Goal: Information Seeking & Learning: Learn about a topic

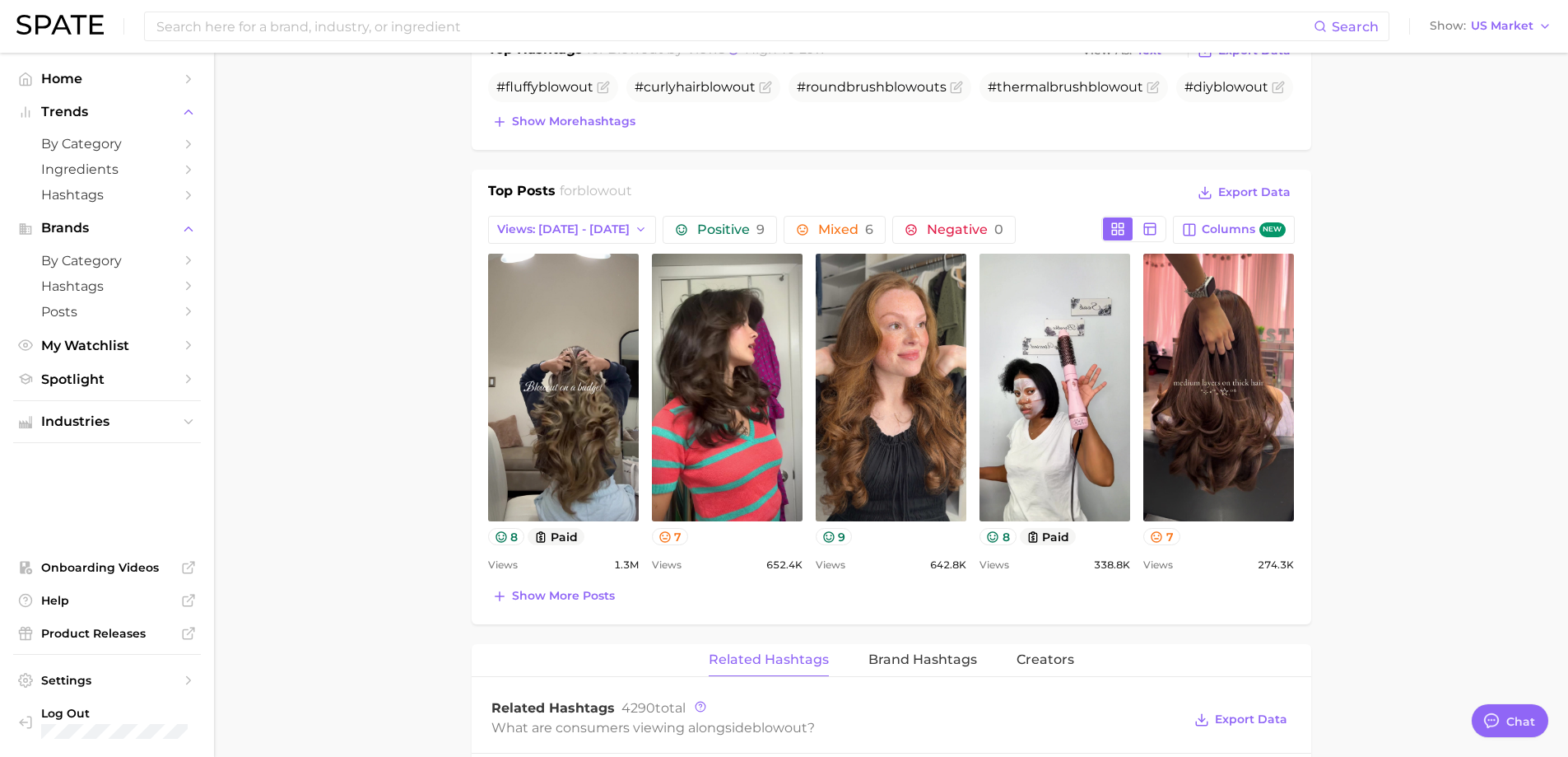
scroll to position [659, 0]
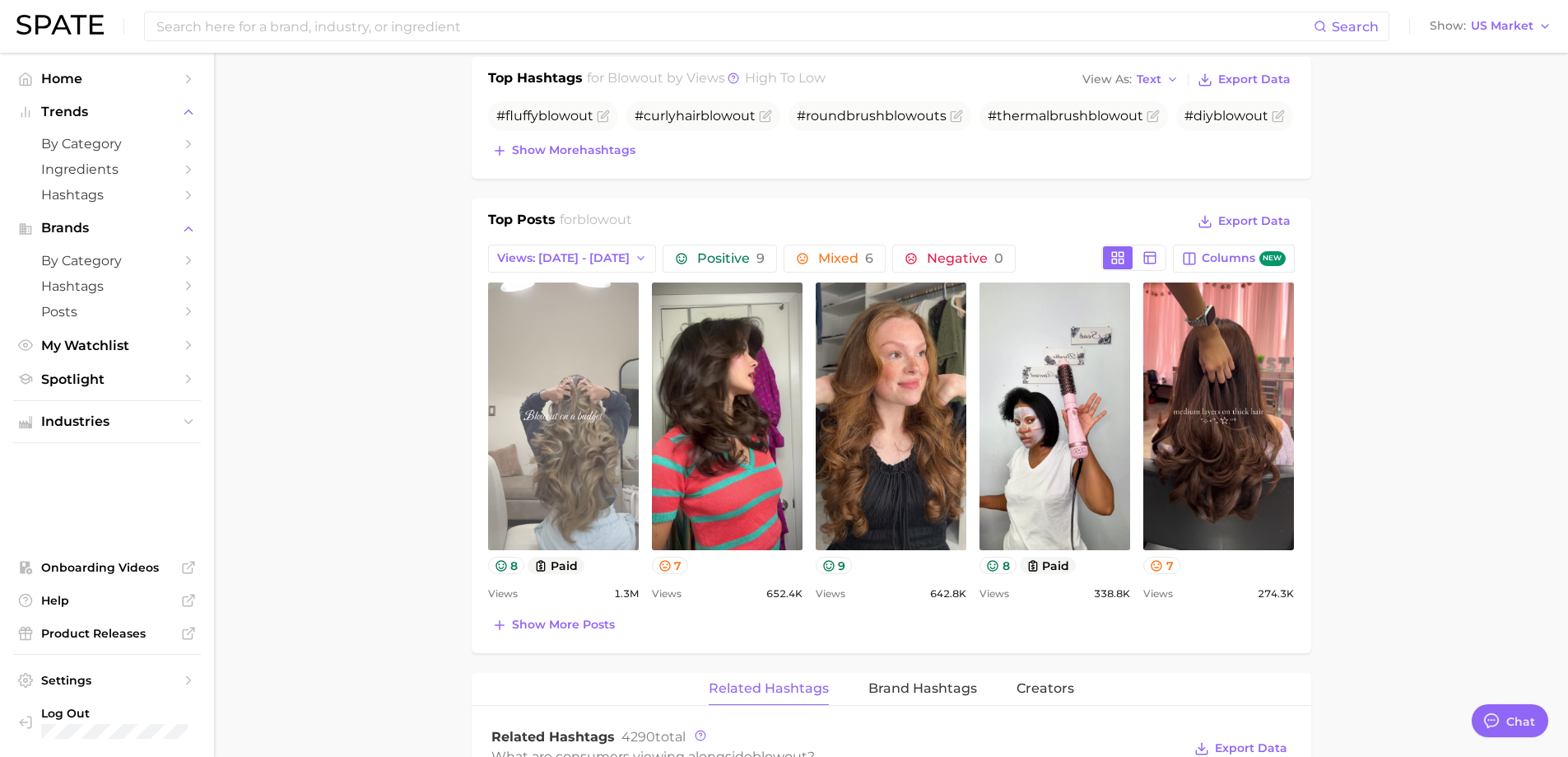
click at [579, 445] on link "view post on TikTok" at bounding box center [563, 416] width 151 height 267
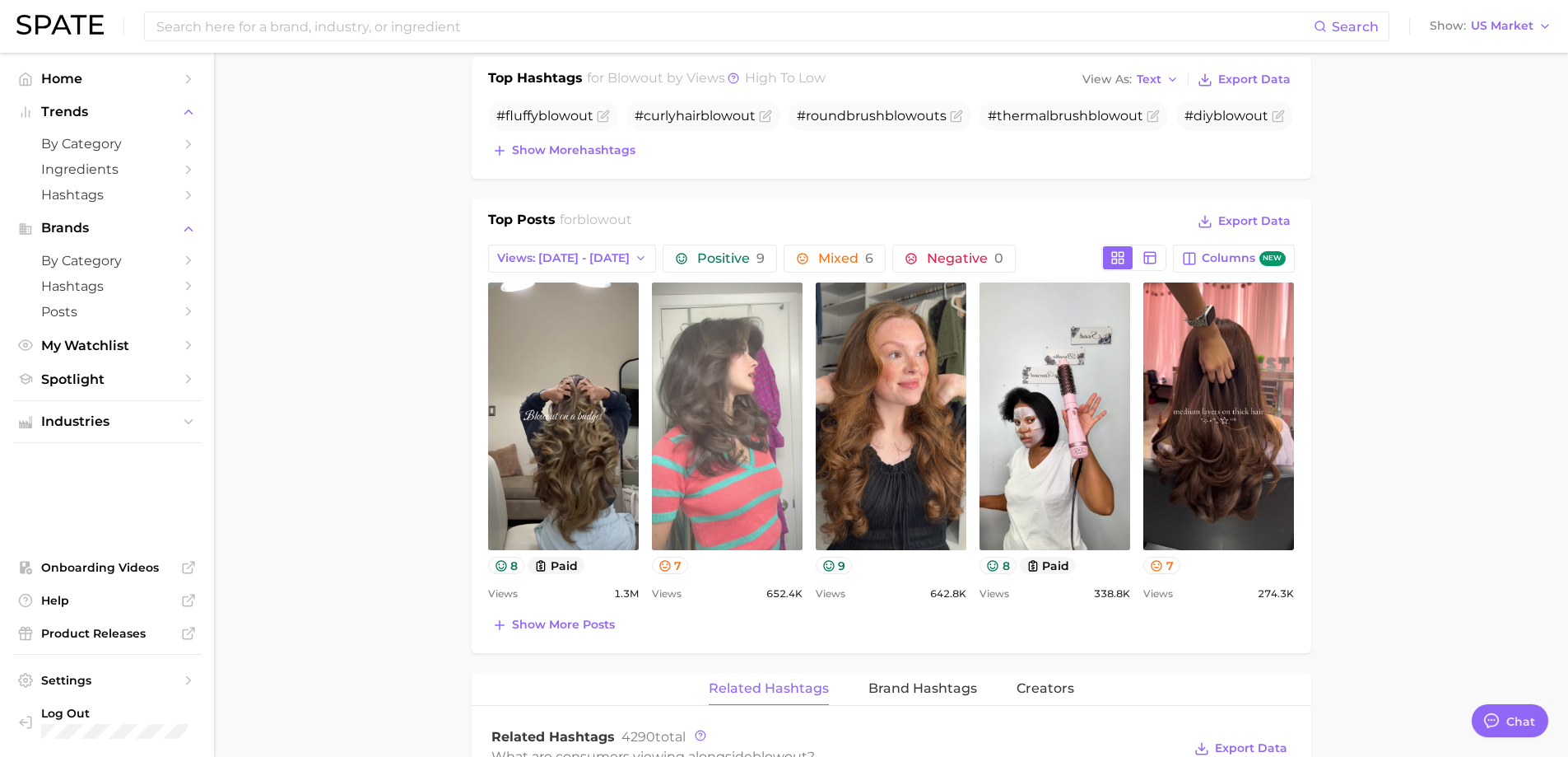
click at [749, 494] on link "view post on TikTok" at bounding box center [727, 416] width 151 height 267
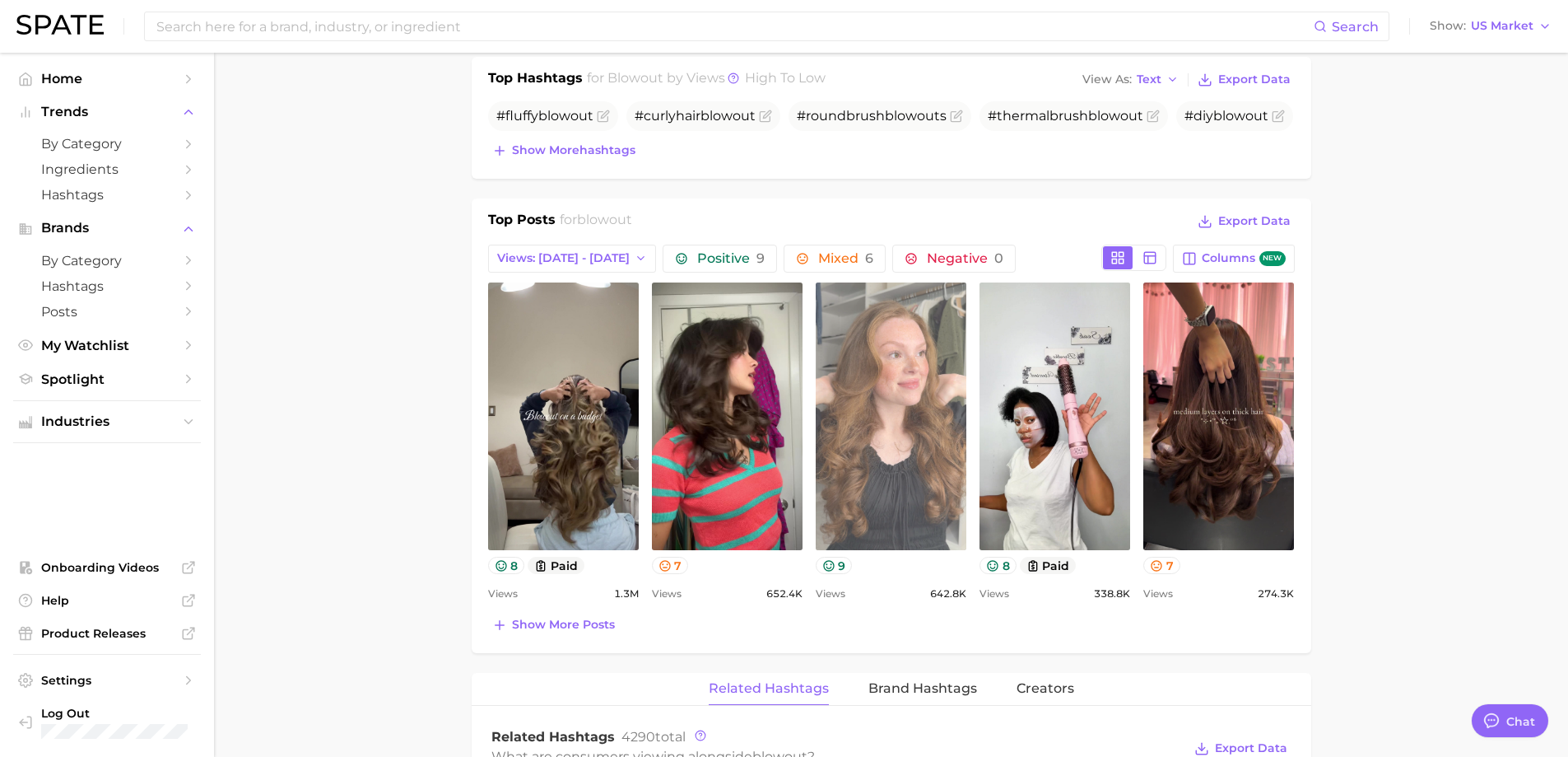
click at [843, 434] on link "view post on TikTok" at bounding box center [891, 416] width 151 height 267
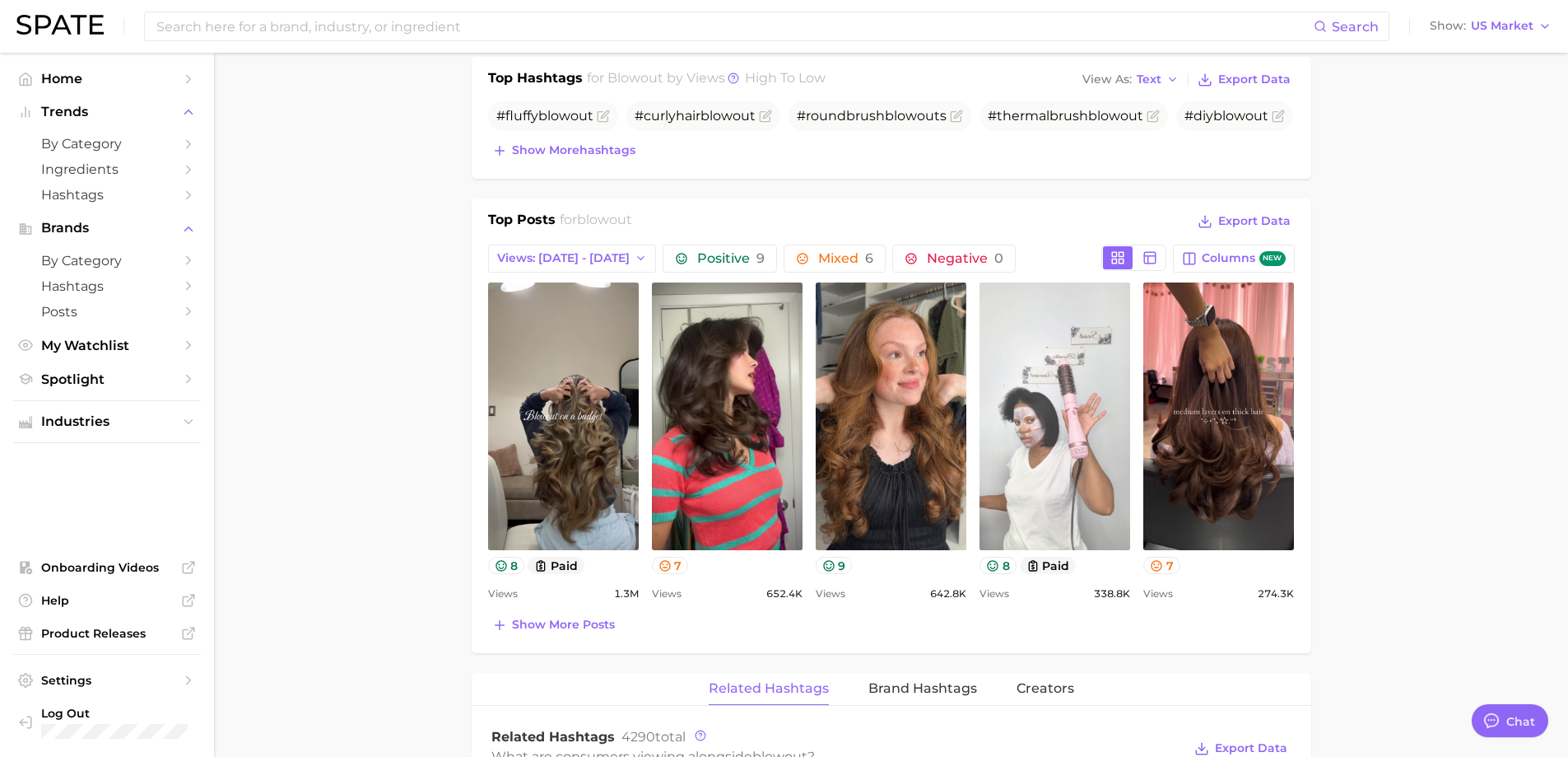
click at [1029, 418] on link "view post on TikTok" at bounding box center [1055, 416] width 151 height 267
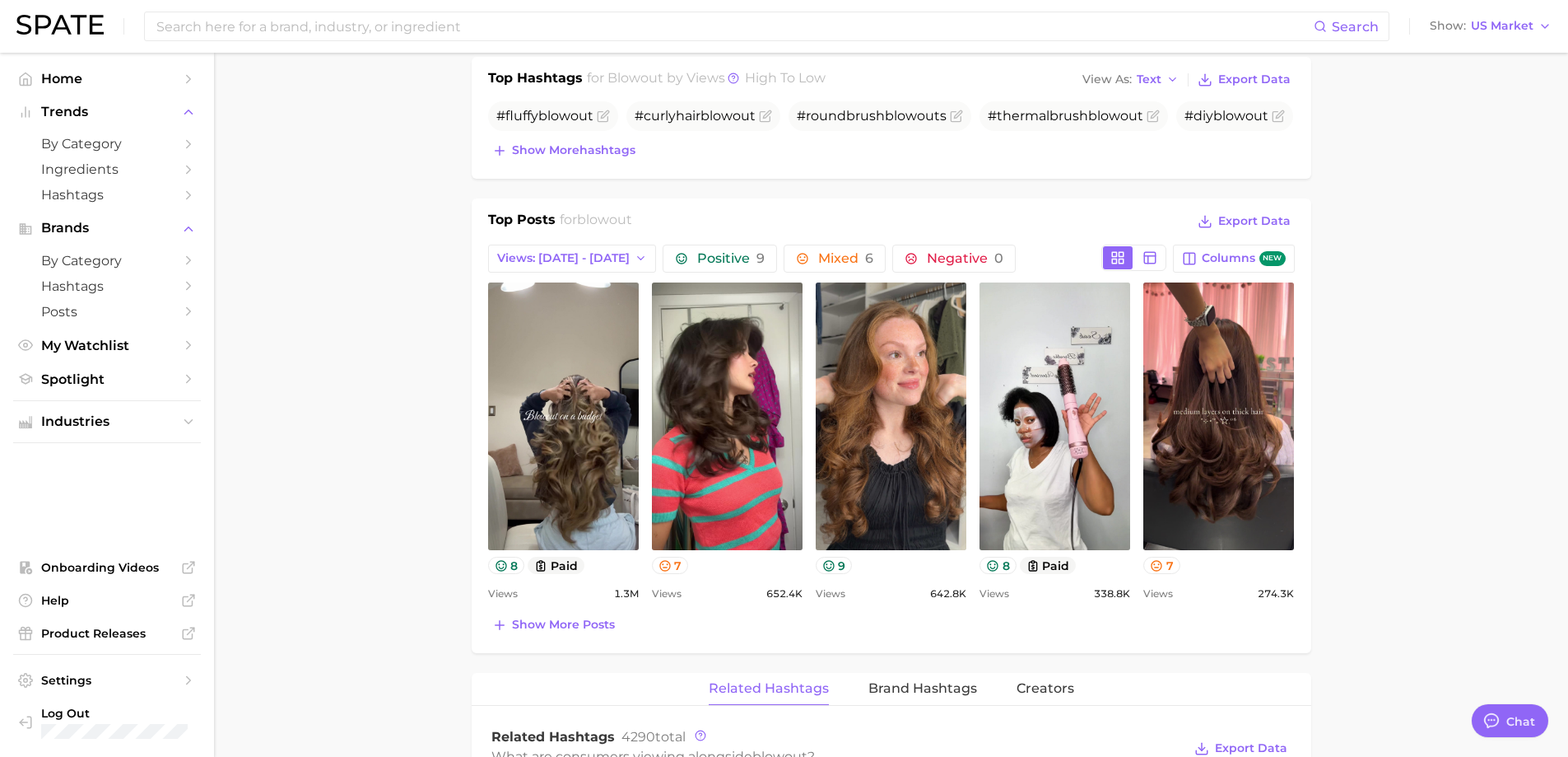
click at [420, 466] on main "blowout Overview Google TikTok Instagram Beta blowout Add to Watchlist Export D…" at bounding box center [891, 568] width 1354 height 2349
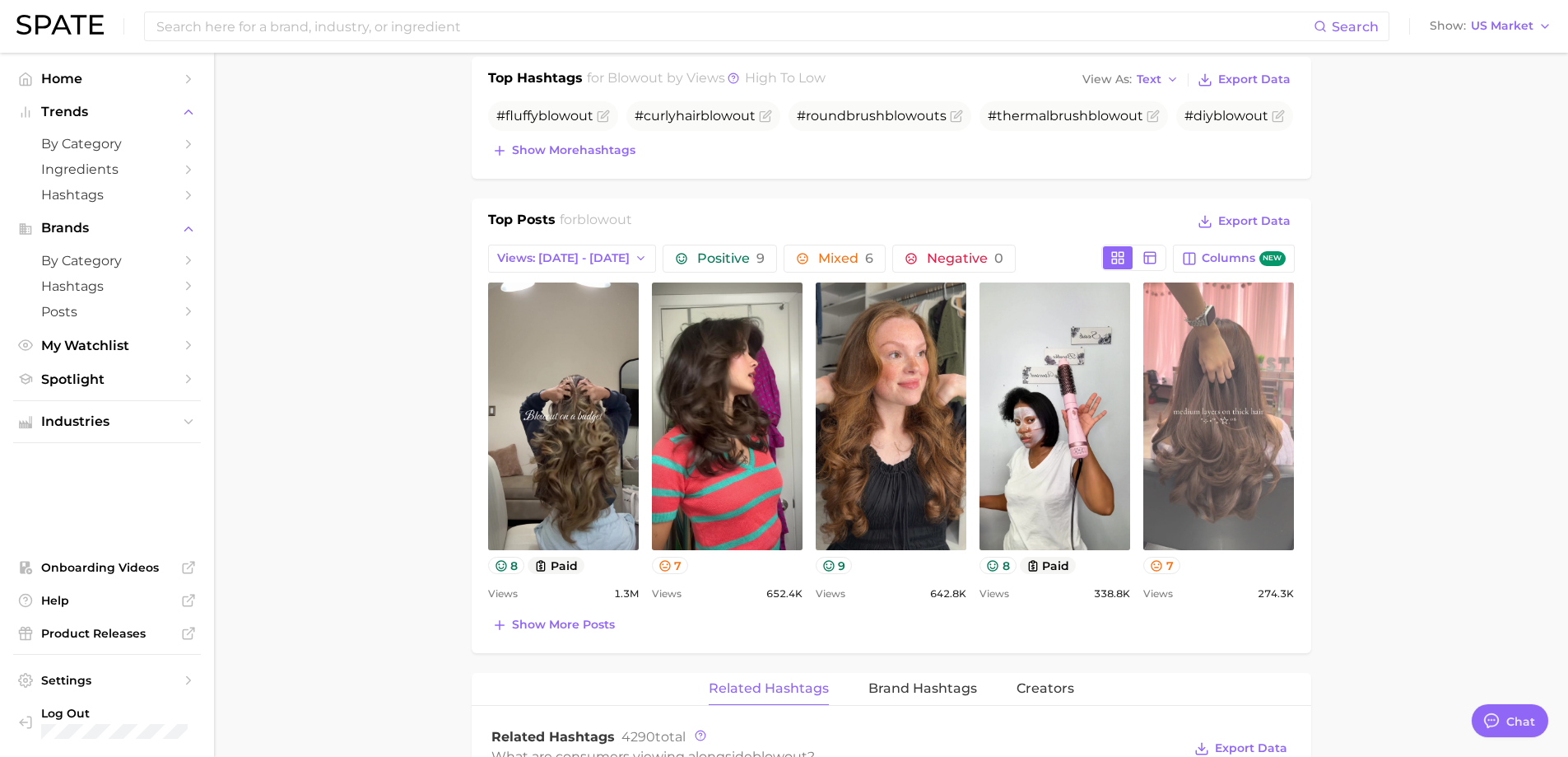
click at [1217, 471] on link "view post on TikTok" at bounding box center [1218, 416] width 151 height 267
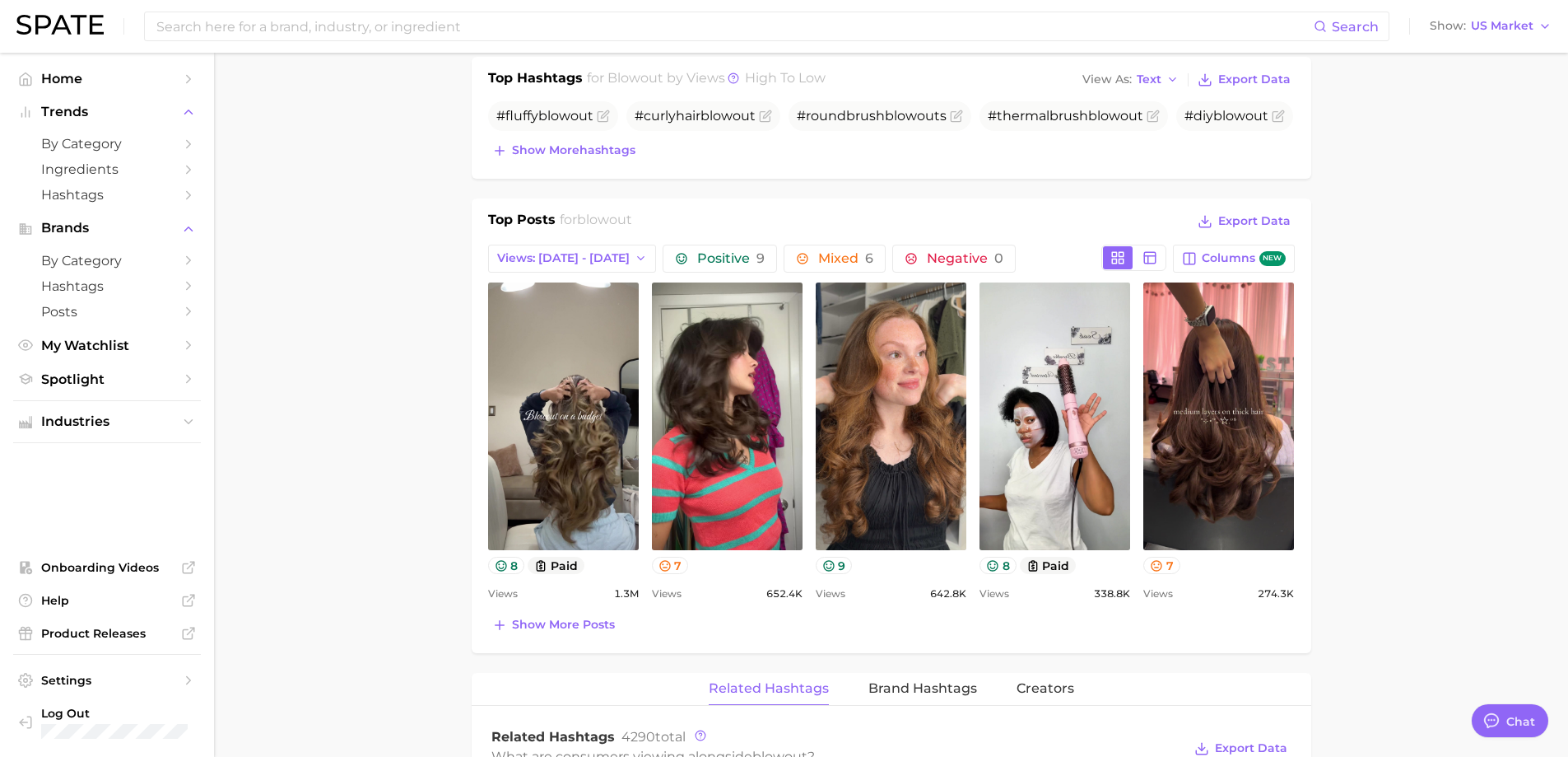
click at [421, 457] on main "blowout Overview Google TikTok Instagram Beta blowout Add to Watchlist Export D…" at bounding box center [891, 568] width 1354 height 2349
click at [323, 456] on main "blowout Overview Google TikTok Instagram Beta blowout Add to Watchlist Export D…" at bounding box center [891, 568] width 1354 height 2349
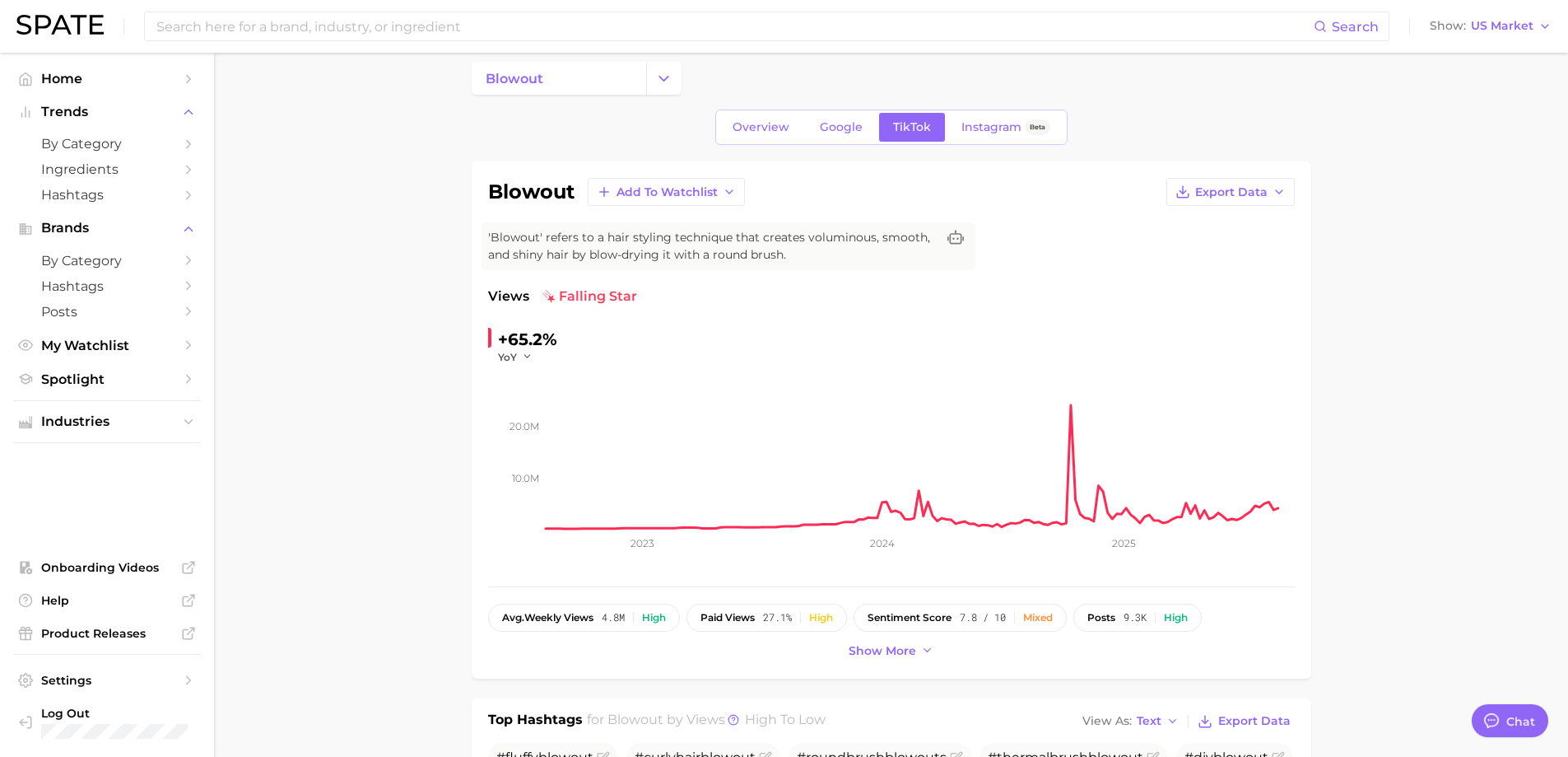
scroll to position [0, 0]
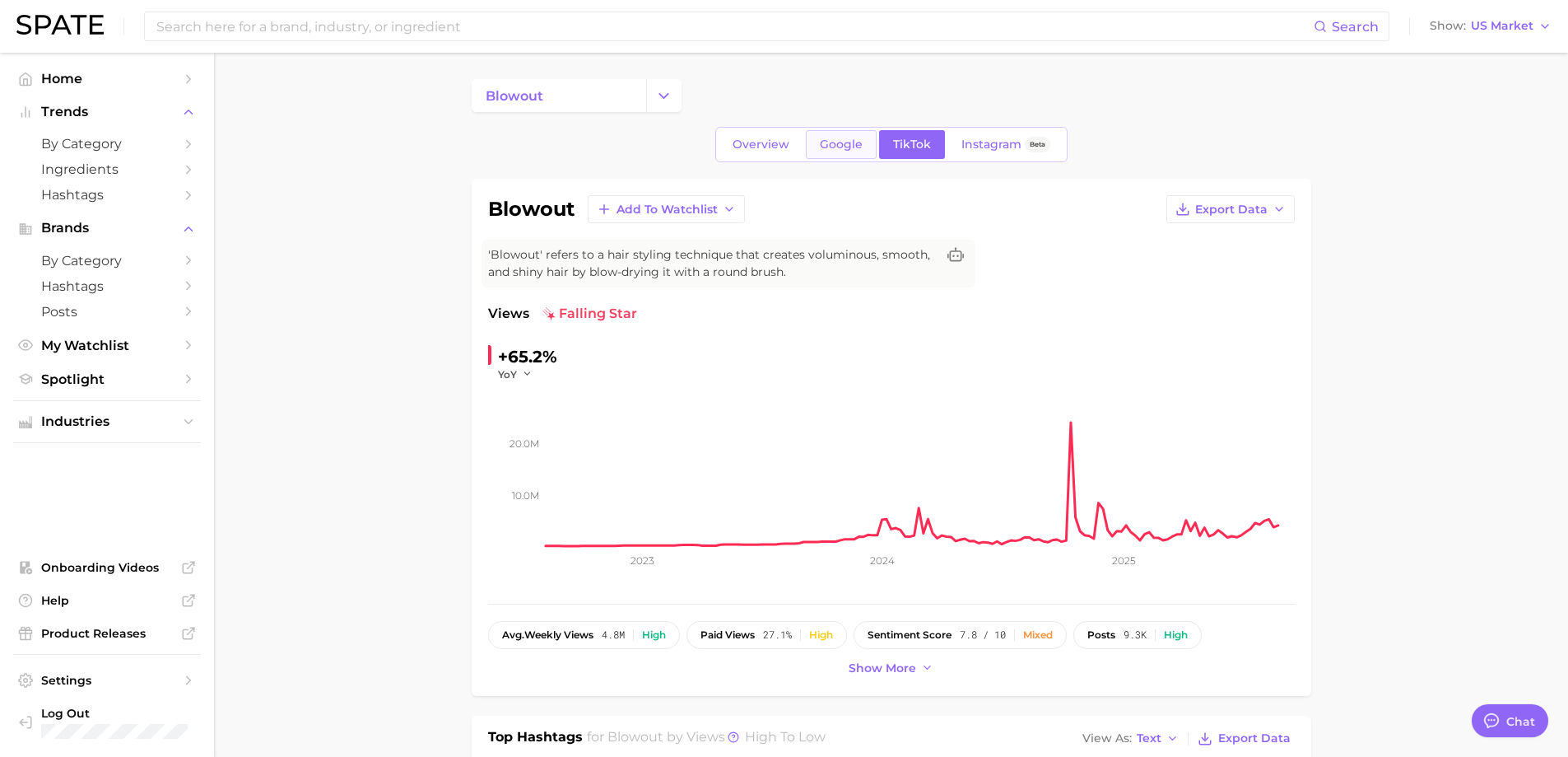
click at [826, 145] on span "Google" at bounding box center [841, 144] width 42 height 14
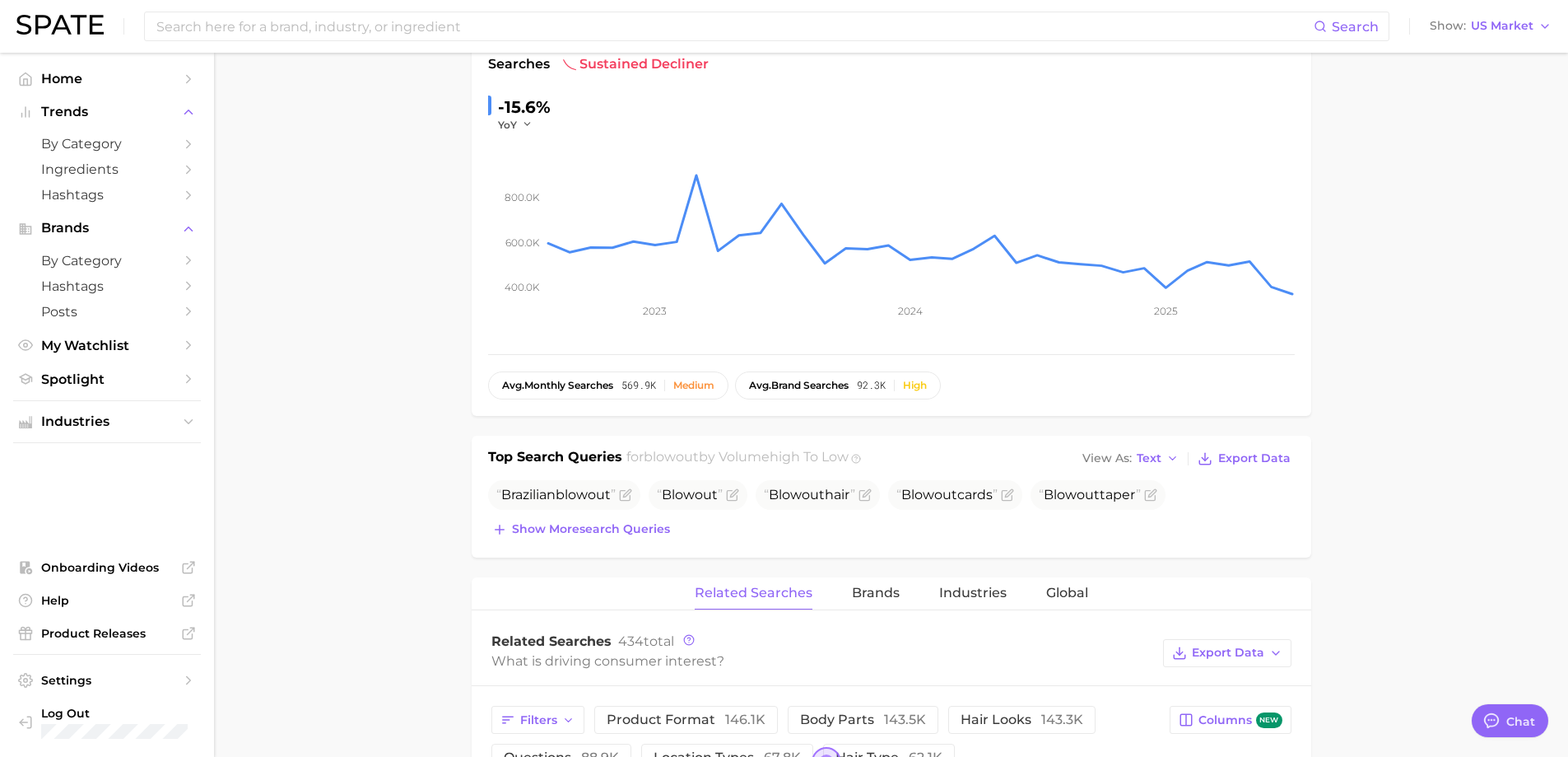
scroll to position [329, 0]
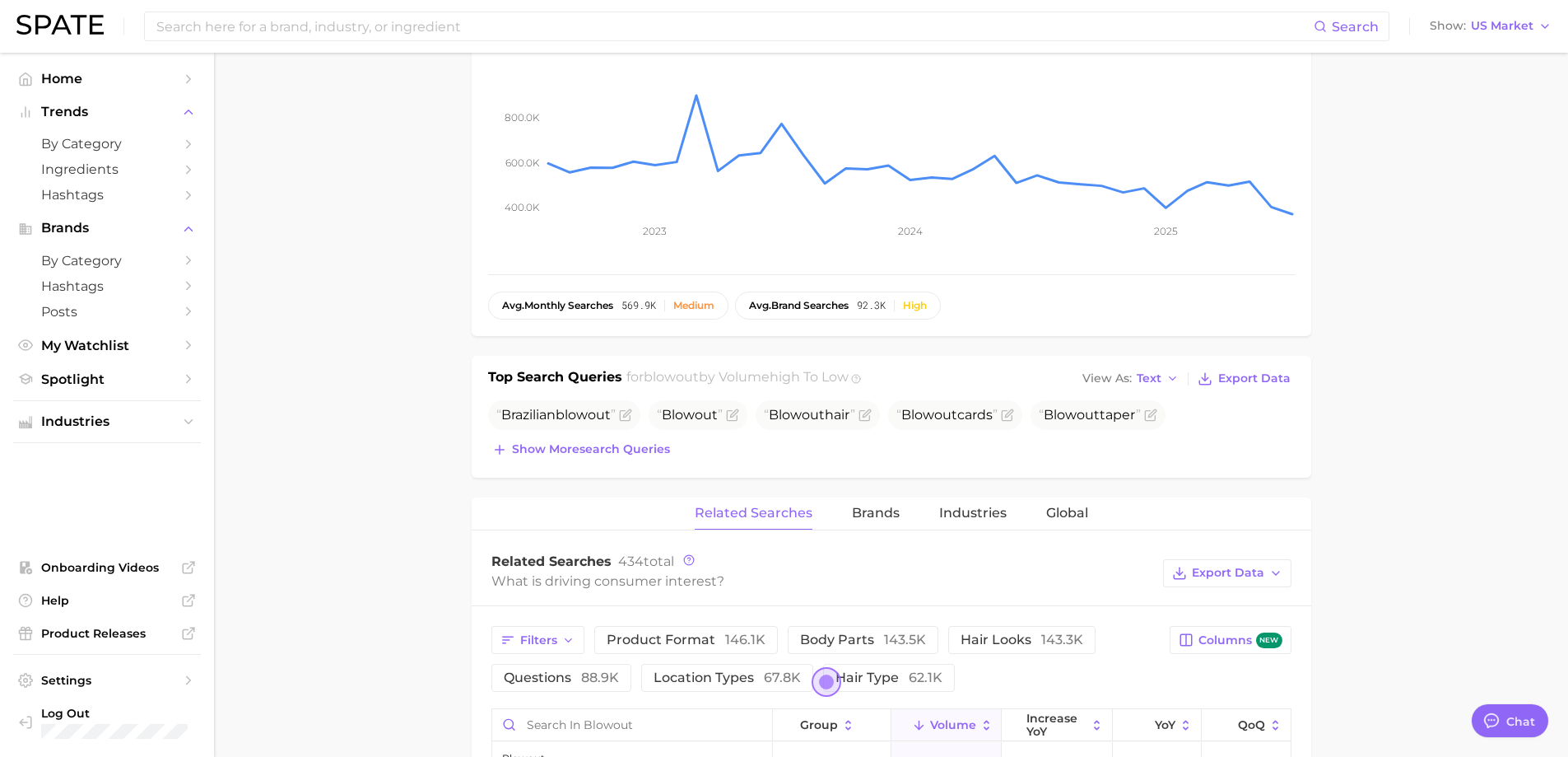
click at [1314, 424] on main "blowout Overview Google TikTok Instagram Beta blowout Add to Watchlist Export D…" at bounding box center [891, 645] width 1354 height 1844
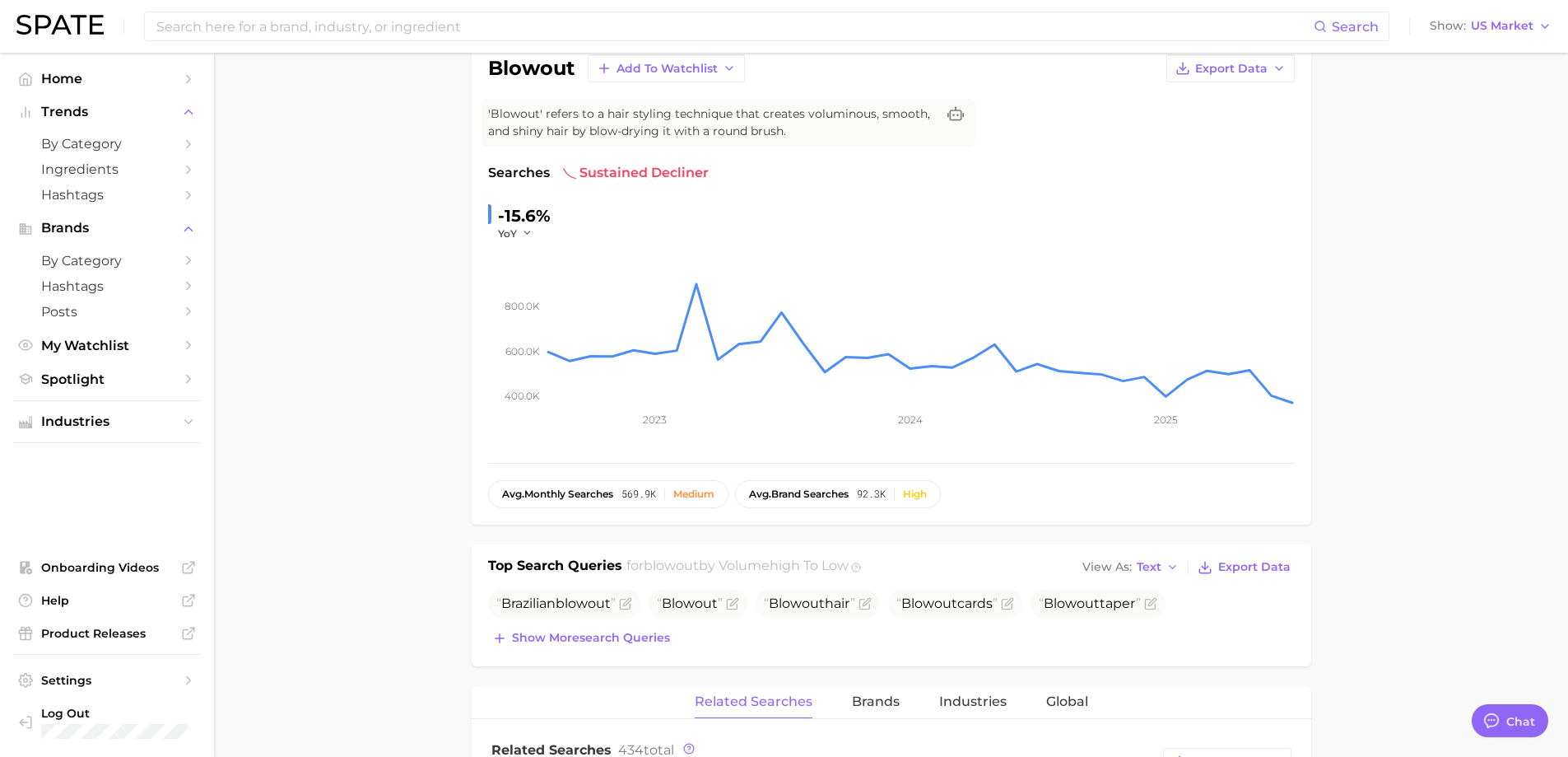
scroll to position [0, 0]
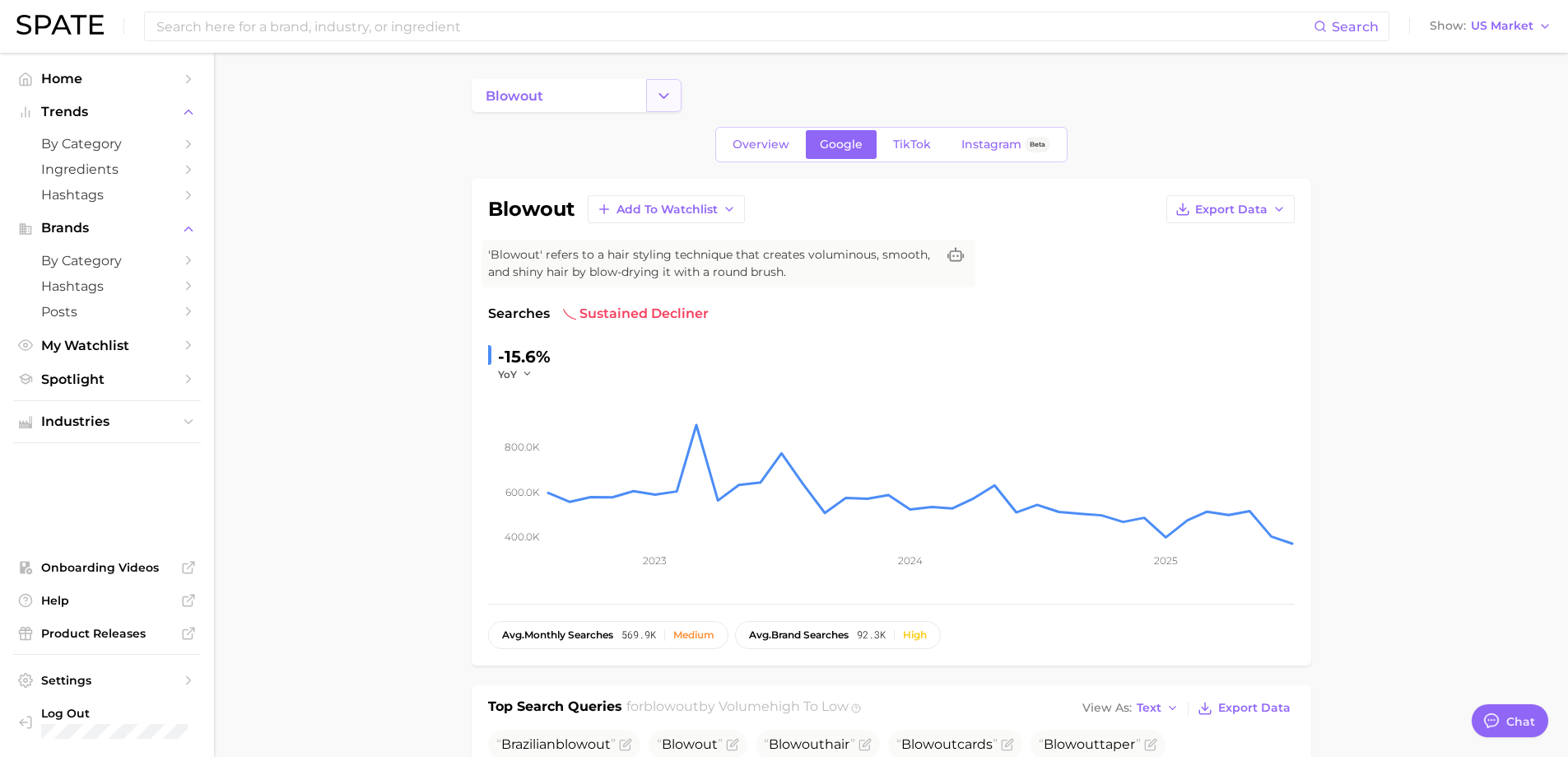
click at [671, 94] on icon "Change Category" at bounding box center [664, 96] width 17 height 17
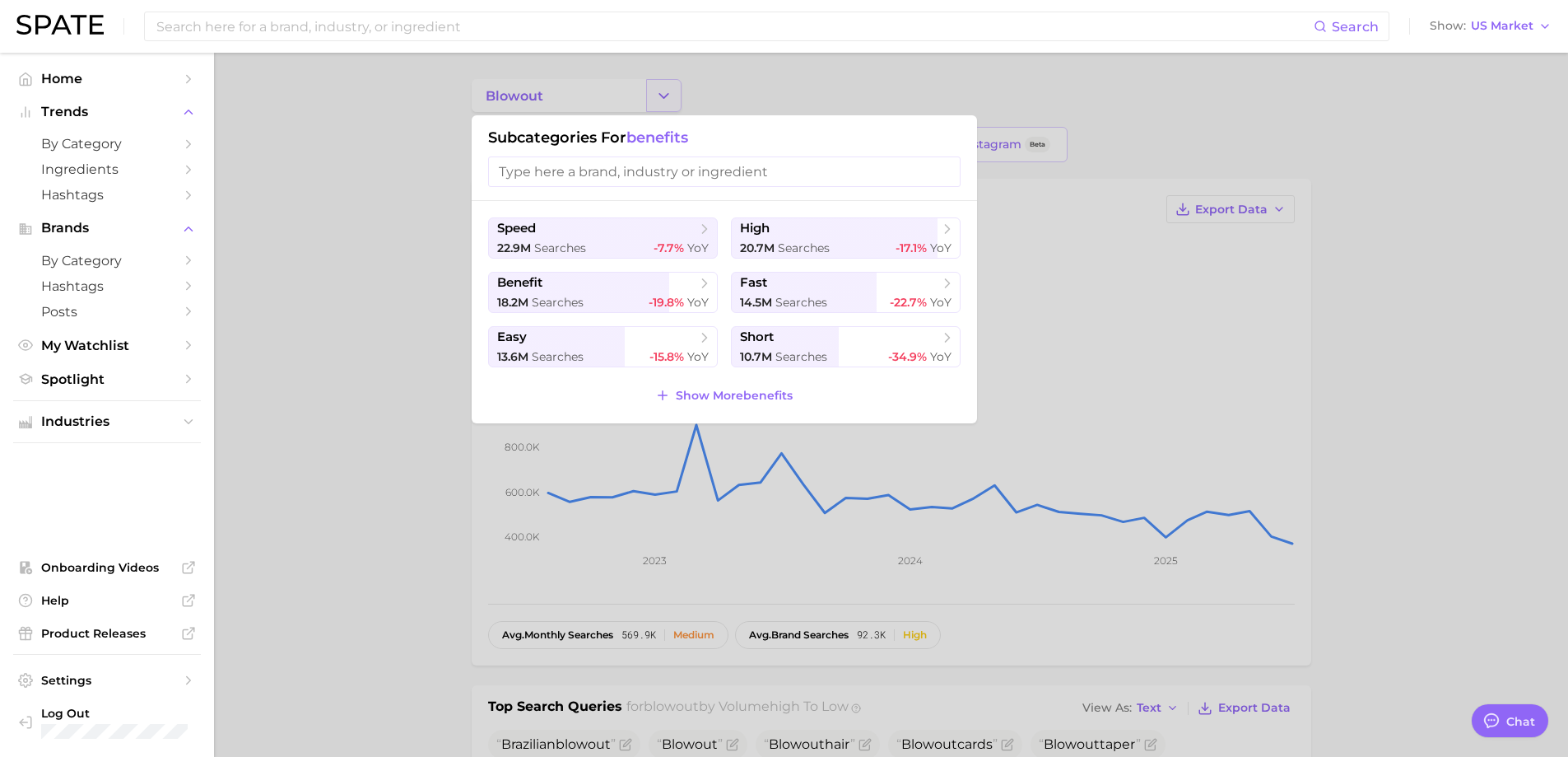
click at [671, 94] on div at bounding box center [784, 378] width 1568 height 757
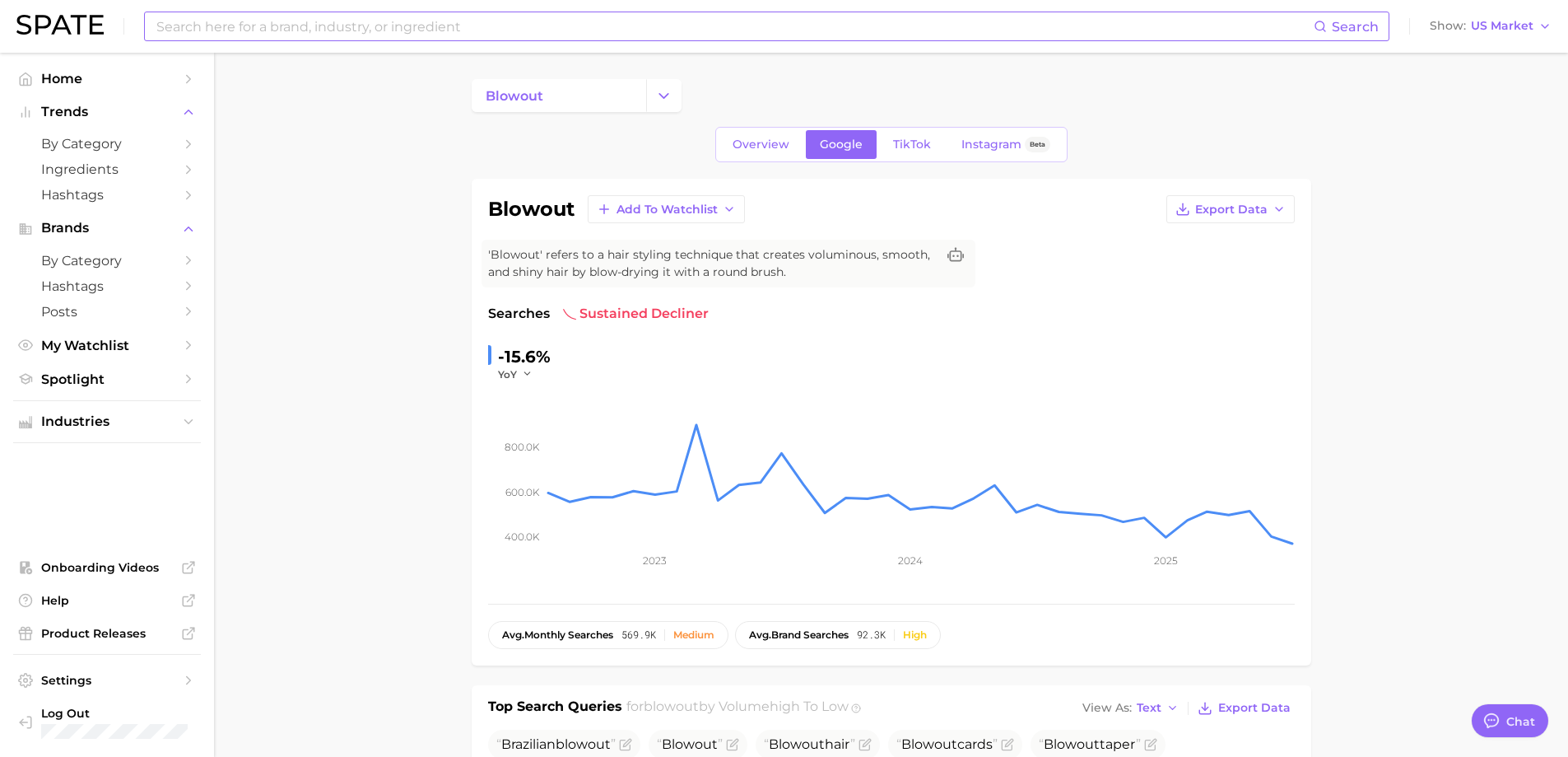
click at [550, 31] on input at bounding box center [734, 27] width 1159 height 28
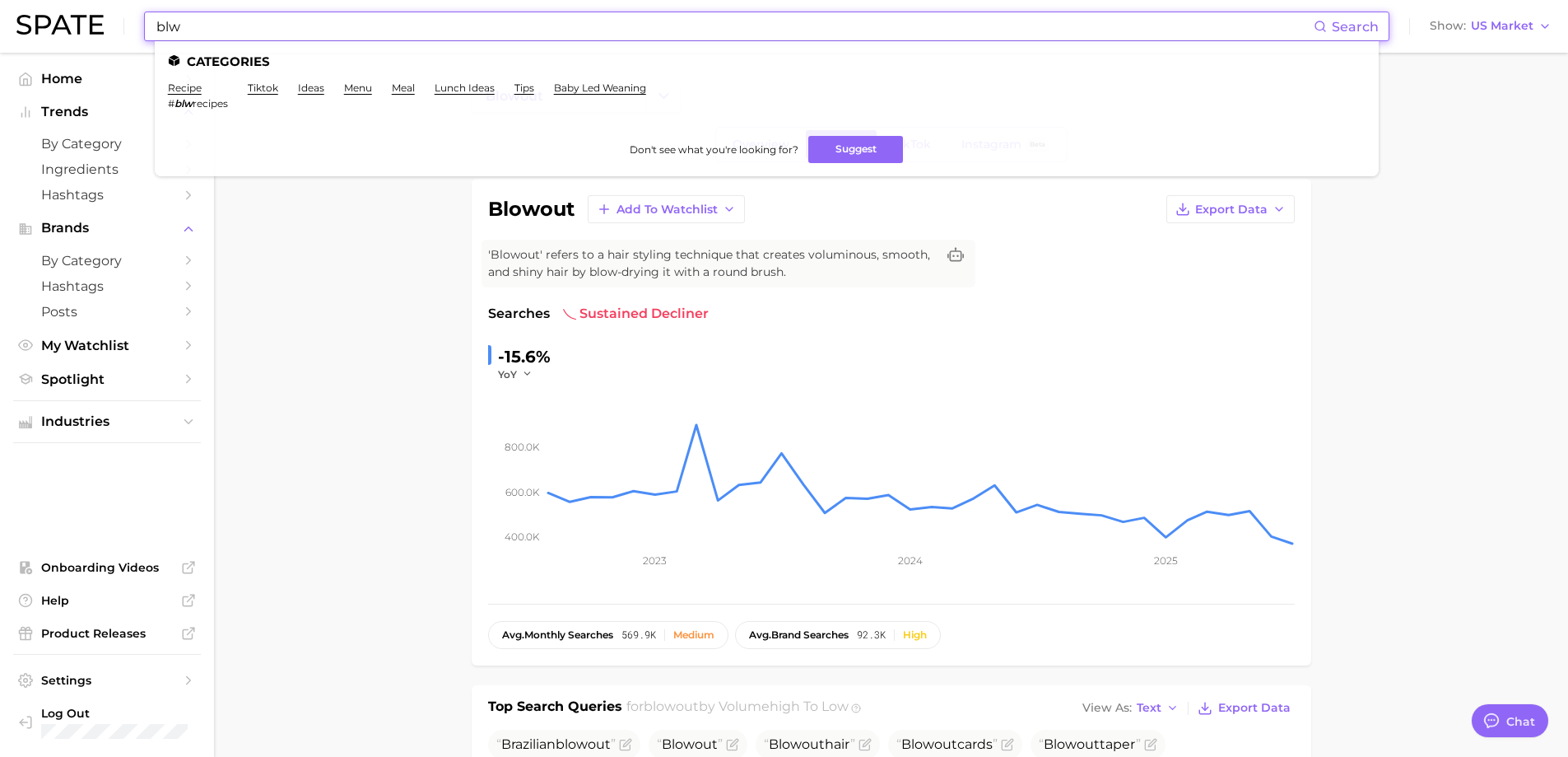
click at [421, 27] on input "blw" at bounding box center [734, 27] width 1159 height 28
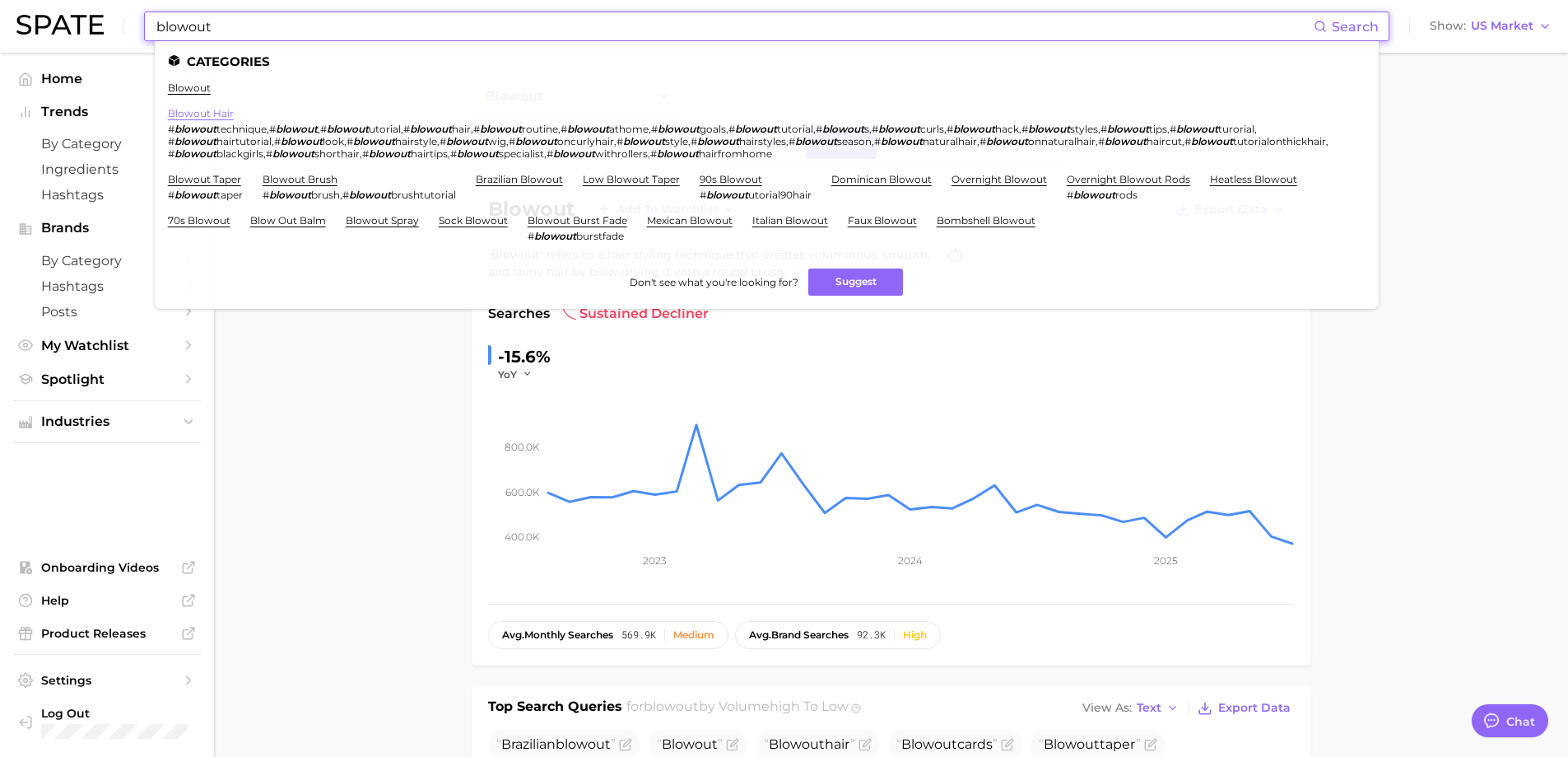
type input "blowout"
click at [194, 112] on link "blowout hair" at bounding box center [201, 113] width 66 height 12
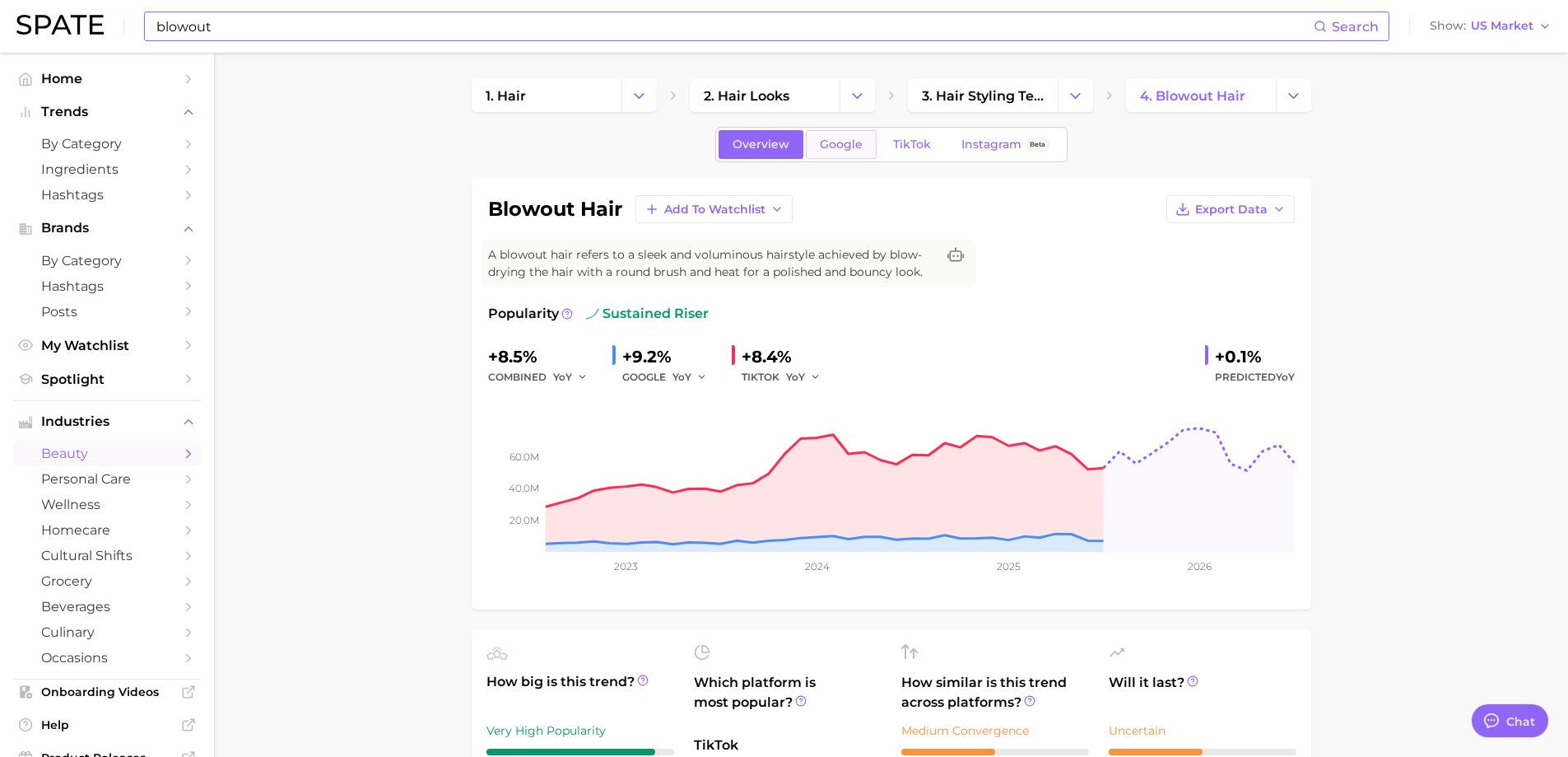
click at [831, 134] on link "Google" at bounding box center [841, 144] width 71 height 29
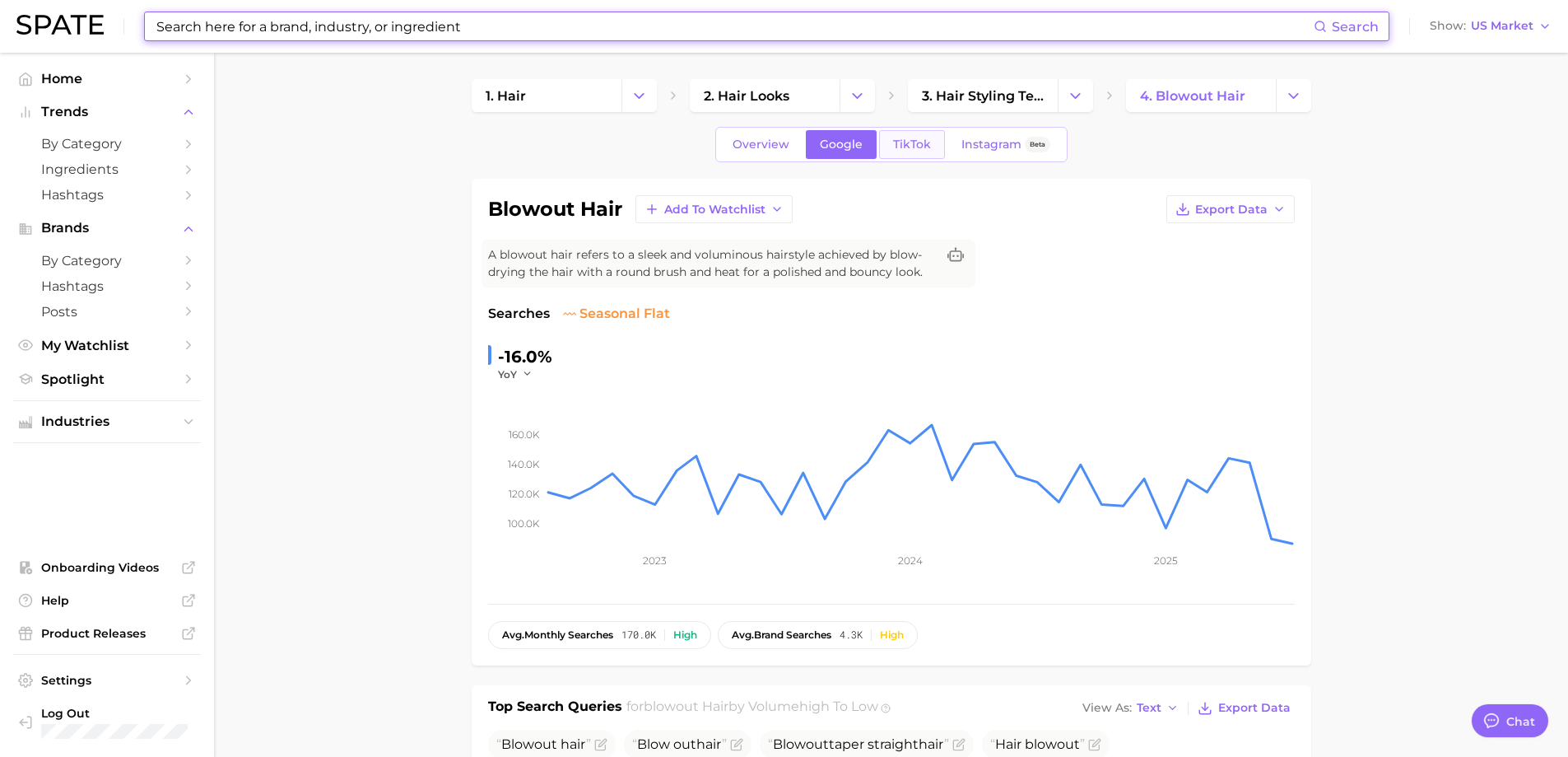
click at [926, 134] on link "TikTok" at bounding box center [912, 144] width 66 height 29
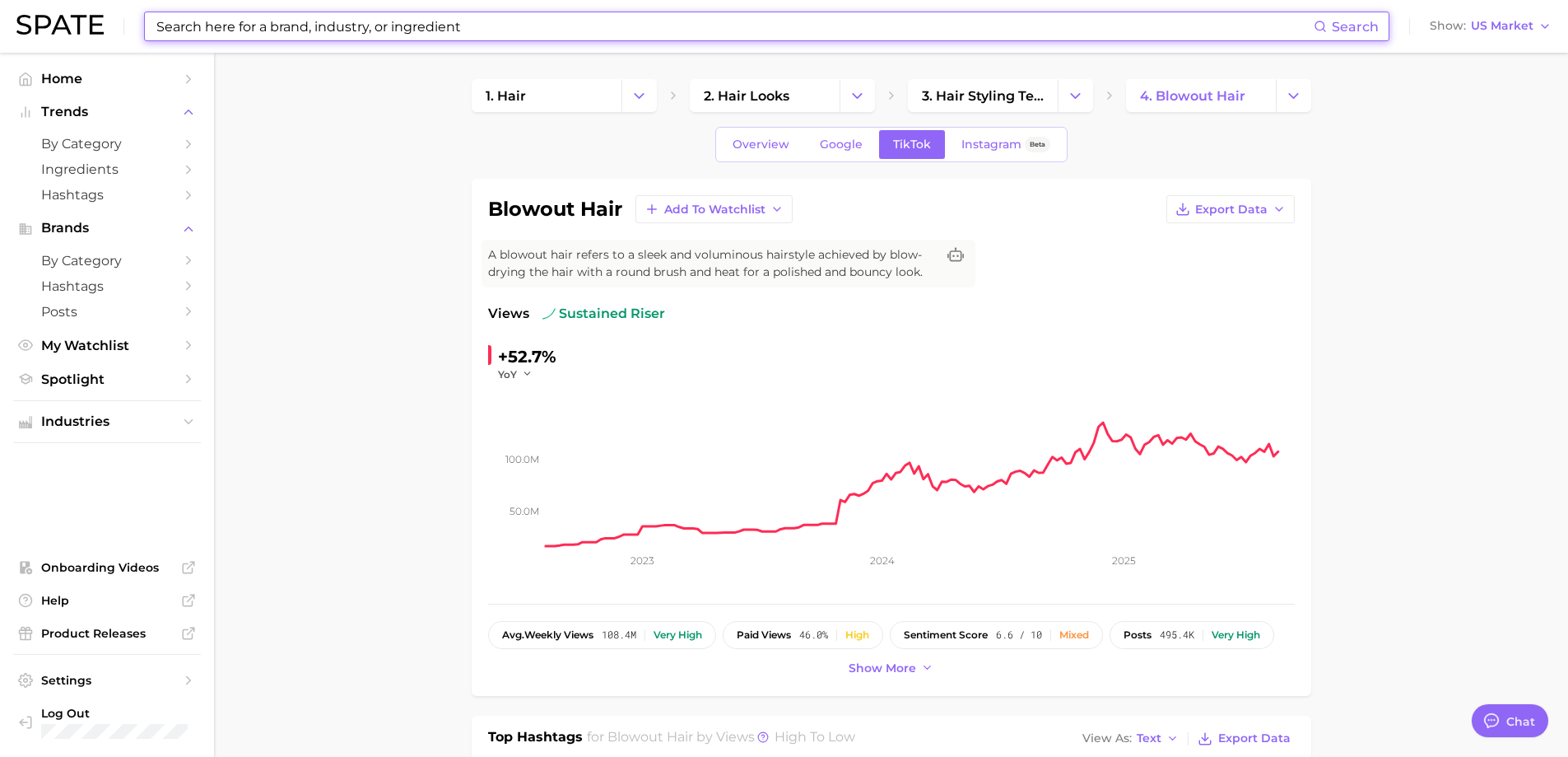
scroll to position [247, 0]
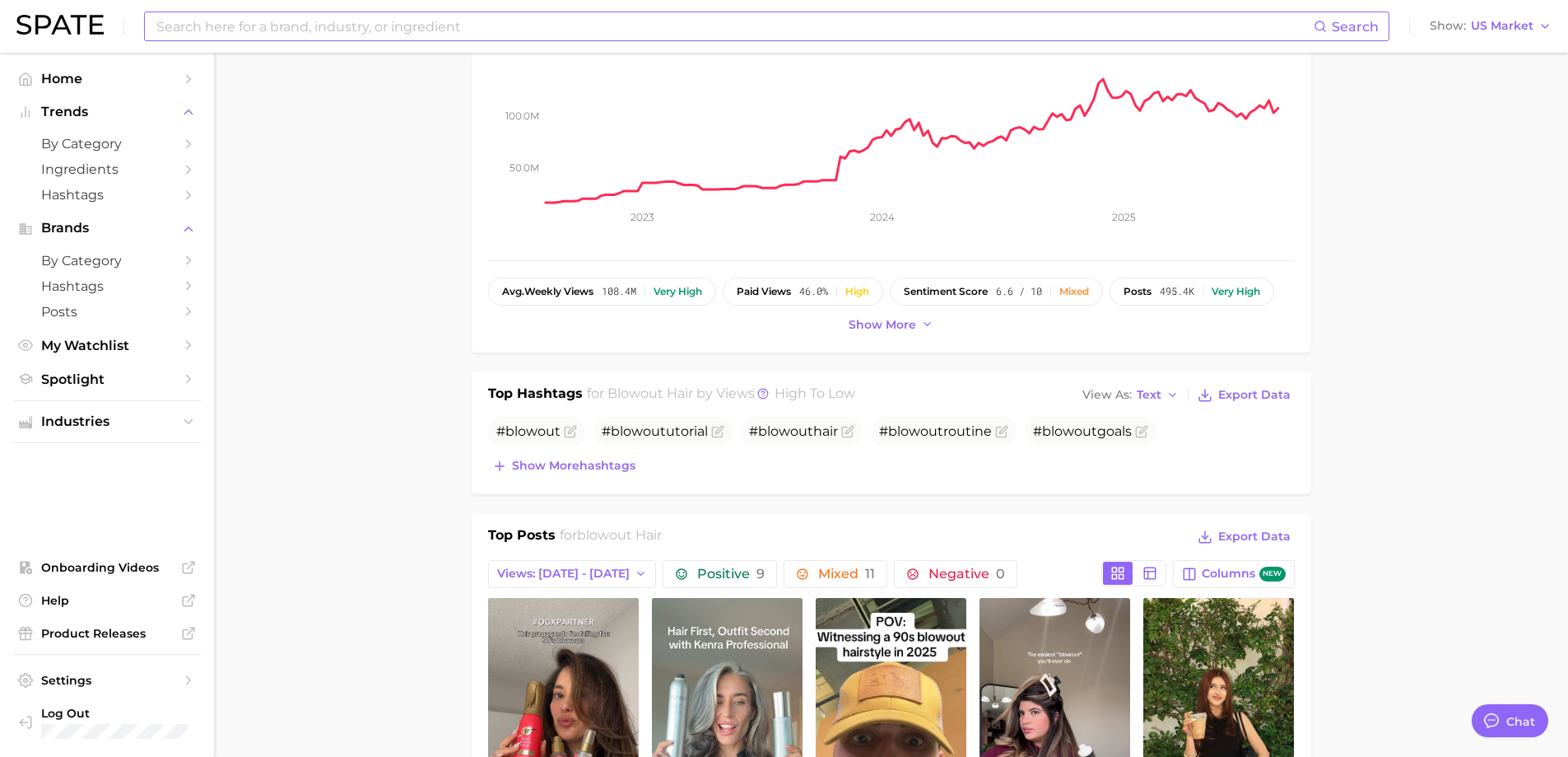
scroll to position [411, 0]
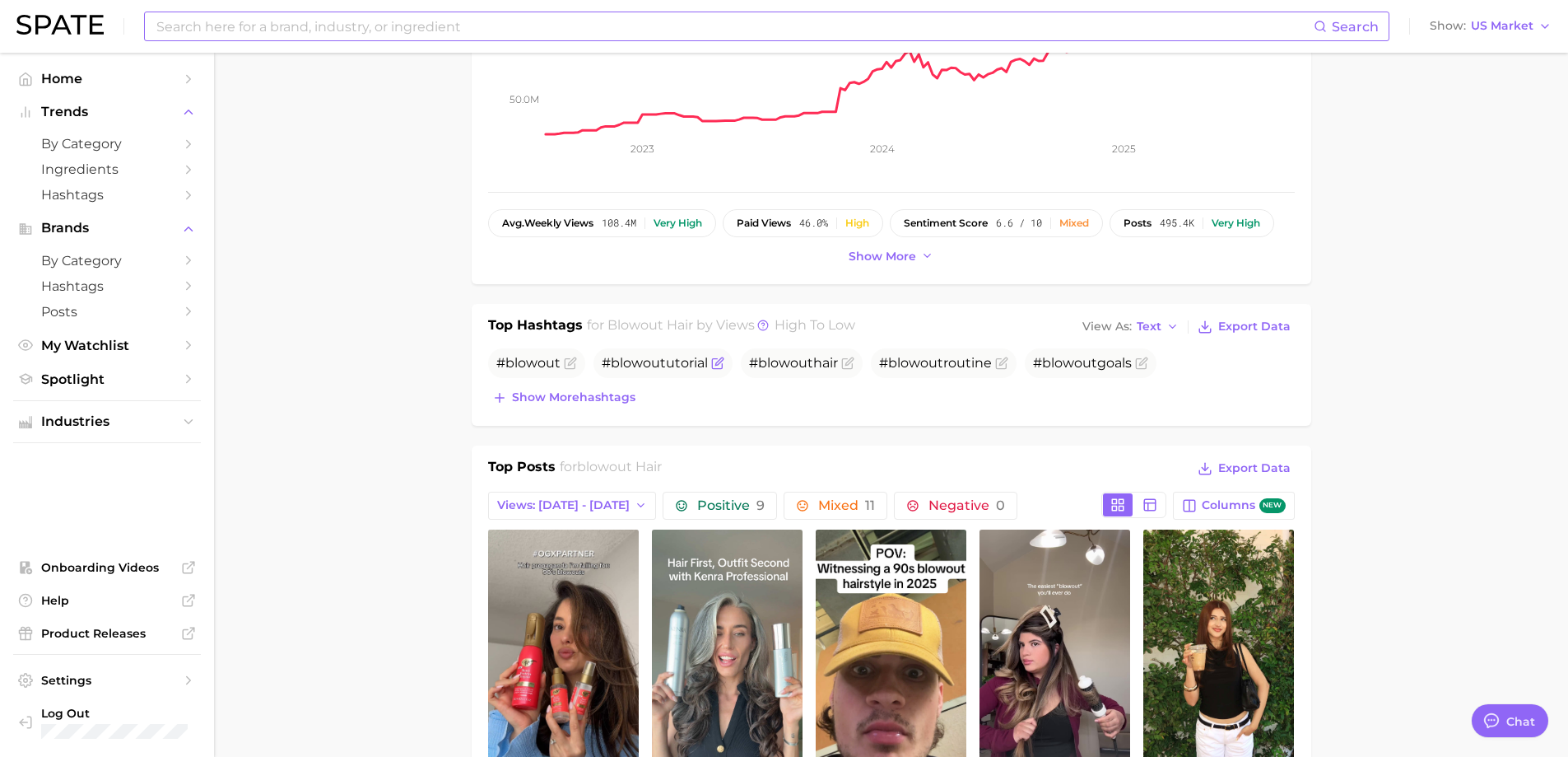
click at [715, 360] on icon "Flag as miscategorized or irrelevant" at bounding box center [718, 363] width 13 height 13
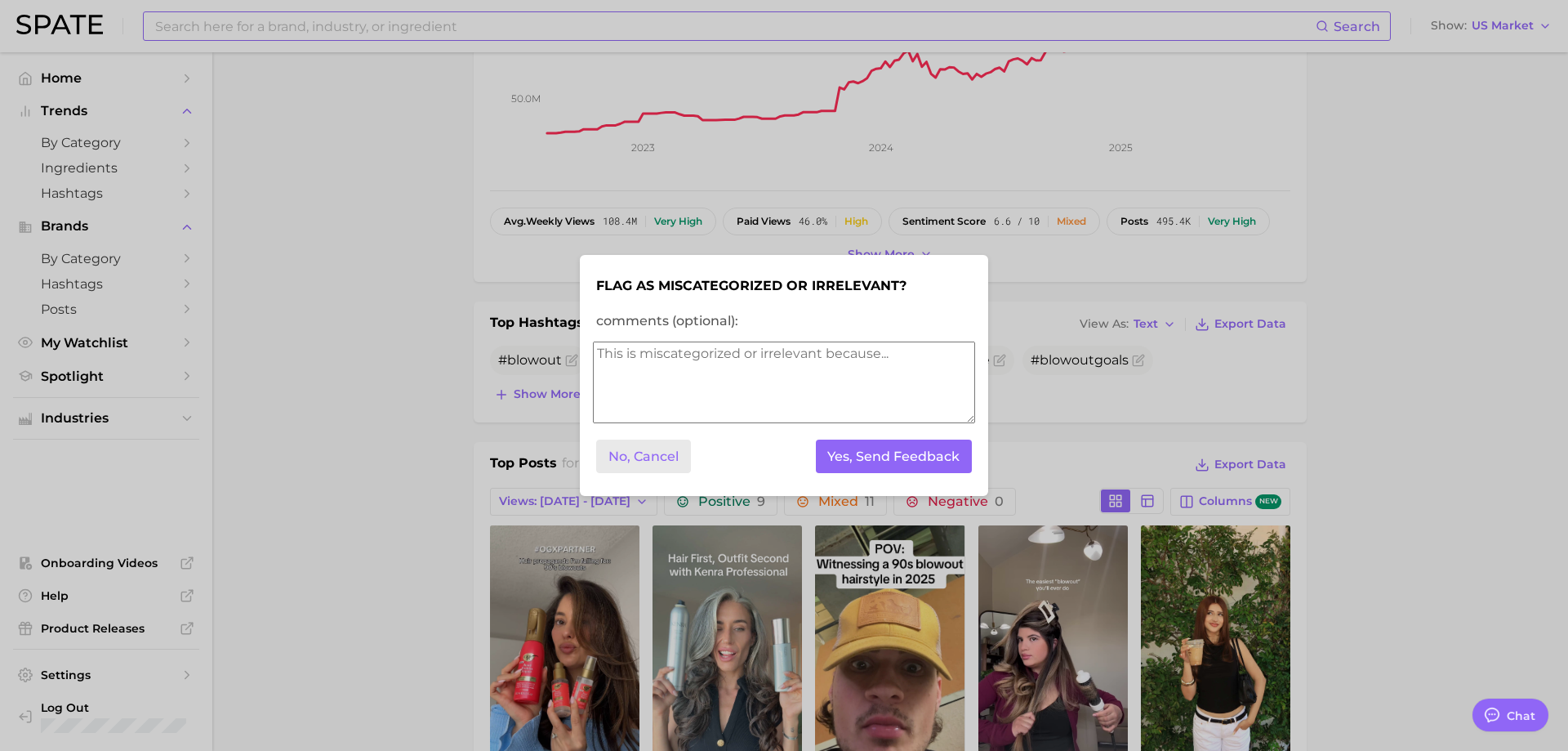
click at [631, 440] on button "No, Cancel" at bounding box center [644, 456] width 95 height 34
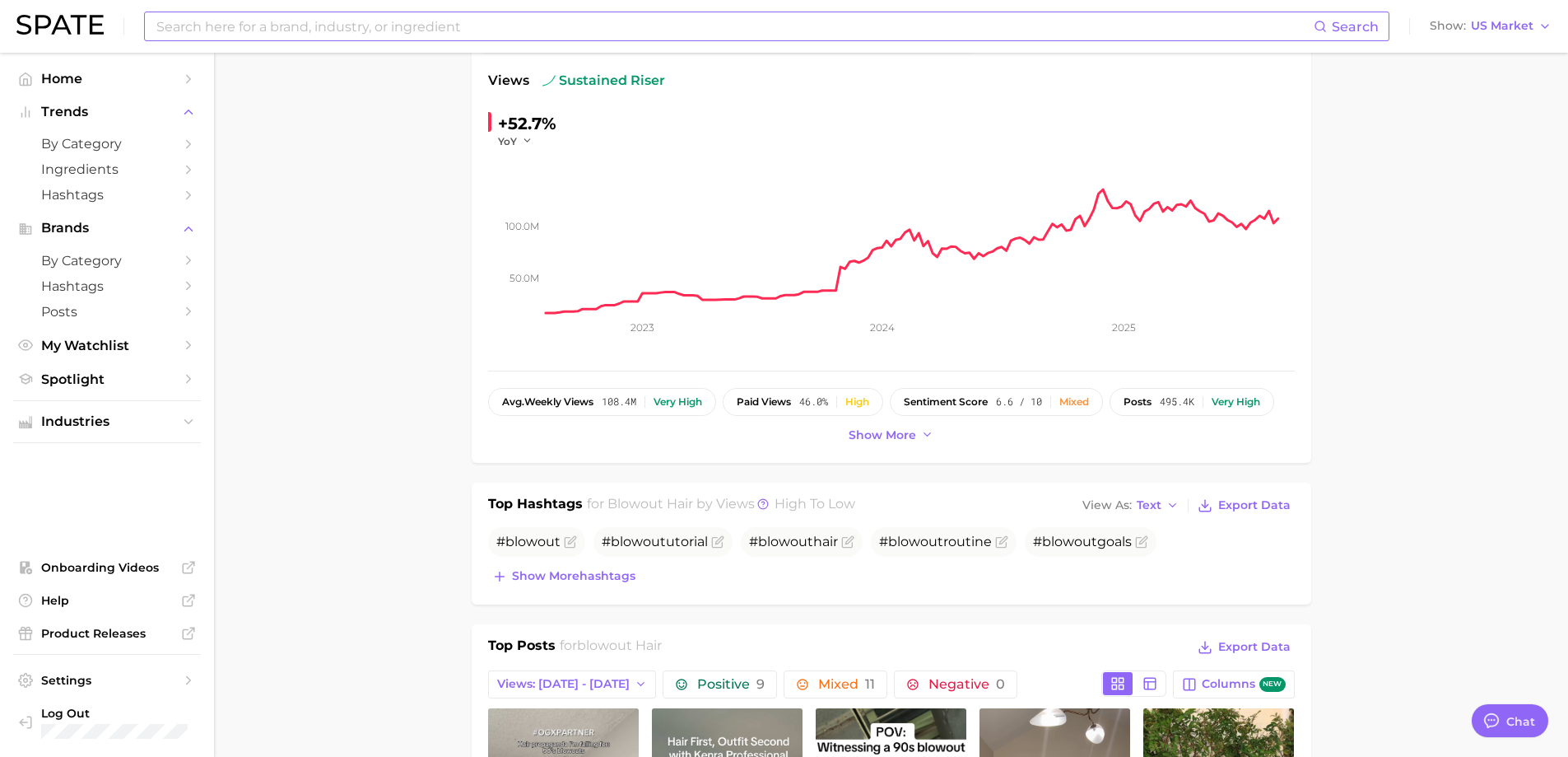
scroll to position [0, 0]
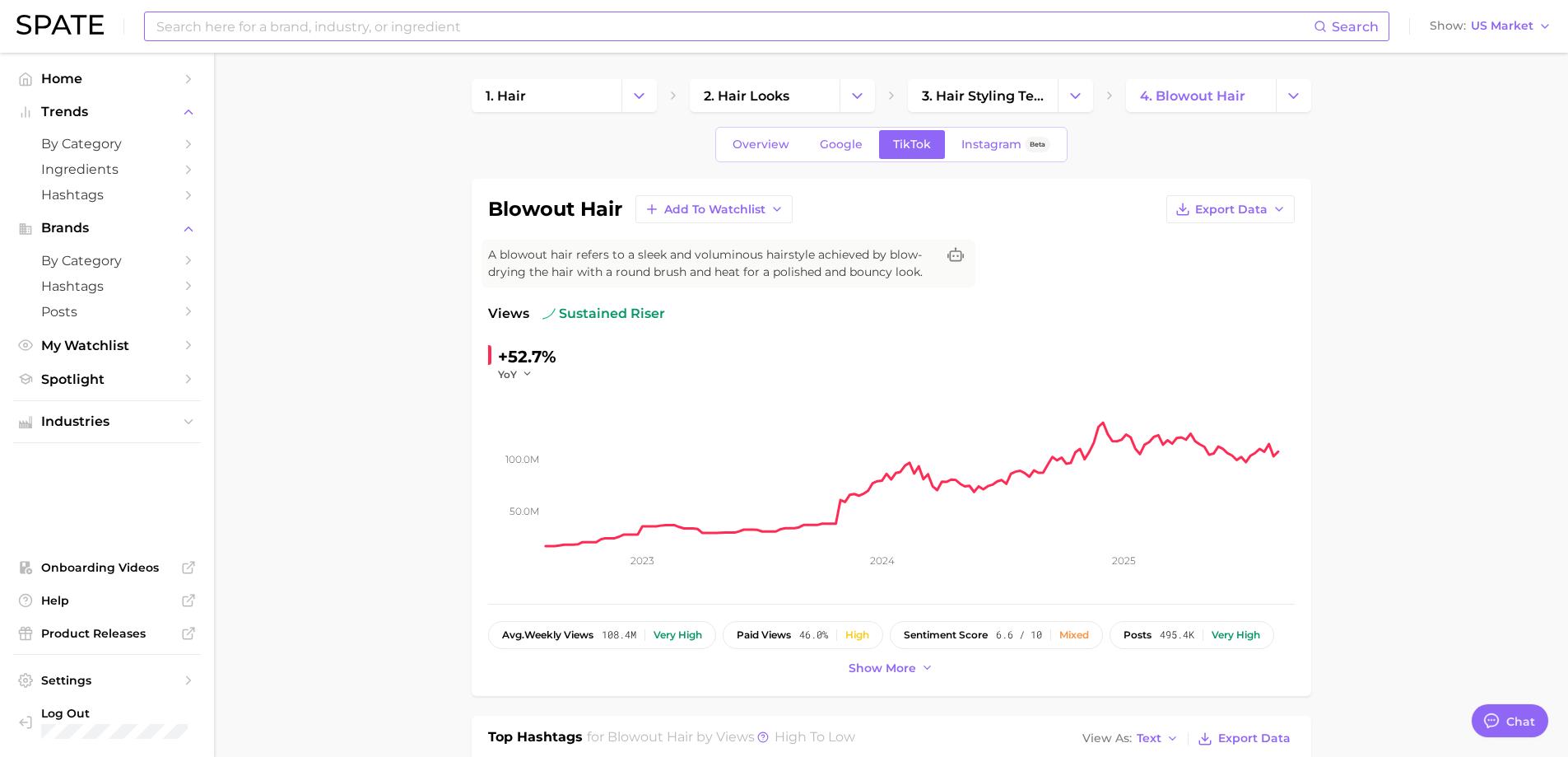
click at [302, 24] on input at bounding box center [734, 27] width 1159 height 28
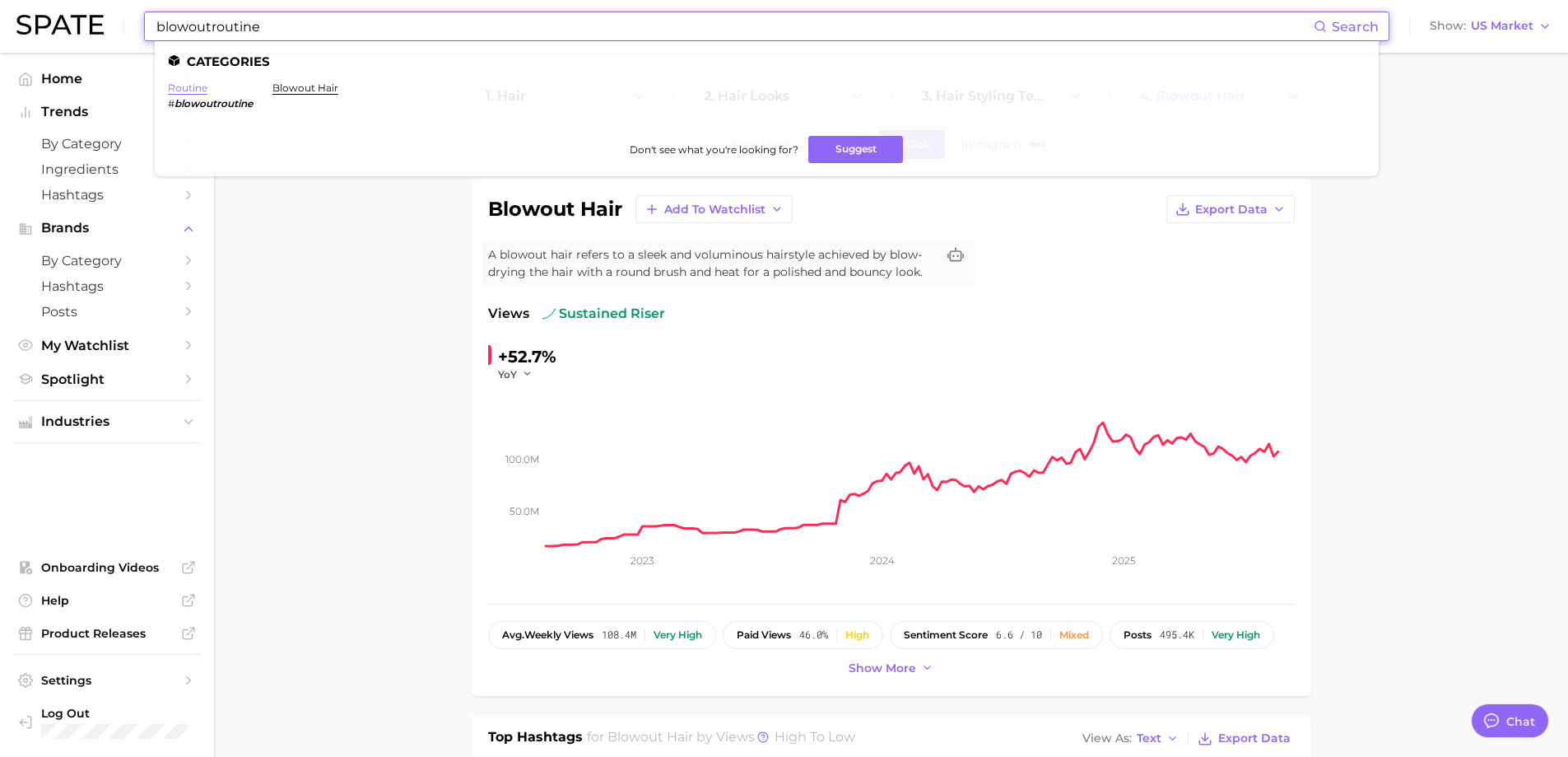
type input "blowoutroutine"
click at [182, 92] on link "routine" at bounding box center [187, 87] width 39 height 12
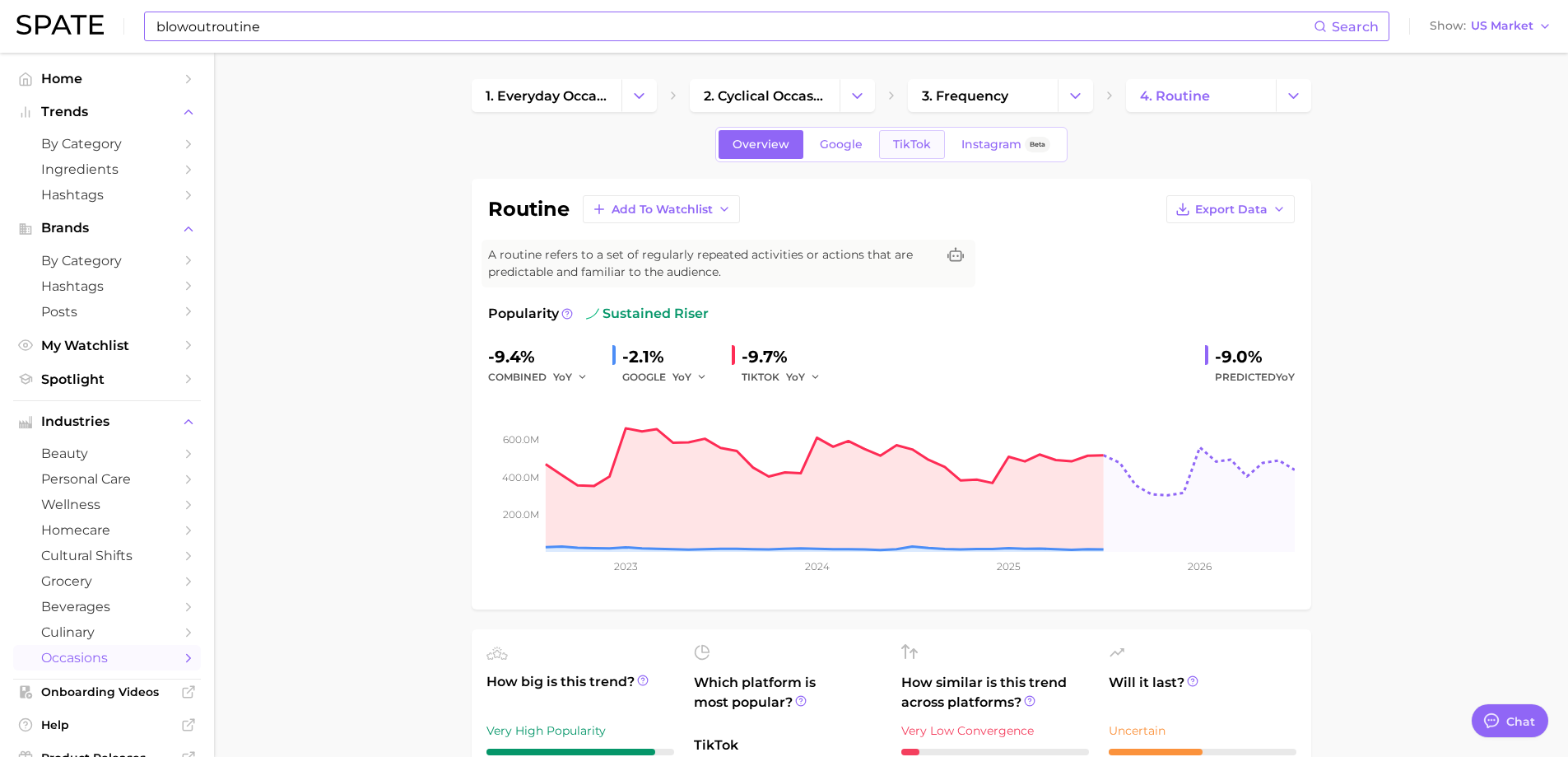
click at [915, 142] on span "TikTok" at bounding box center [912, 144] width 37 height 14
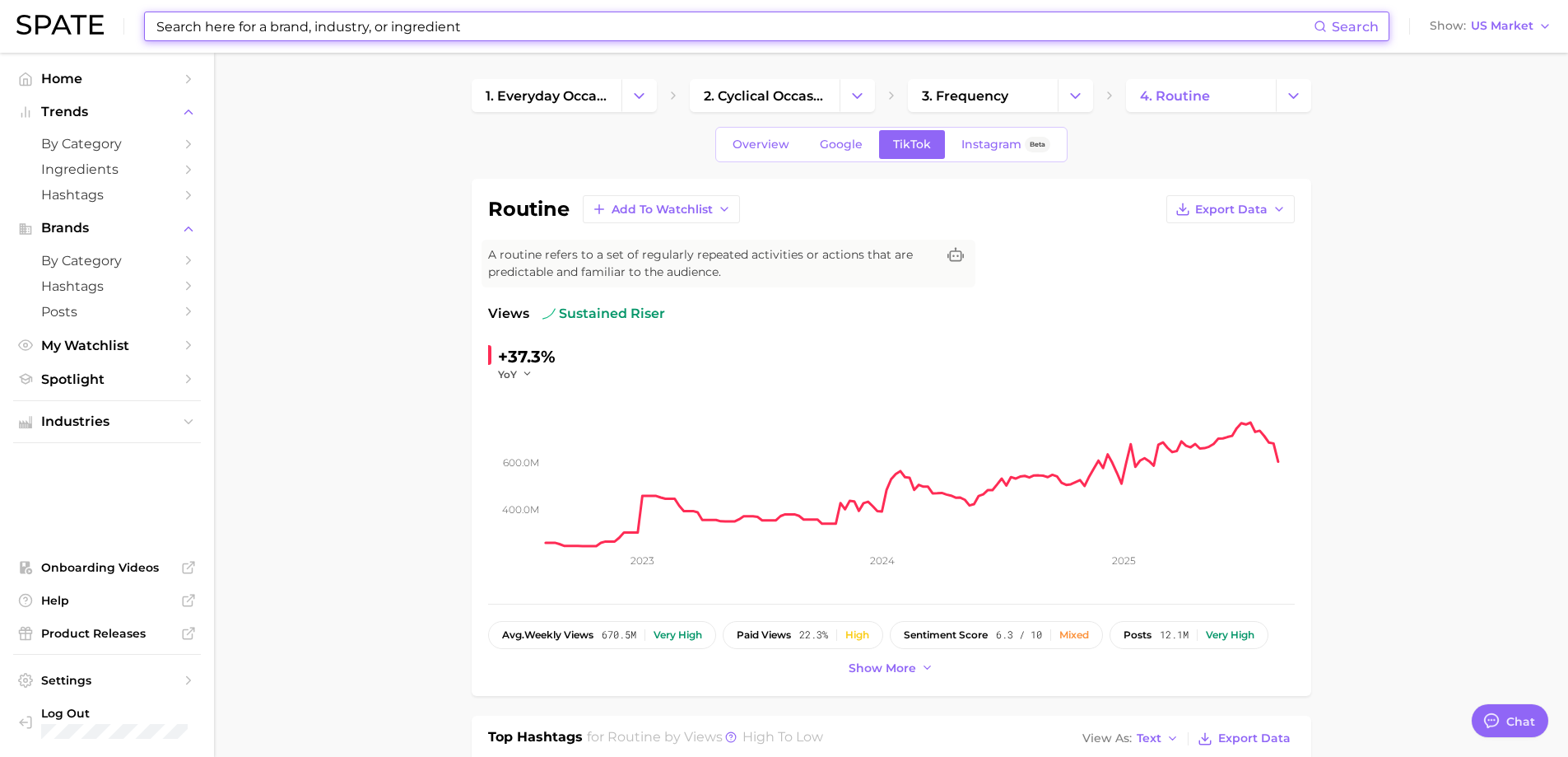
click at [452, 24] on input at bounding box center [734, 27] width 1159 height 28
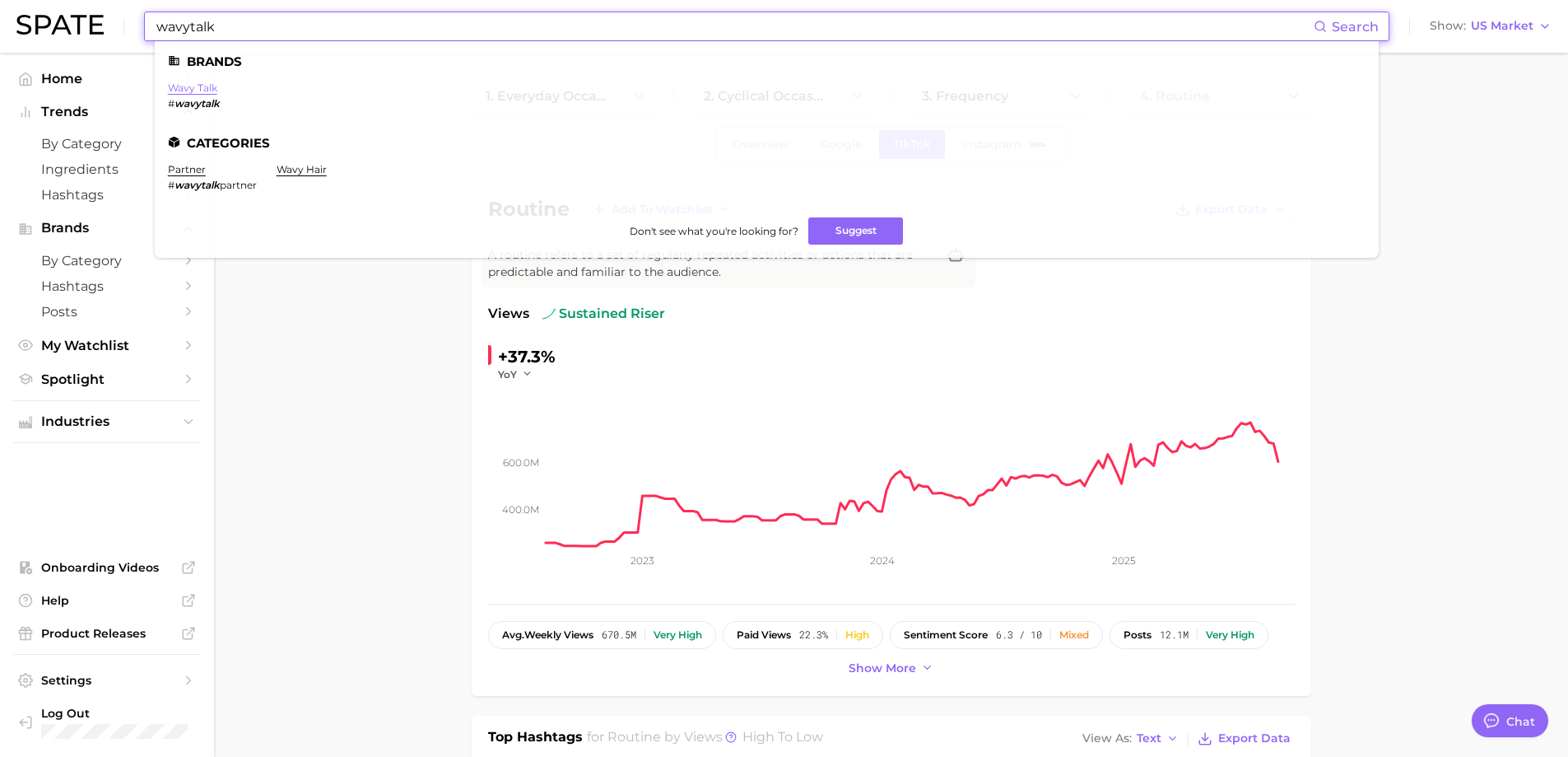
type input "wavytalk"
click at [188, 86] on link "wavy talk" at bounding box center [192, 87] width 49 height 12
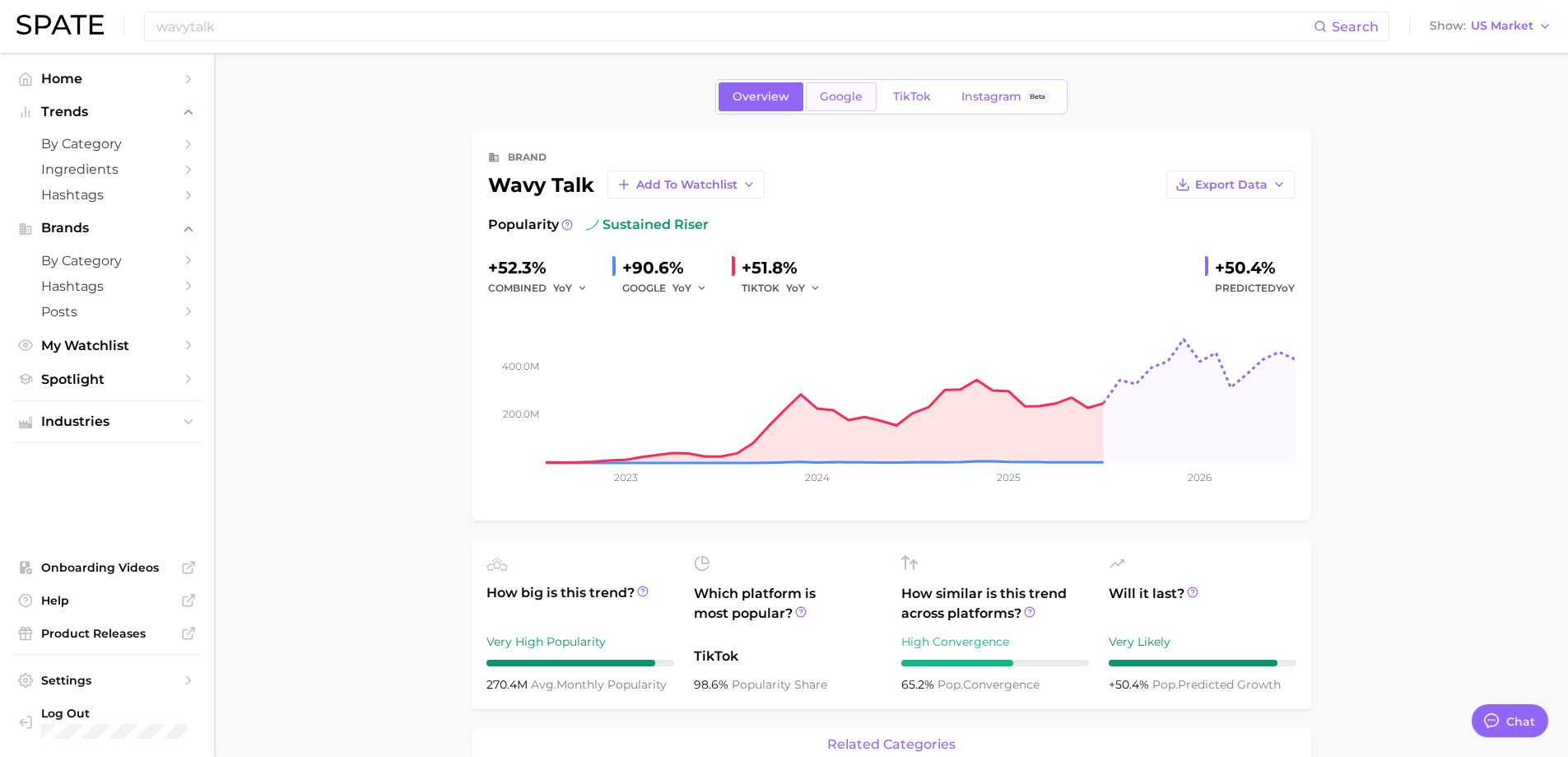
click at [835, 93] on span "Google" at bounding box center [841, 97] width 42 height 14
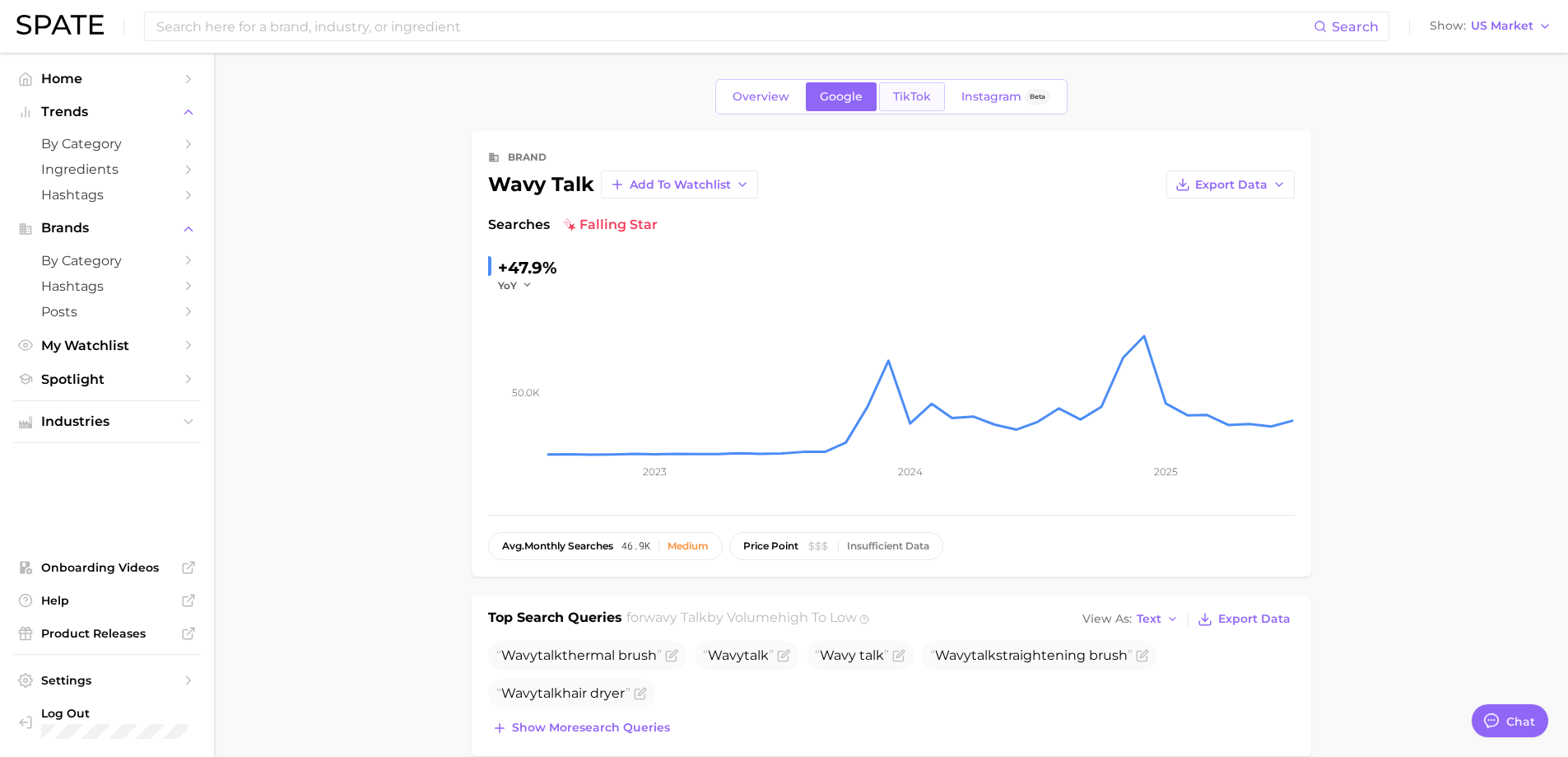
click at [912, 84] on link "TikTok" at bounding box center [912, 97] width 66 height 29
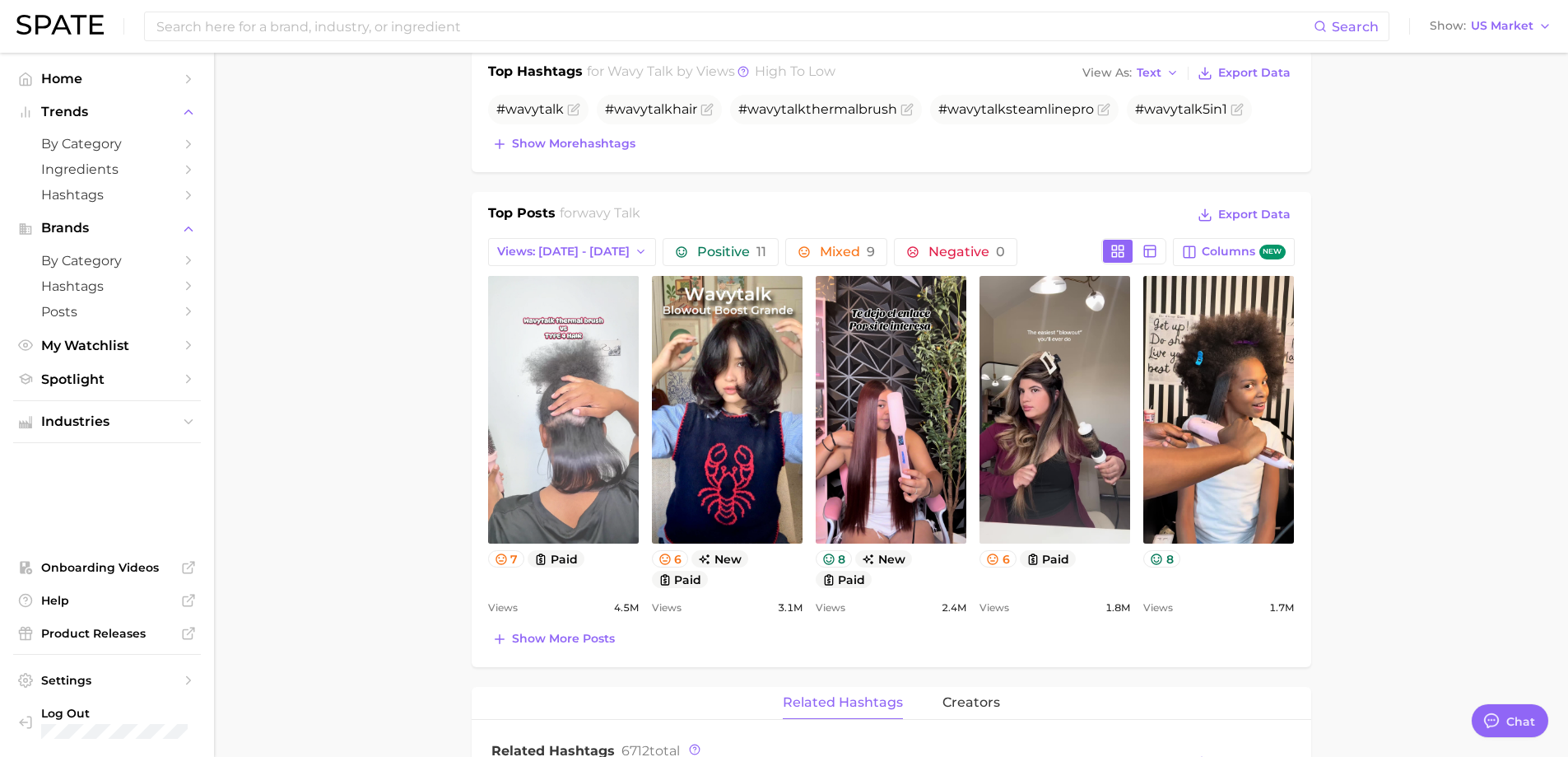
click at [563, 396] on link "view post on TikTok" at bounding box center [563, 409] width 151 height 267
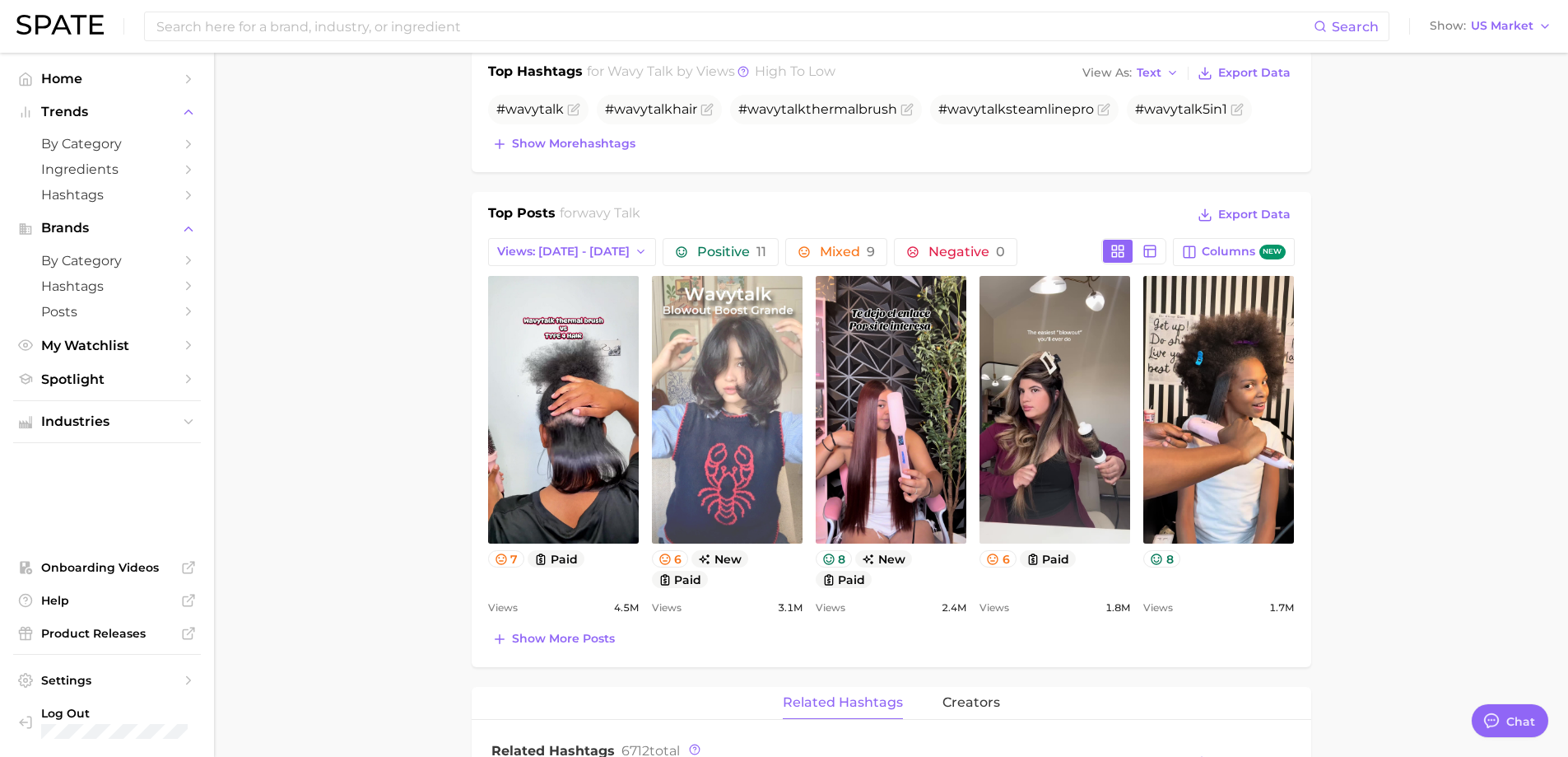
click at [716, 466] on link "view post on TikTok" at bounding box center [727, 409] width 151 height 267
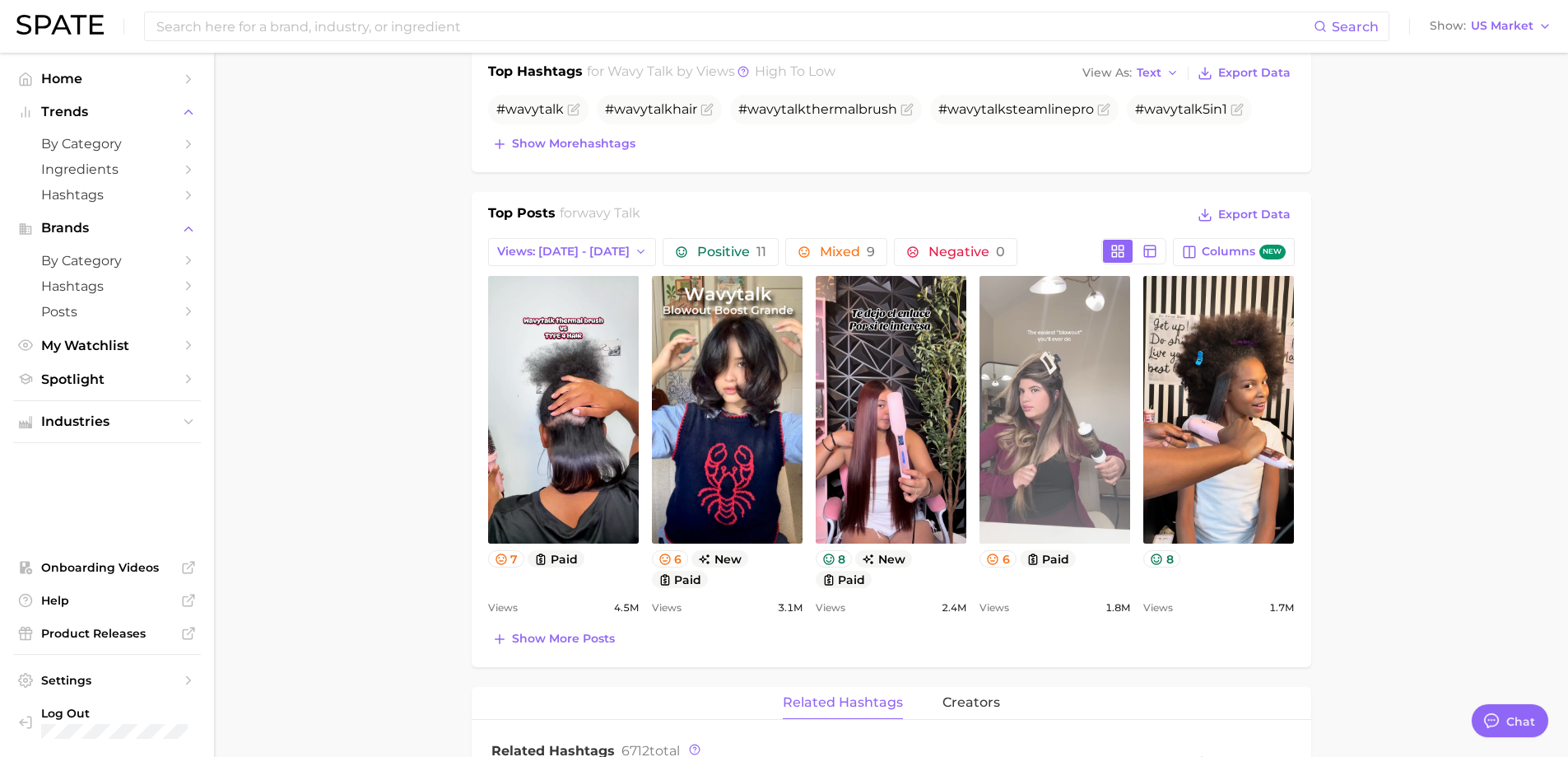
click at [1031, 476] on link "view post on TikTok" at bounding box center [1055, 409] width 151 height 267
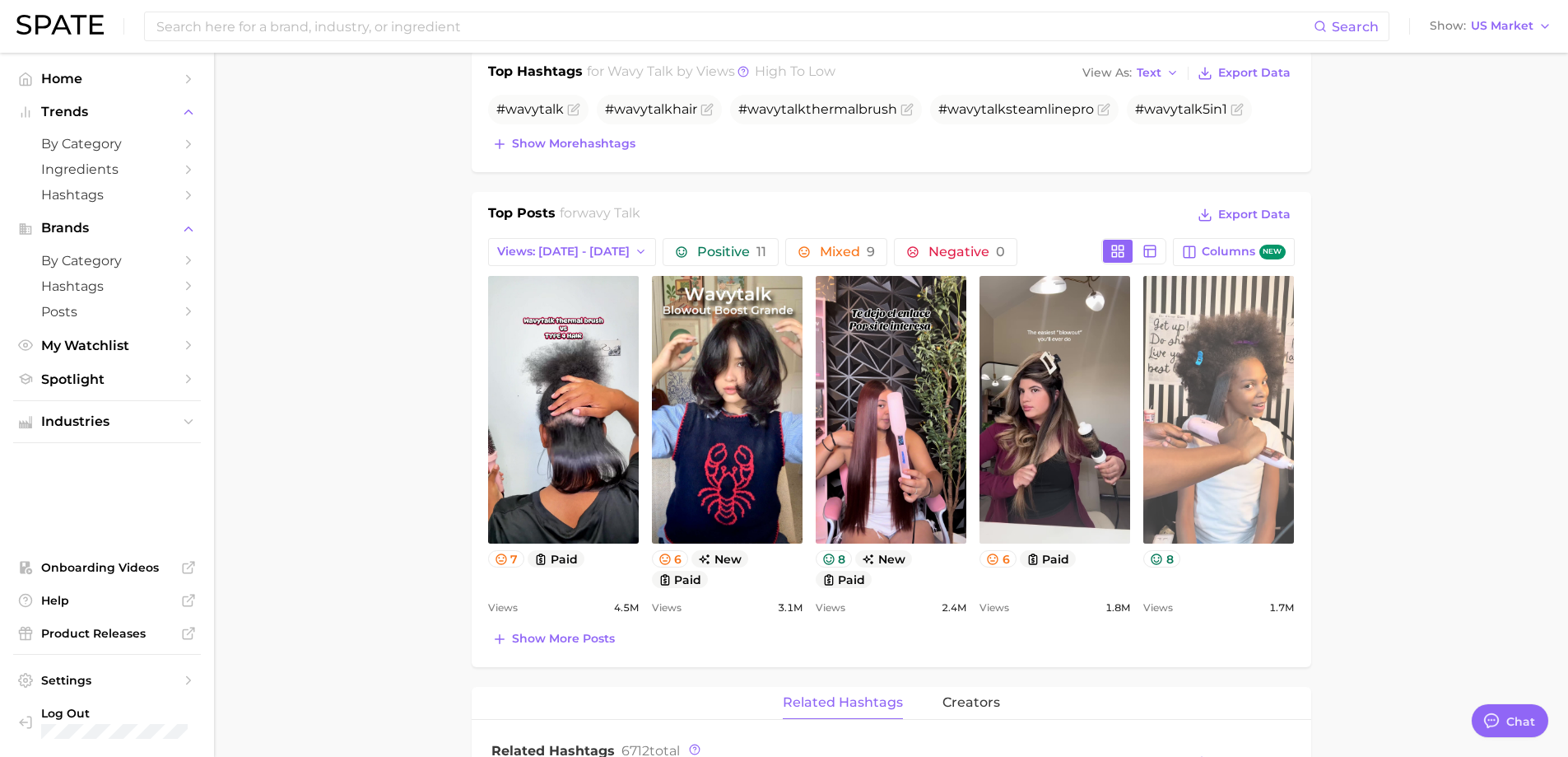
click at [1222, 356] on link "view post on TikTok" at bounding box center [1218, 409] width 151 height 267
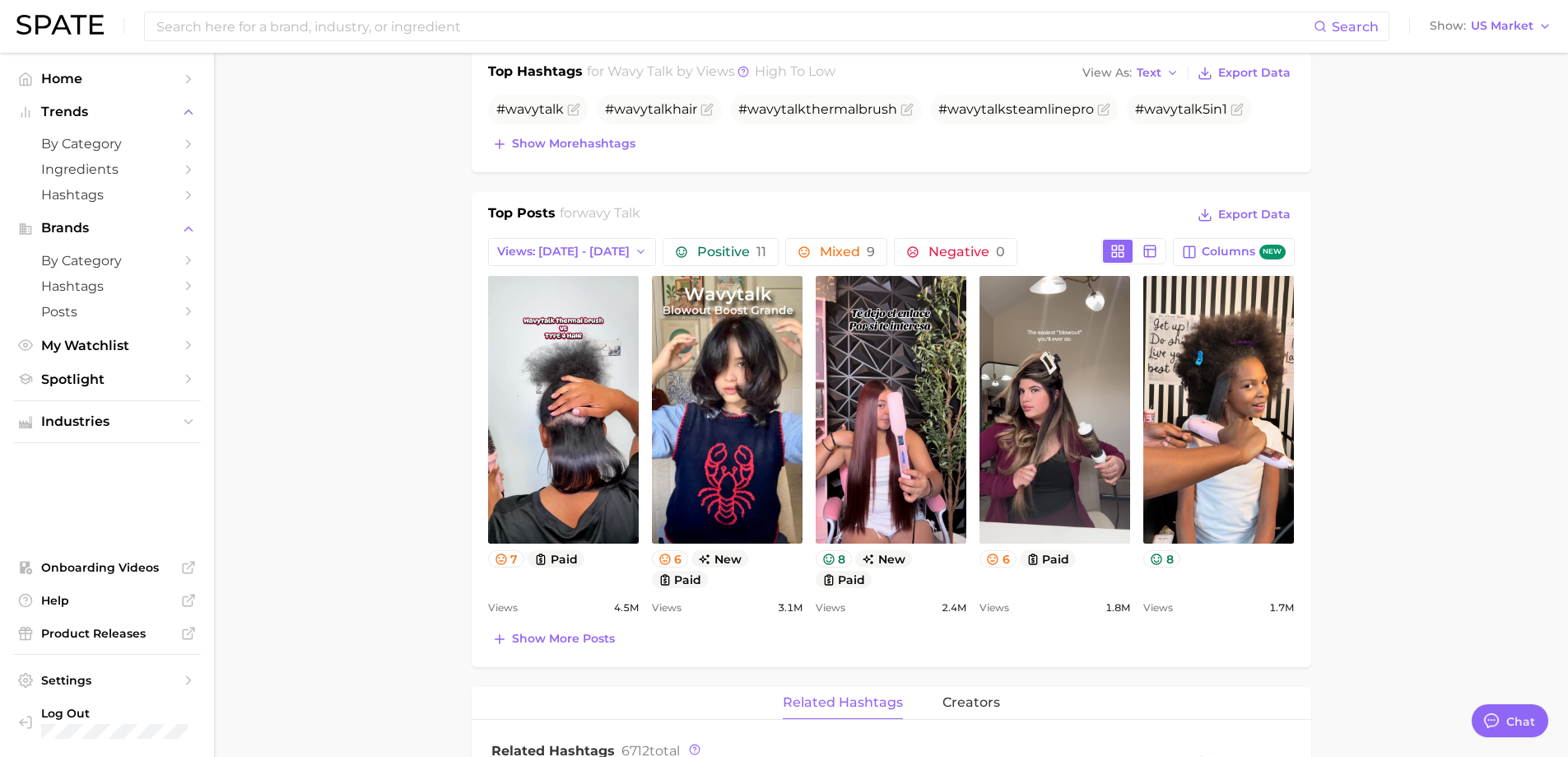
click at [348, 406] on main "Overview Google TikTok Instagram Beta brand wavy talk Add to Watchlist Export D…" at bounding box center [891, 616] width 1354 height 2281
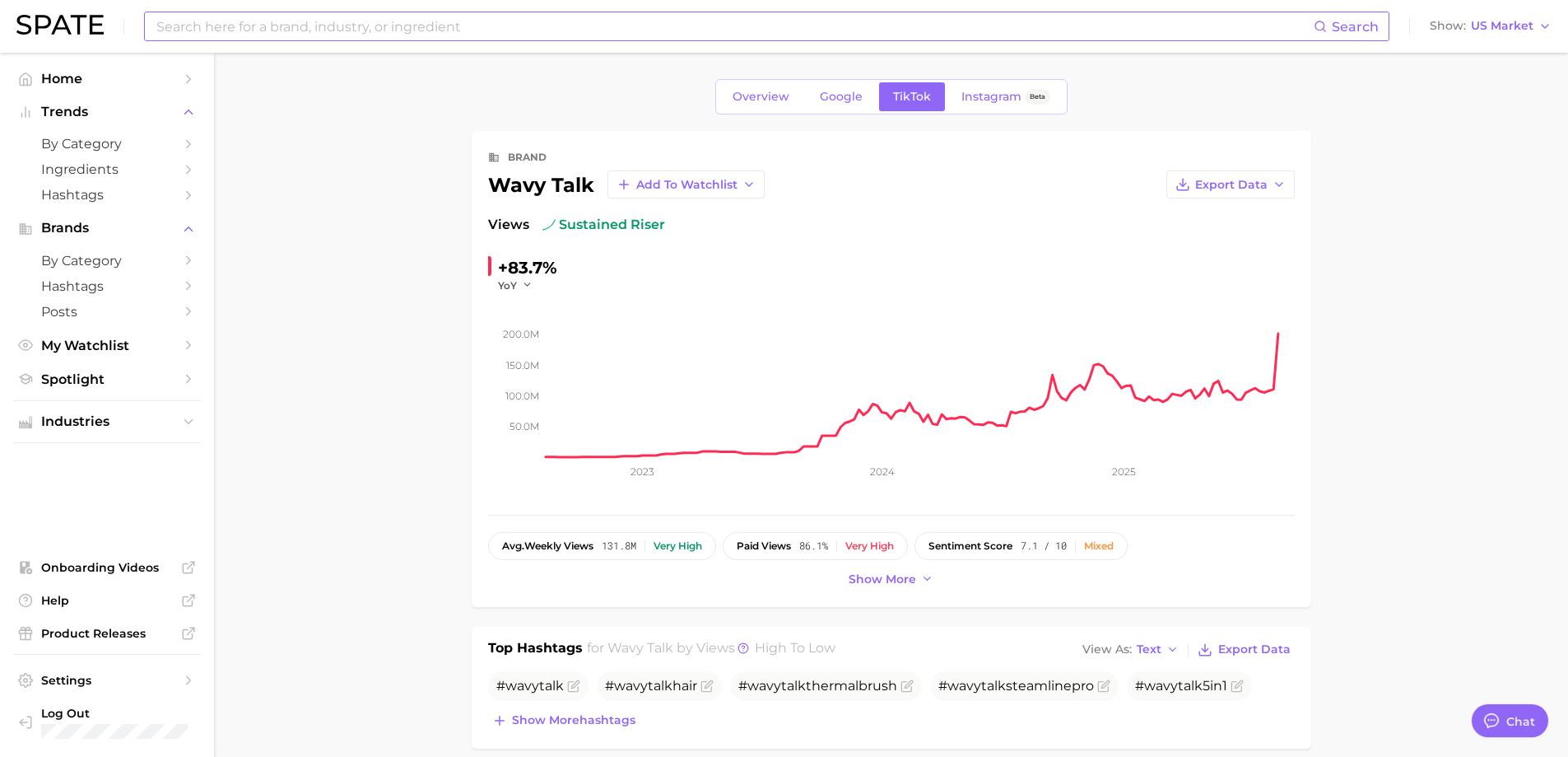
click at [360, 17] on input at bounding box center [734, 27] width 1159 height 28
type input "blowout"
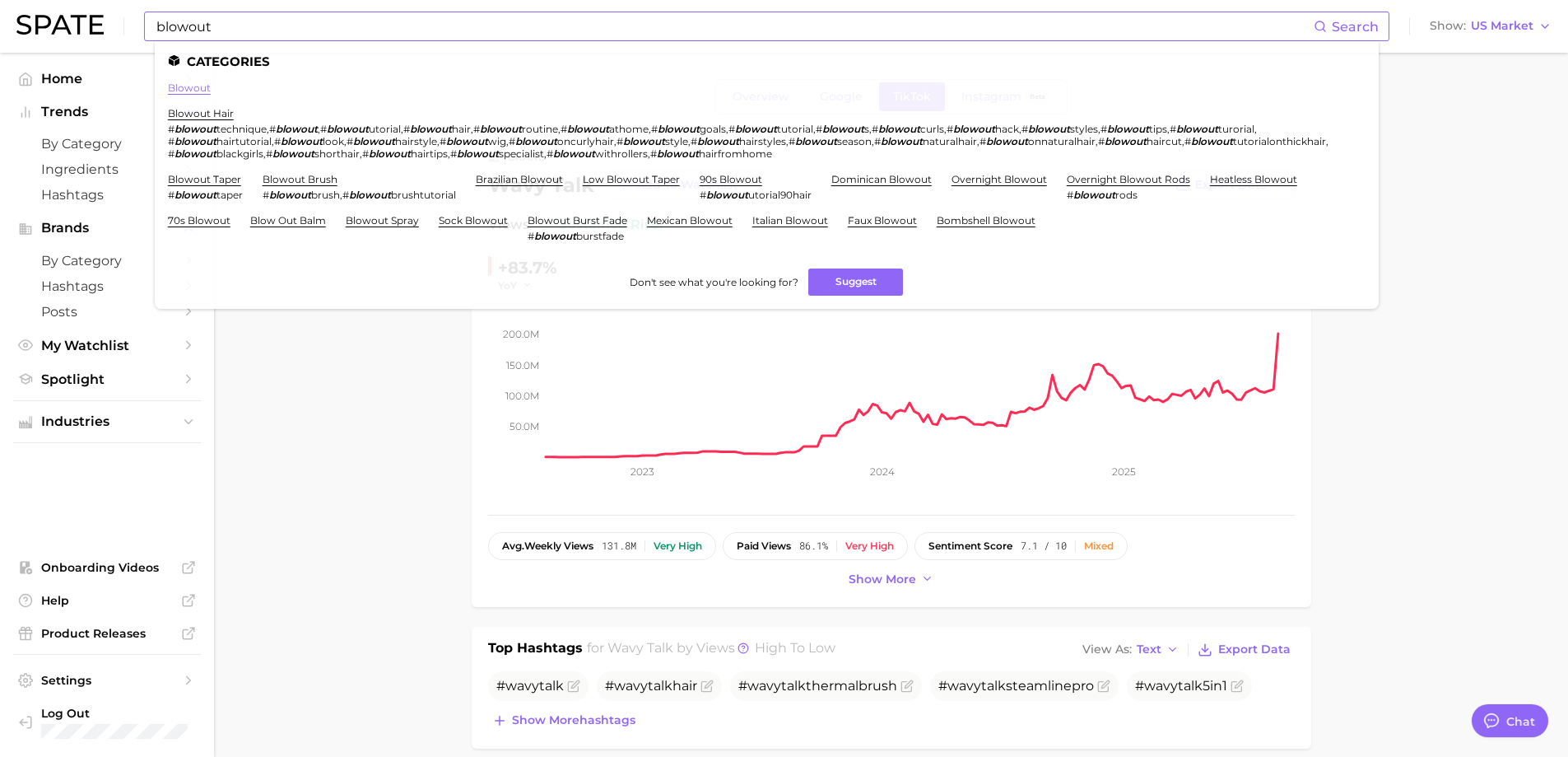
click at [189, 87] on link "blowout" at bounding box center [189, 87] width 42 height 12
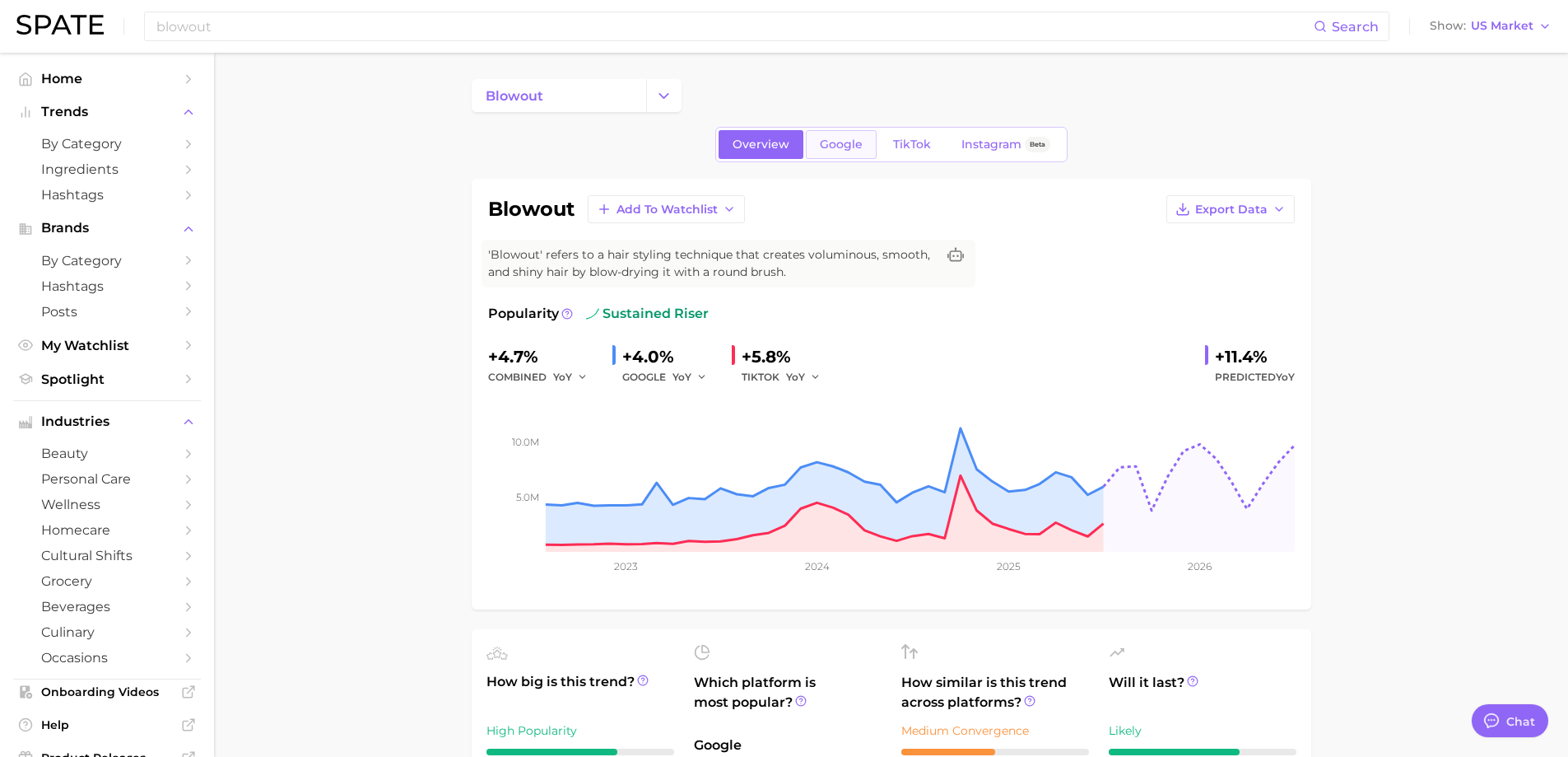
click at [834, 147] on span "Google" at bounding box center [841, 144] width 42 height 14
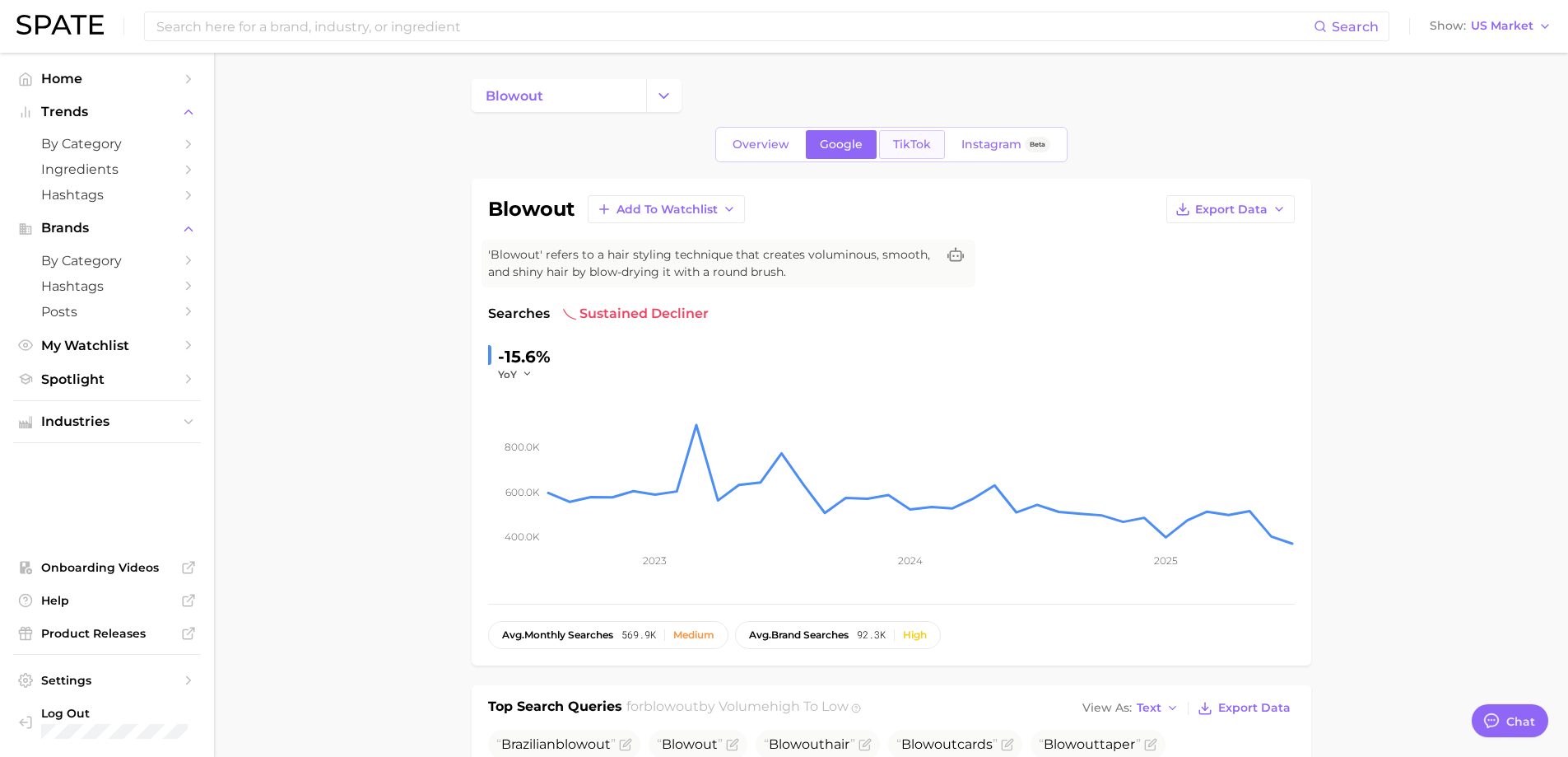
click at [902, 150] on span "TikTok" at bounding box center [912, 144] width 37 height 14
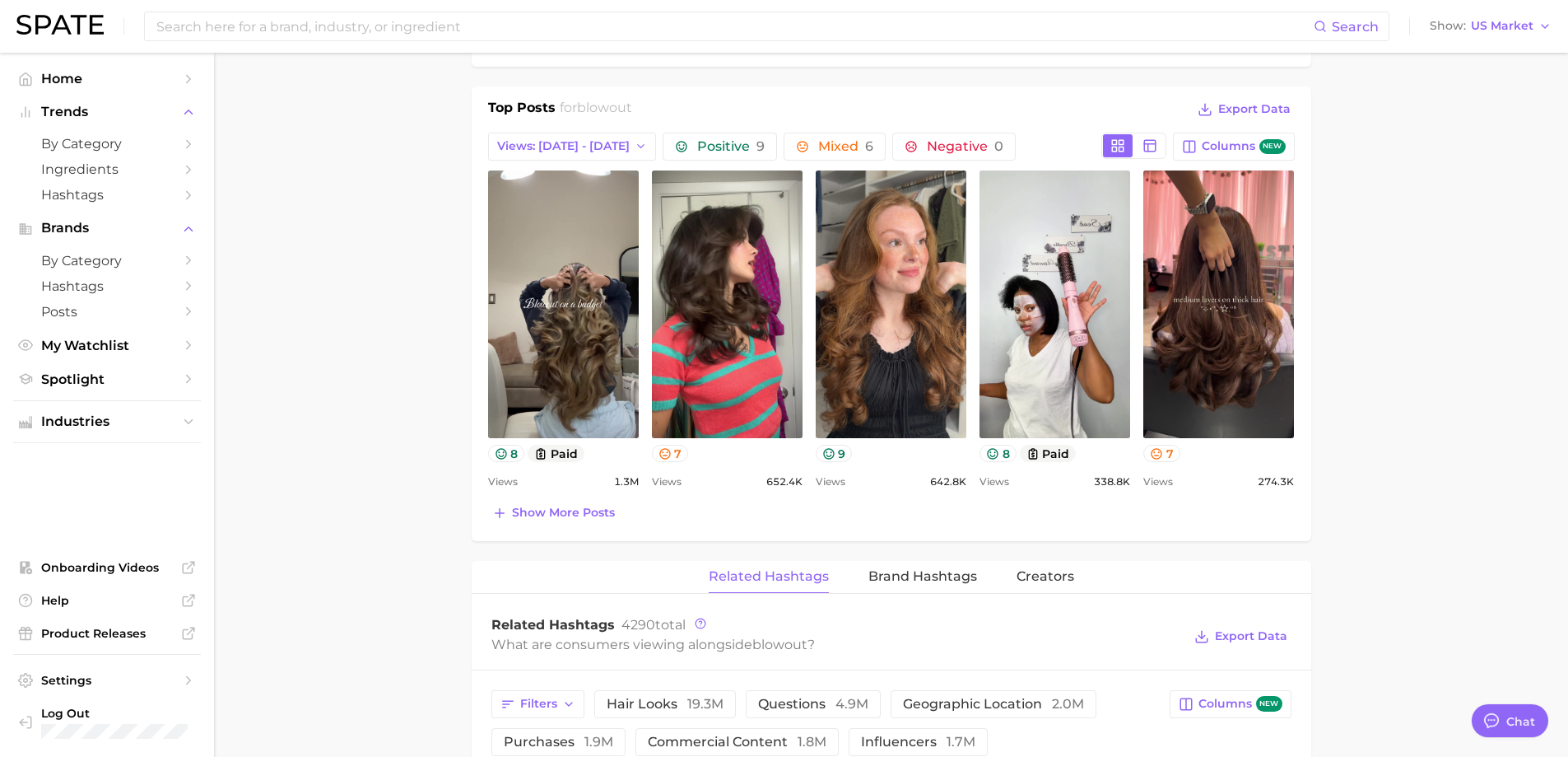
scroll to position [741, 0]
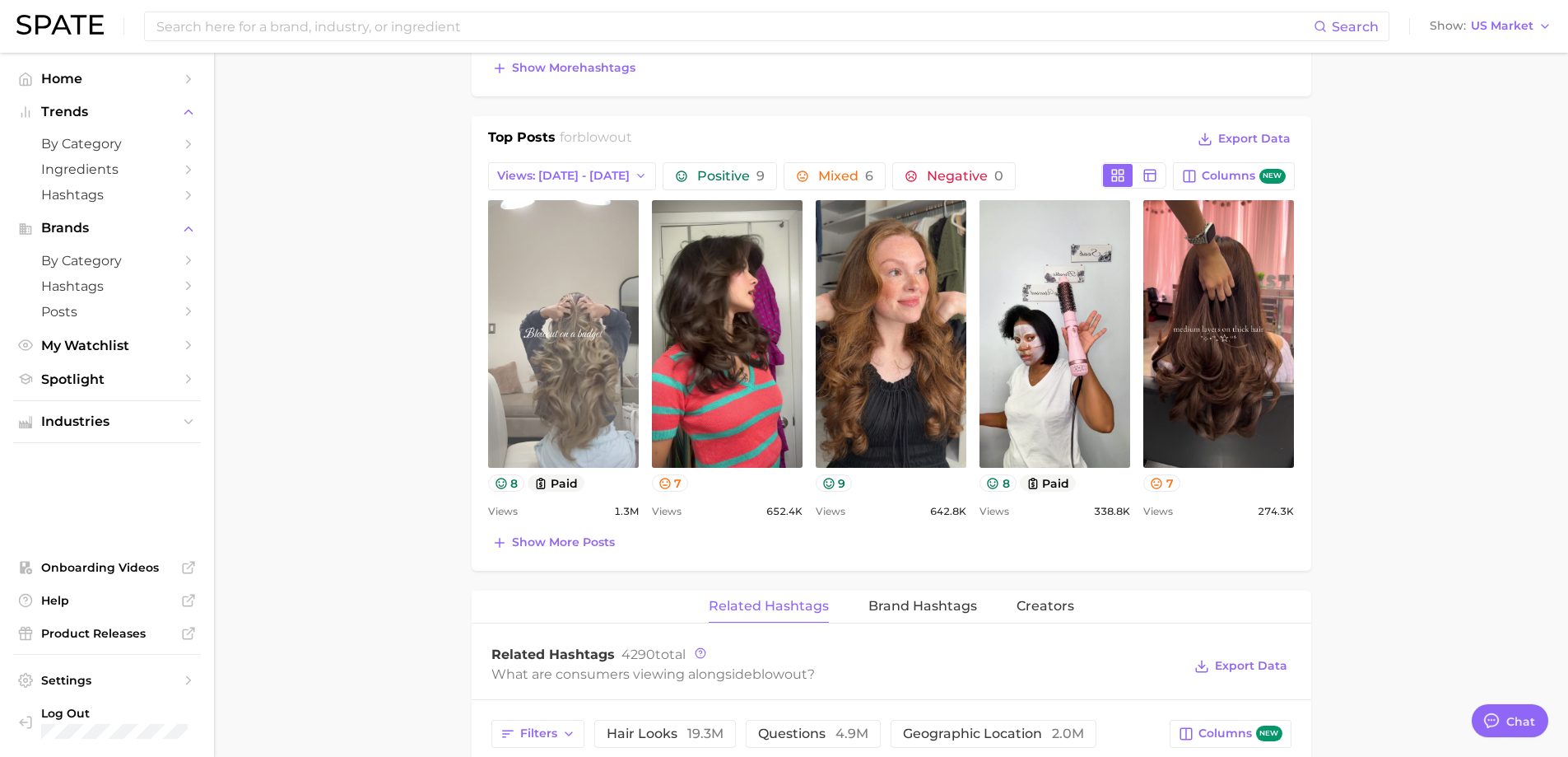
click at [583, 385] on link "view post on TikTok" at bounding box center [563, 333] width 151 height 267
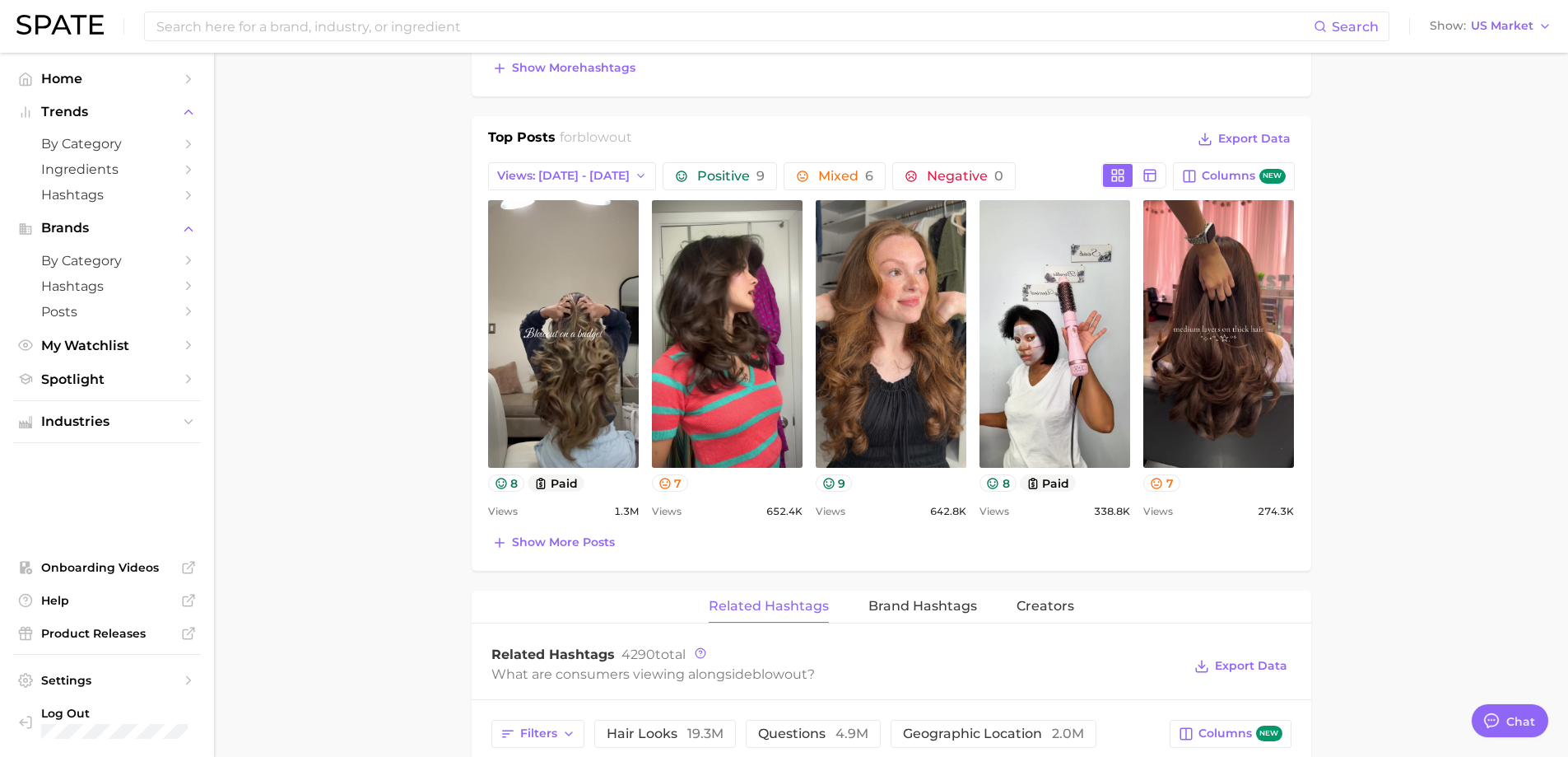
click at [1360, 351] on main "blowout Overview Google TikTok Instagram Beta blowout Add to Watchlist Export D…" at bounding box center [891, 486] width 1354 height 2349
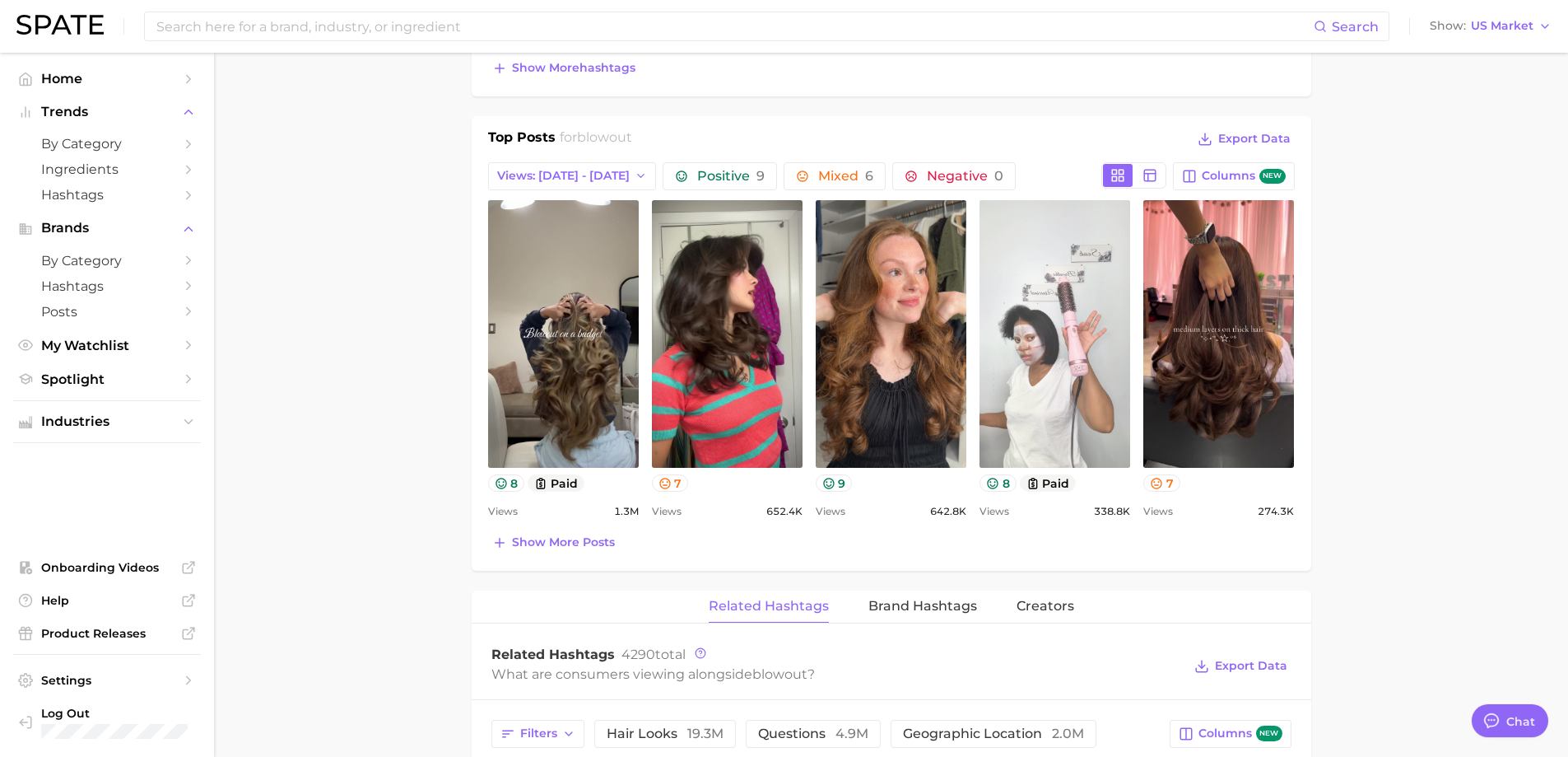
click at [1066, 394] on link "view post on TikTok" at bounding box center [1055, 333] width 151 height 267
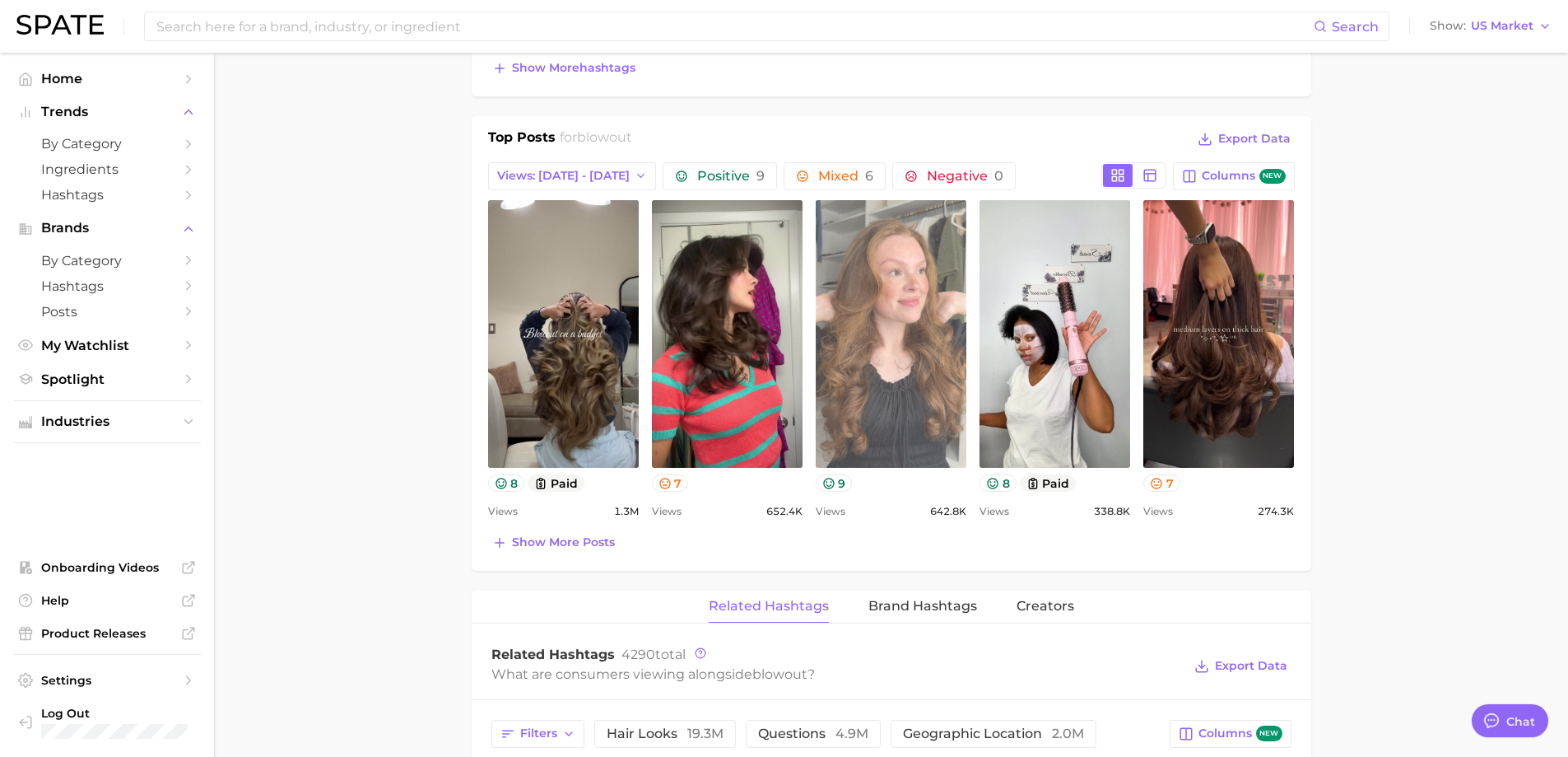
click at [893, 399] on link "view post on TikTok" at bounding box center [891, 333] width 151 height 267
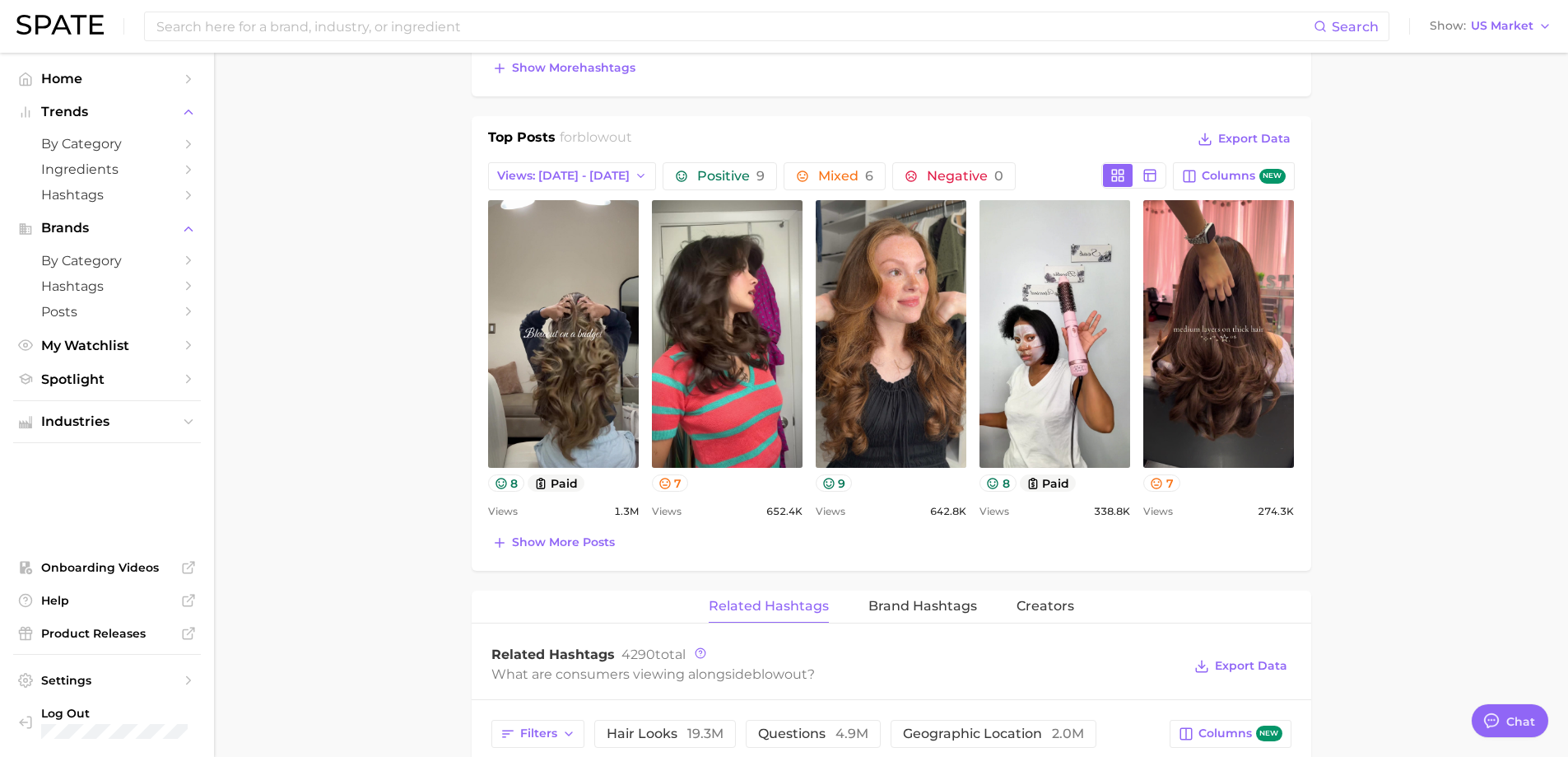
click at [1387, 426] on main "blowout Overview Google TikTok Instagram Beta blowout Add to Watchlist Export D…" at bounding box center [891, 486] width 1354 height 2349
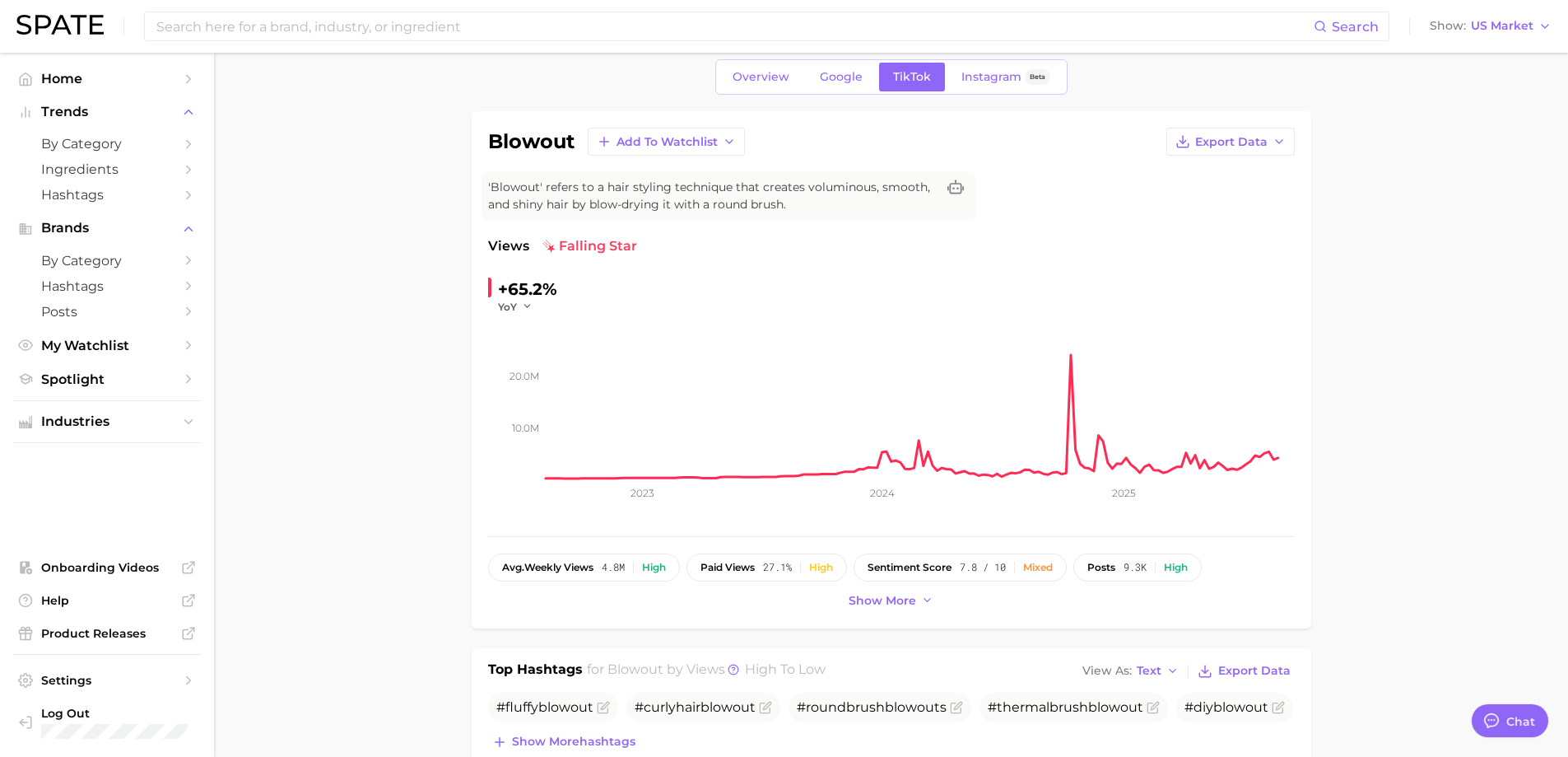
scroll to position [0, 0]
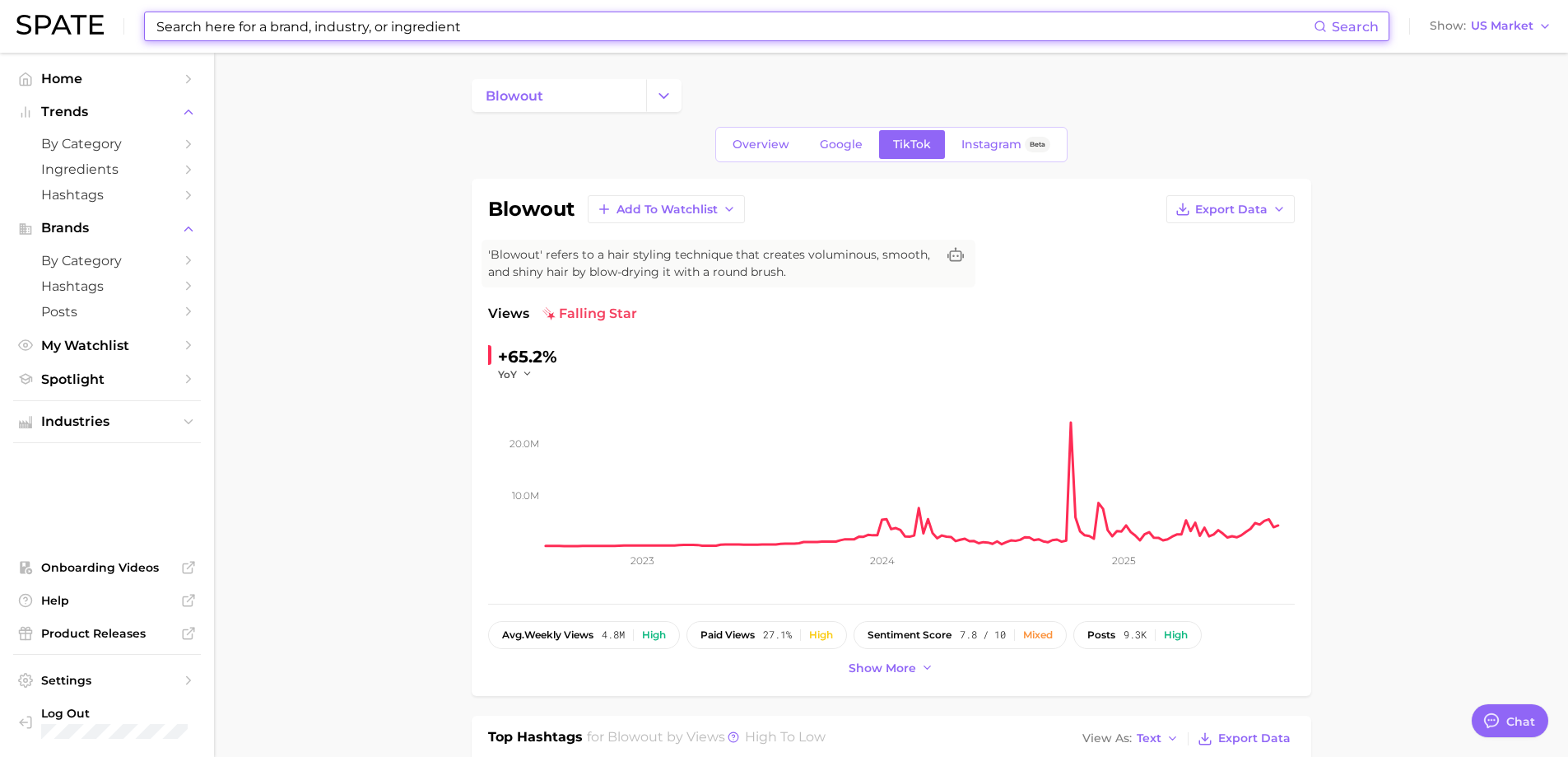
click at [350, 37] on input at bounding box center [734, 27] width 1159 height 28
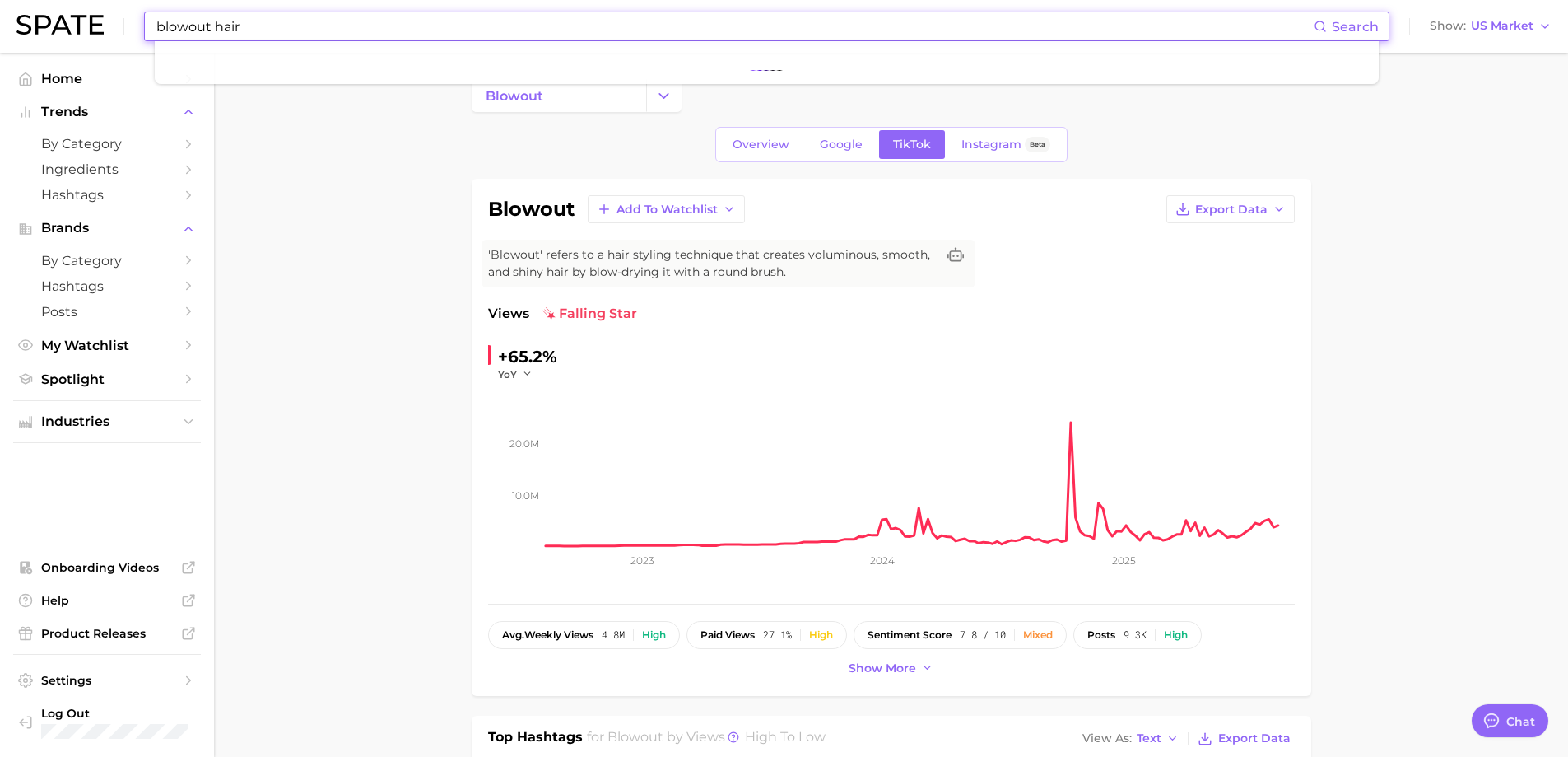
type input "blowout hair"
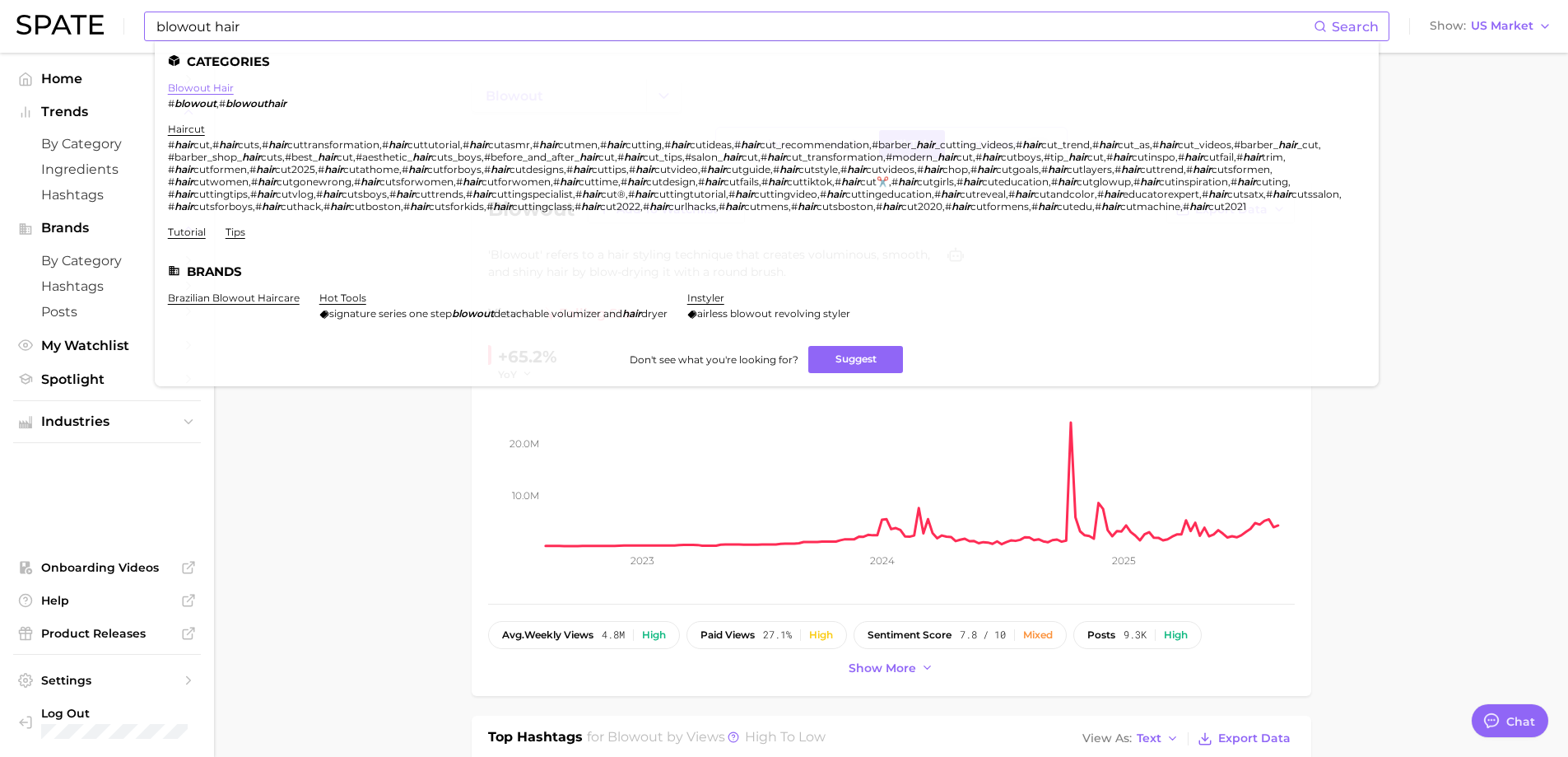
click at [202, 87] on link "blowout hair" at bounding box center [201, 87] width 66 height 12
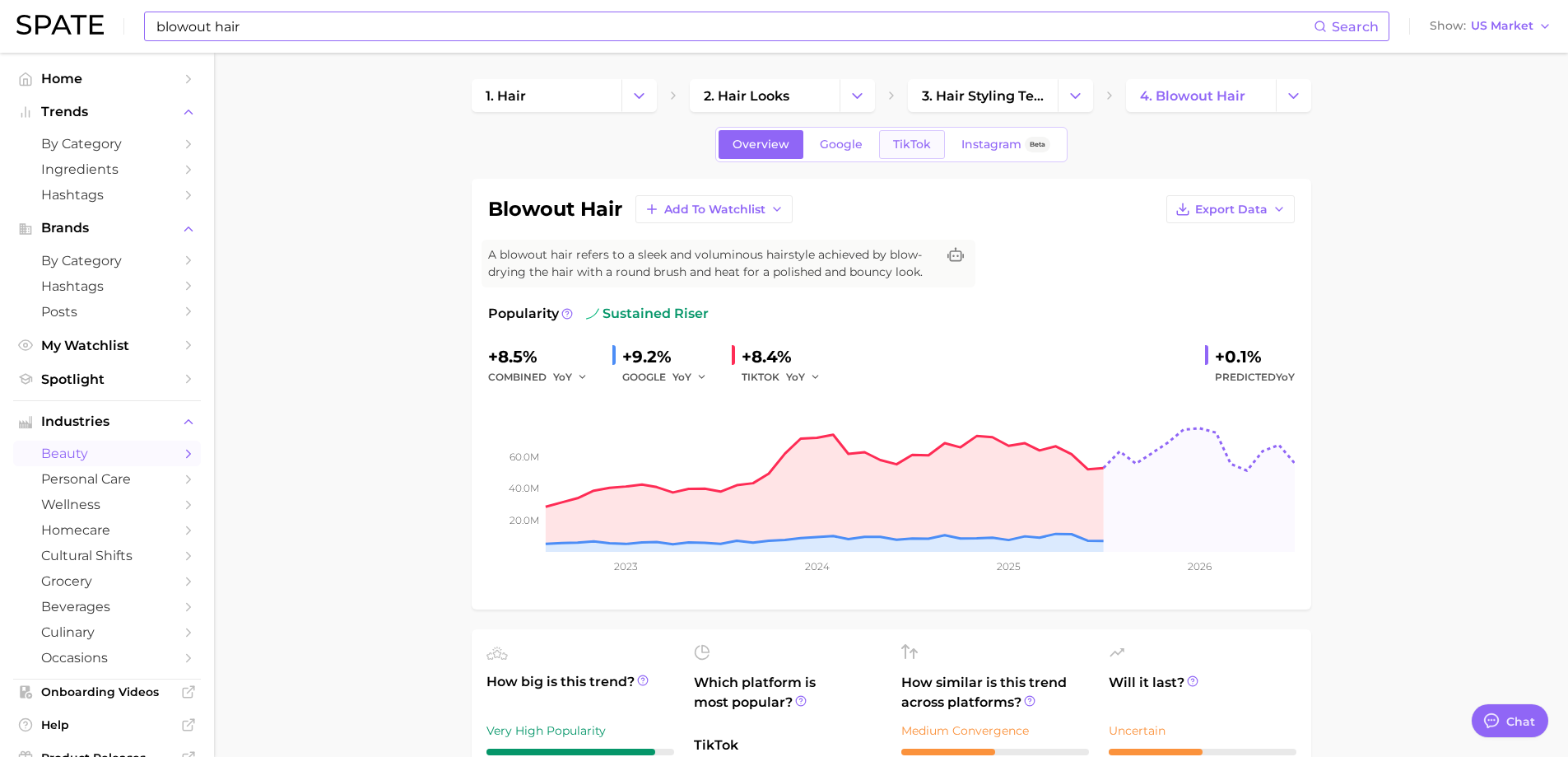
click at [905, 147] on span "TikTok" at bounding box center [912, 144] width 37 height 14
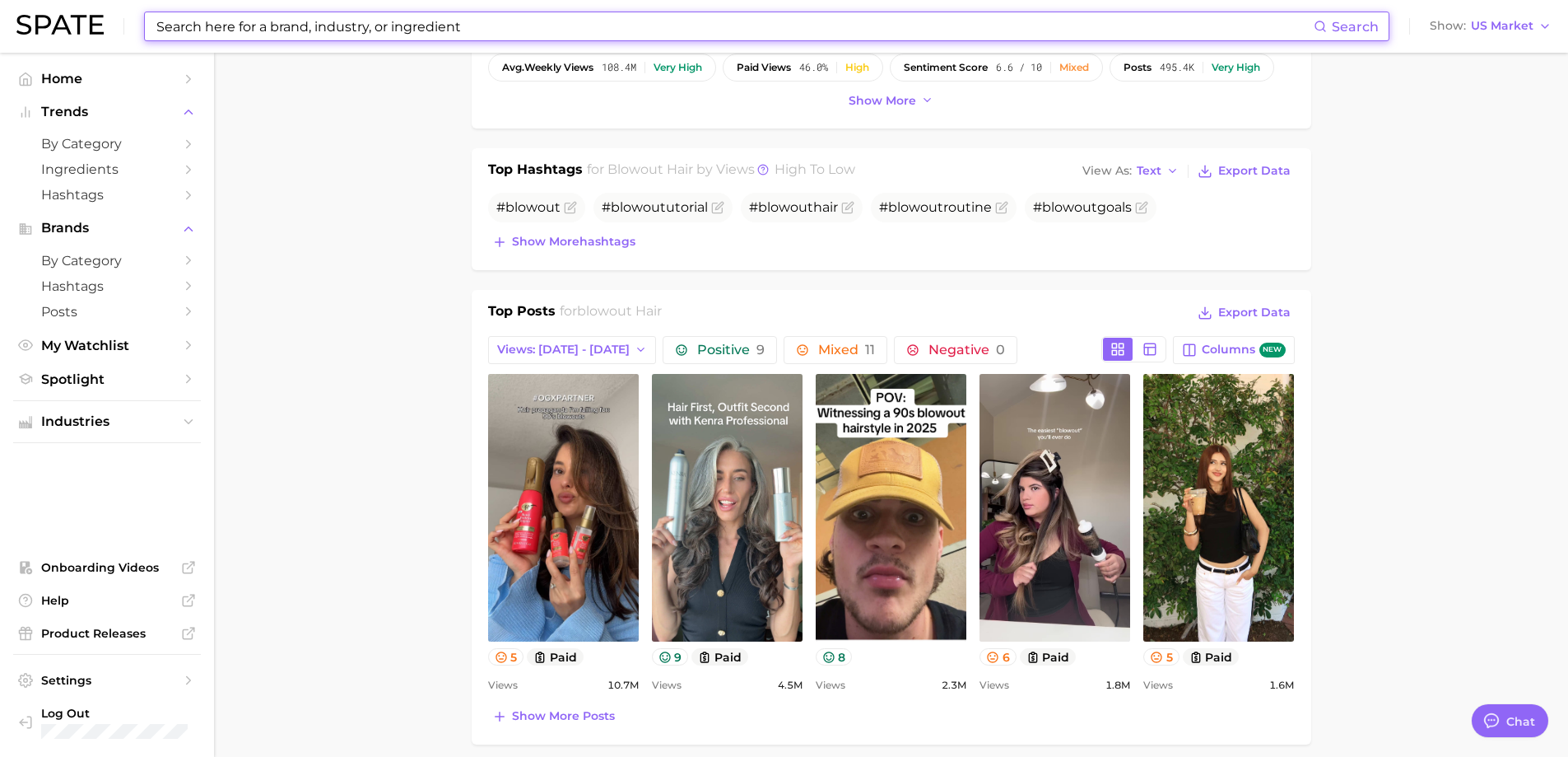
scroll to position [659, 0]
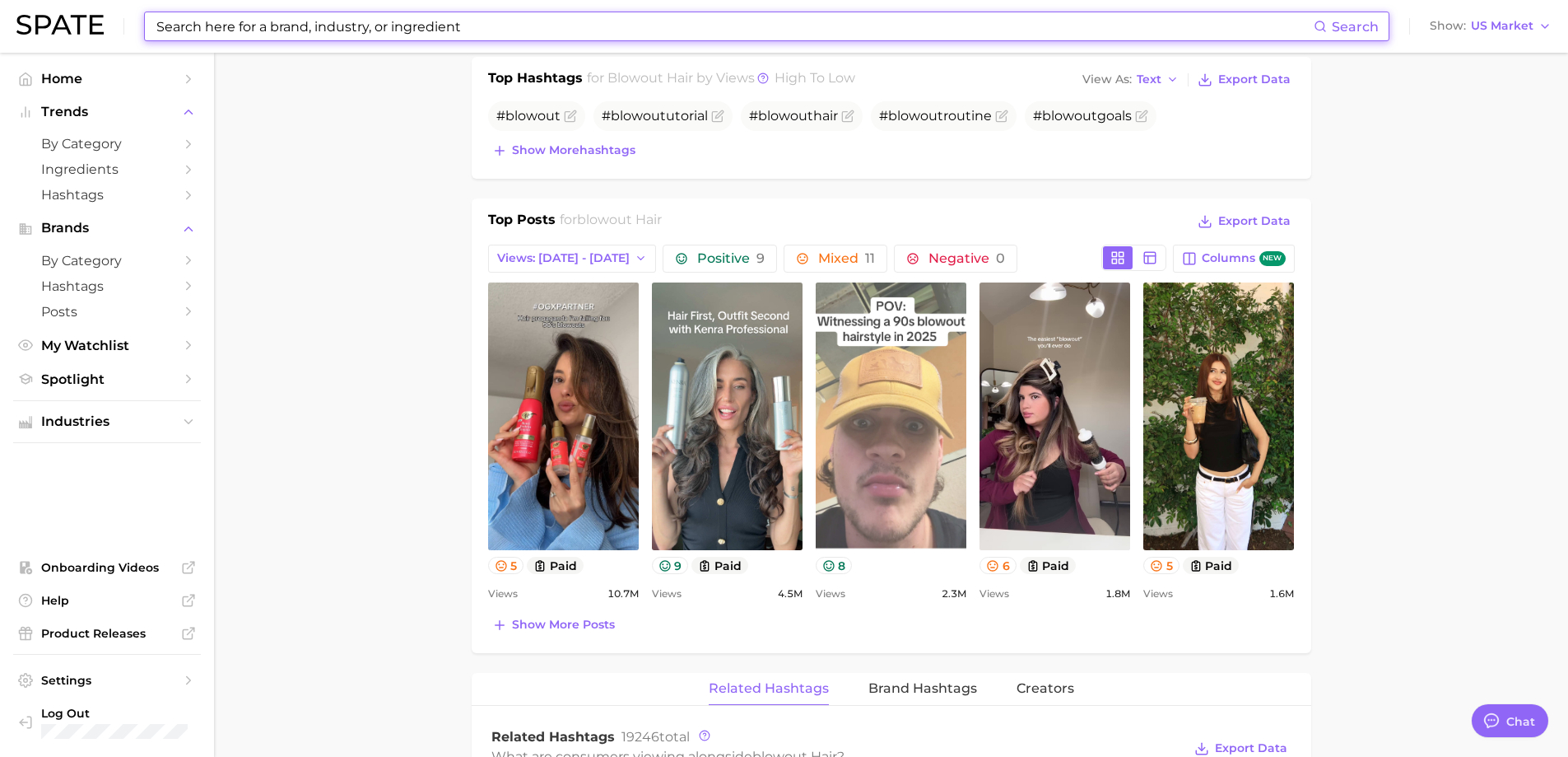
click at [882, 397] on link "view post on TikTok" at bounding box center [891, 416] width 151 height 267
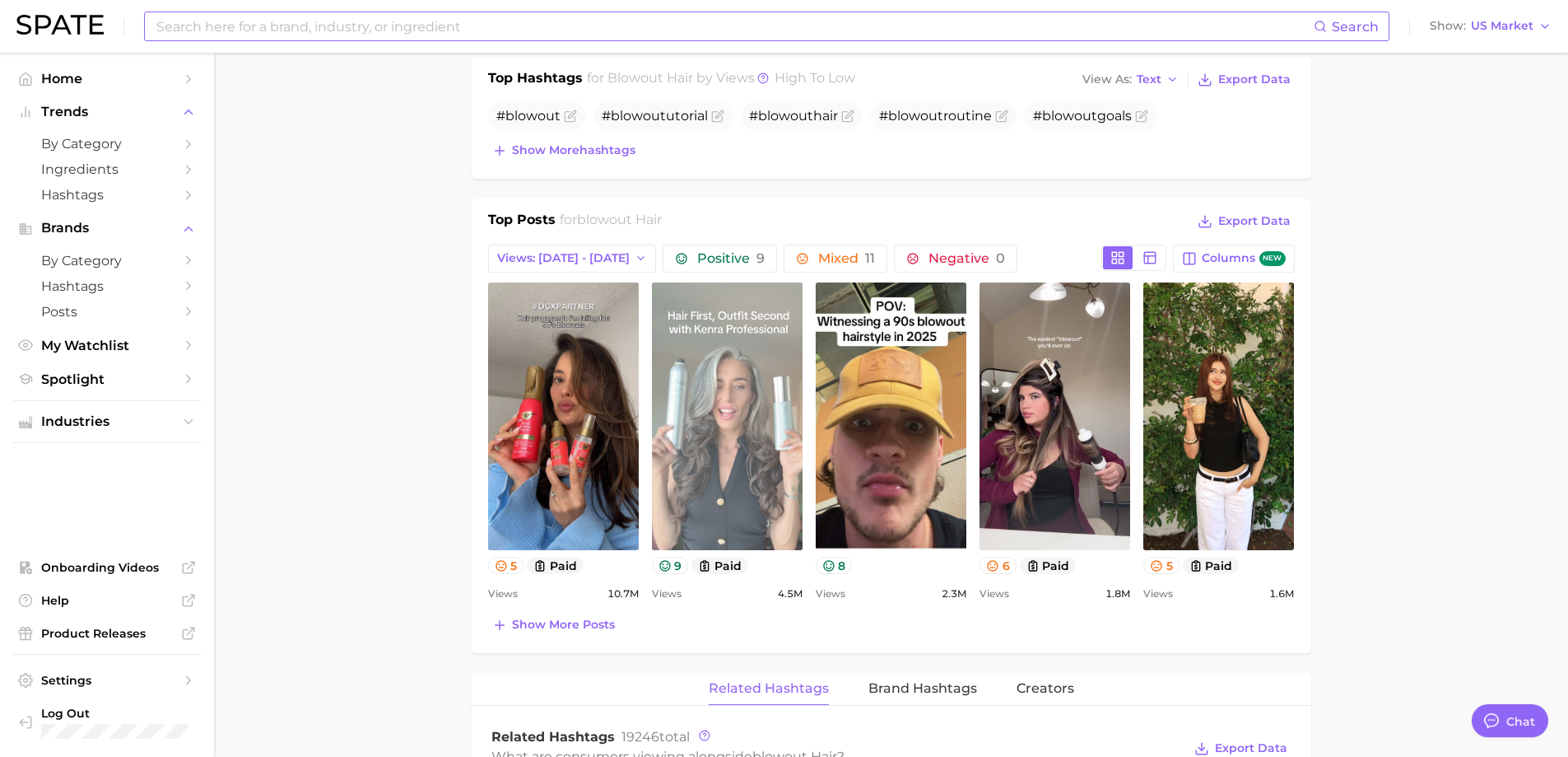
click at [730, 360] on link "view post on TikTok" at bounding box center [727, 416] width 151 height 267
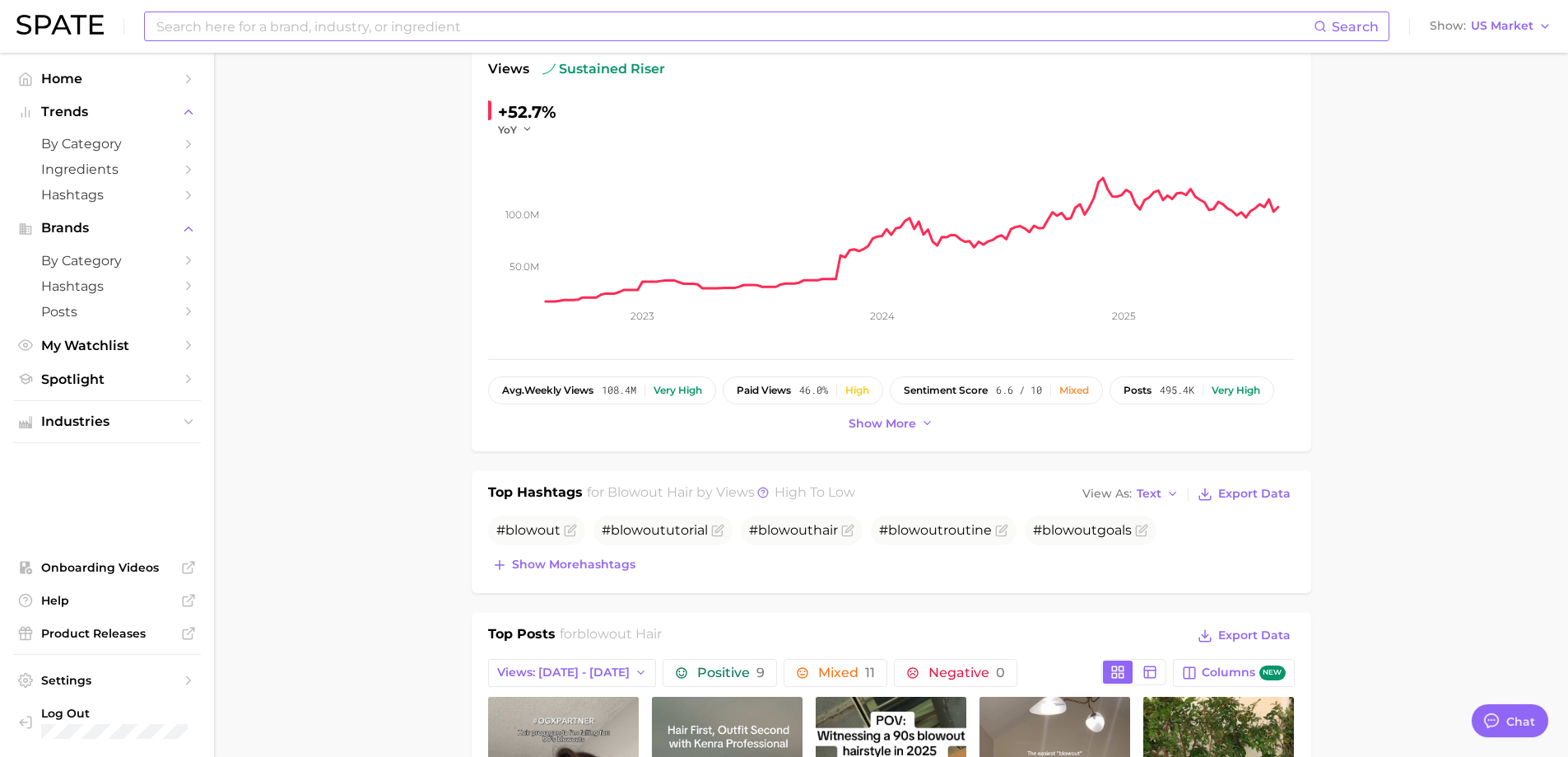
scroll to position [0, 0]
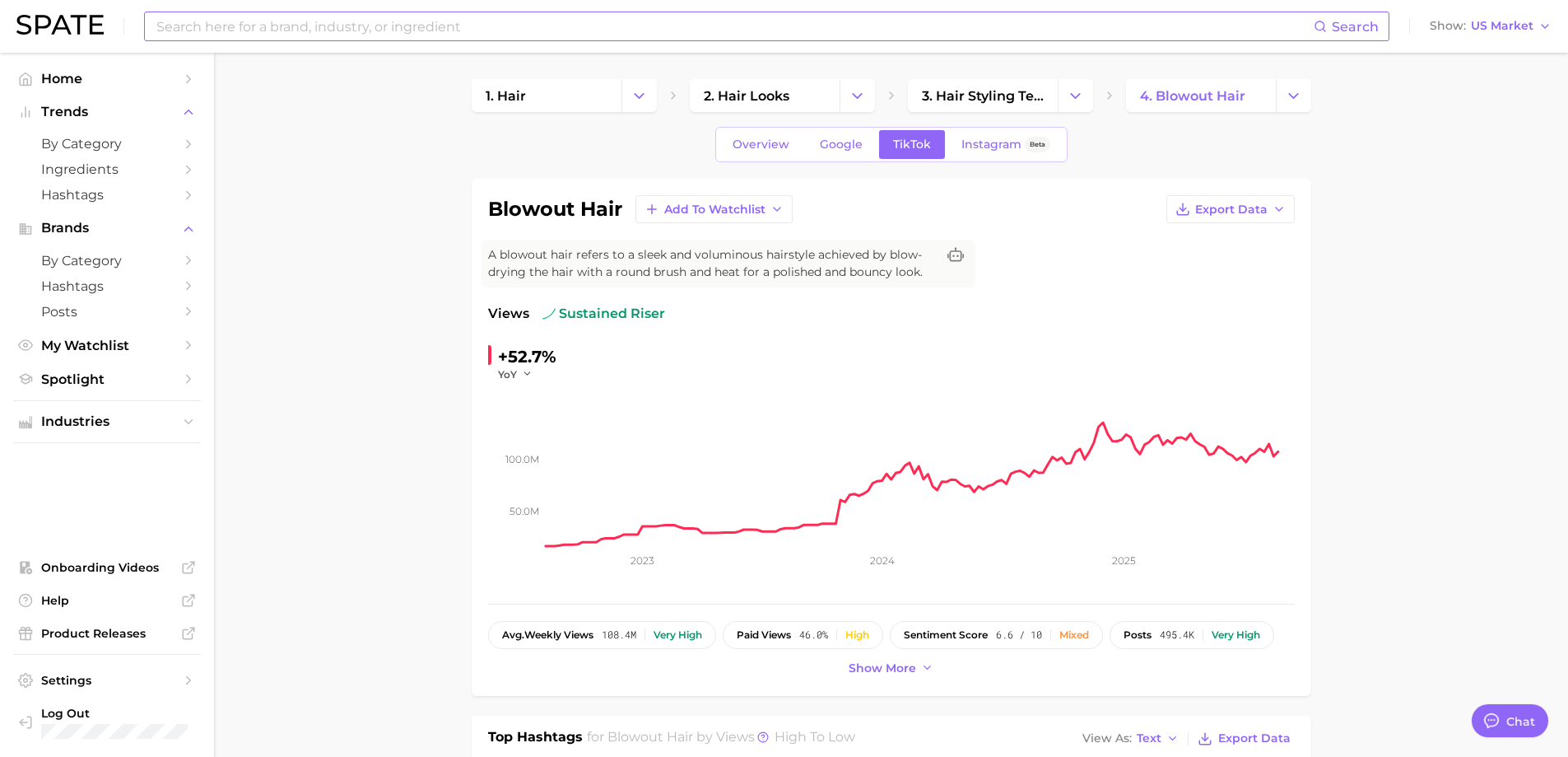
click at [311, 22] on input at bounding box center [734, 27] width 1159 height 28
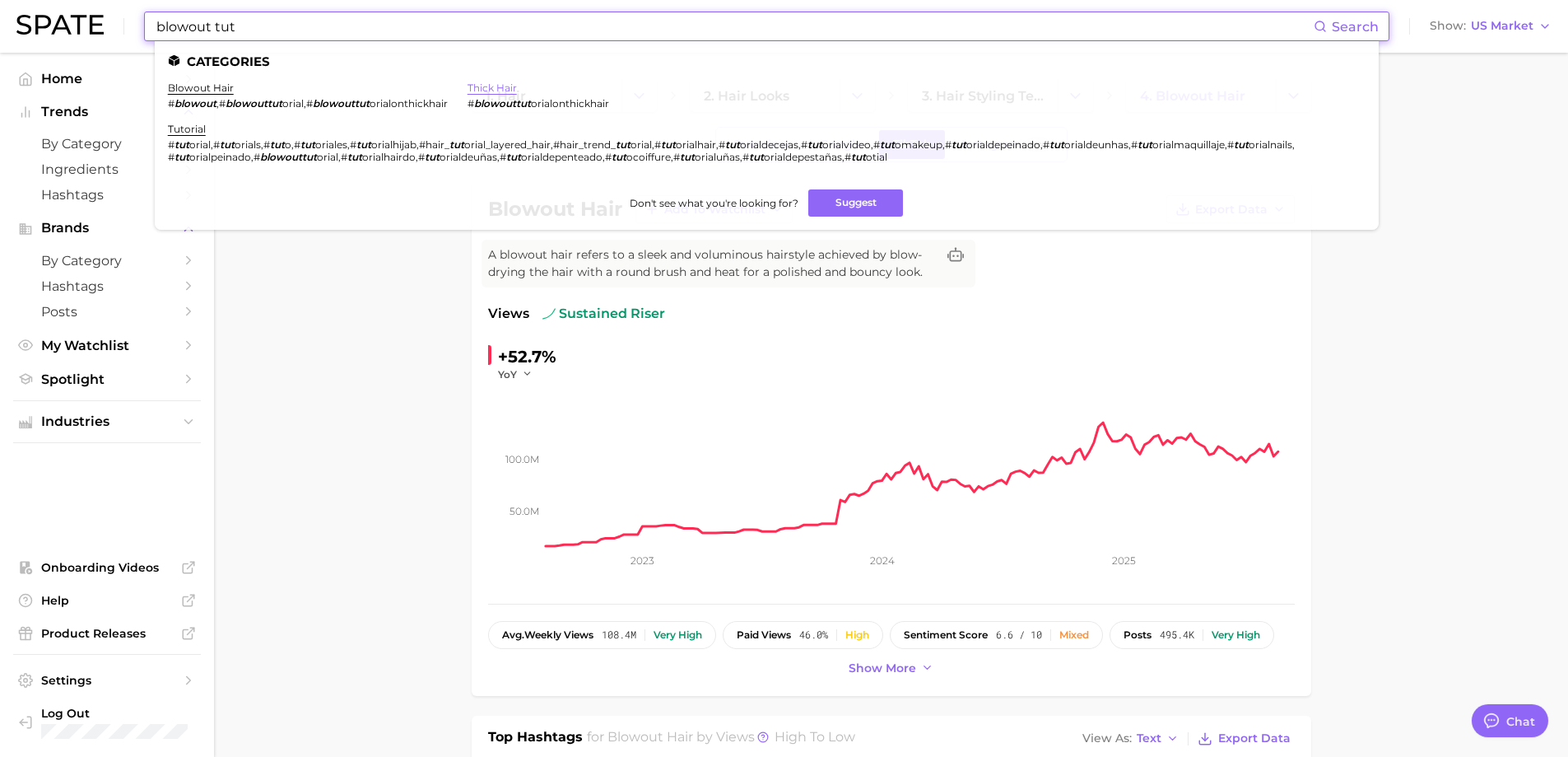
type input "blowout tut"
click at [495, 87] on link "thick hair" at bounding box center [492, 87] width 49 height 12
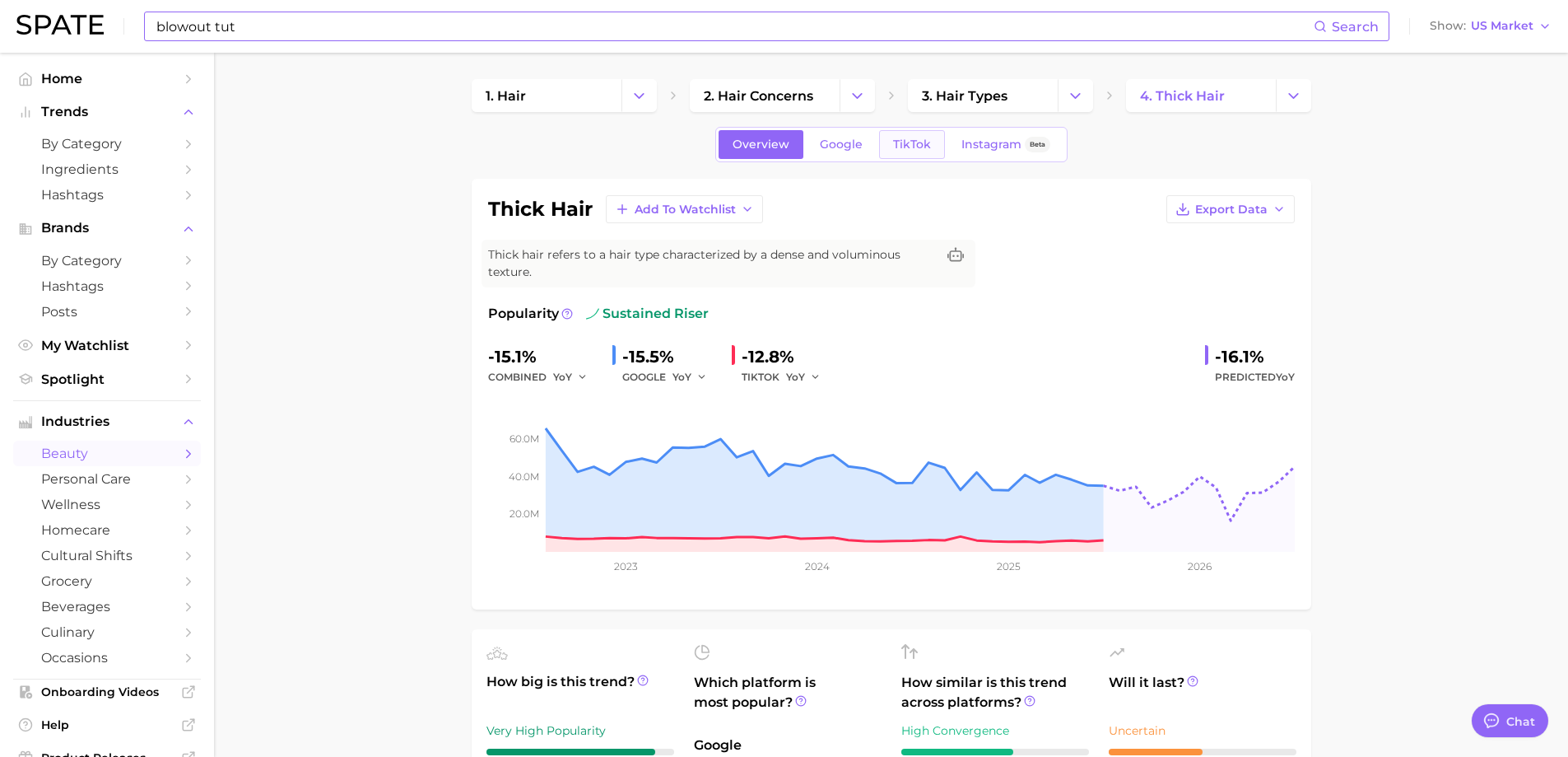
click at [905, 144] on span "TikTok" at bounding box center [912, 144] width 37 height 14
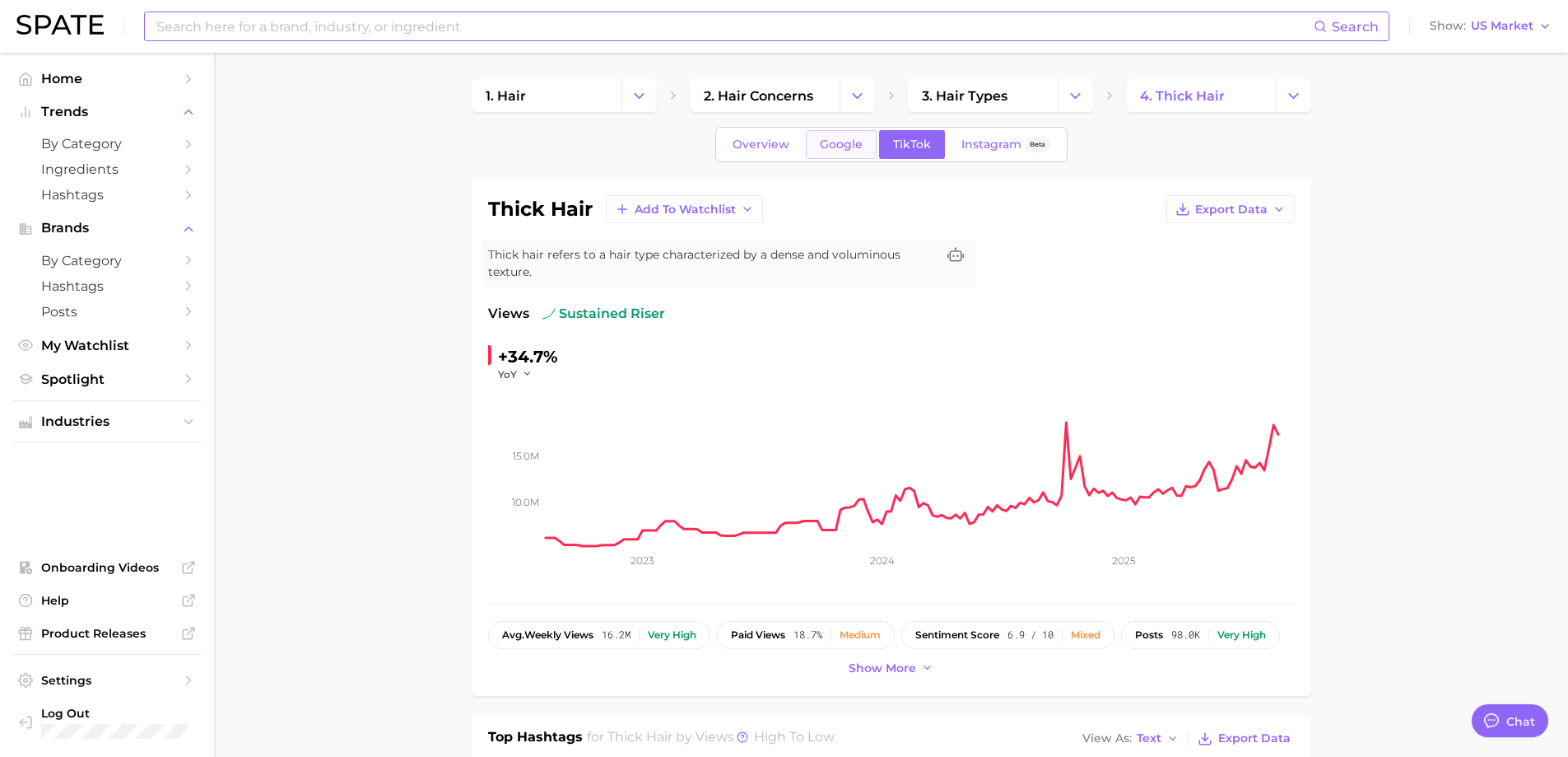
click at [836, 142] on span "Google" at bounding box center [841, 144] width 42 height 14
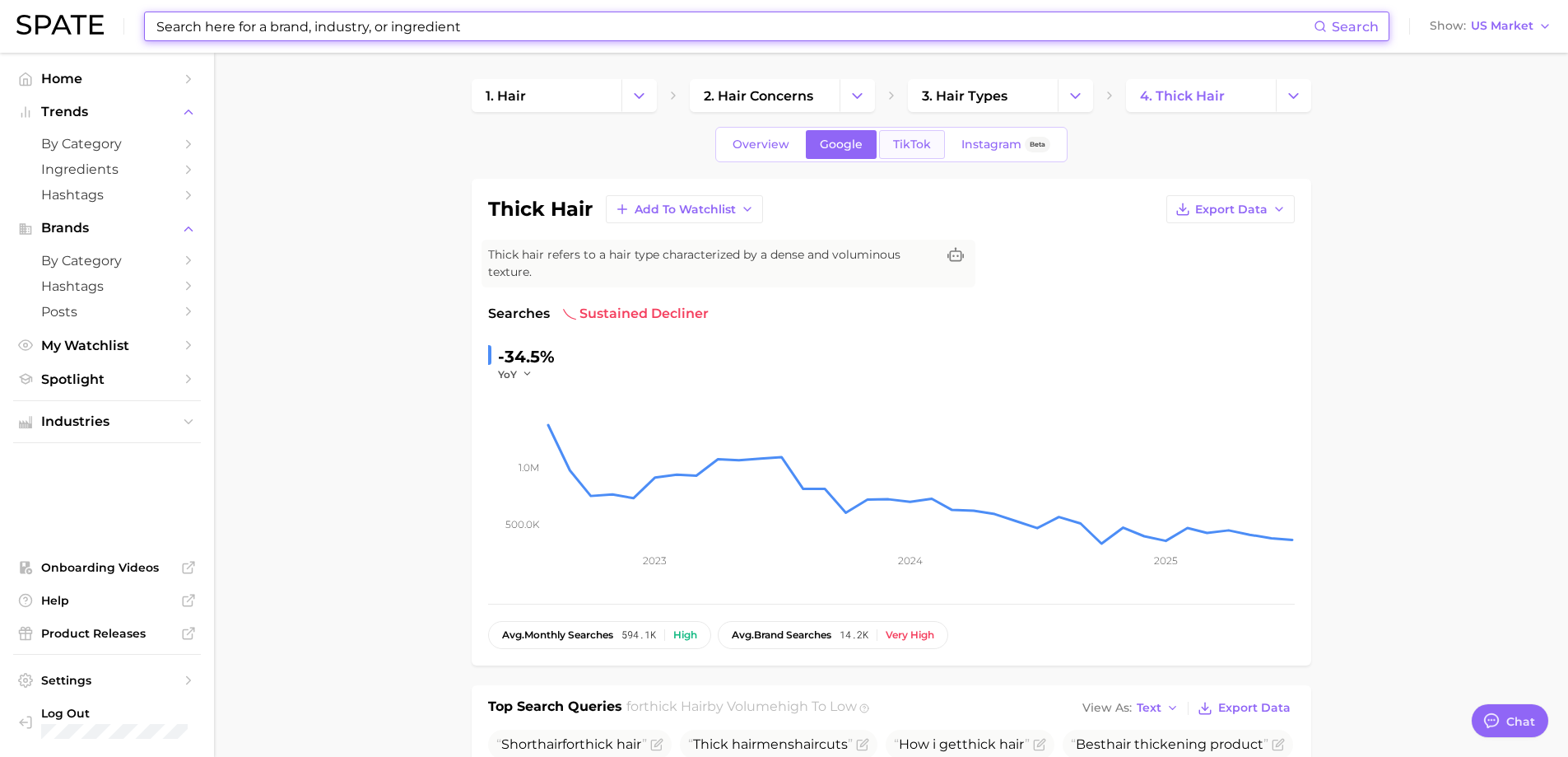
click at [906, 132] on link "TikTok" at bounding box center [912, 144] width 66 height 29
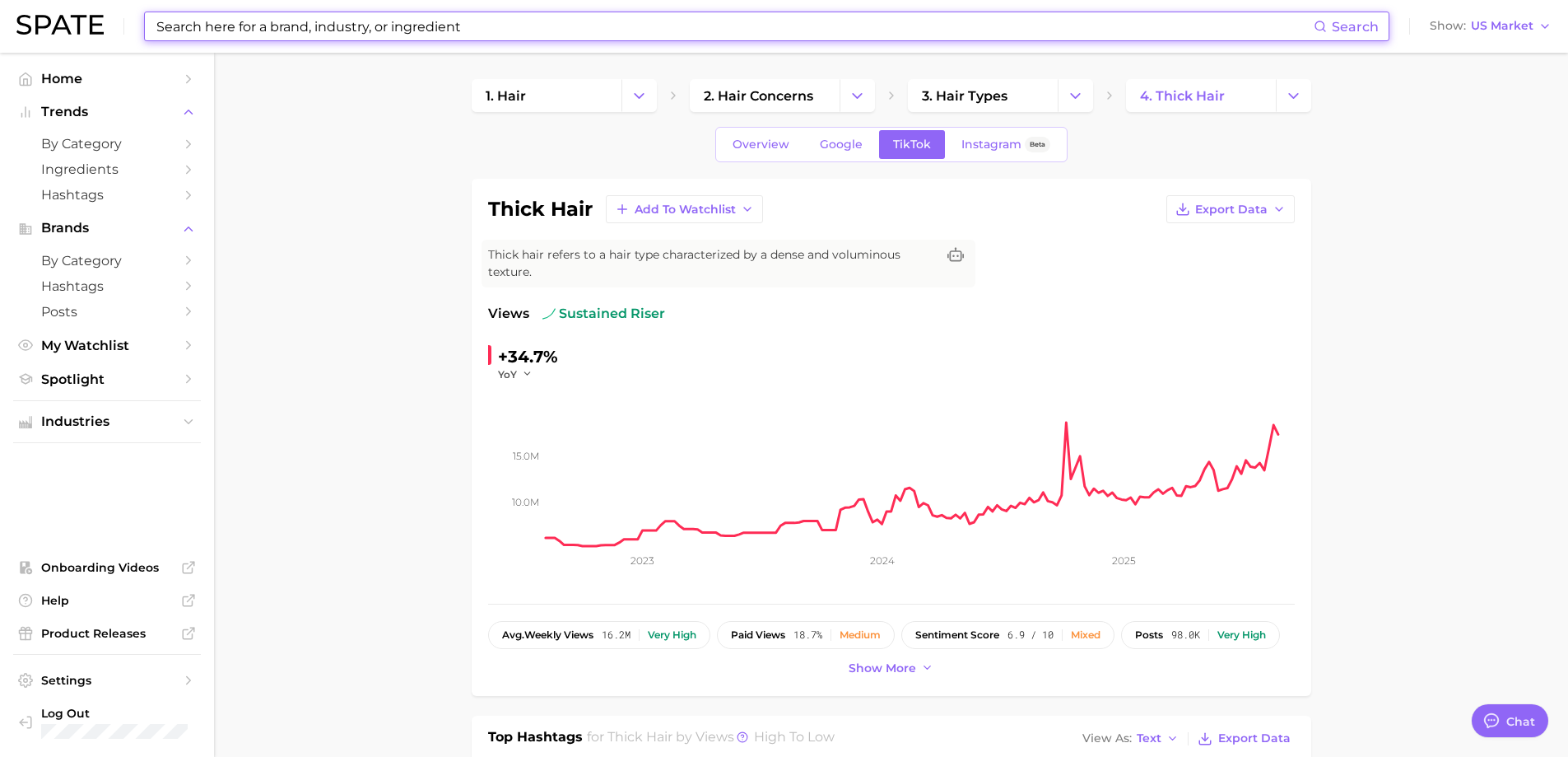
click at [395, 17] on input at bounding box center [734, 27] width 1159 height 28
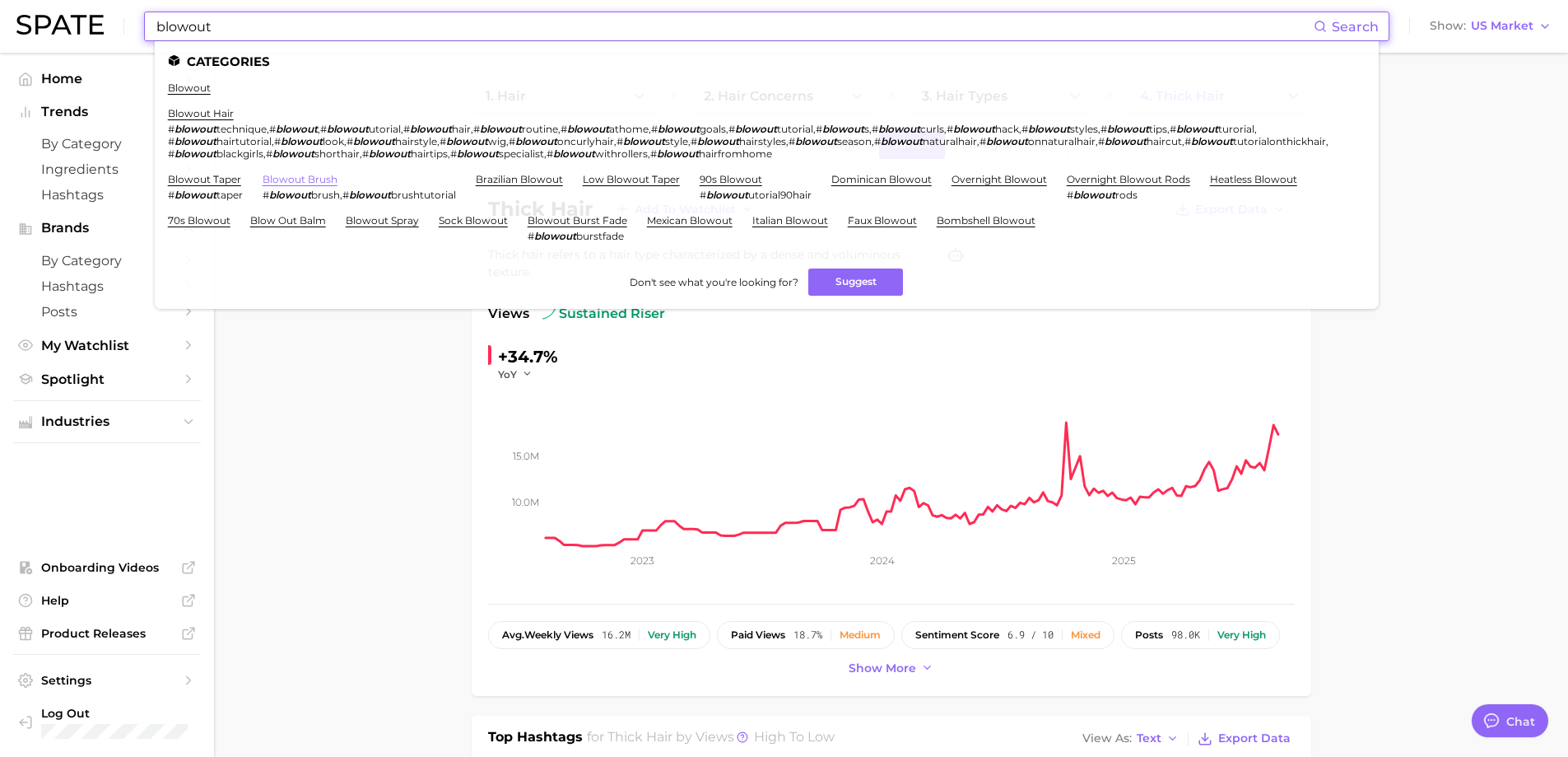
type input "blowout"
click at [294, 179] on link "blowout brush" at bounding box center [300, 179] width 75 height 12
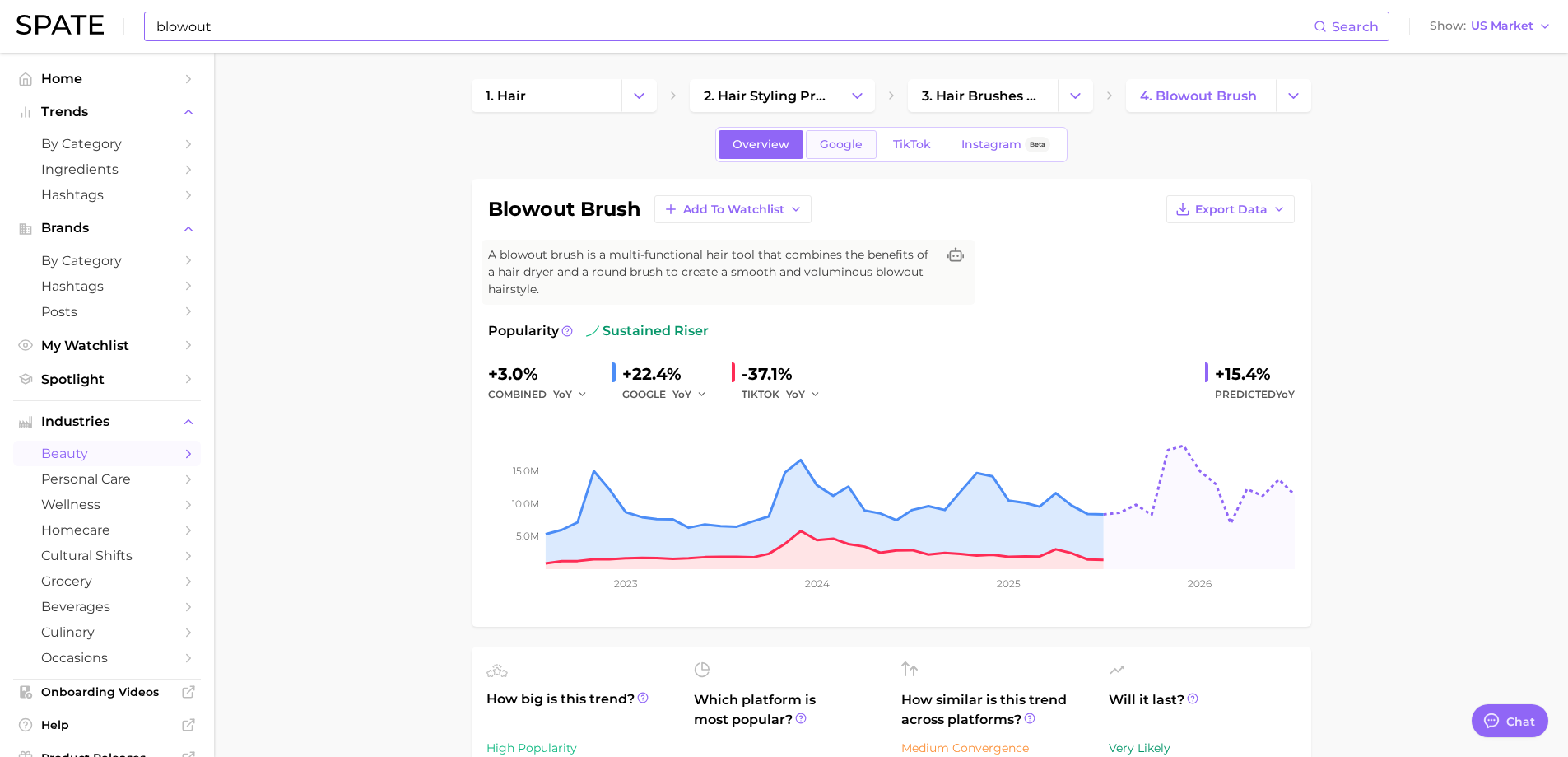
click at [826, 137] on span "Google" at bounding box center [841, 144] width 42 height 14
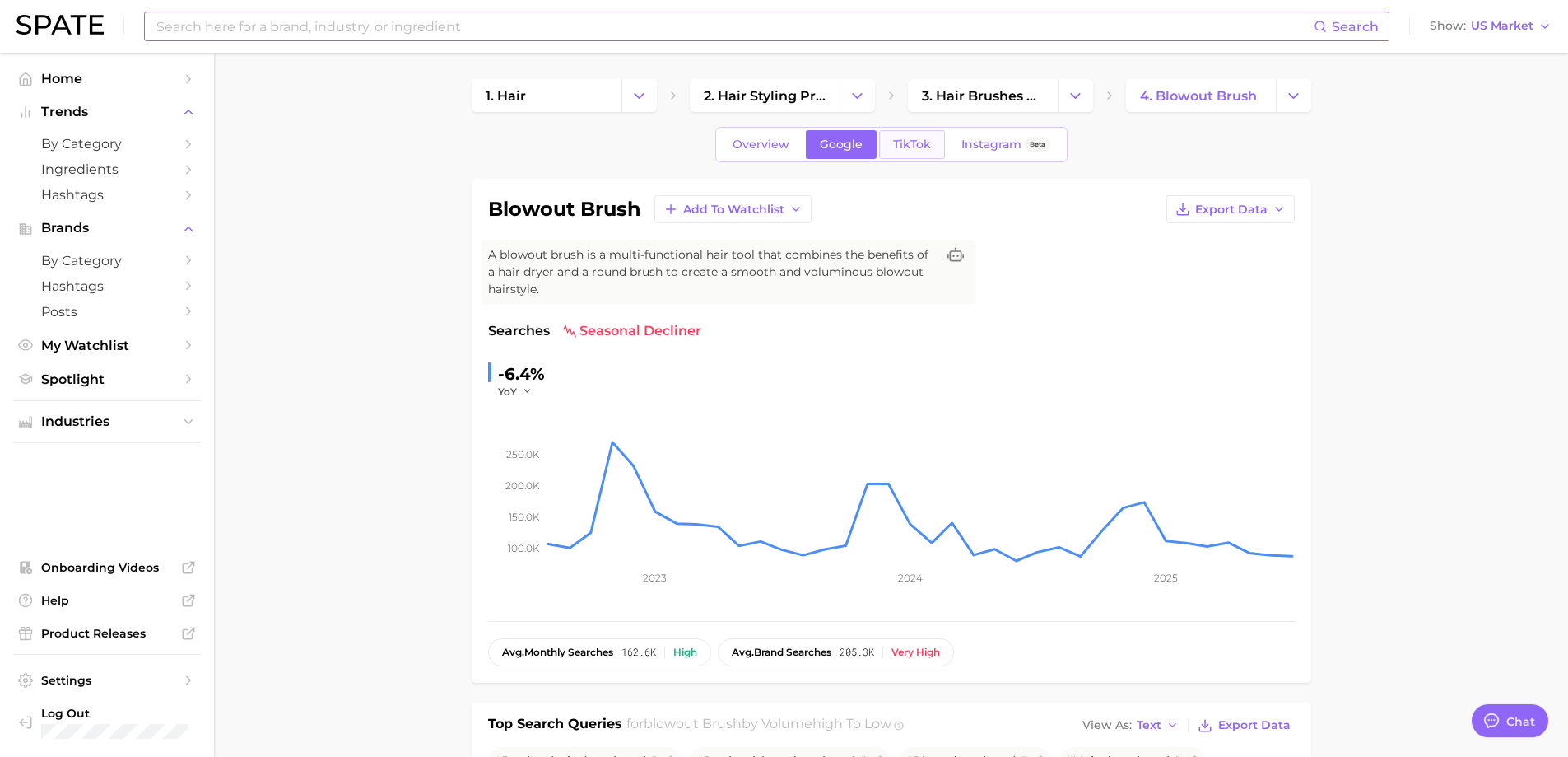
click at [906, 150] on span "TikTok" at bounding box center [912, 144] width 37 height 14
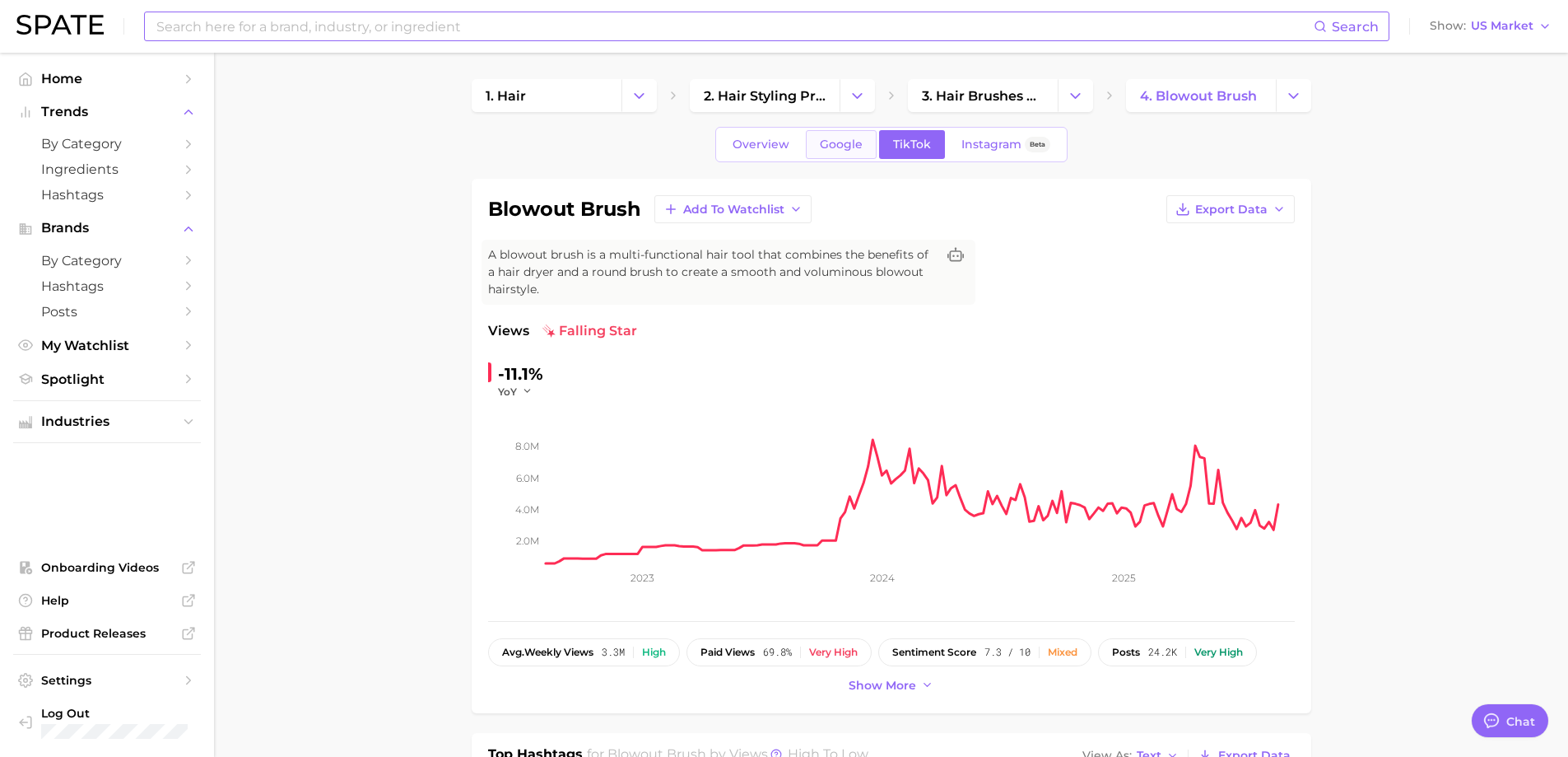
click at [838, 147] on span "Google" at bounding box center [841, 144] width 42 height 14
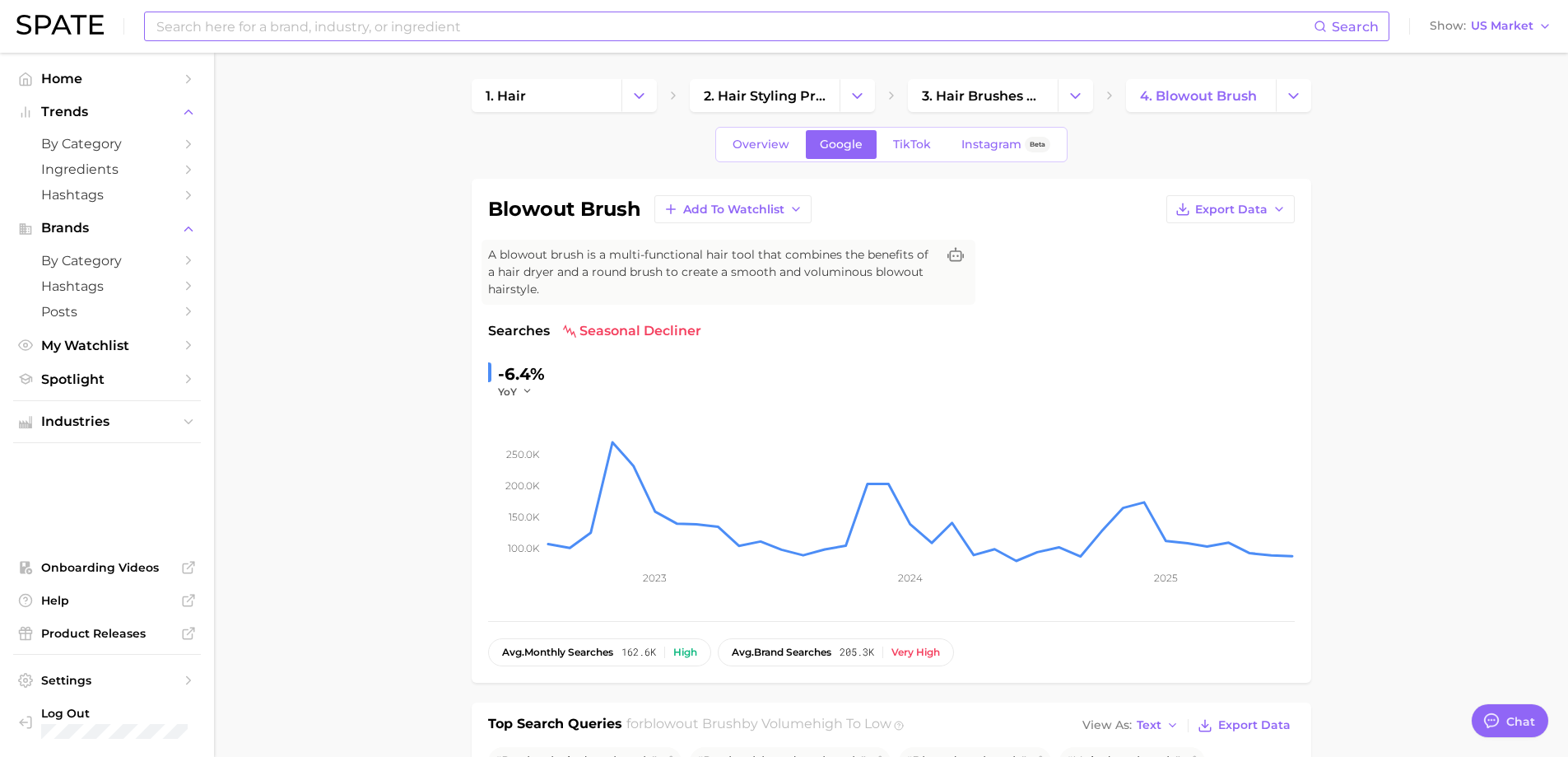
click at [392, 30] on input at bounding box center [734, 27] width 1159 height 28
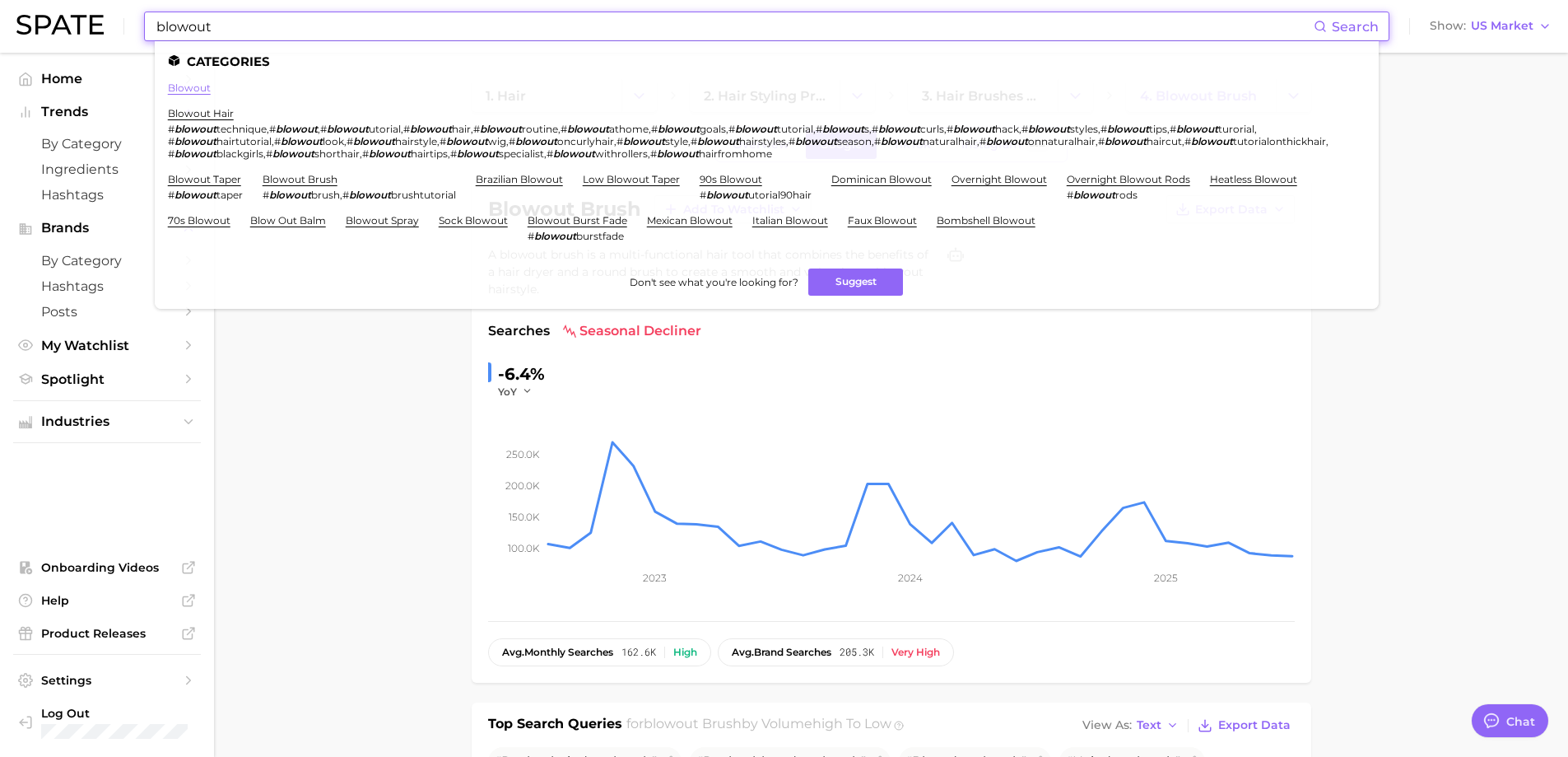
type input "blowout"
click at [195, 92] on link "blowout" at bounding box center [189, 87] width 42 height 12
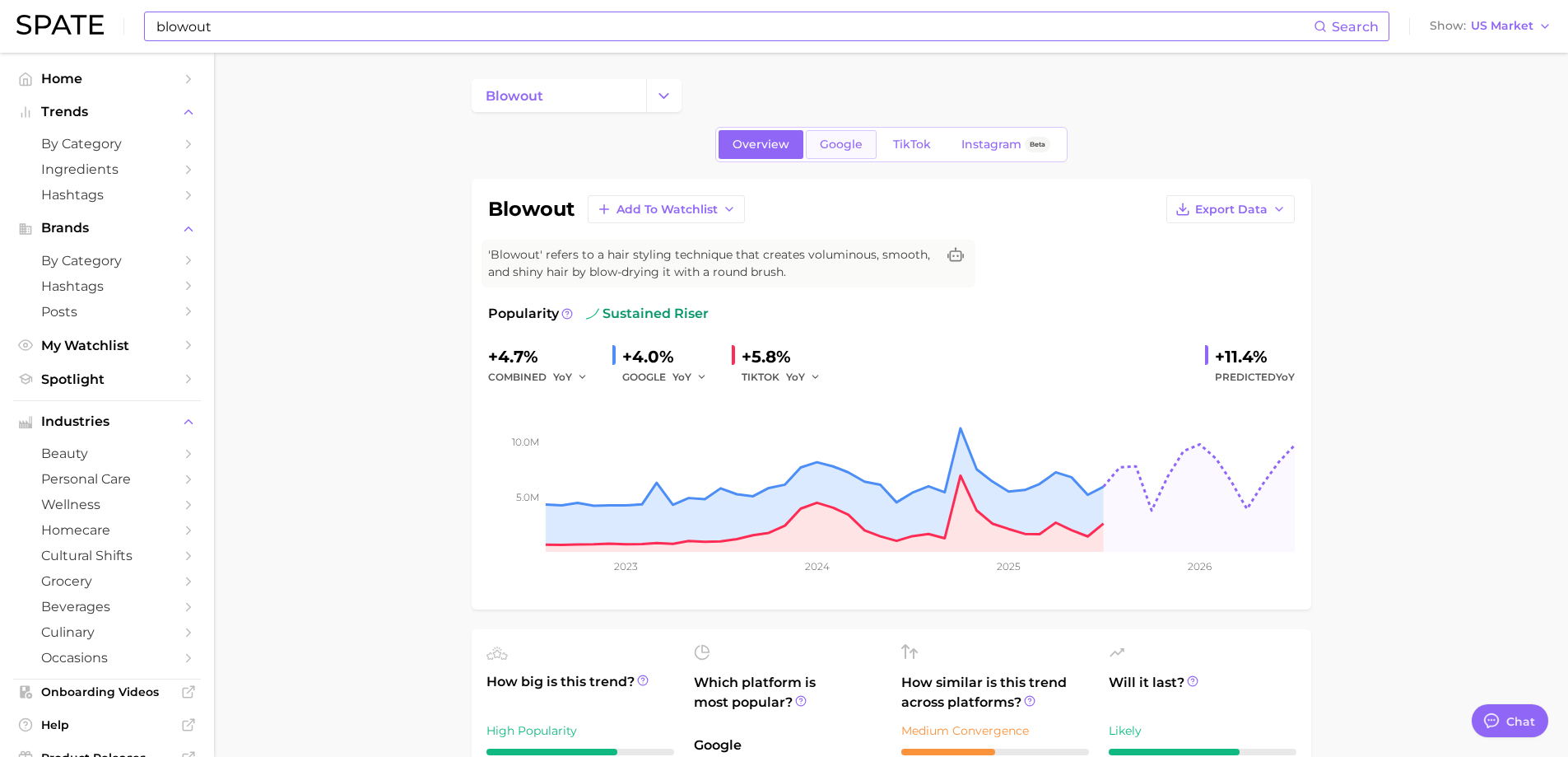
click at [829, 150] on span "Google" at bounding box center [841, 144] width 42 height 14
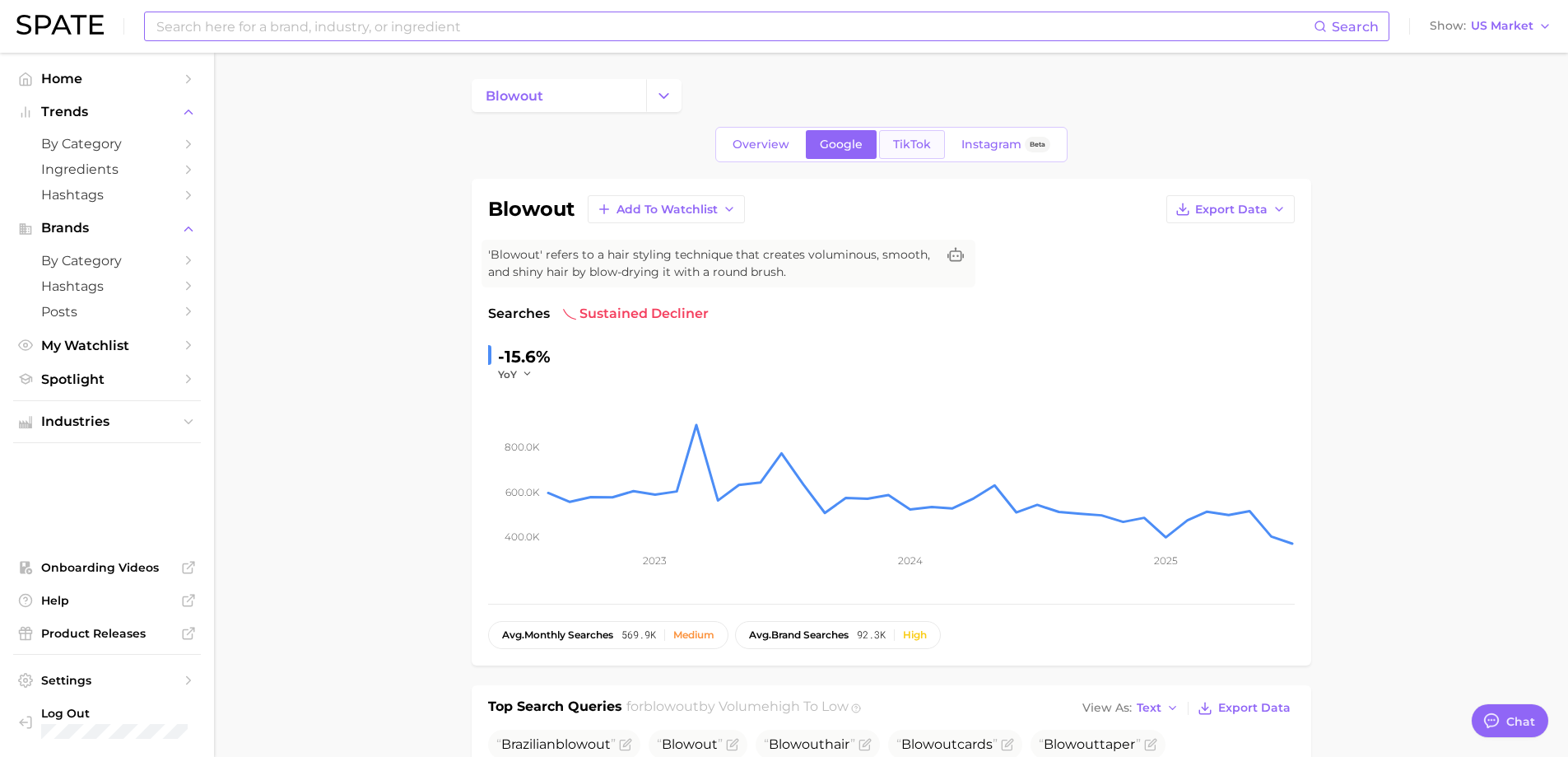
click at [918, 149] on span "TikTok" at bounding box center [912, 144] width 37 height 14
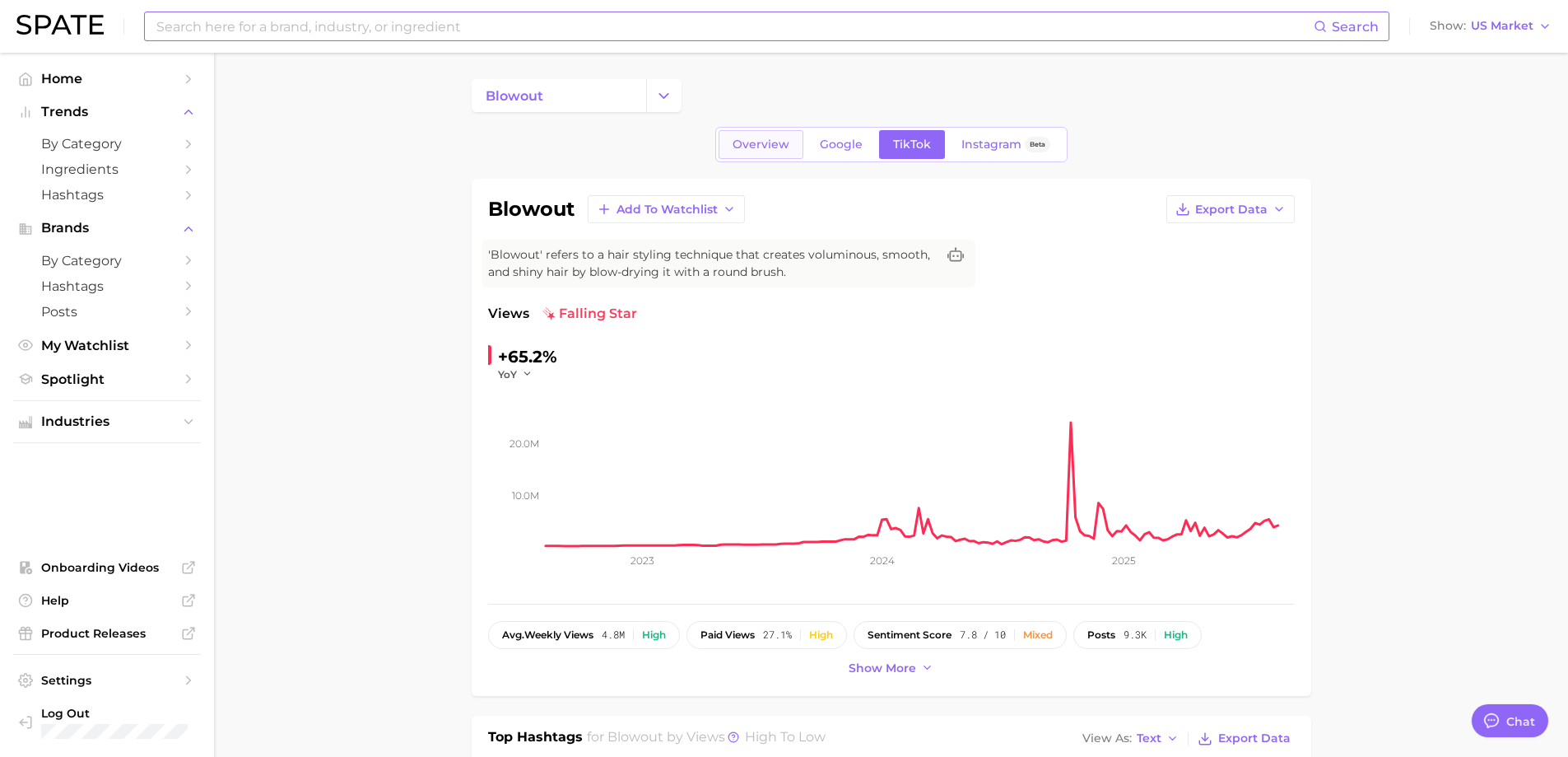
click at [760, 142] on span "Overview" at bounding box center [761, 144] width 57 height 14
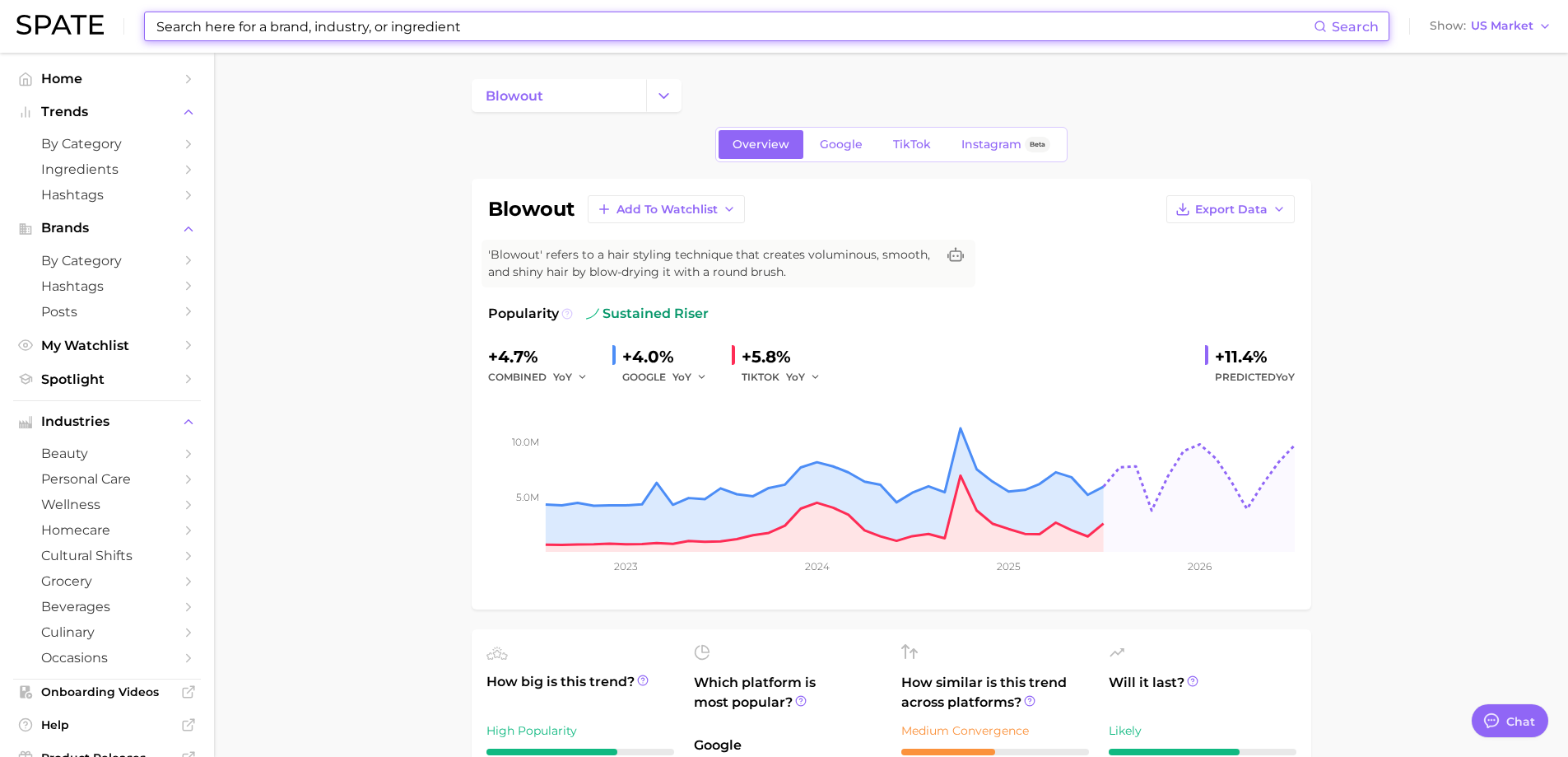
click at [565, 314] on icon at bounding box center [567, 314] width 12 height 12
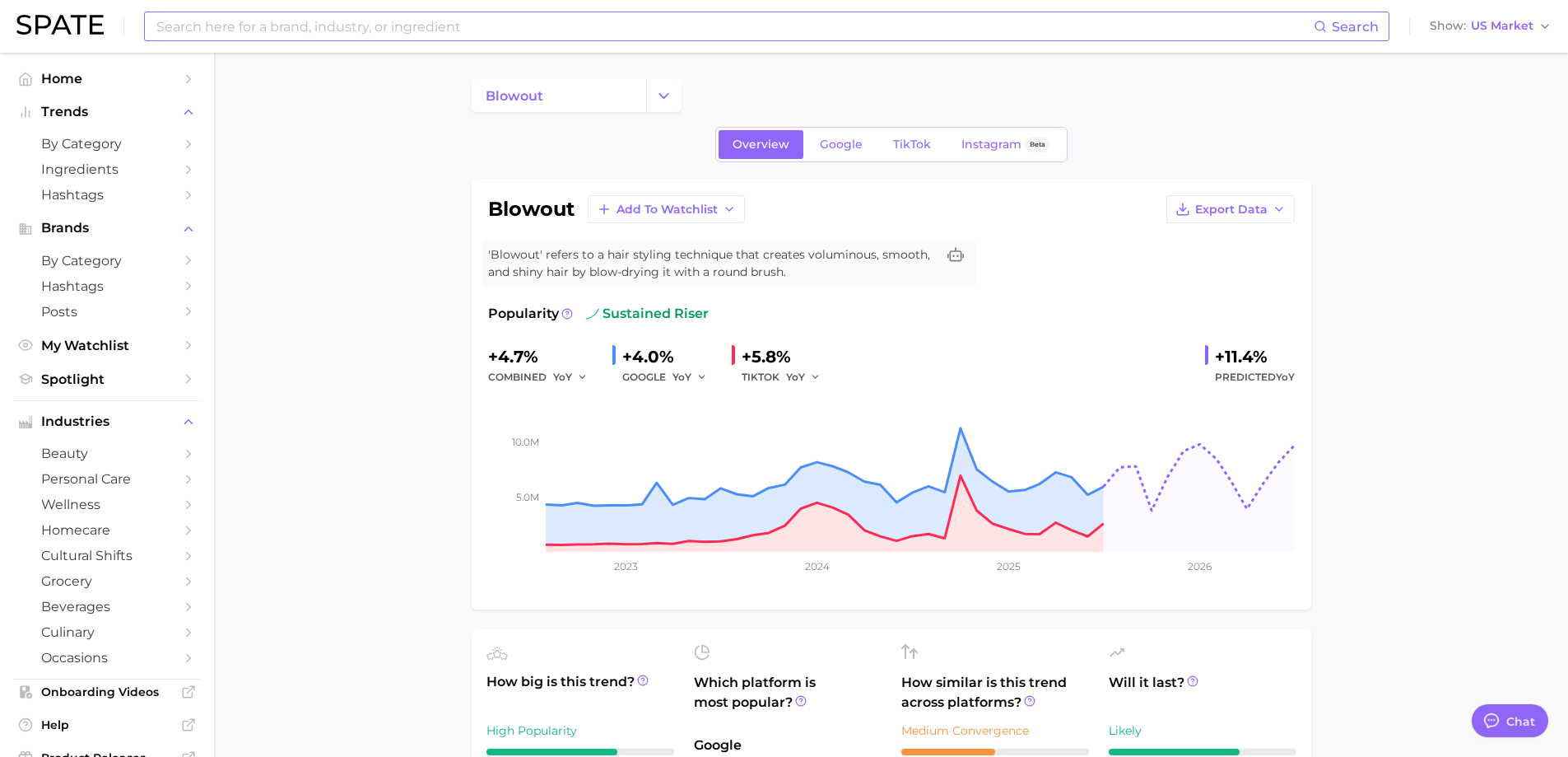
click at [315, 33] on input at bounding box center [734, 27] width 1159 height 28
click at [479, 17] on input at bounding box center [734, 27] width 1159 height 28
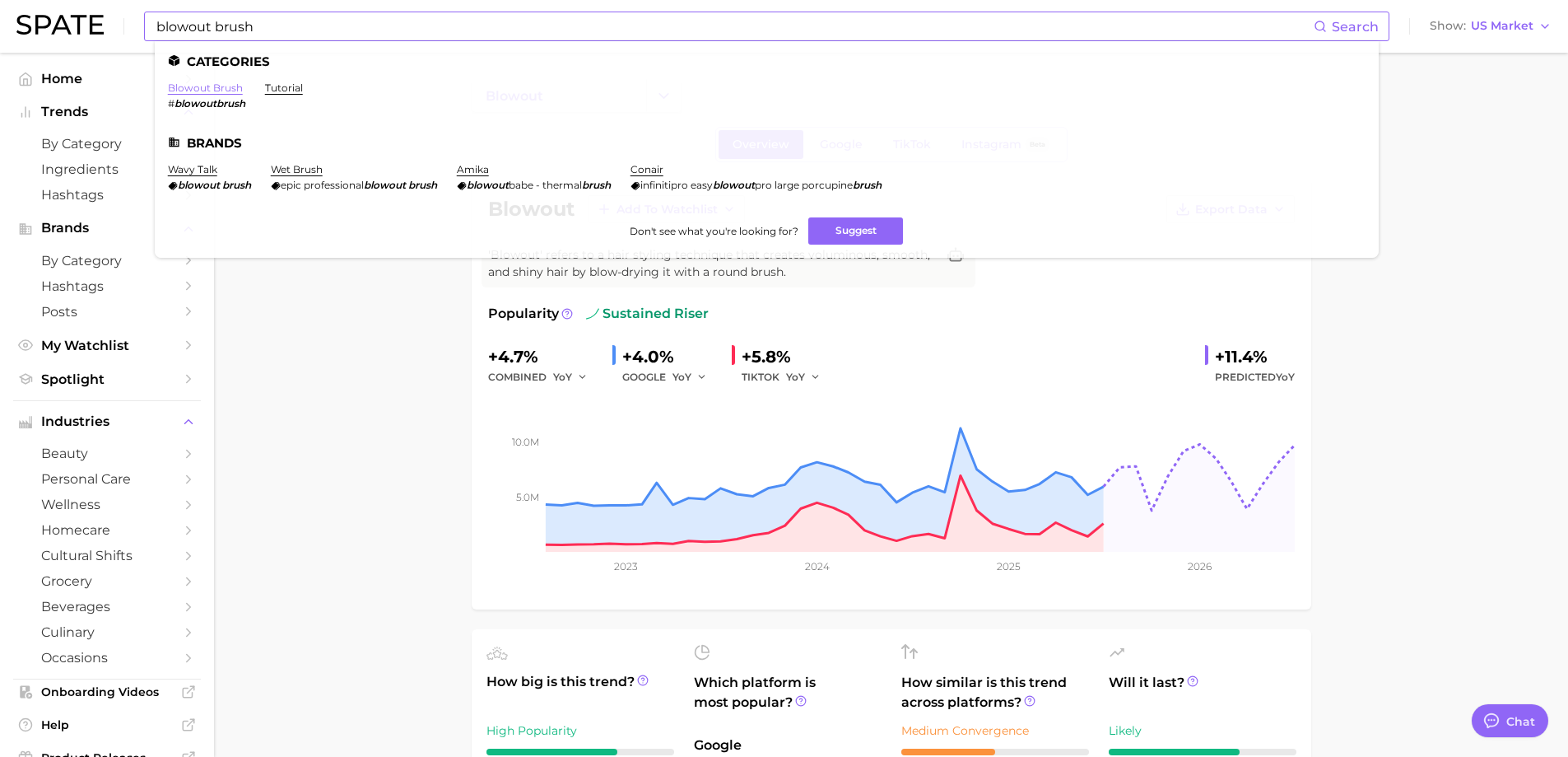
click at [226, 90] on link "blowout brush" at bounding box center [206, 87] width 75 height 12
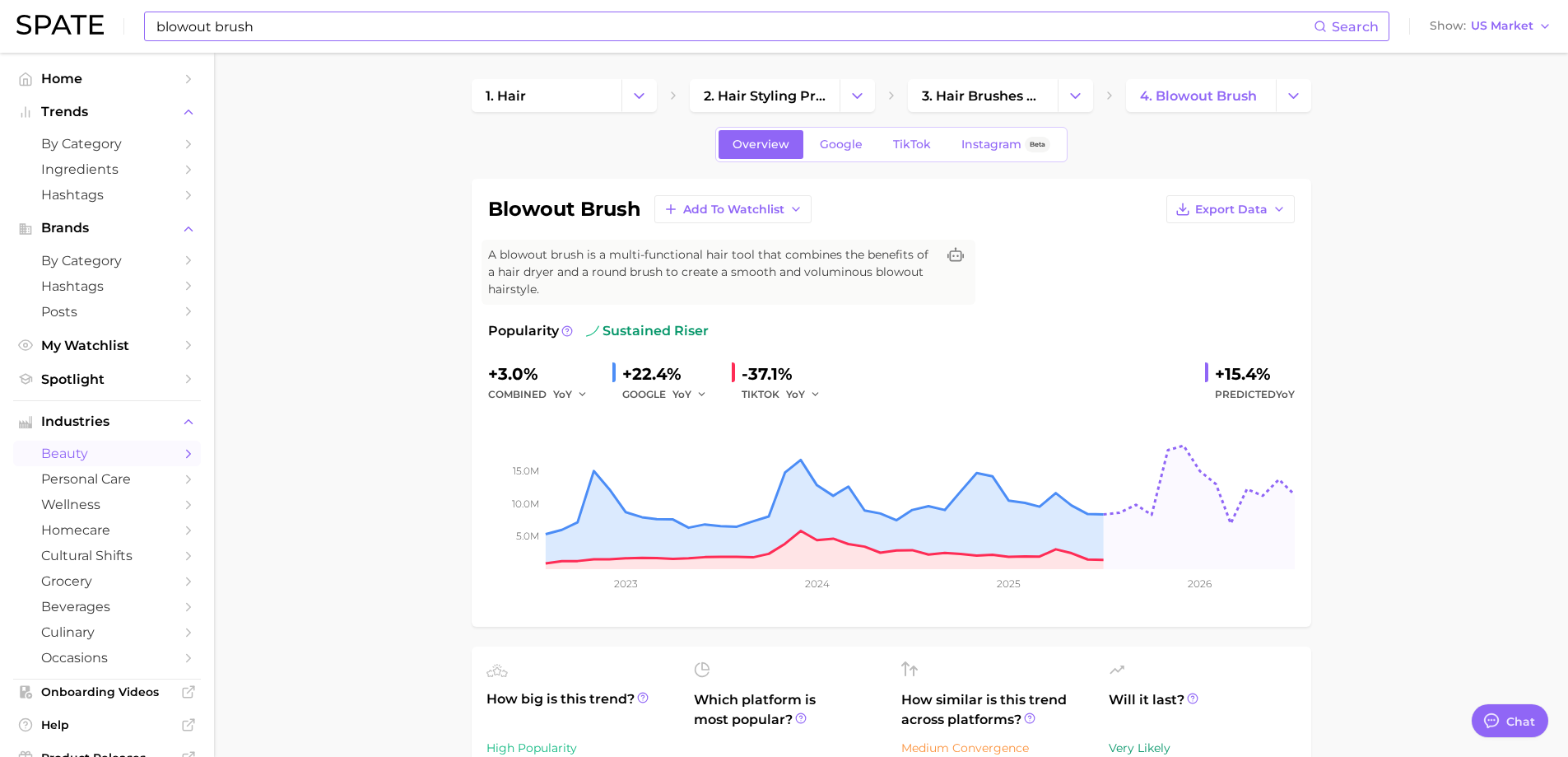
click at [526, 22] on input "blowout brush" at bounding box center [734, 27] width 1159 height 28
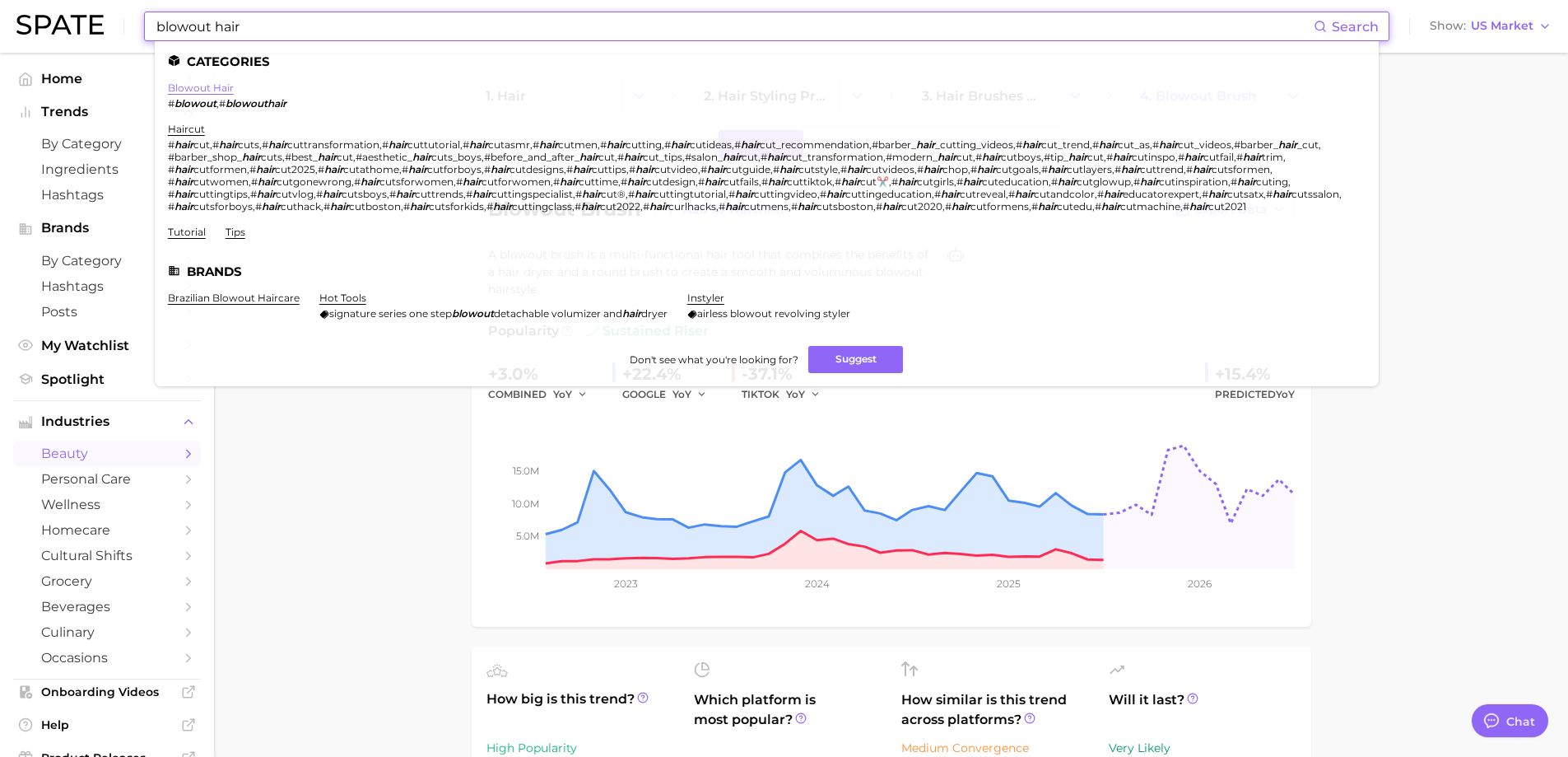
type input "blowout hair"
click at [200, 86] on link "blowout hair" at bounding box center [201, 87] width 66 height 12
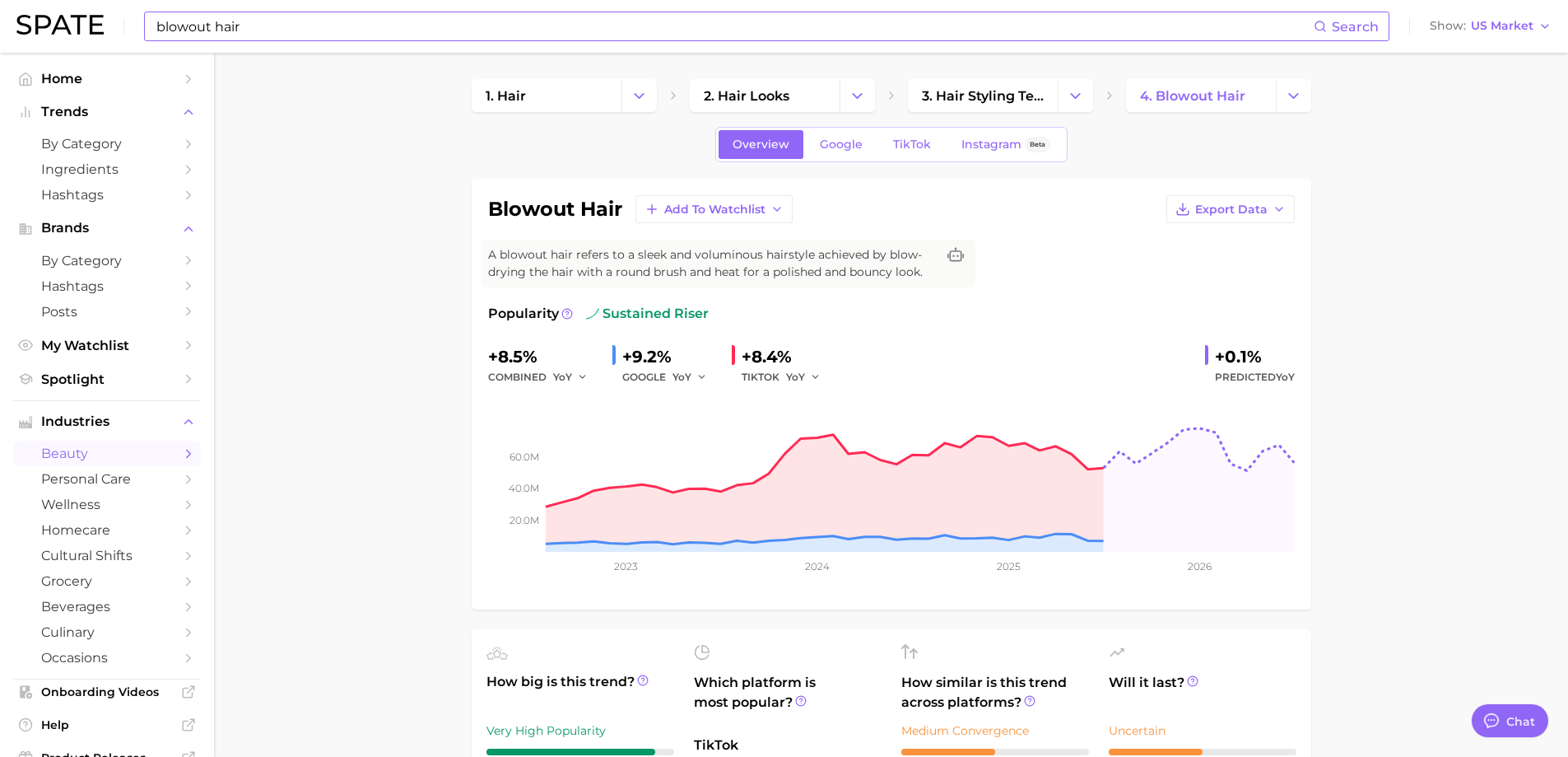
click at [842, 140] on span "Google" at bounding box center [841, 144] width 42 height 14
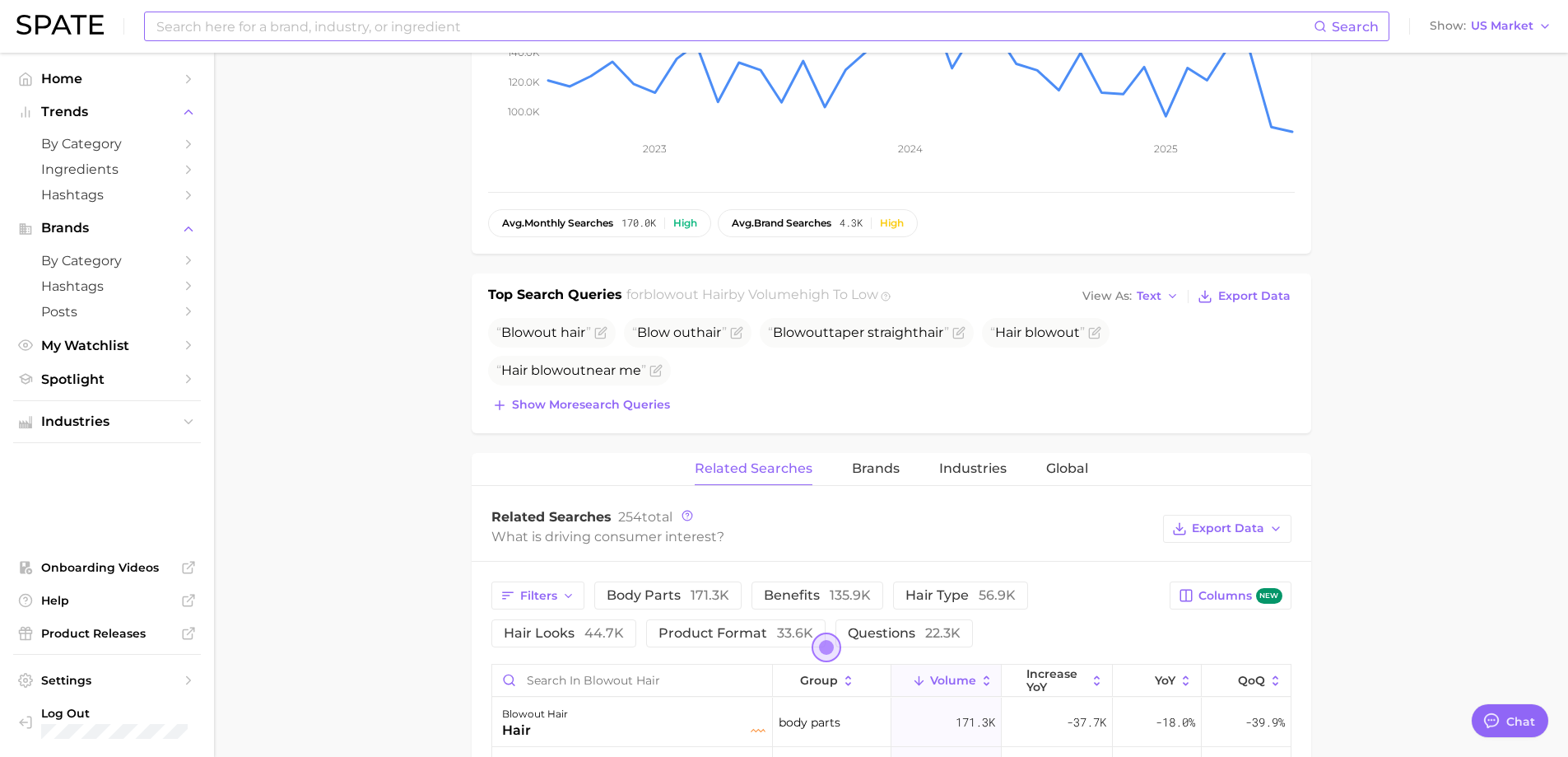
scroll to position [82, 0]
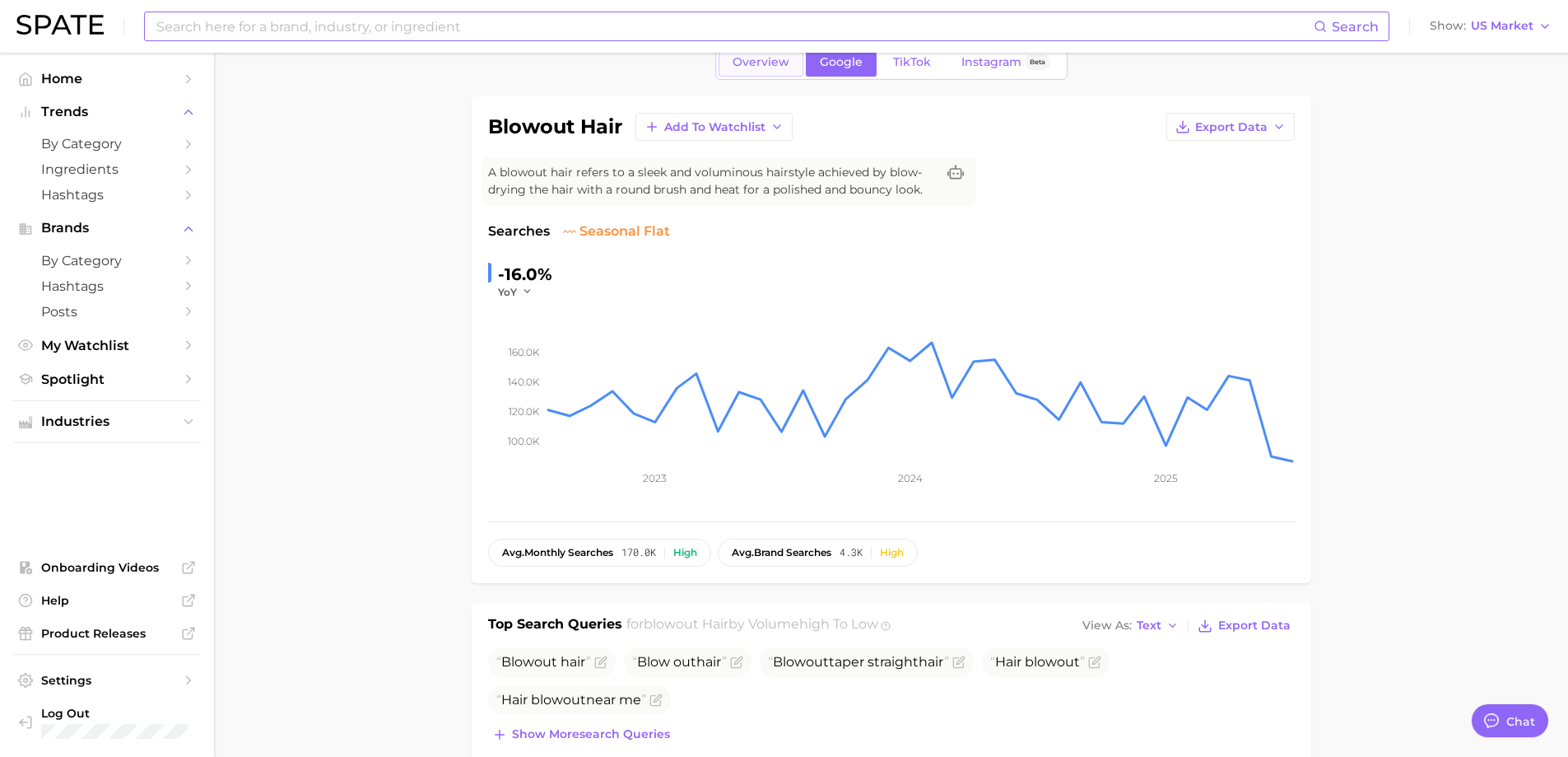
click at [739, 67] on span "Overview" at bounding box center [761, 62] width 57 height 14
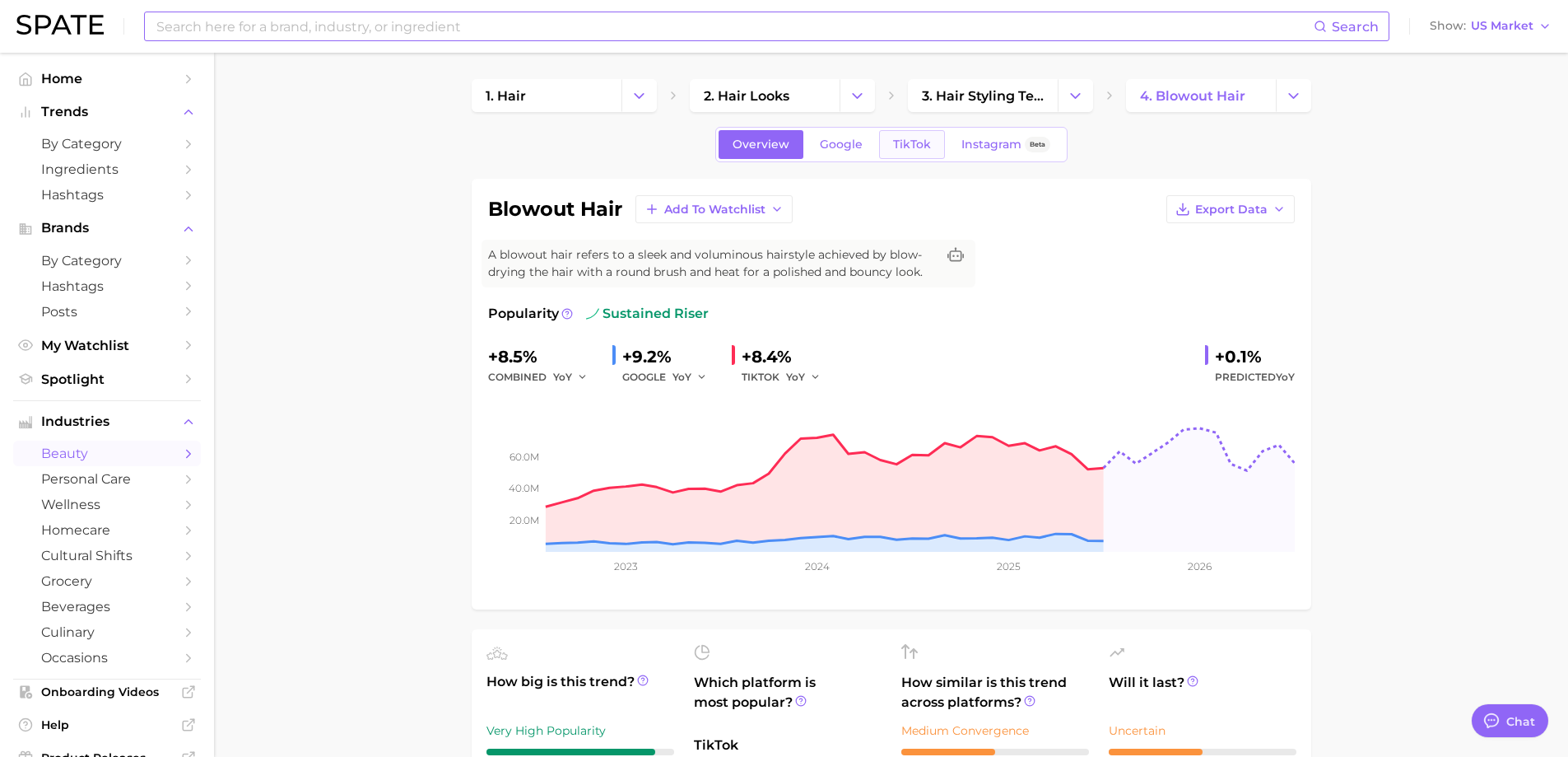
click at [926, 137] on span "TikTok" at bounding box center [912, 144] width 37 height 14
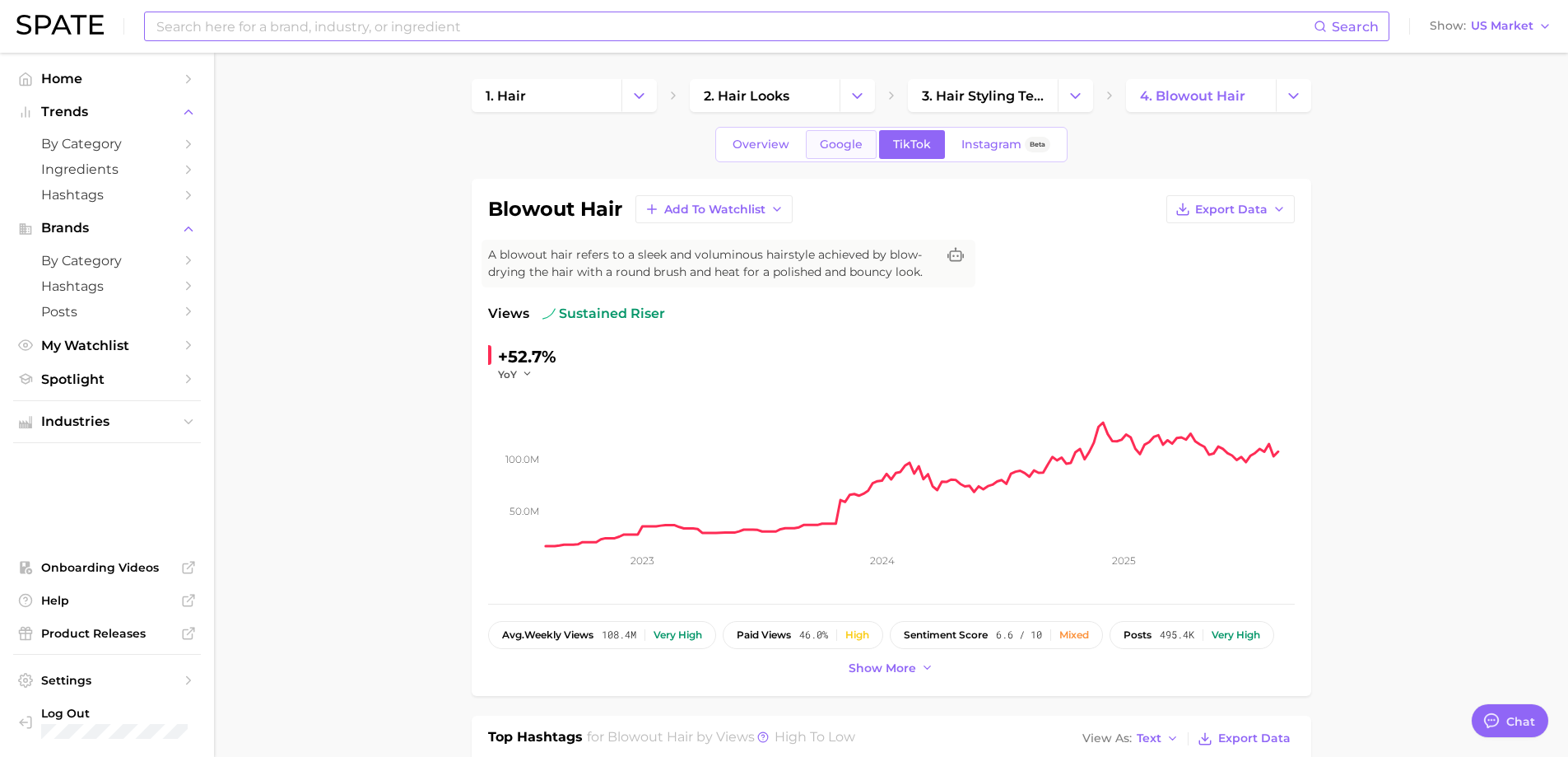
click at [854, 138] on span "Google" at bounding box center [841, 144] width 42 height 14
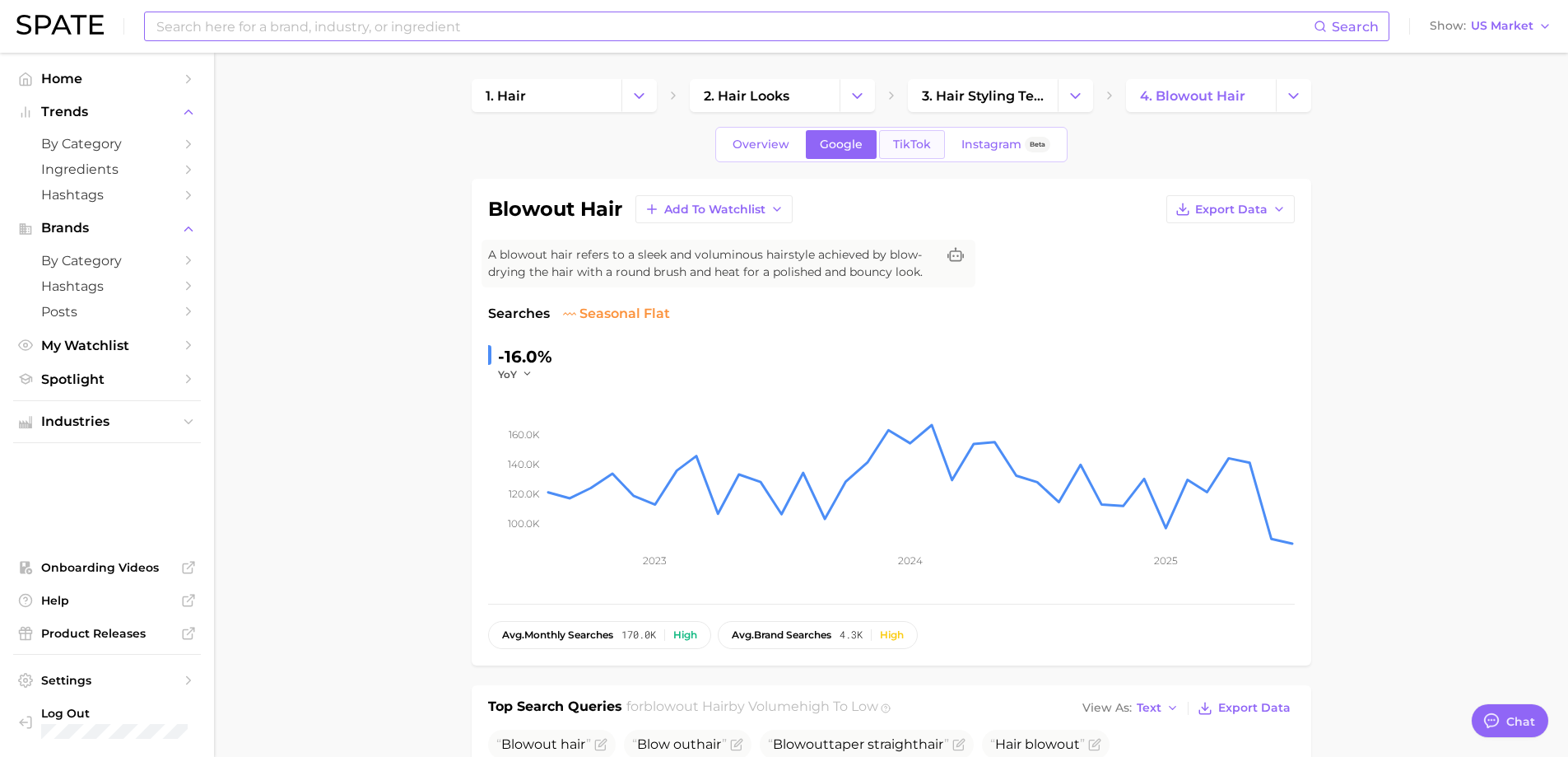
click at [899, 143] on span "TikTok" at bounding box center [912, 144] width 37 height 14
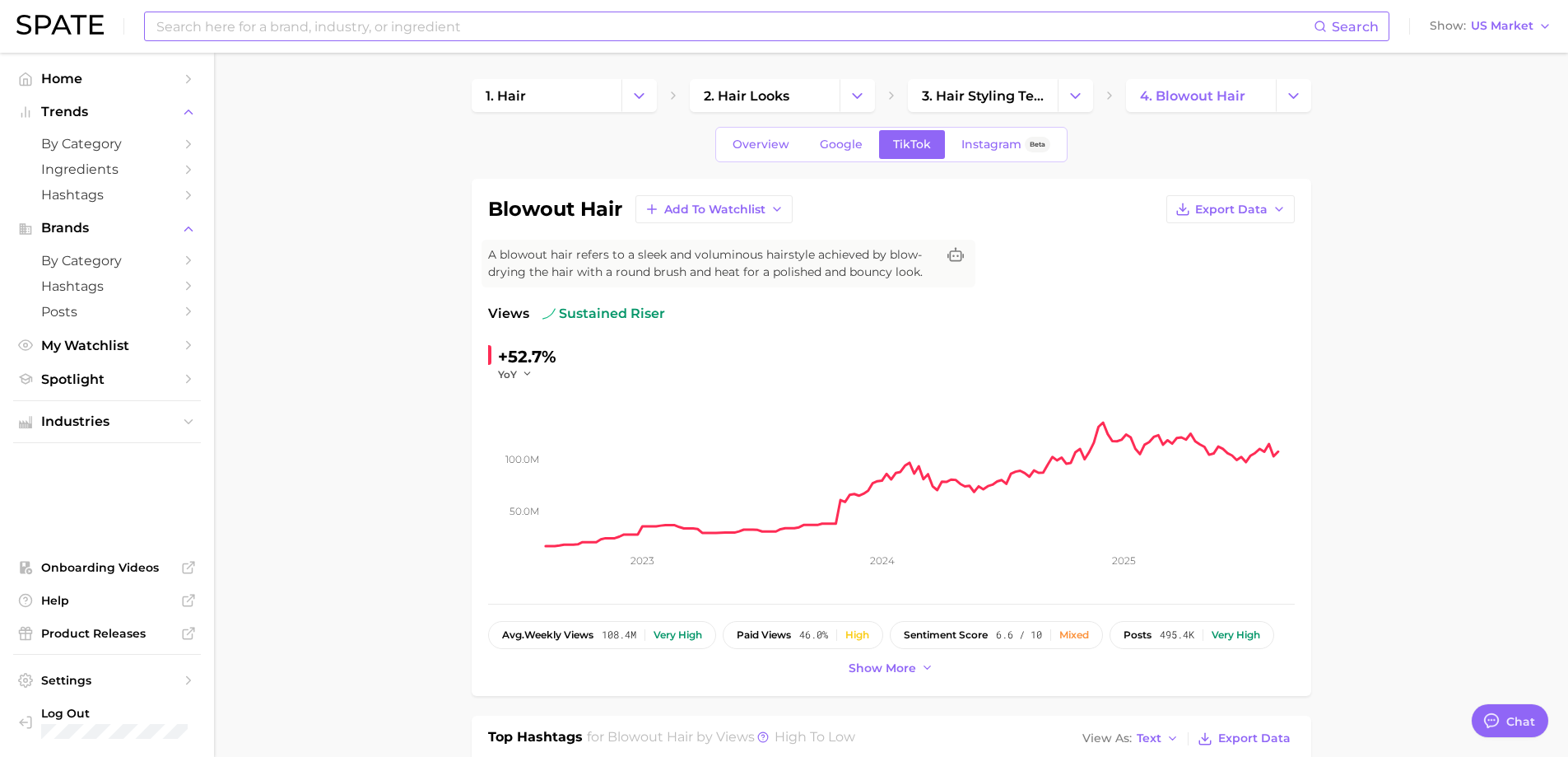
click at [365, 16] on input at bounding box center [734, 27] width 1159 height 28
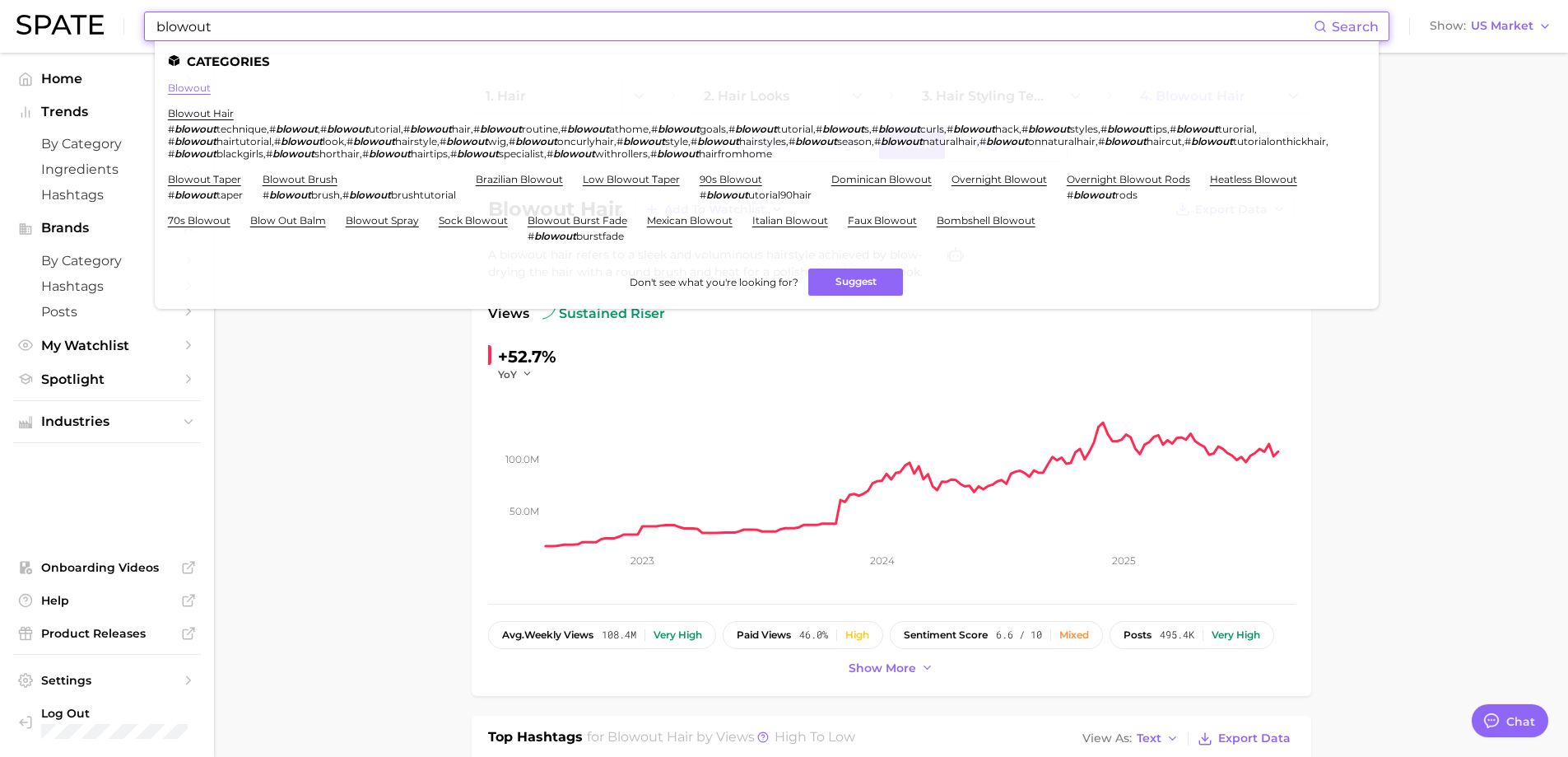
type input "blowout"
click at [190, 87] on link "blowout" at bounding box center [189, 87] width 42 height 12
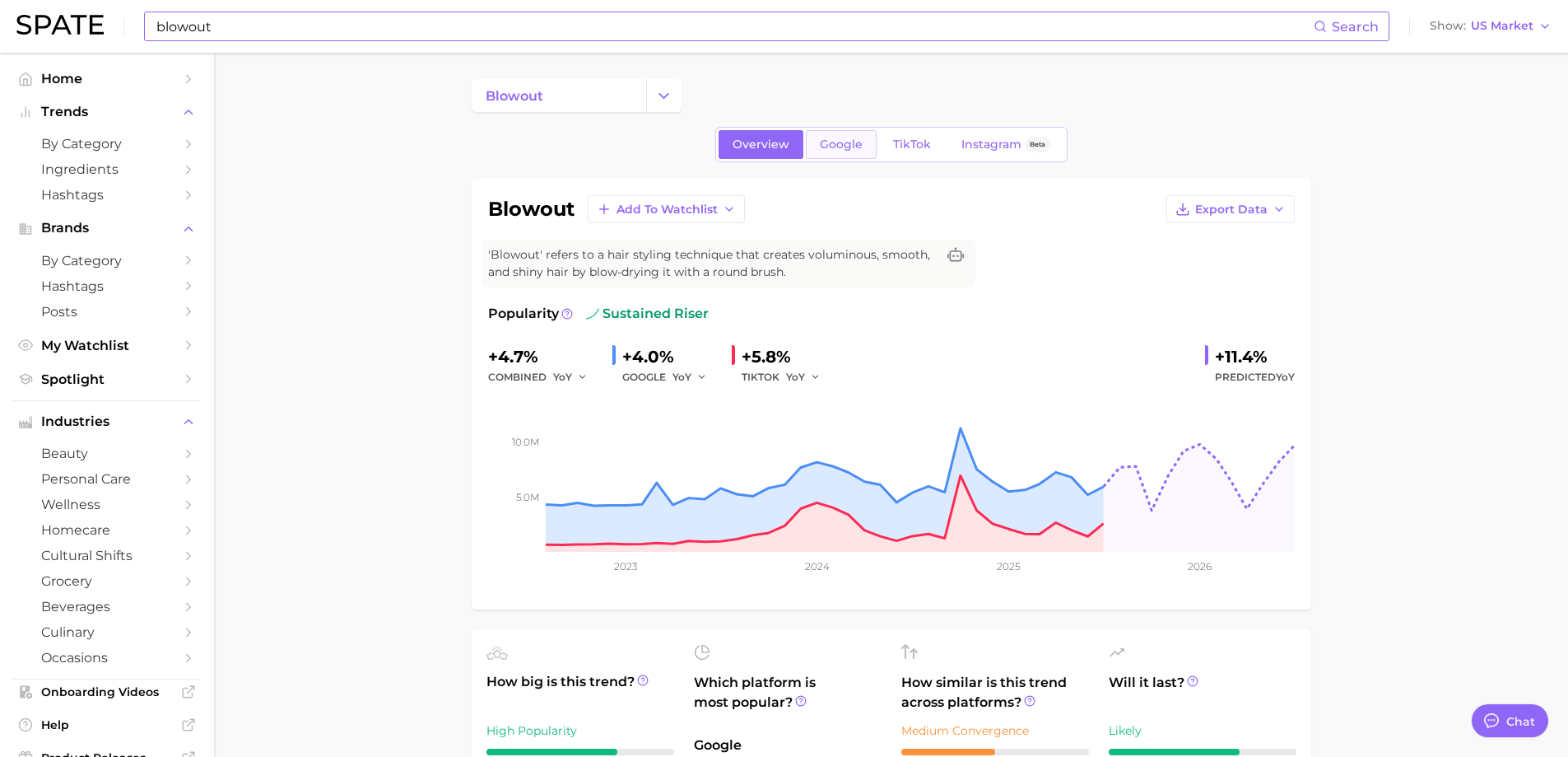
click at [843, 145] on span "Google" at bounding box center [841, 144] width 42 height 14
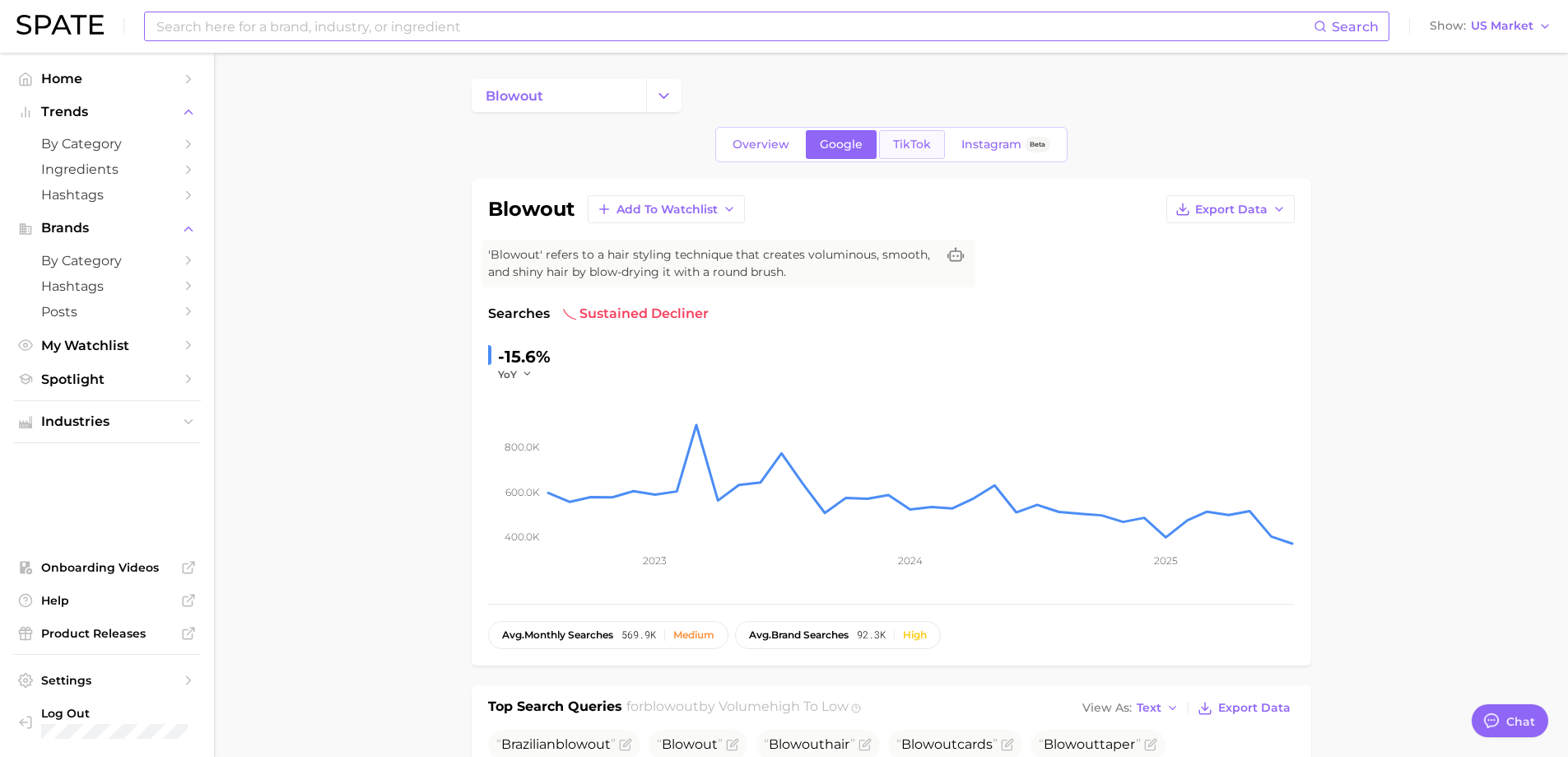
click at [908, 138] on span "TikTok" at bounding box center [912, 144] width 37 height 14
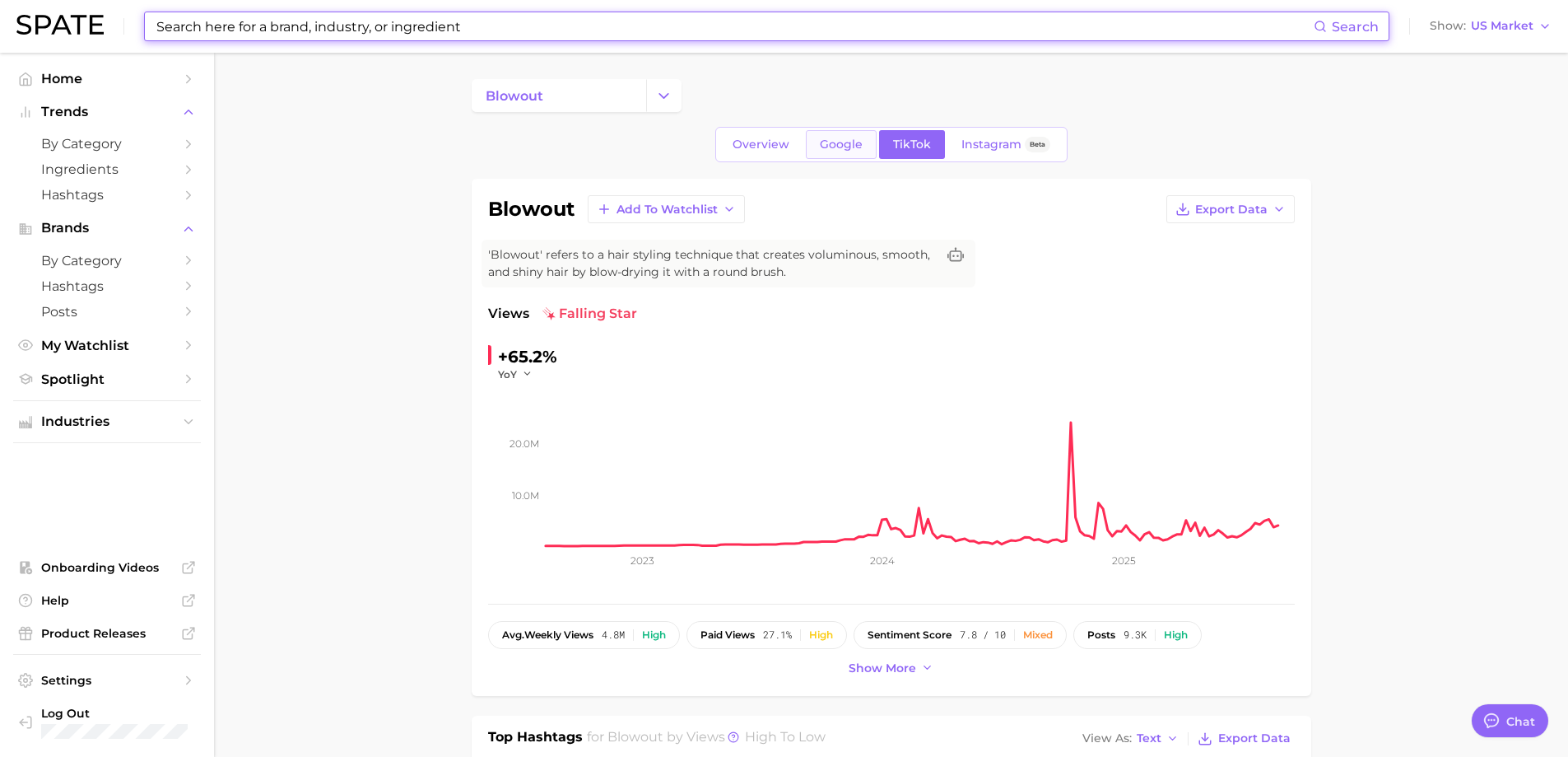
click at [848, 143] on span "Google" at bounding box center [841, 144] width 42 height 14
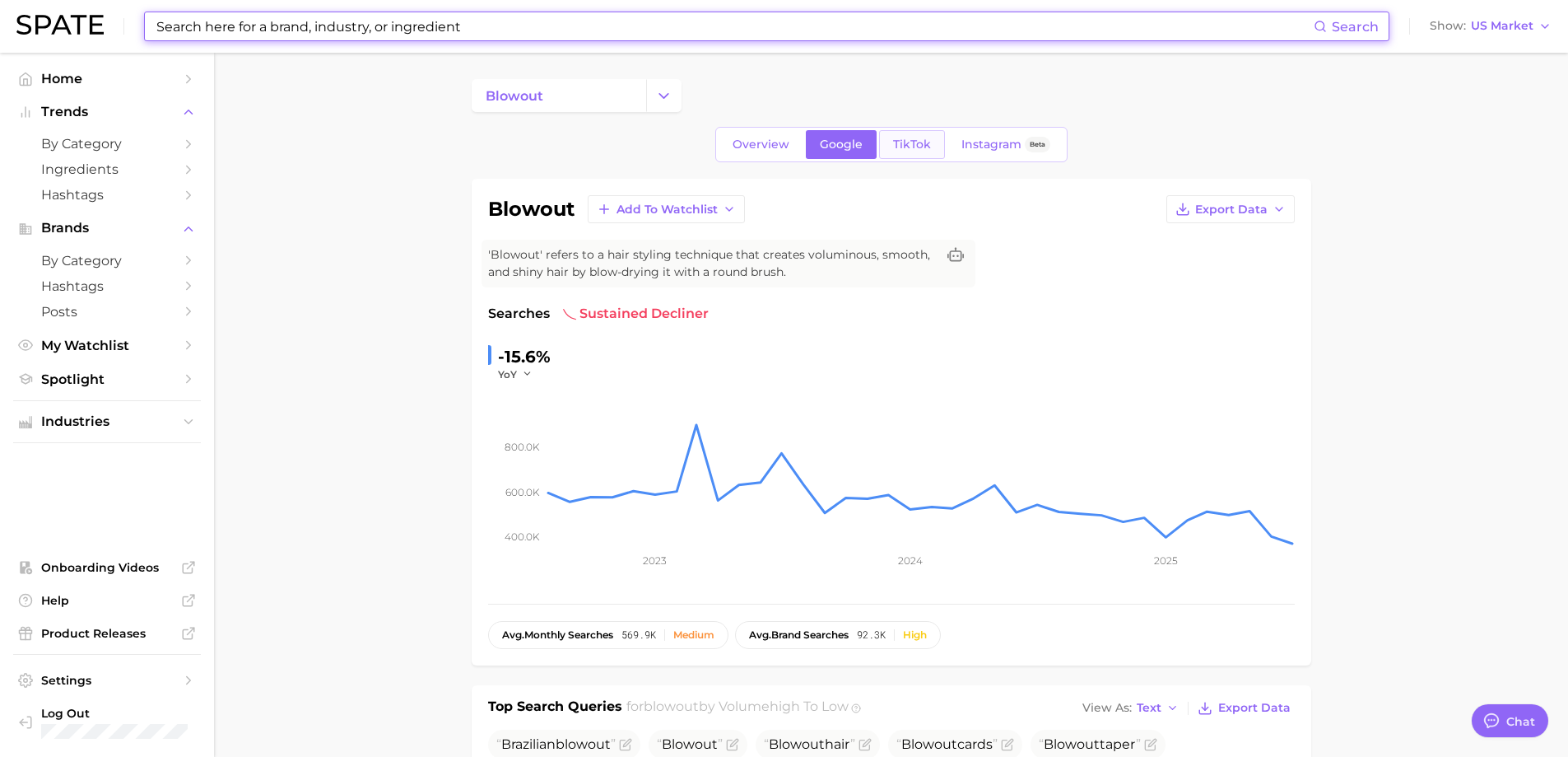
click at [921, 137] on span "TikTok" at bounding box center [912, 144] width 37 height 14
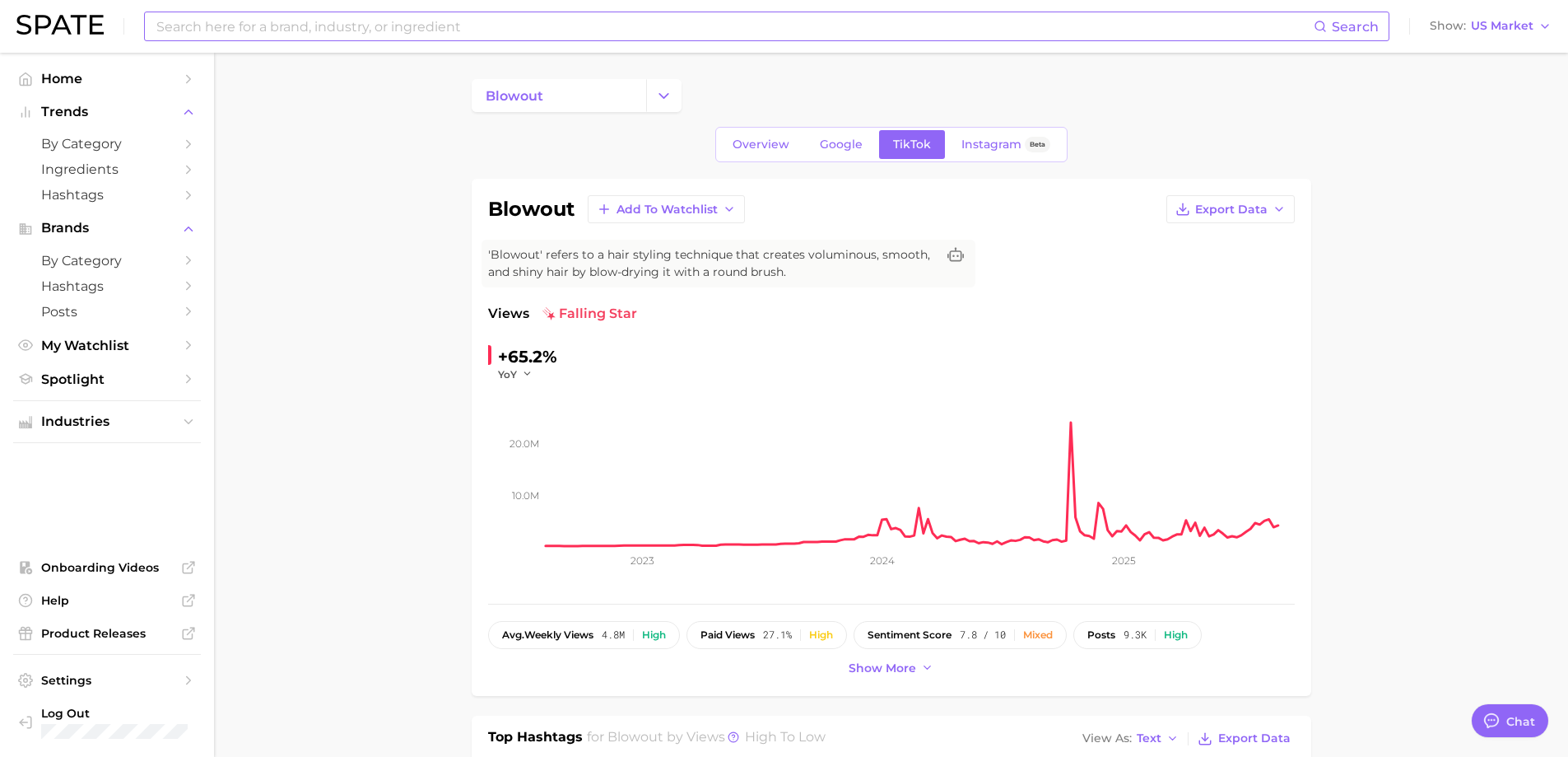
click at [301, 29] on input at bounding box center [734, 27] width 1159 height 28
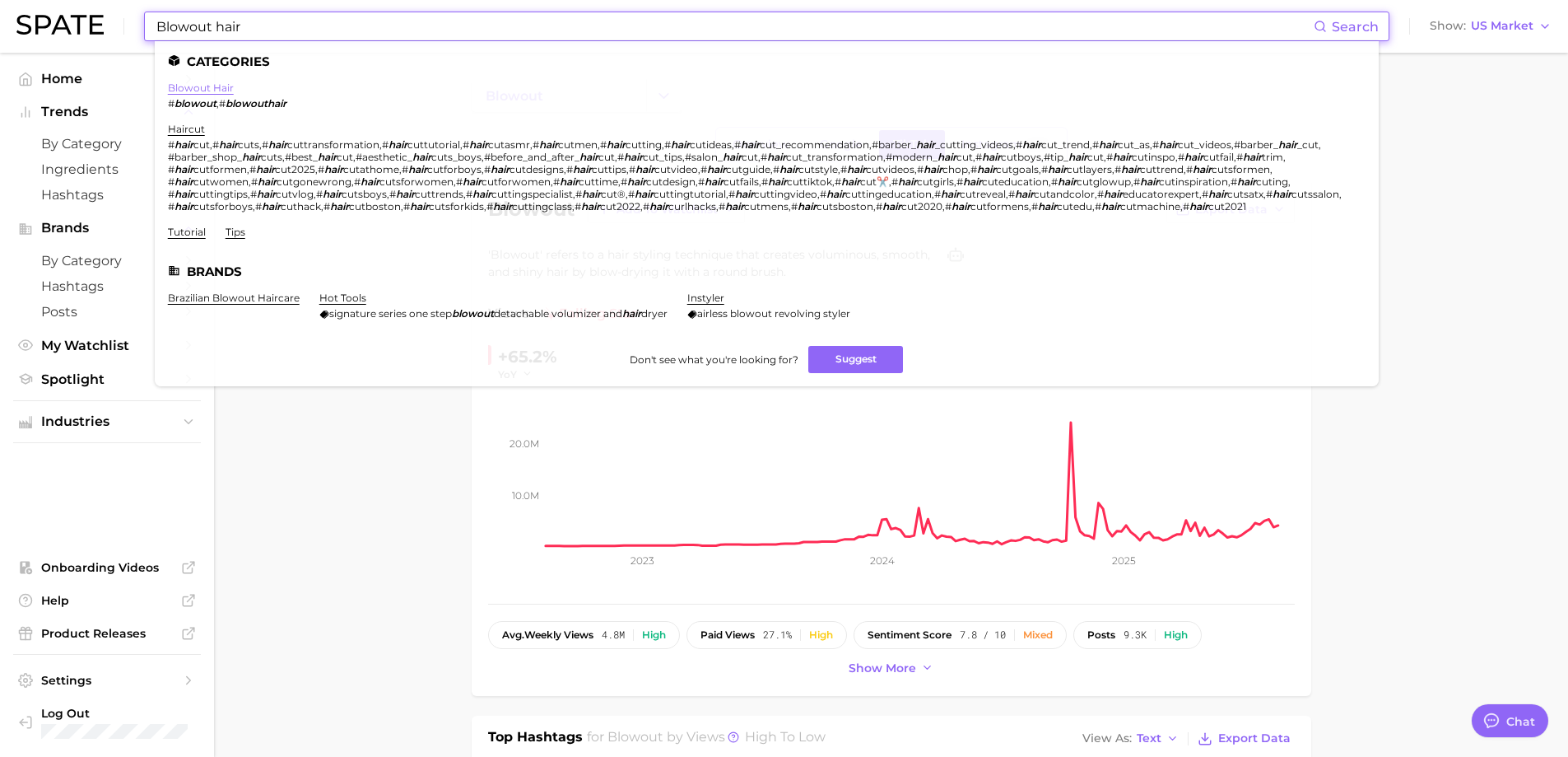
type input "Blowout hair"
click at [216, 87] on link "blowout hair" at bounding box center [201, 87] width 66 height 12
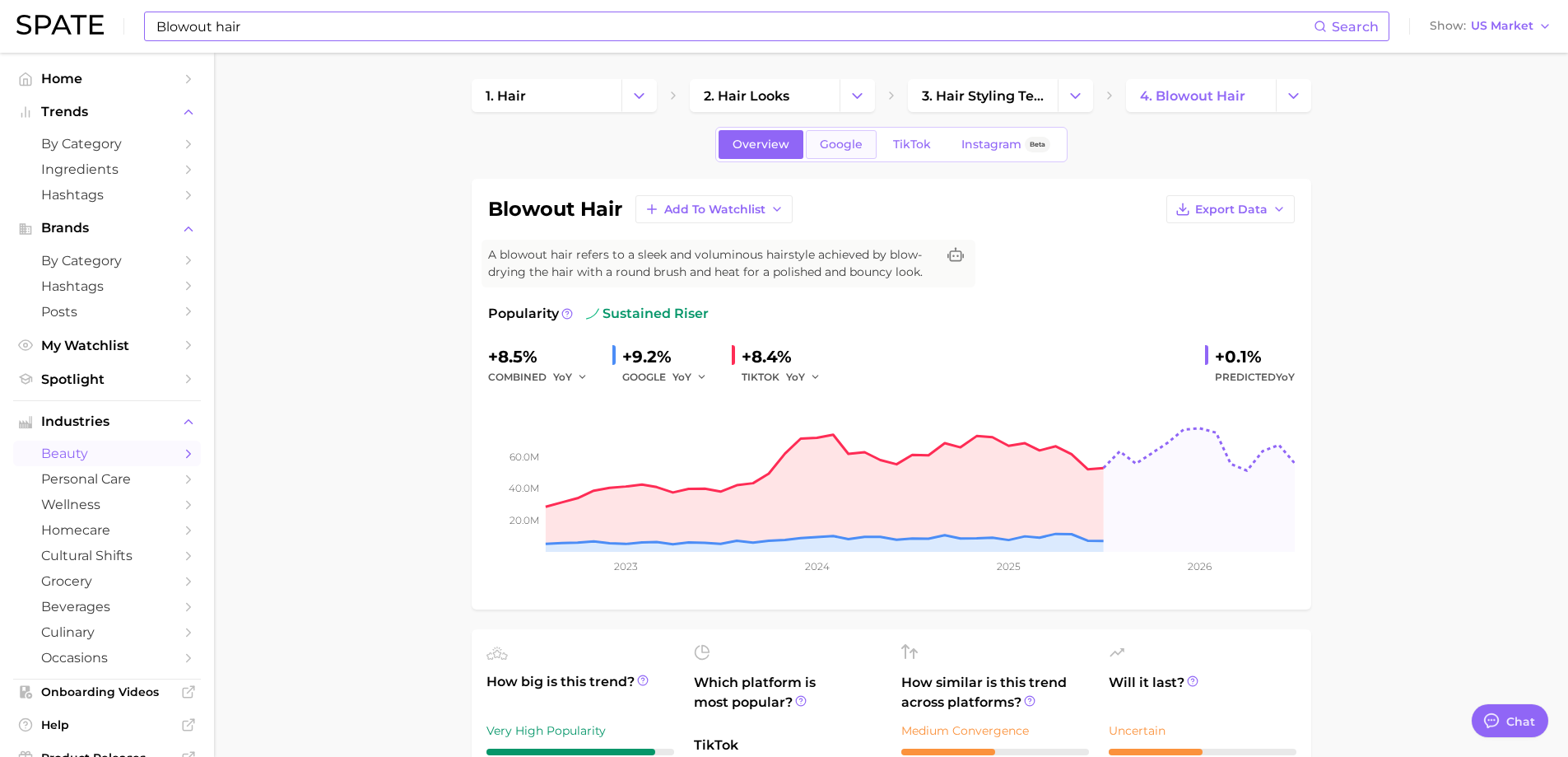
click at [844, 142] on span "Google" at bounding box center [841, 144] width 42 height 14
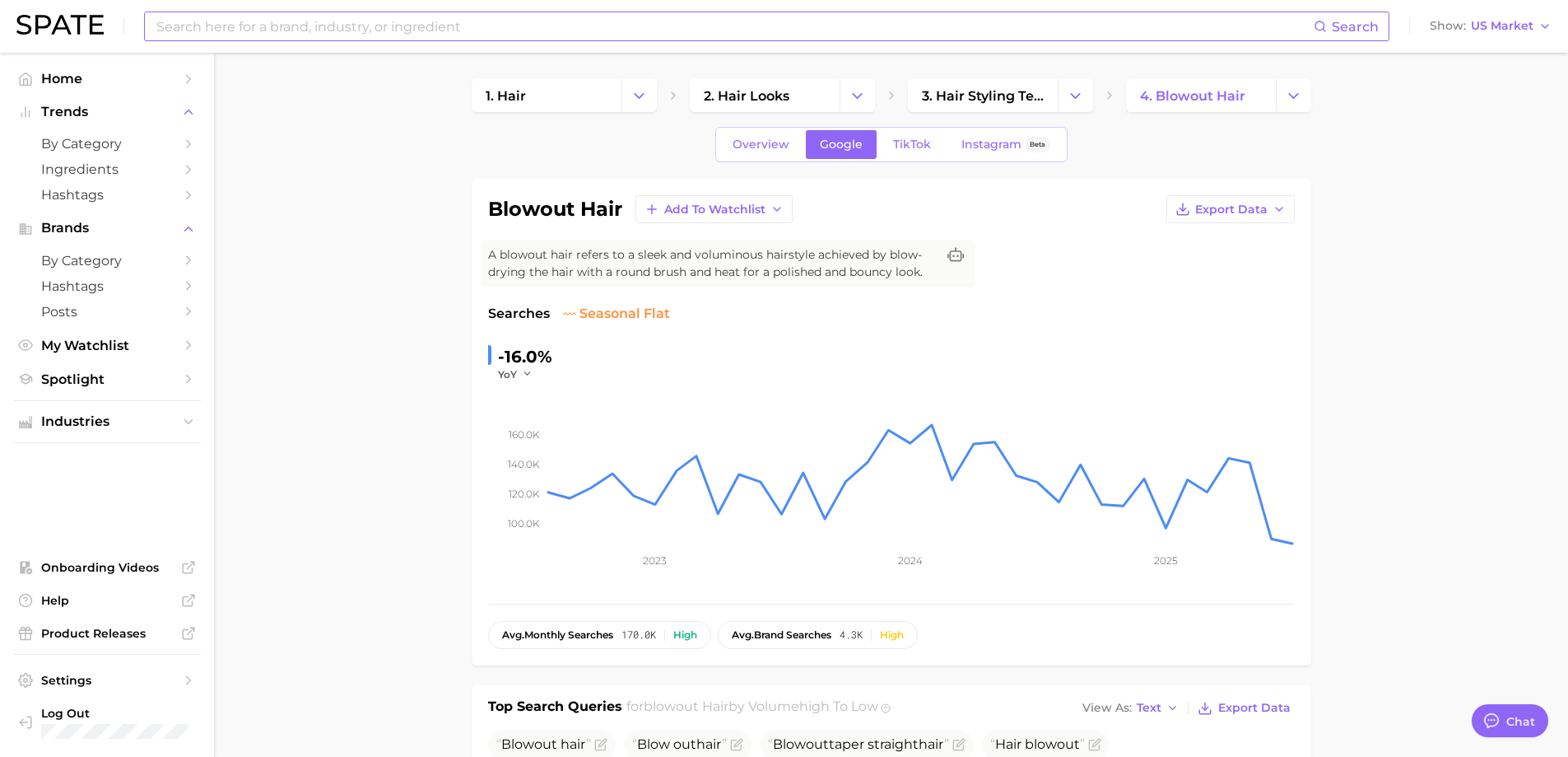
drag, startPoint x: 396, startPoint y: 508, endPoint x: 411, endPoint y: 505, distance: 15.3
click at [908, 151] on span "TikTok" at bounding box center [912, 144] width 37 height 14
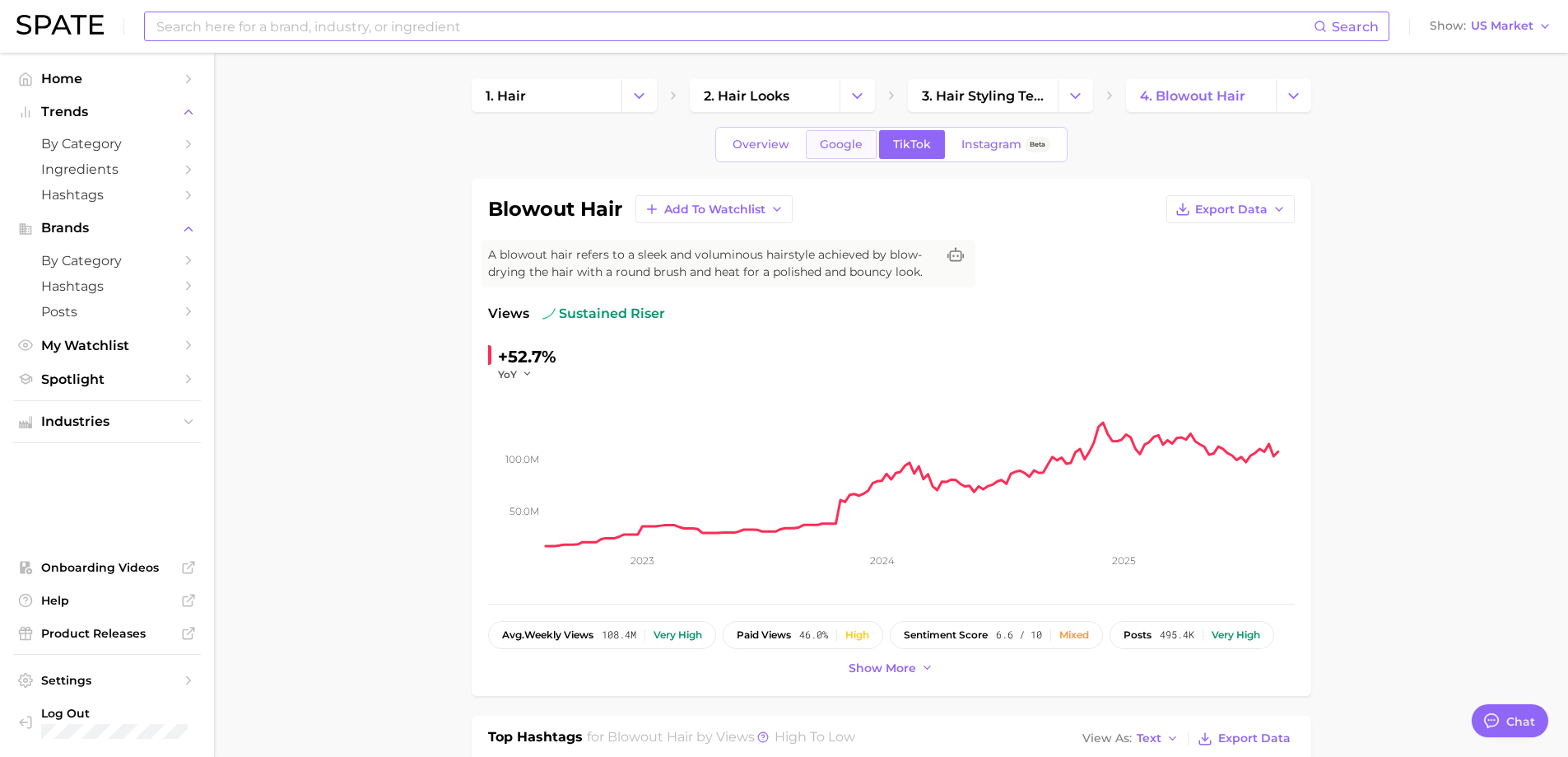
click at [827, 151] on span "Google" at bounding box center [841, 144] width 42 height 14
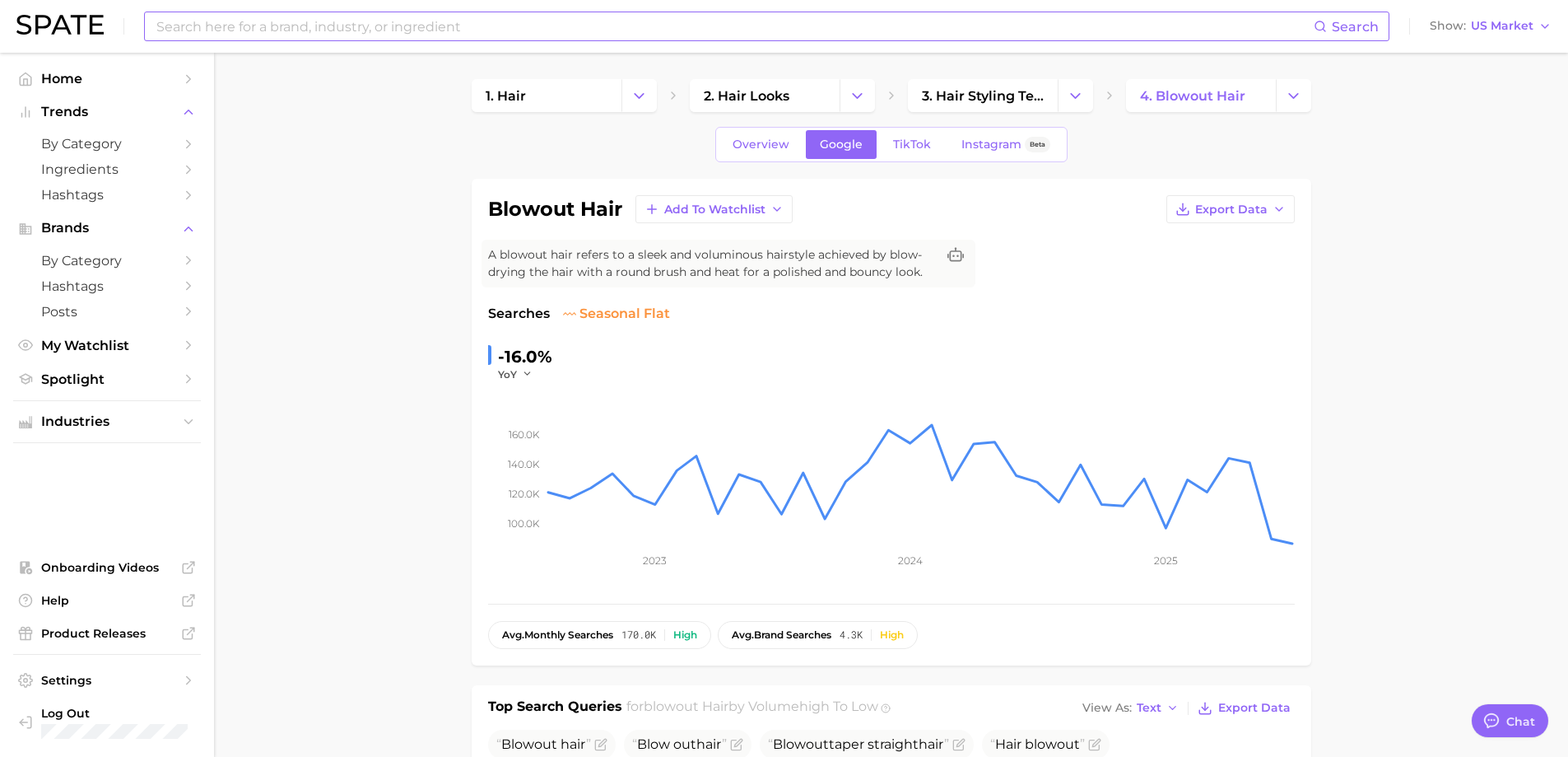
click at [395, 28] on input at bounding box center [734, 27] width 1159 height 28
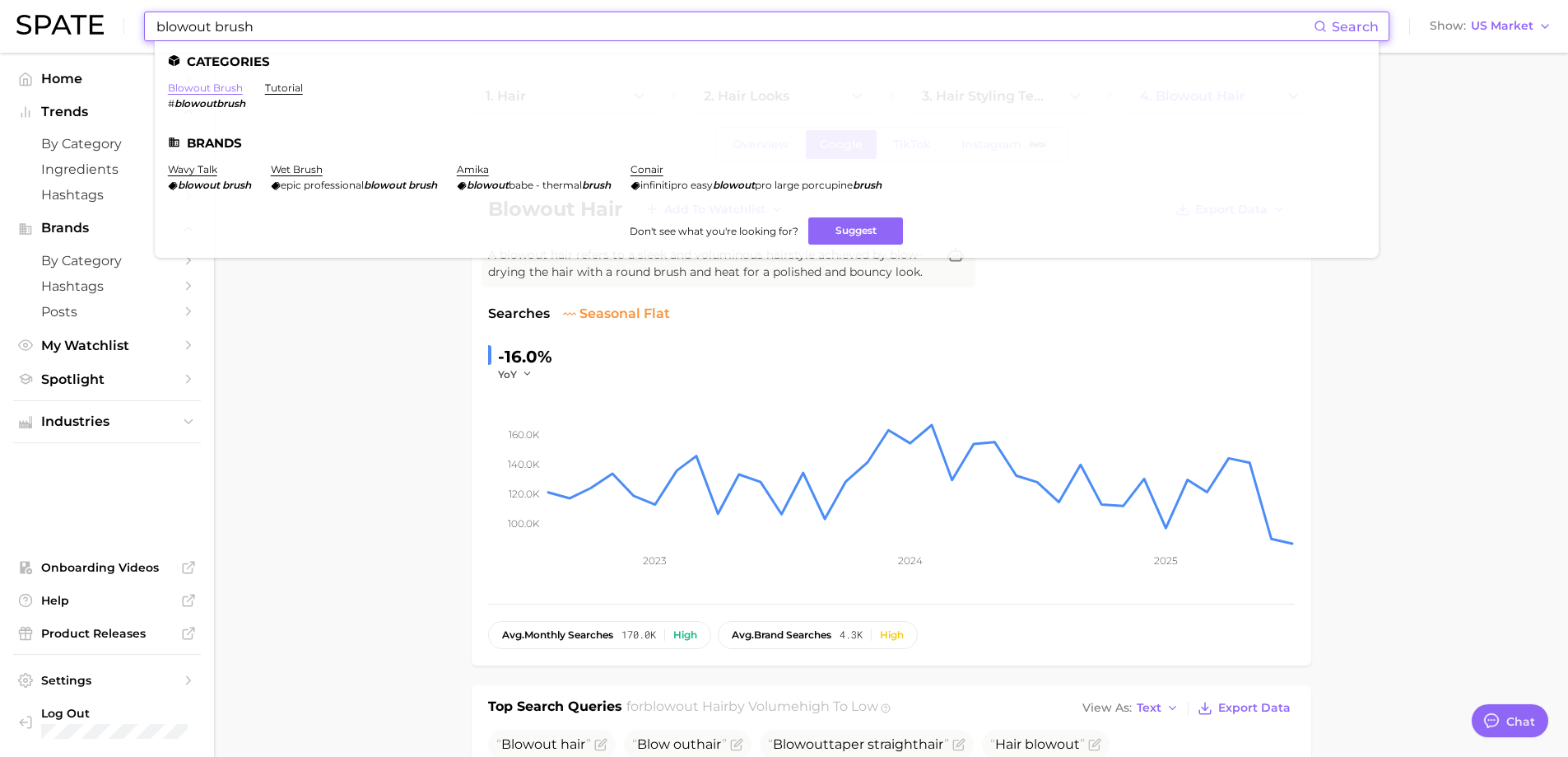
type input "blowout brush"
click at [217, 86] on link "blowout brush" at bounding box center [206, 87] width 75 height 12
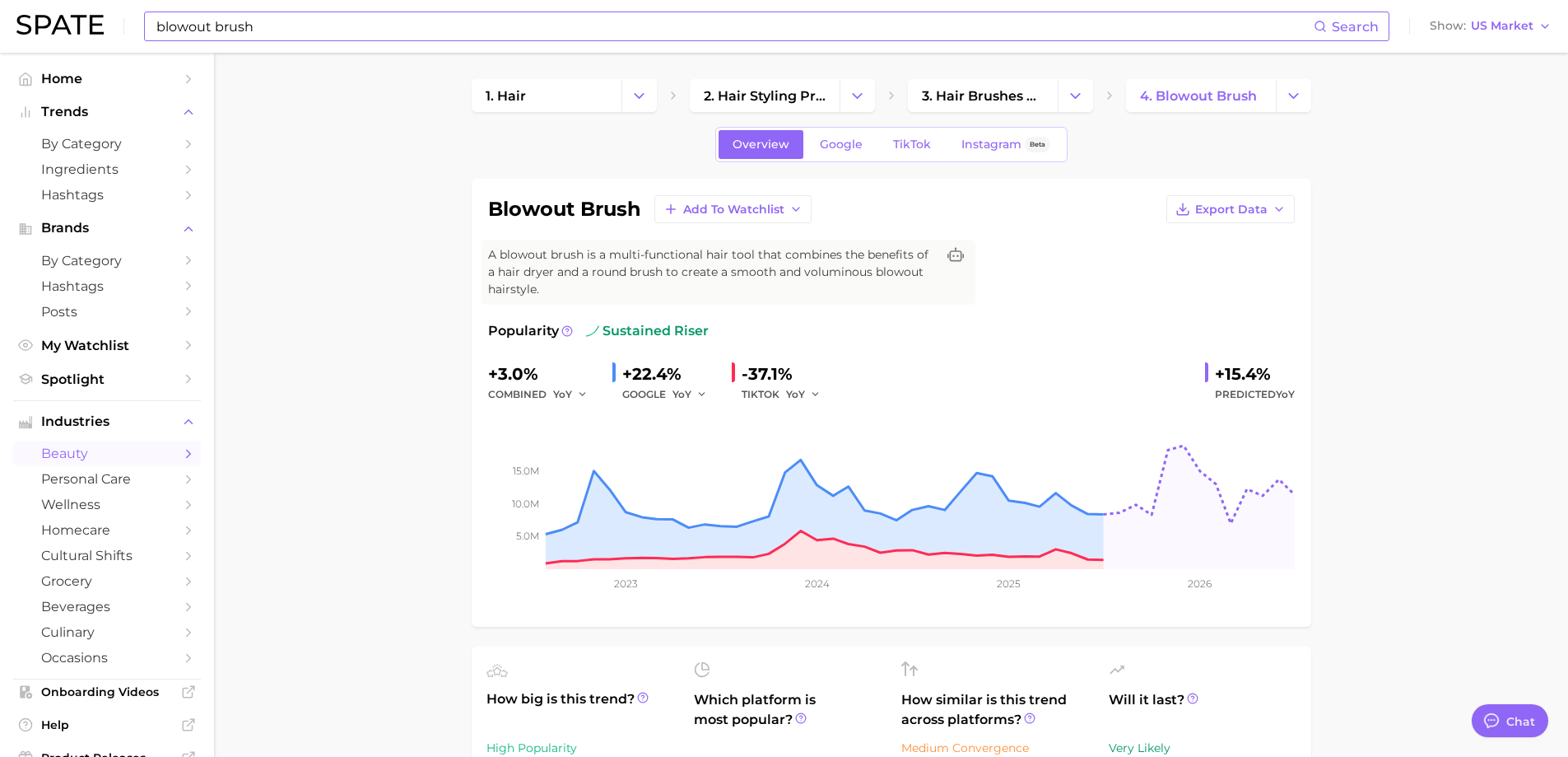
click at [850, 134] on link "Google" at bounding box center [841, 144] width 71 height 29
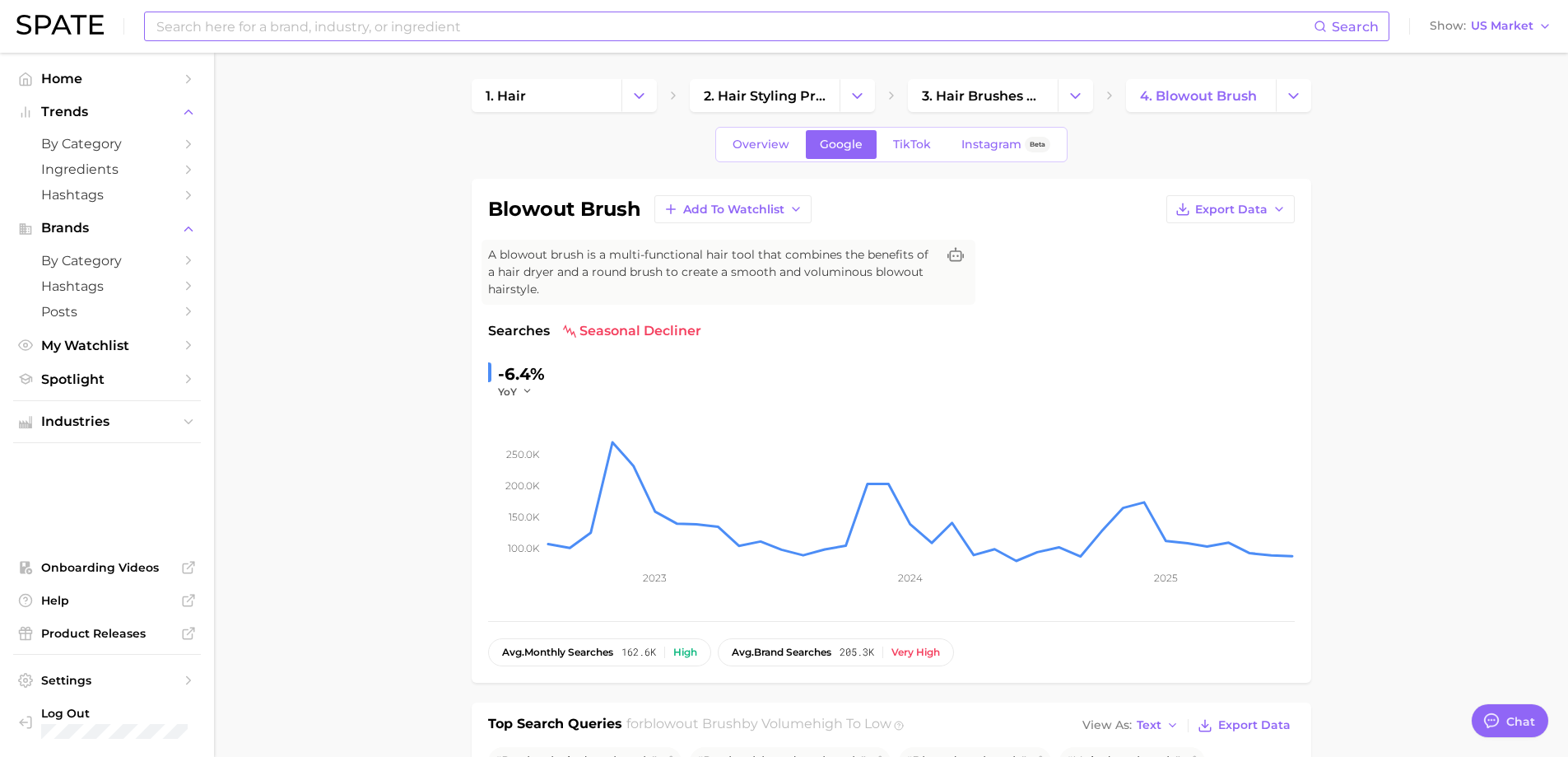
click at [918, 132] on link "TikTok" at bounding box center [912, 144] width 66 height 29
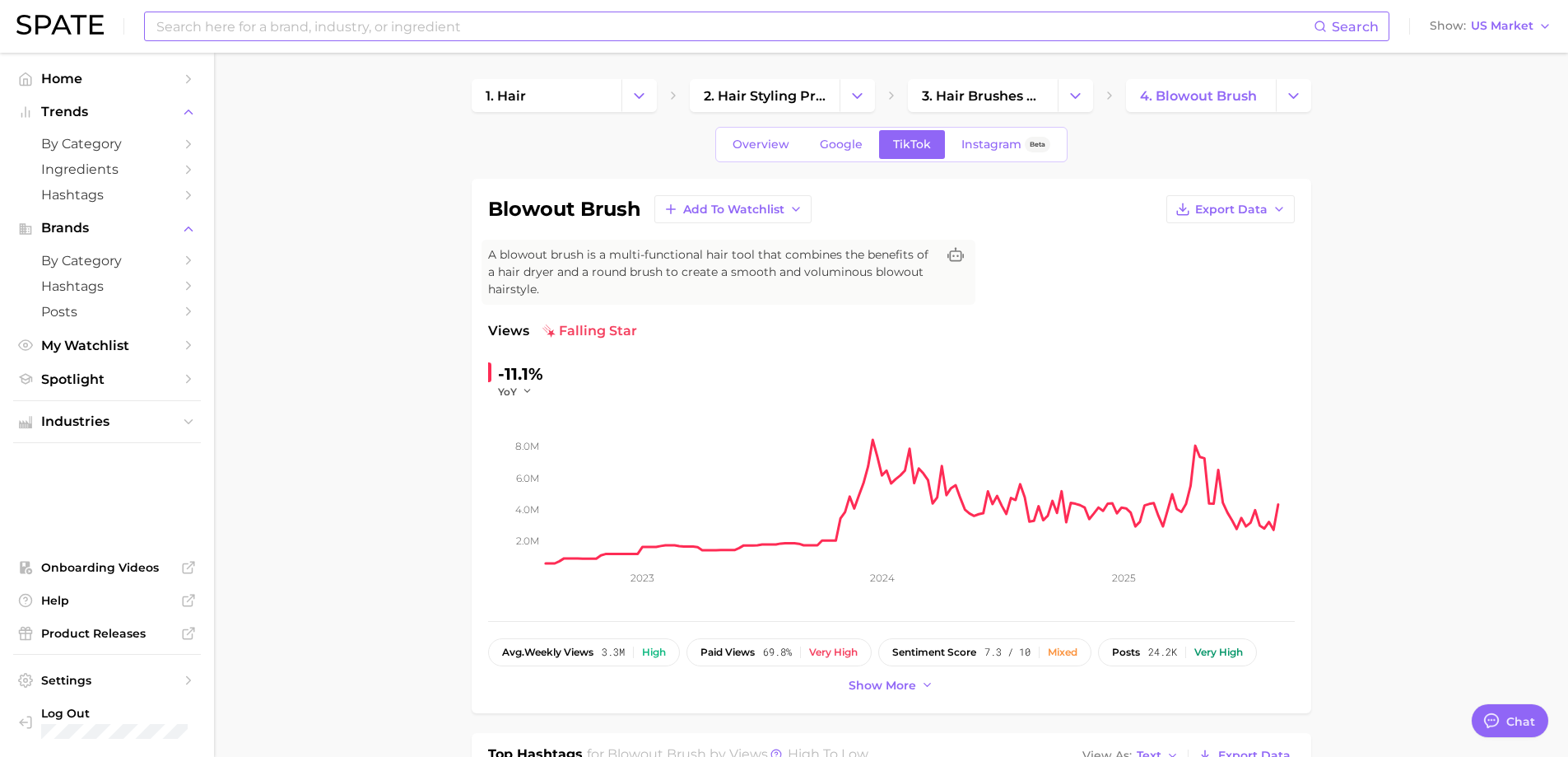
click at [982, 140] on span "Instagram" at bounding box center [992, 144] width 60 height 14
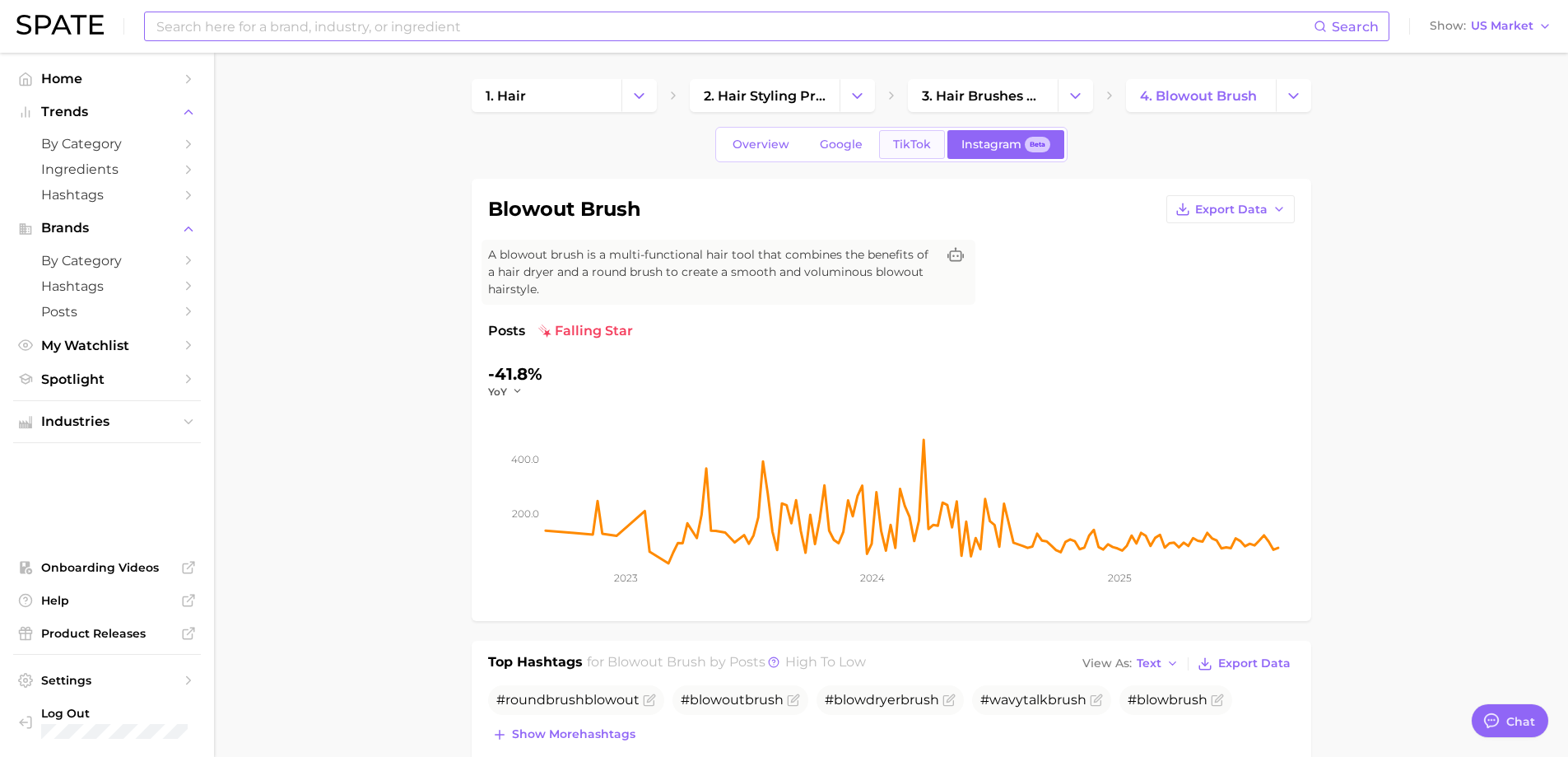
click at [911, 143] on span "TikTok" at bounding box center [912, 144] width 37 height 14
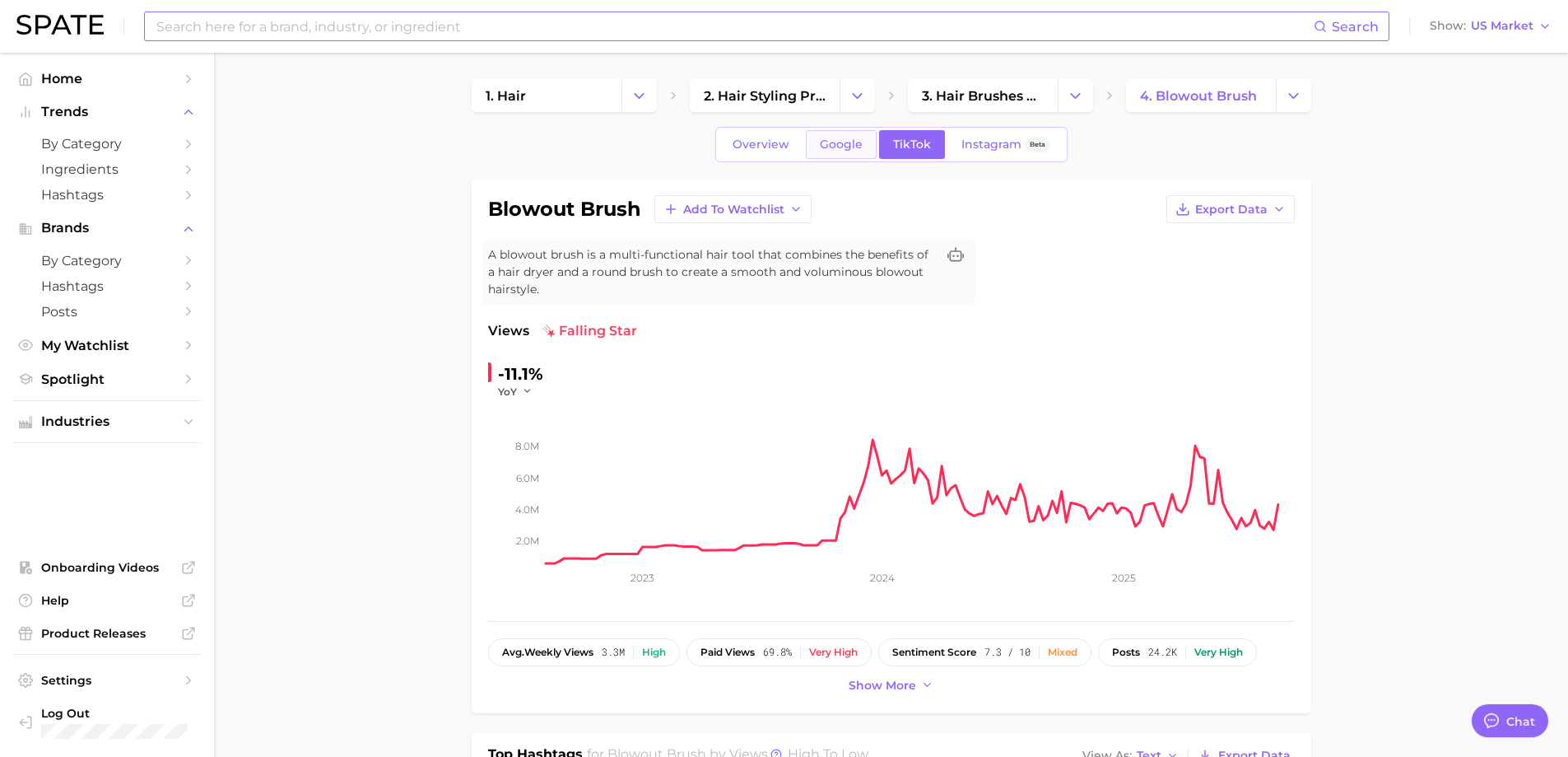
click at [846, 140] on span "Google" at bounding box center [841, 144] width 42 height 14
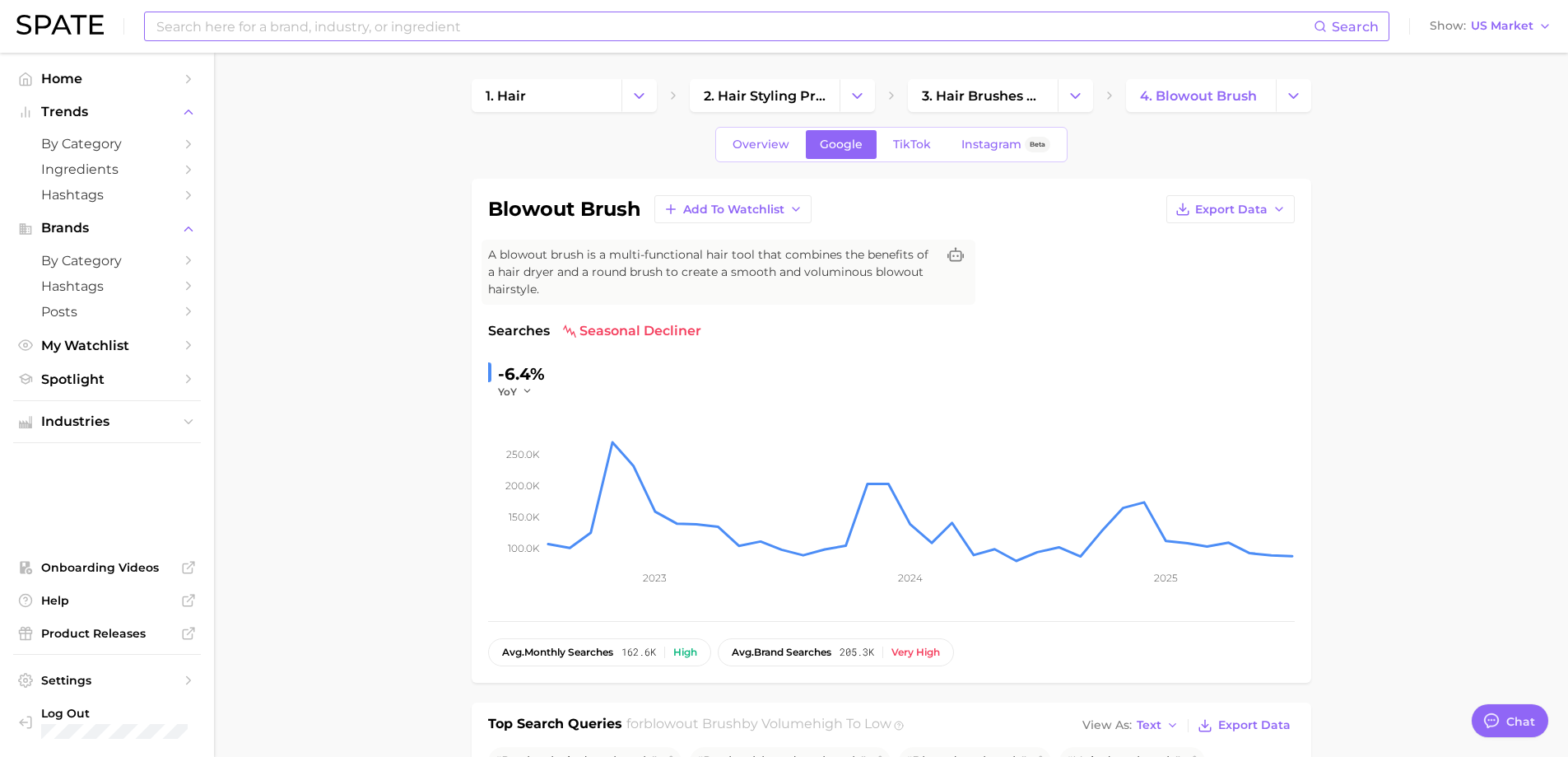
click at [902, 132] on link "TikTok" at bounding box center [912, 144] width 66 height 29
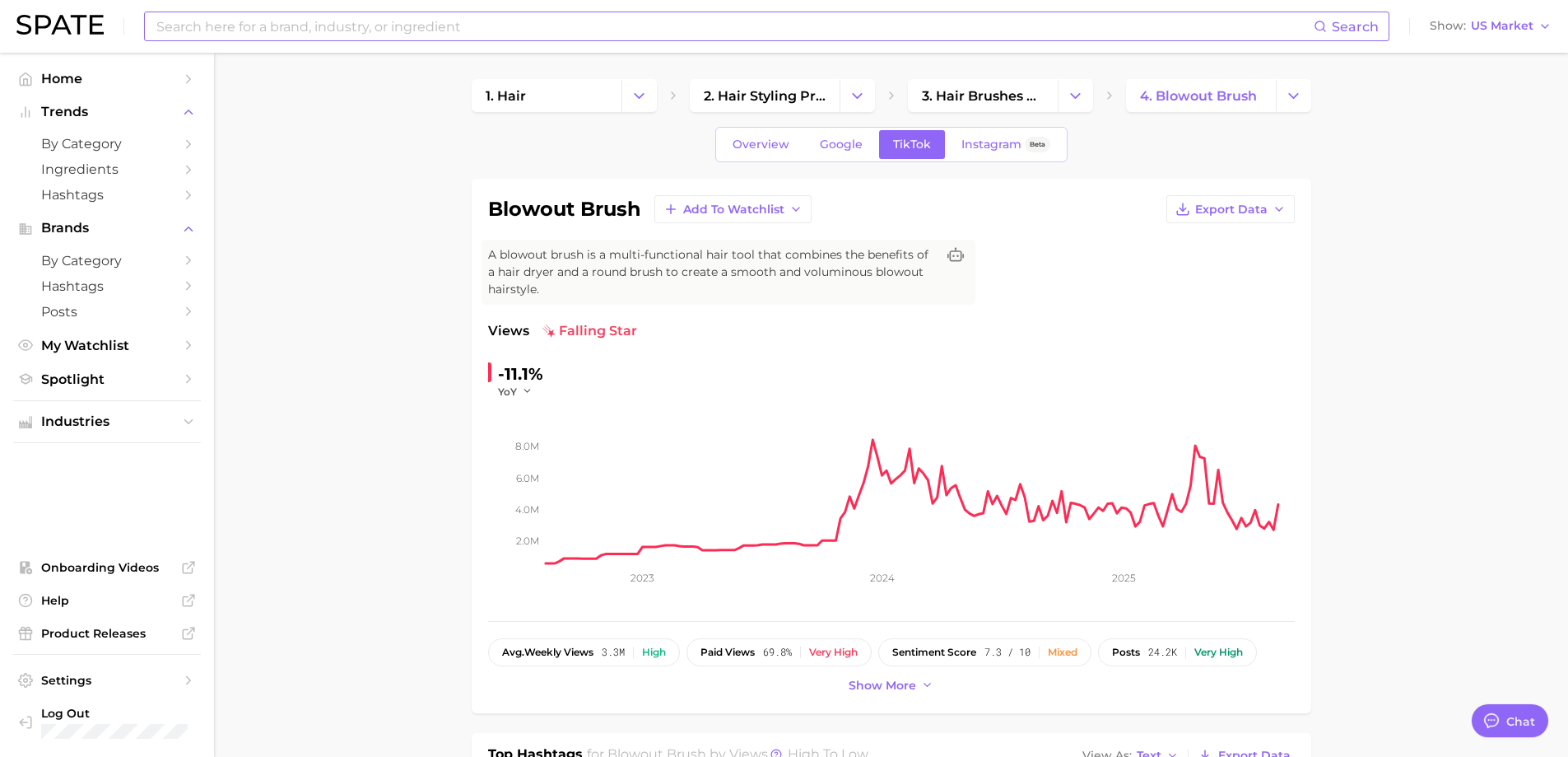
click at [267, 24] on input at bounding box center [734, 27] width 1159 height 28
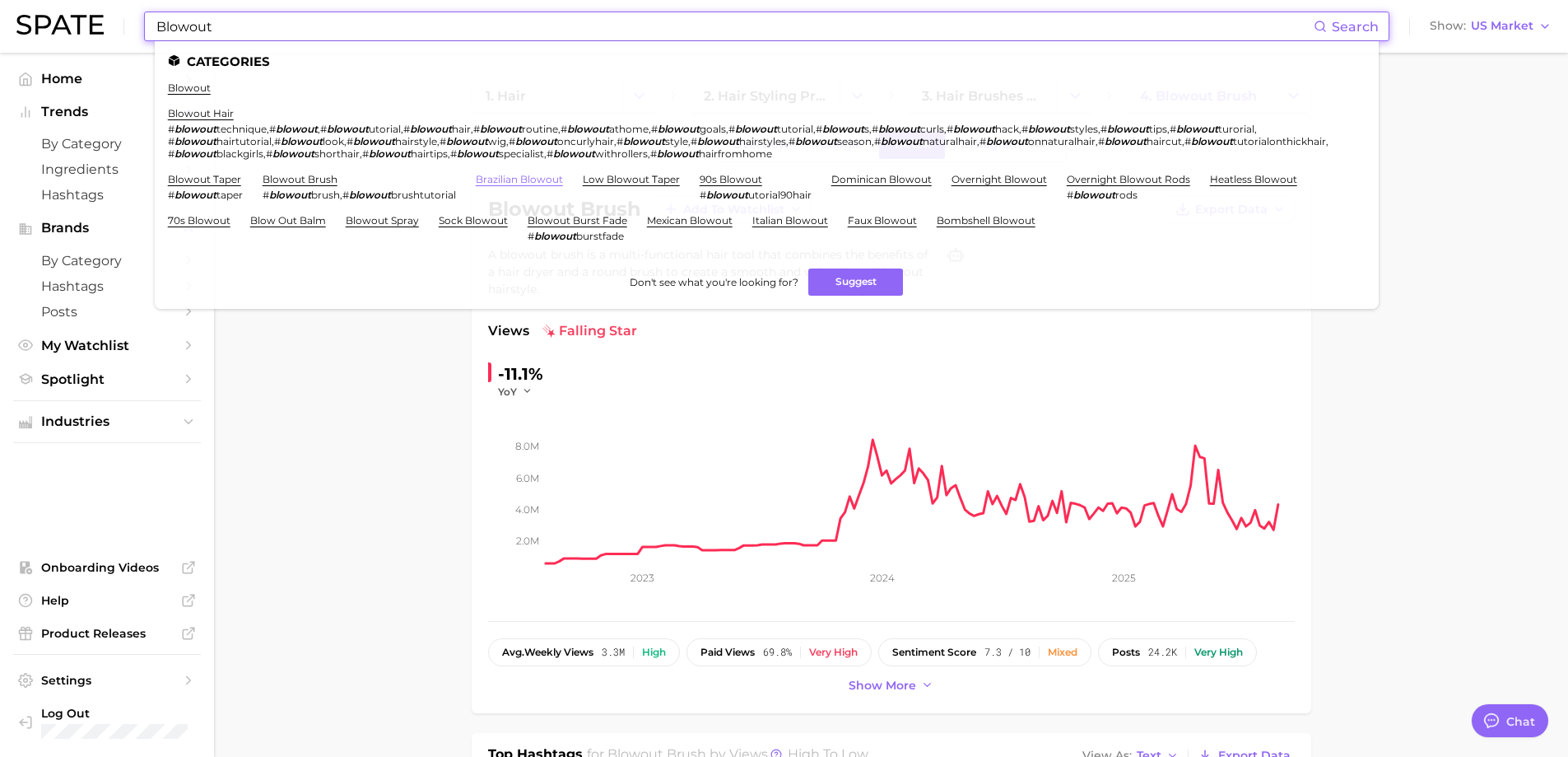
type input "Blowout"
click at [531, 184] on link "brazilian blowout" at bounding box center [519, 179] width 87 height 12
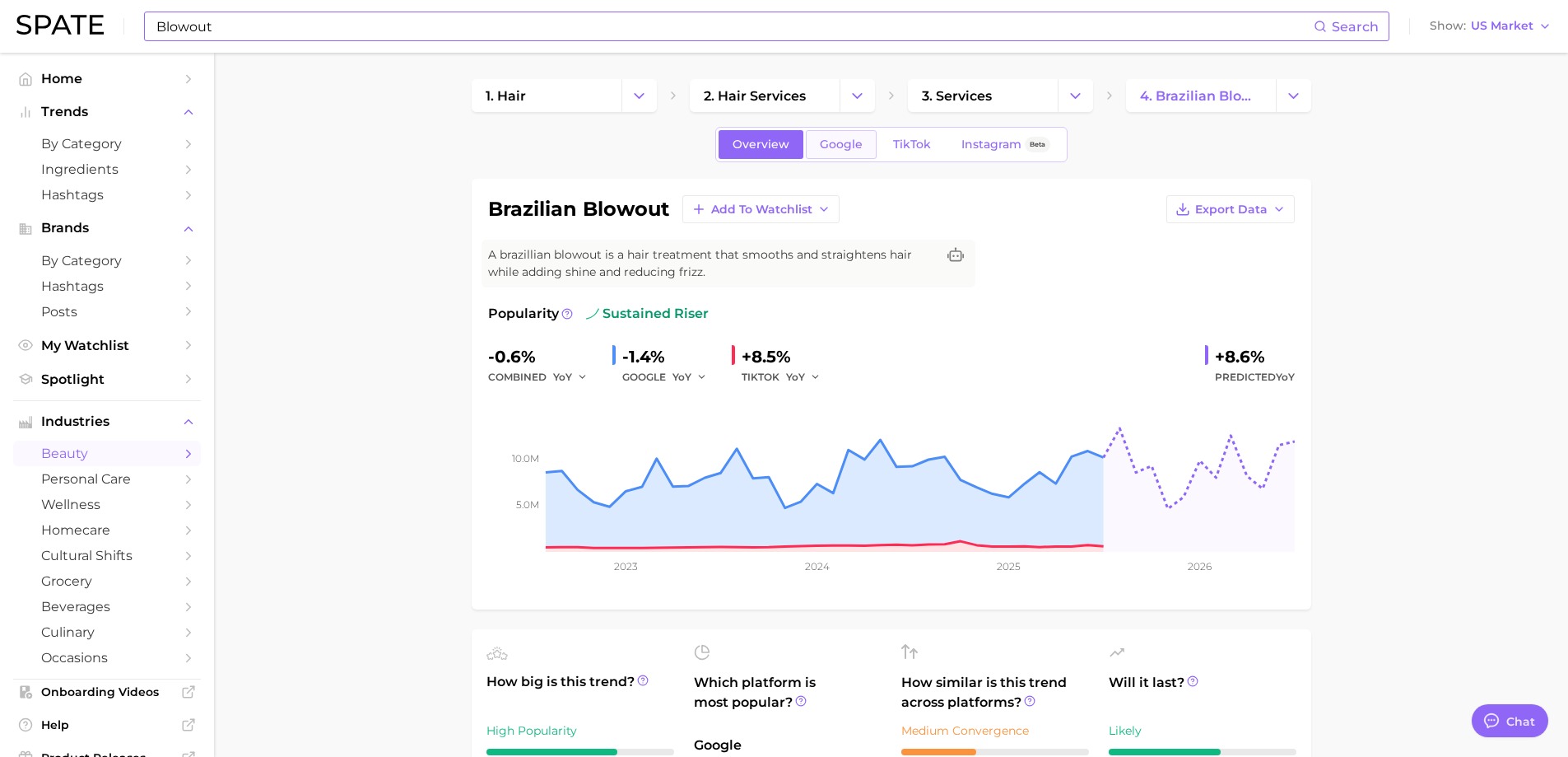
click at [851, 147] on span "Google" at bounding box center [841, 144] width 42 height 14
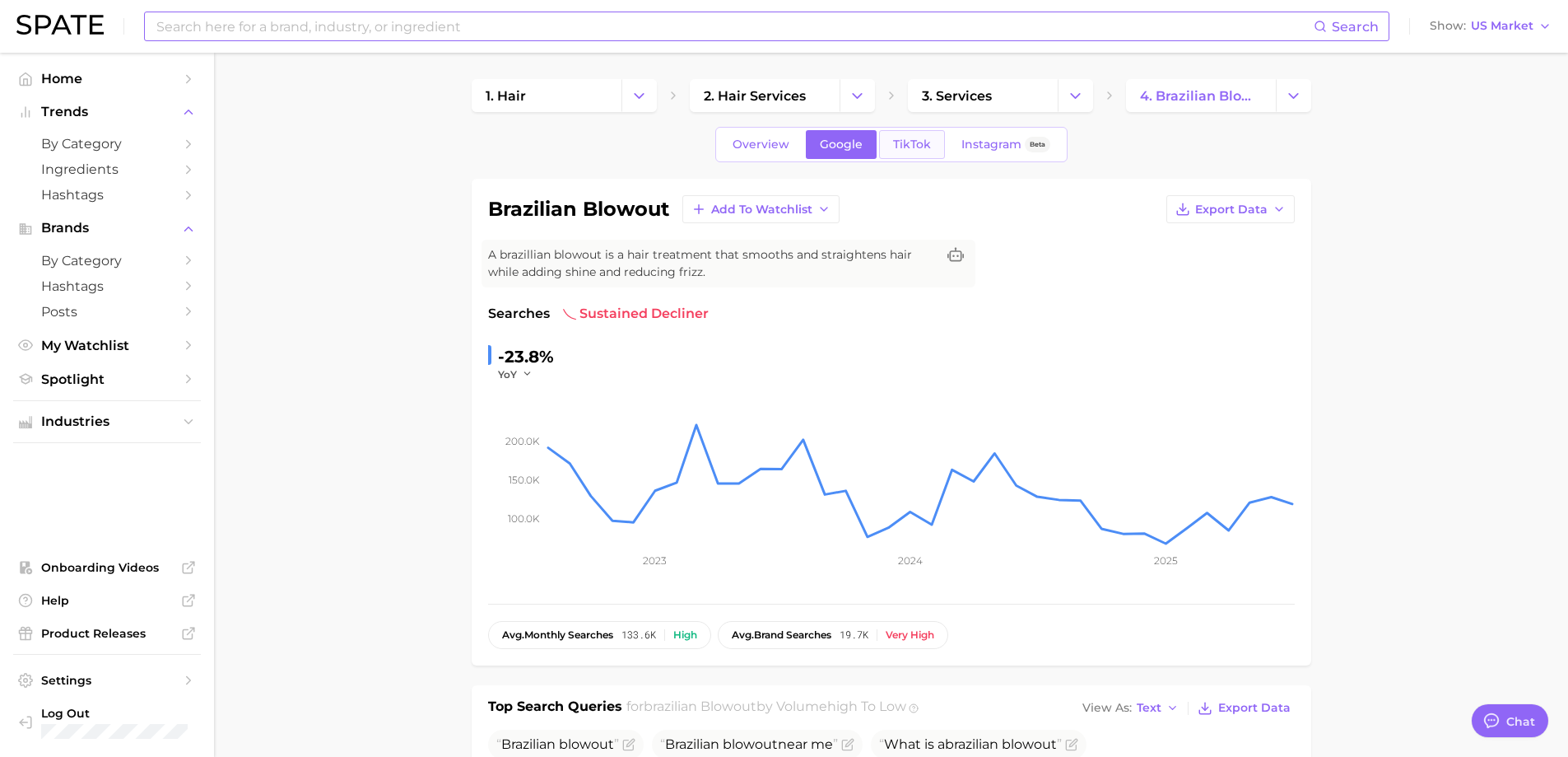
click at [924, 137] on span "TikTok" at bounding box center [912, 144] width 37 height 14
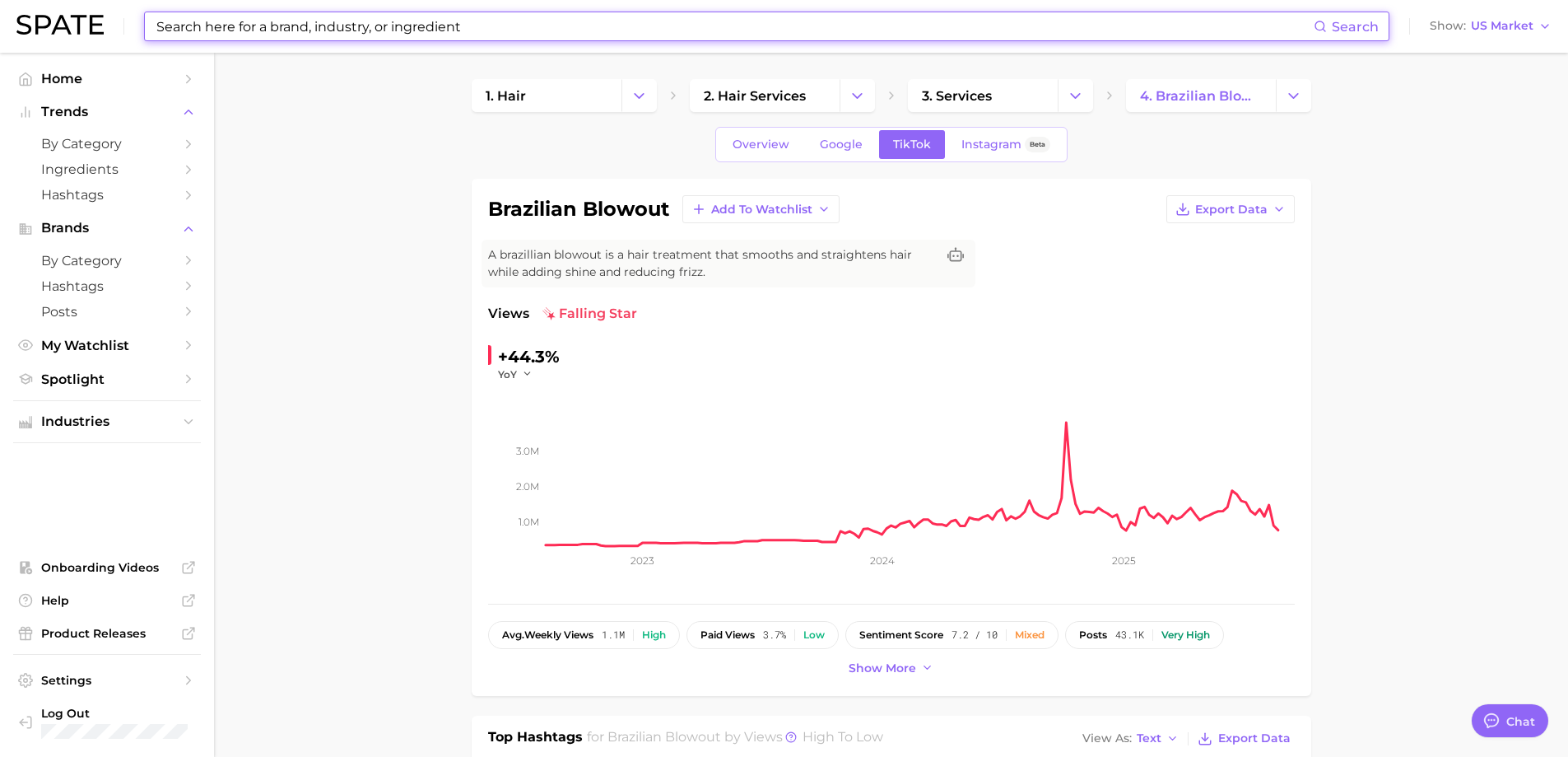
click at [523, 16] on input at bounding box center [734, 27] width 1159 height 28
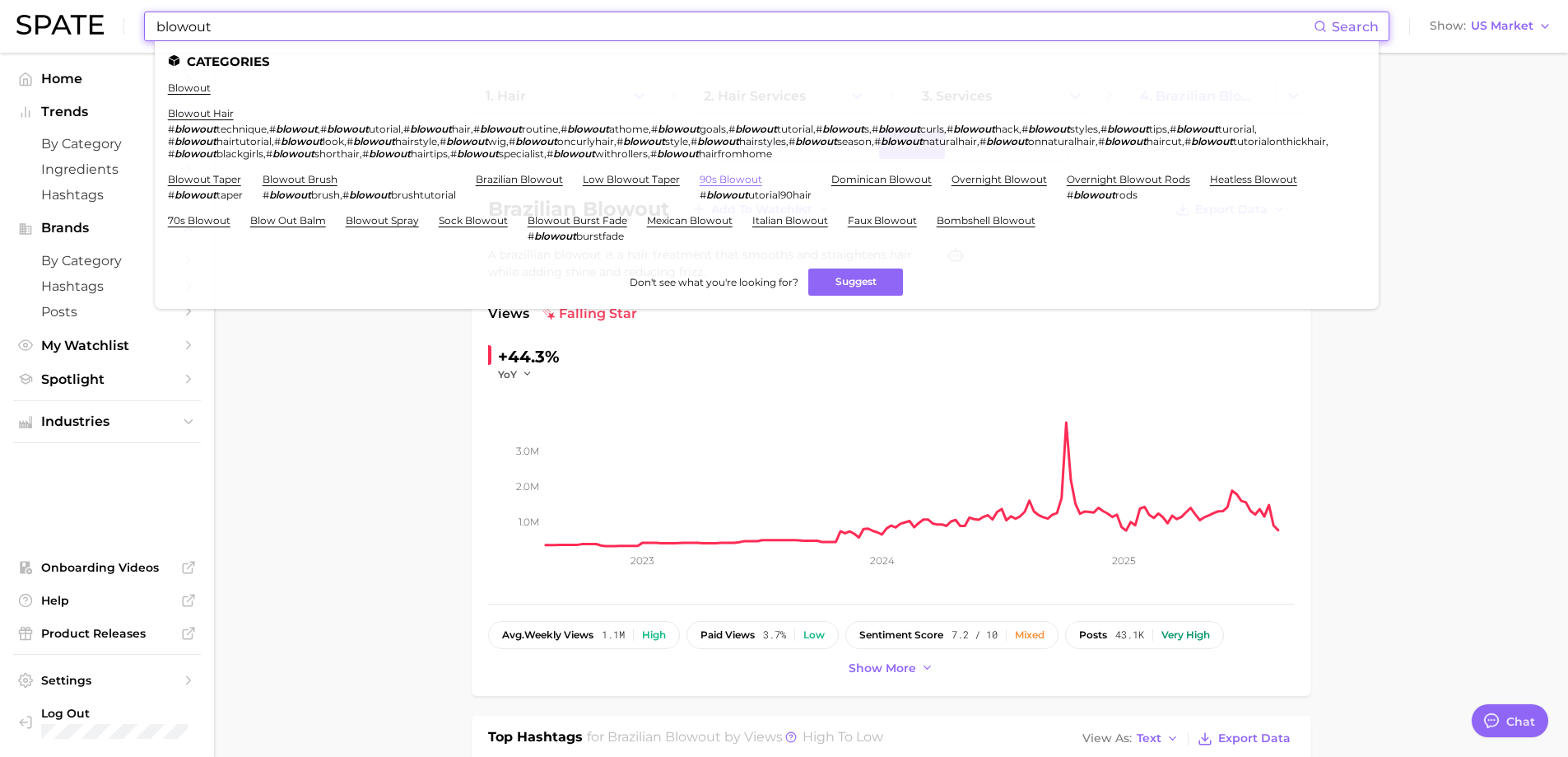
type input "blowout"
click at [732, 173] on link "90s blowout" at bounding box center [730, 179] width 62 height 12
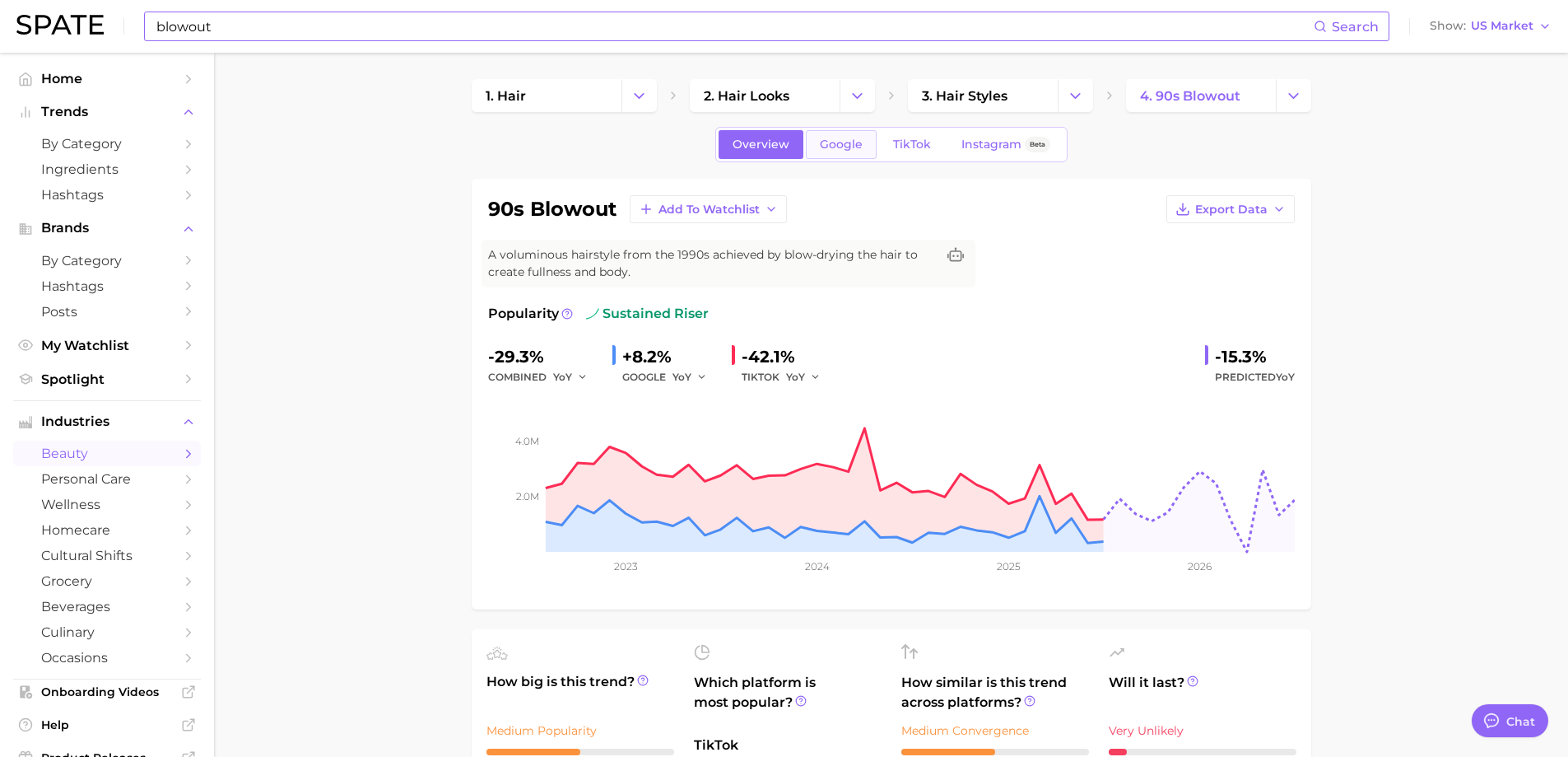
click at [840, 146] on span "Google" at bounding box center [841, 144] width 42 height 14
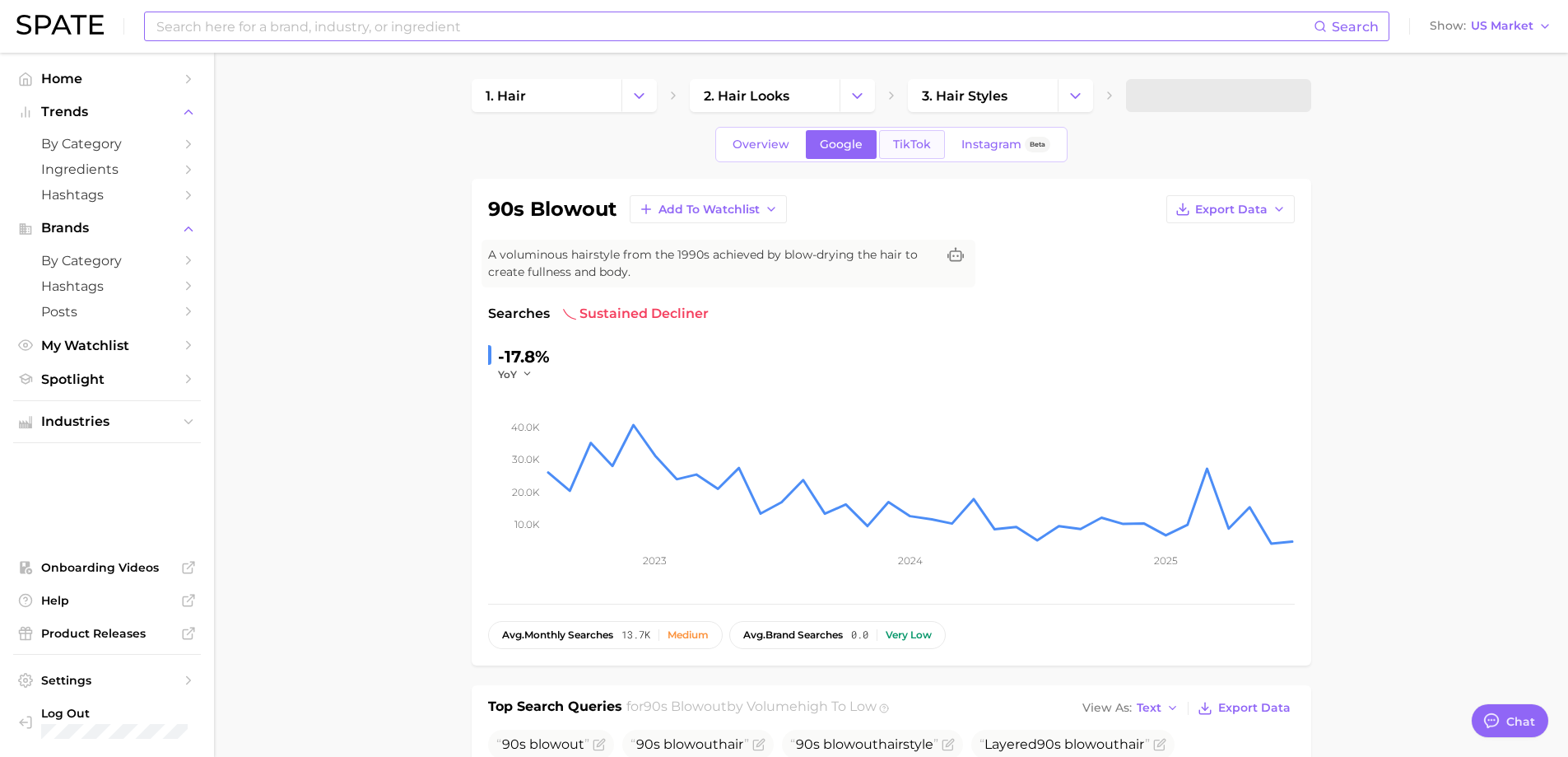
click at [908, 141] on span "TikTok" at bounding box center [912, 144] width 37 height 14
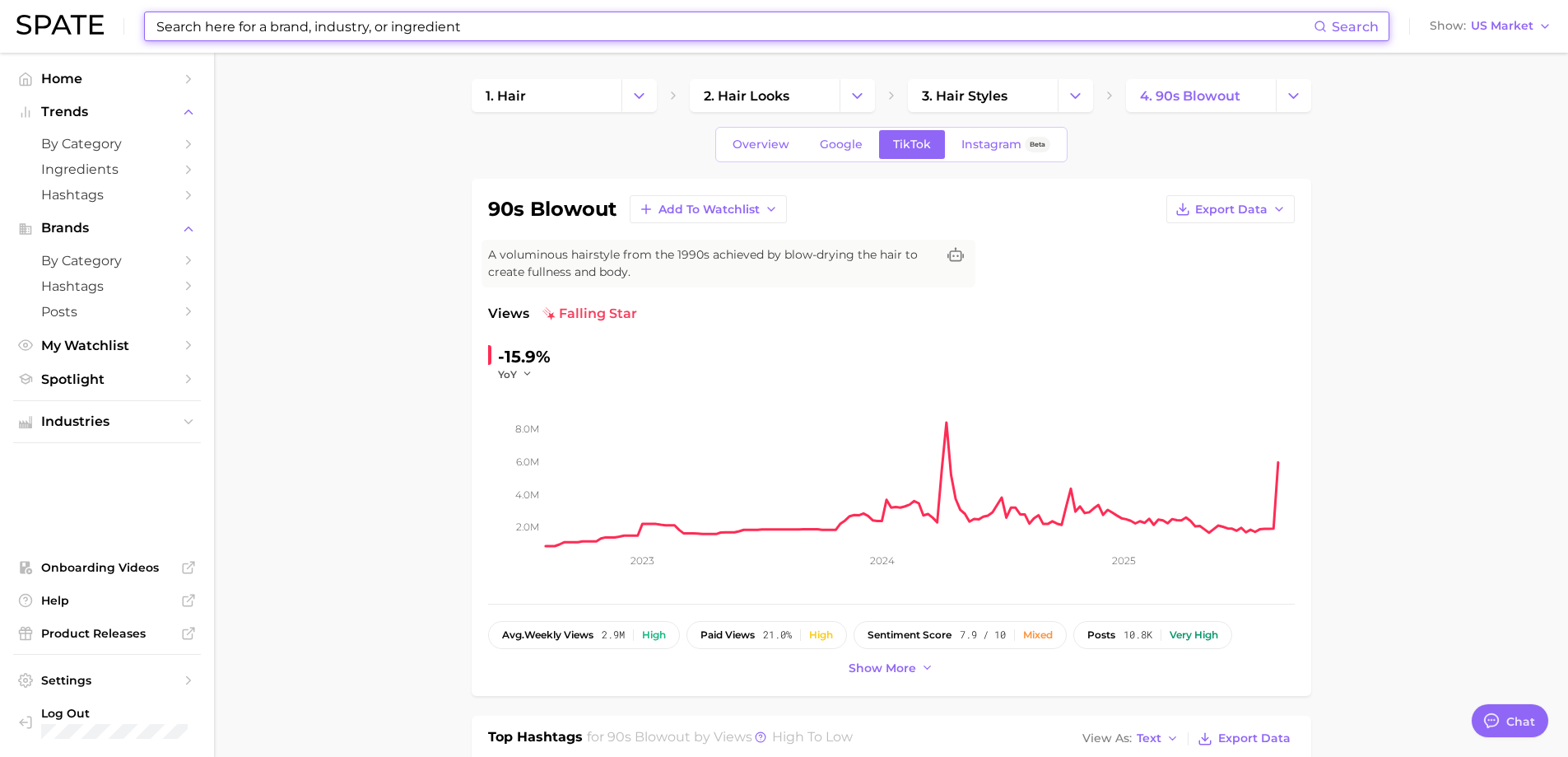
click at [463, 13] on input at bounding box center [734, 27] width 1159 height 28
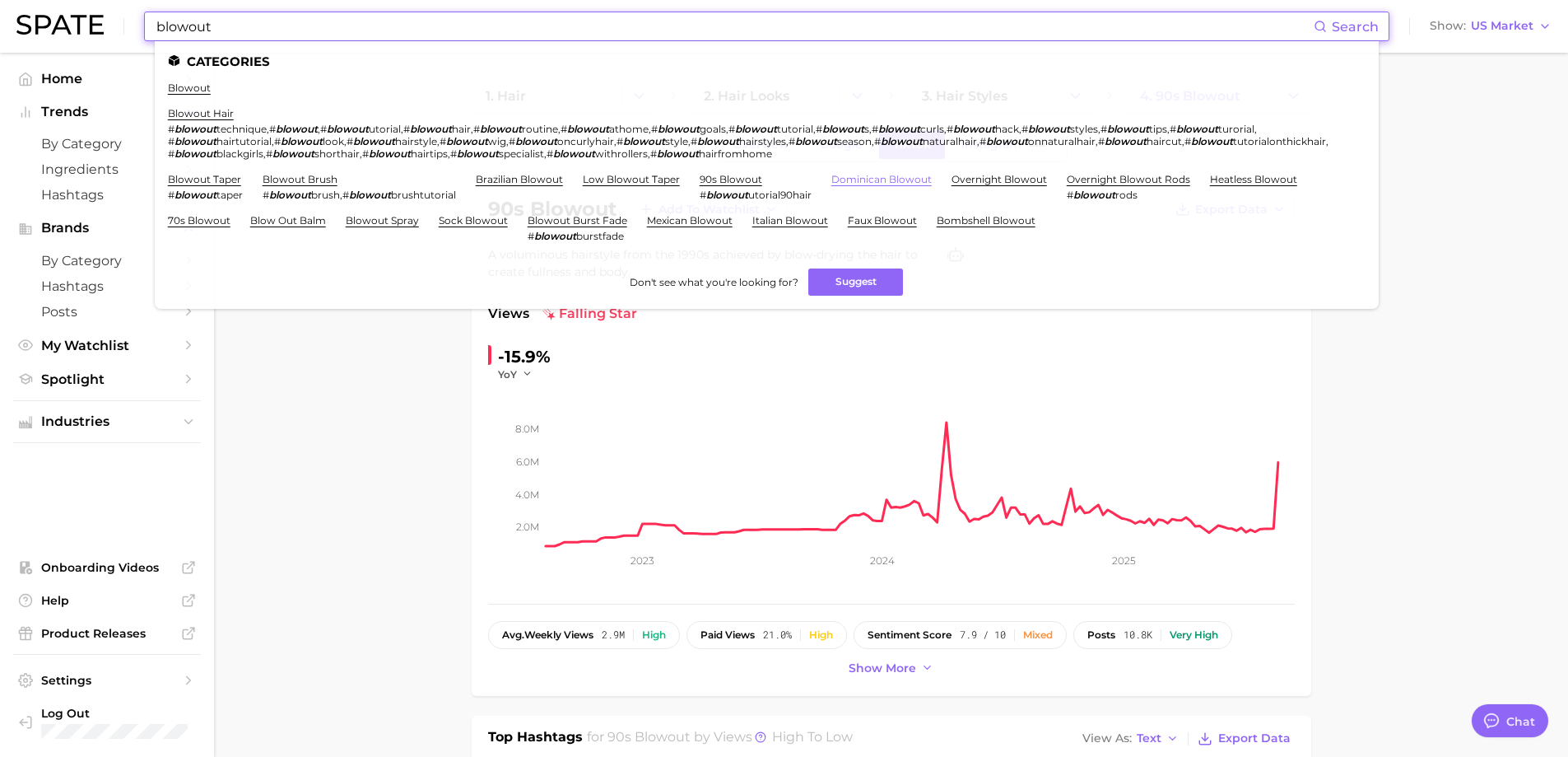
type input "blowout"
click at [877, 174] on link "dominican blowout" at bounding box center [882, 179] width 101 height 12
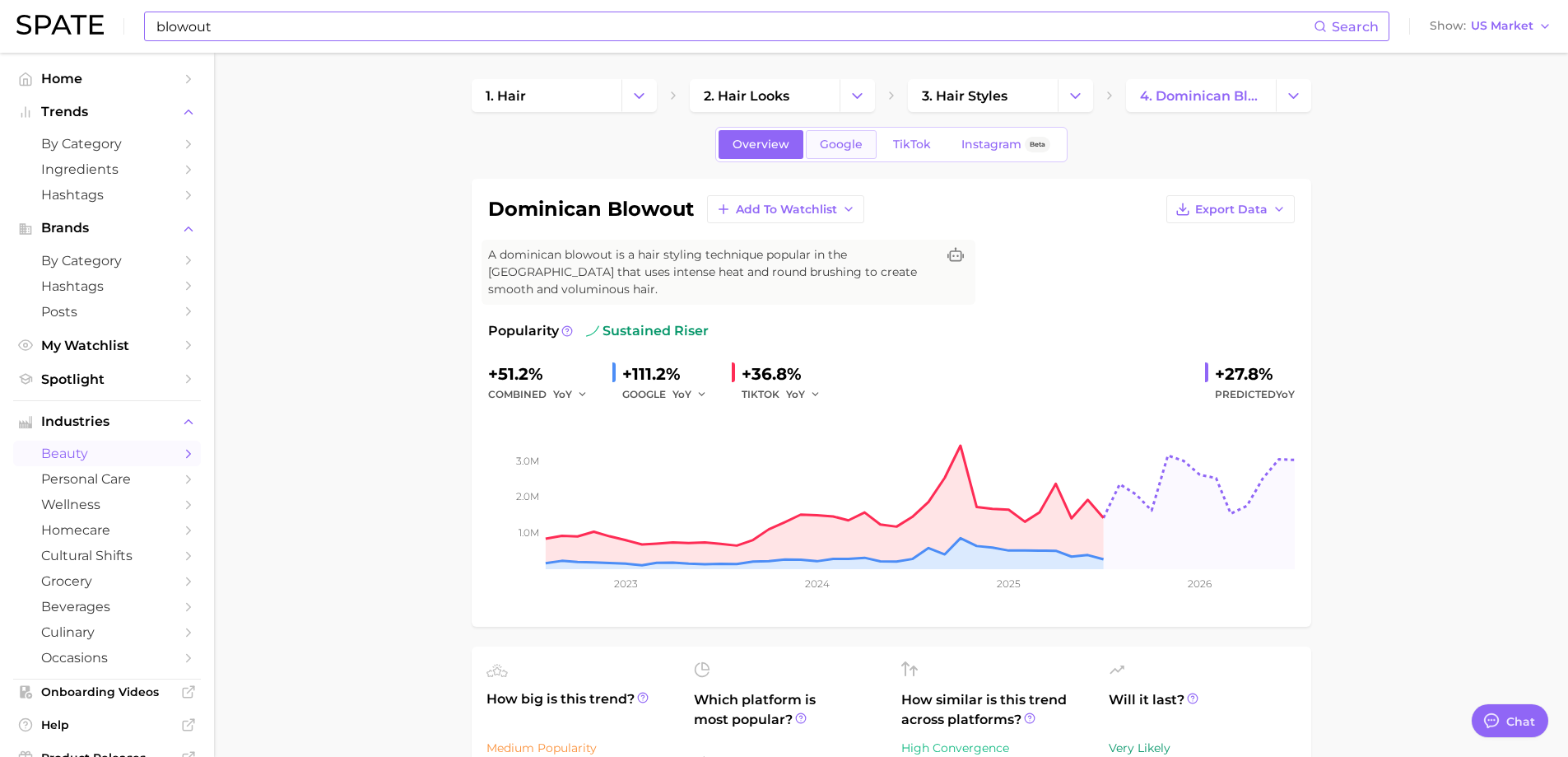
click at [845, 147] on span "Google" at bounding box center [841, 144] width 42 height 14
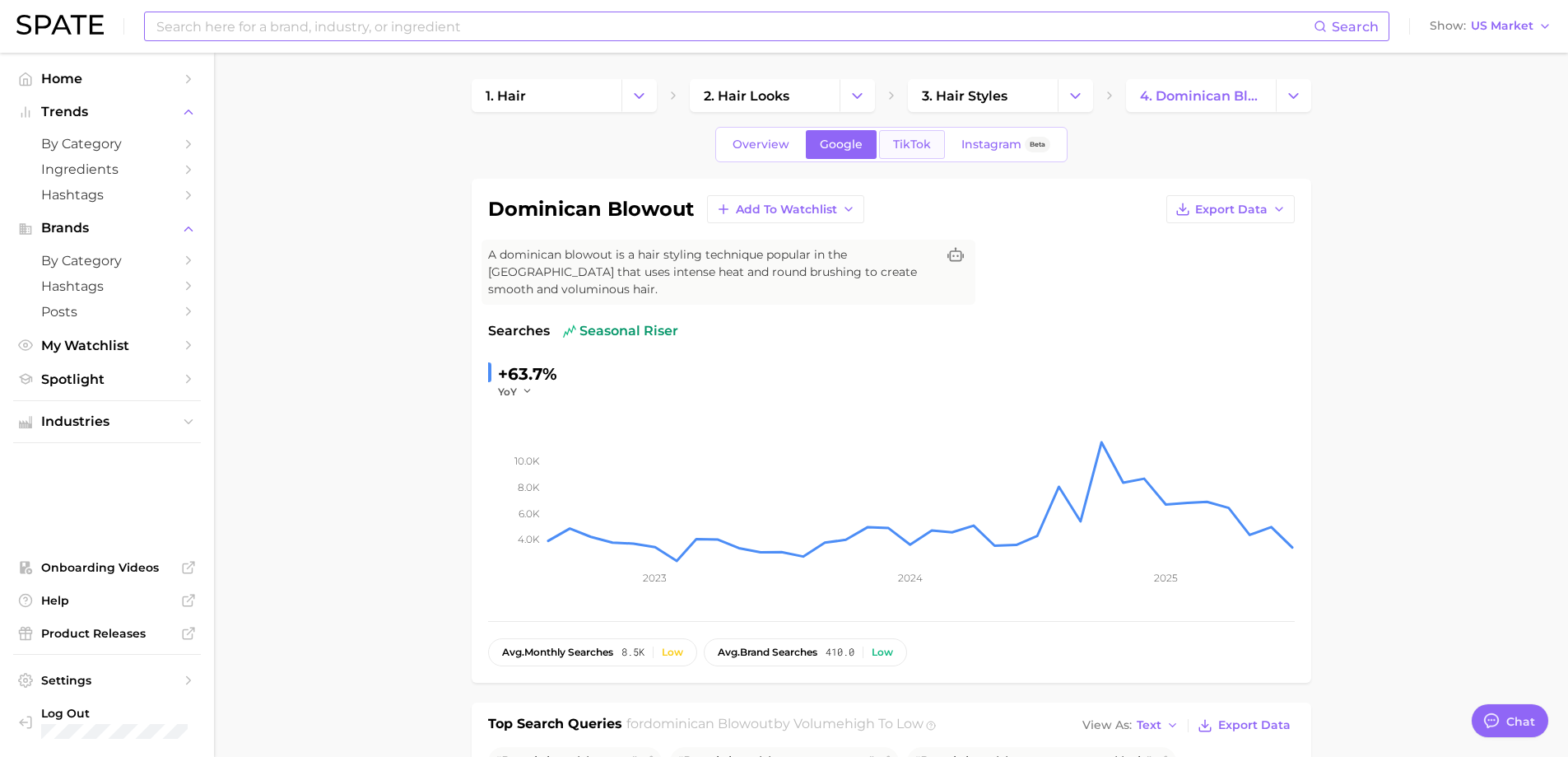
click at [917, 143] on span "TikTok" at bounding box center [912, 144] width 37 height 14
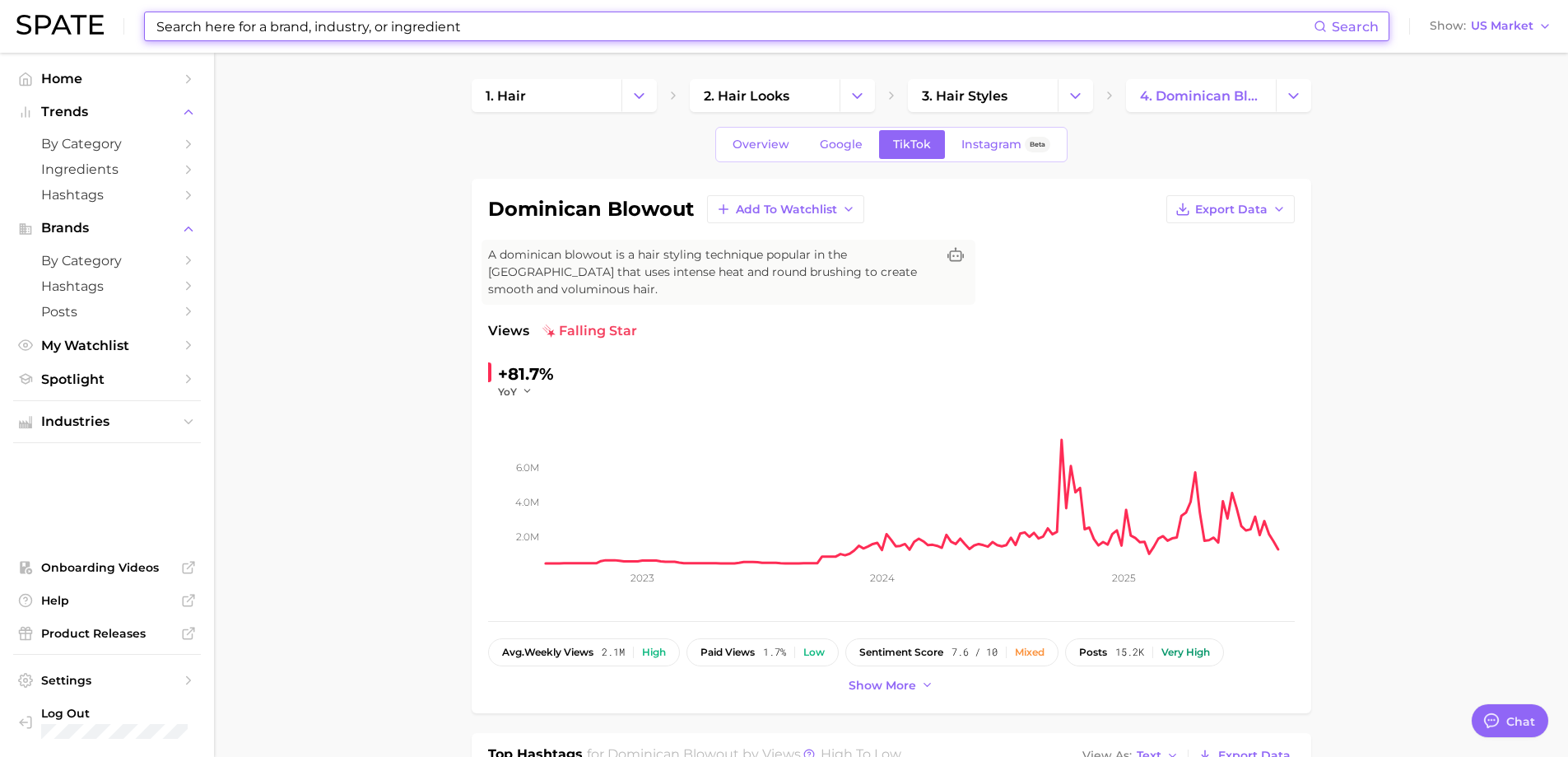
click at [489, 19] on input at bounding box center [734, 27] width 1159 height 28
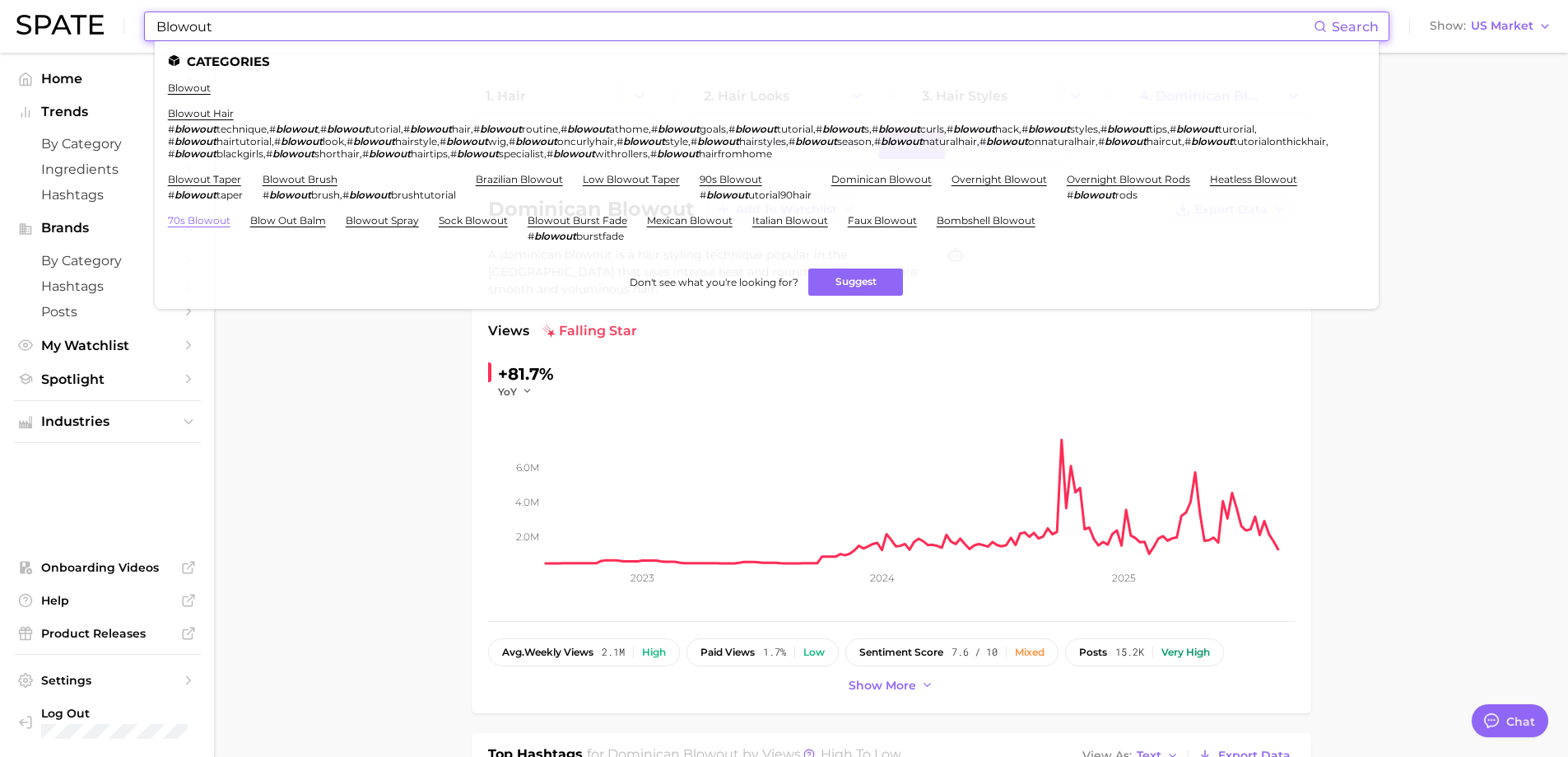
type input "Blowout"
click at [196, 225] on link "70s blowout" at bounding box center [199, 220] width 62 height 12
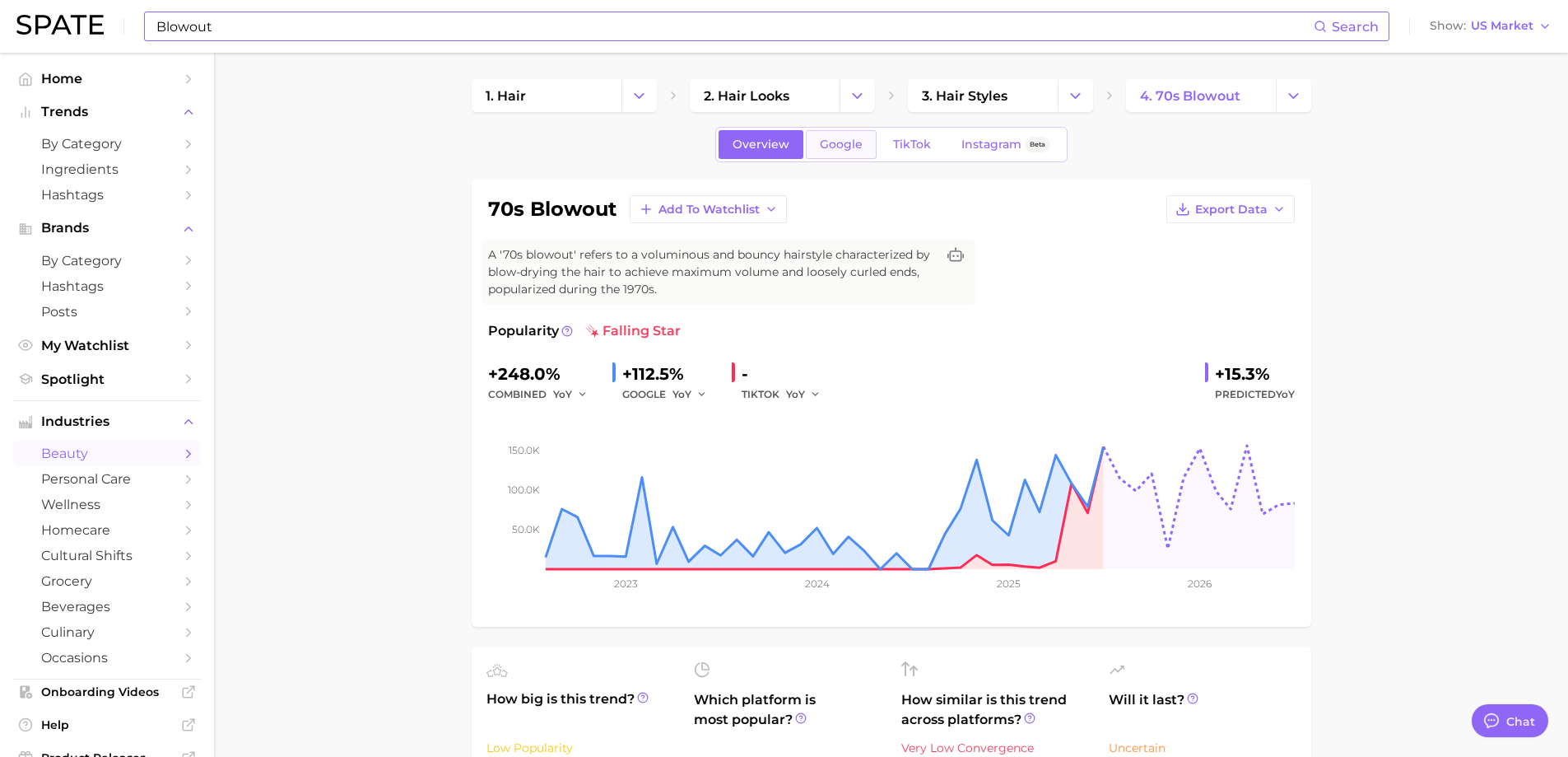
click at [834, 142] on span "Google" at bounding box center [841, 144] width 42 height 14
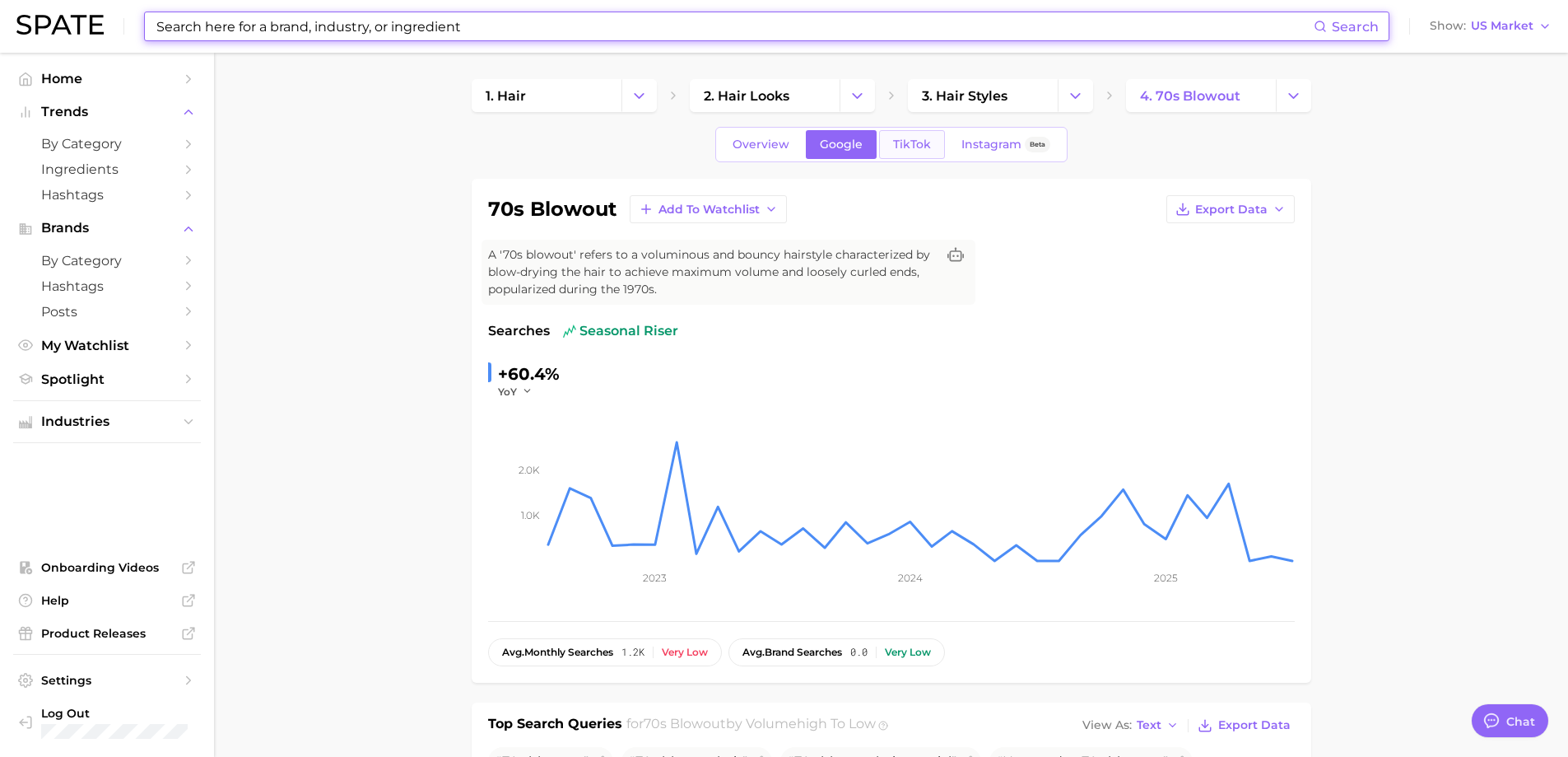
click at [918, 137] on span "TikTok" at bounding box center [912, 144] width 37 height 14
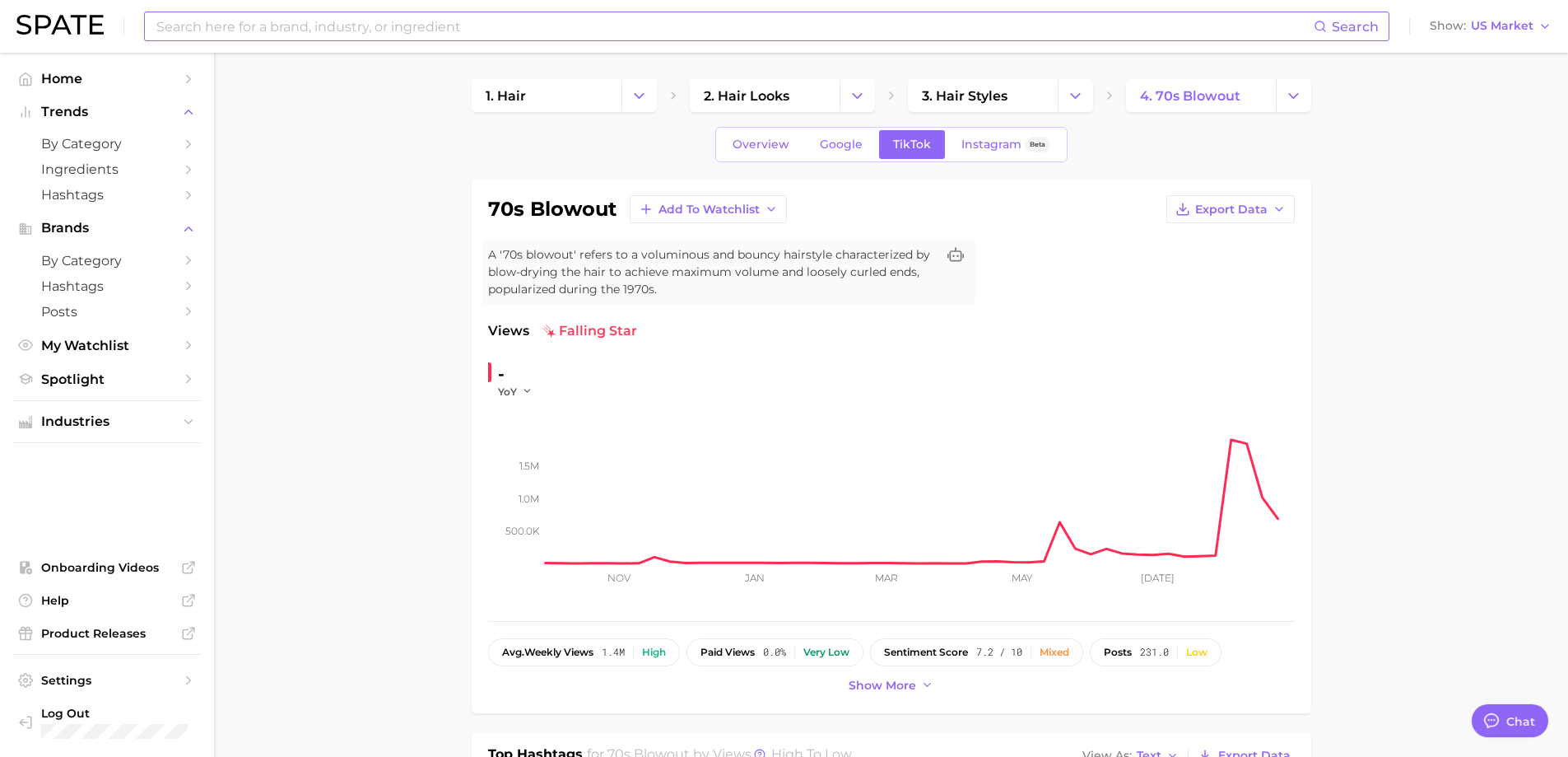
click at [381, 8] on div "Search Show US Market" at bounding box center [784, 26] width 1536 height 52
click at [389, 30] on input at bounding box center [734, 27] width 1159 height 28
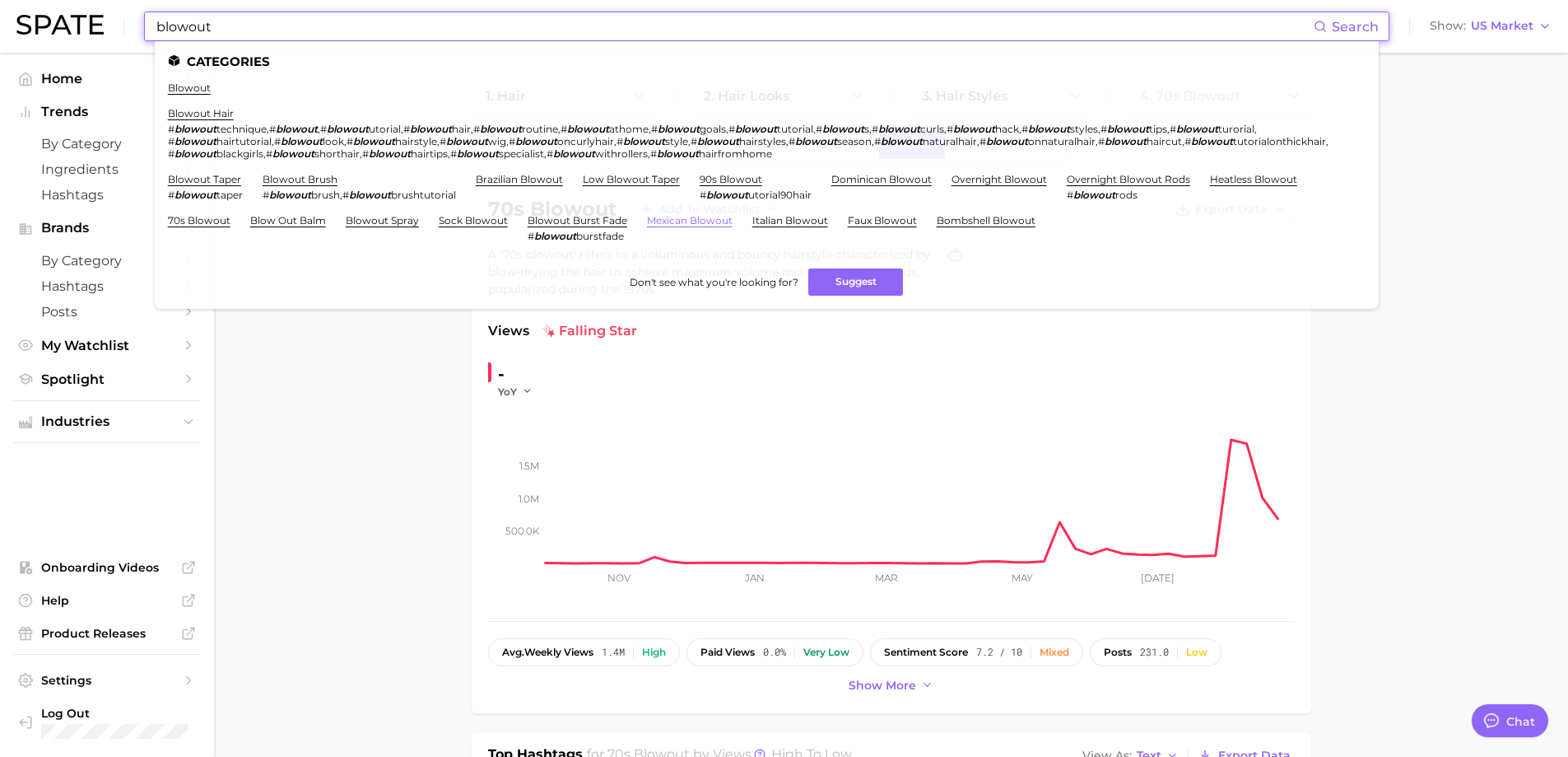
type input "blowout"
click at [680, 223] on link "mexican blowout" at bounding box center [689, 220] width 86 height 12
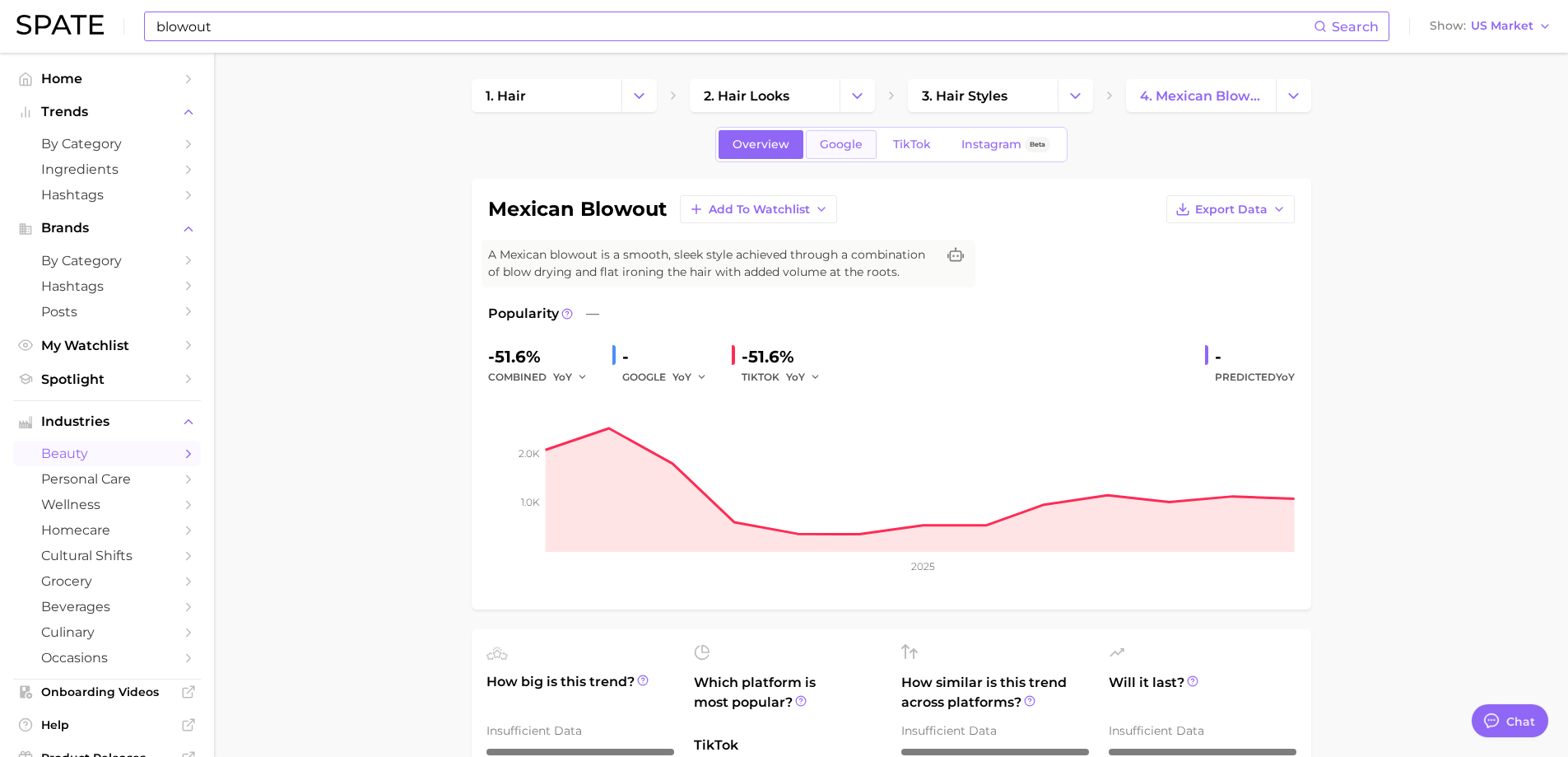
click at [852, 137] on span "Google" at bounding box center [841, 144] width 42 height 14
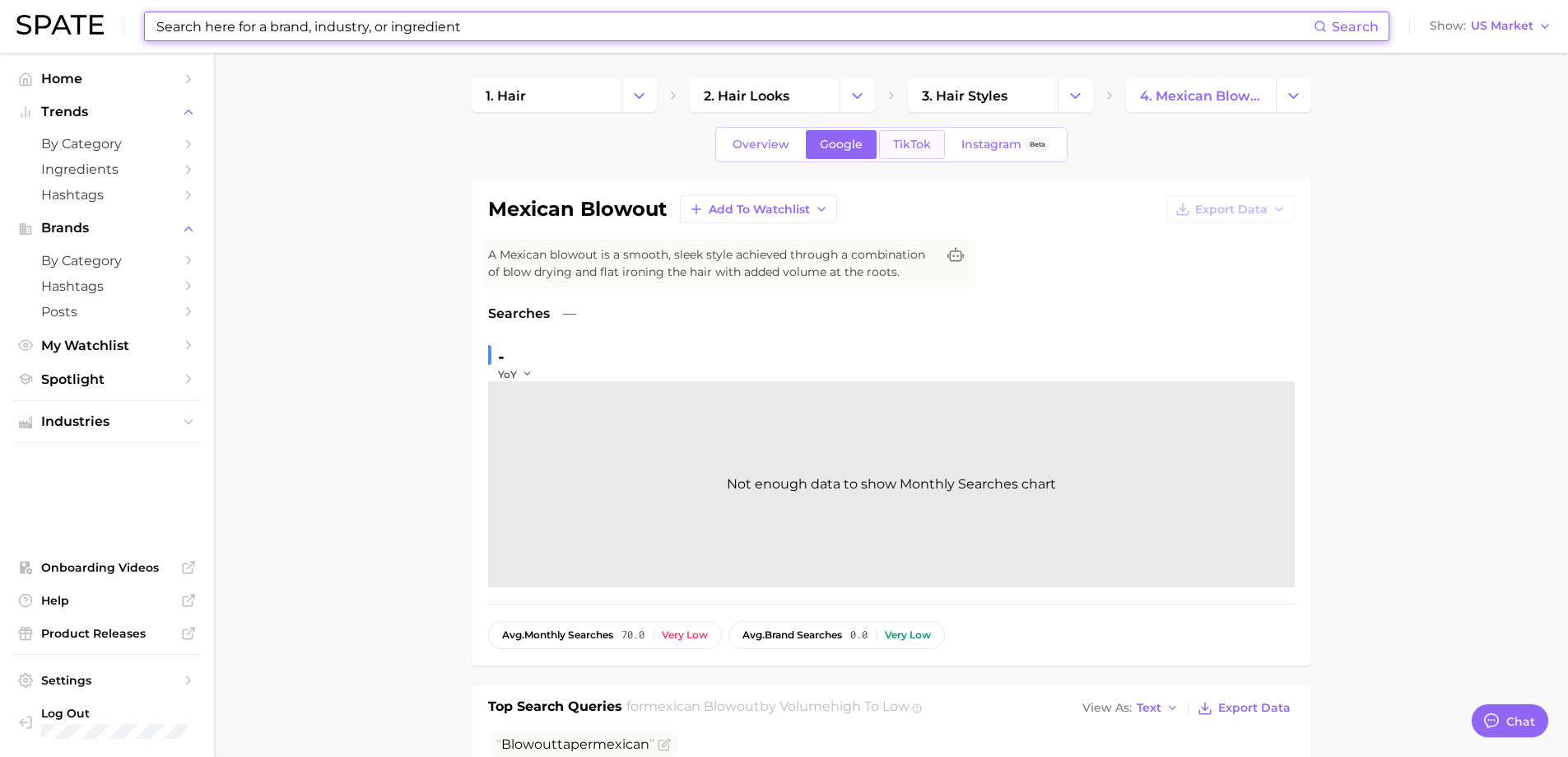
click at [921, 138] on span "TikTok" at bounding box center [912, 144] width 37 height 14
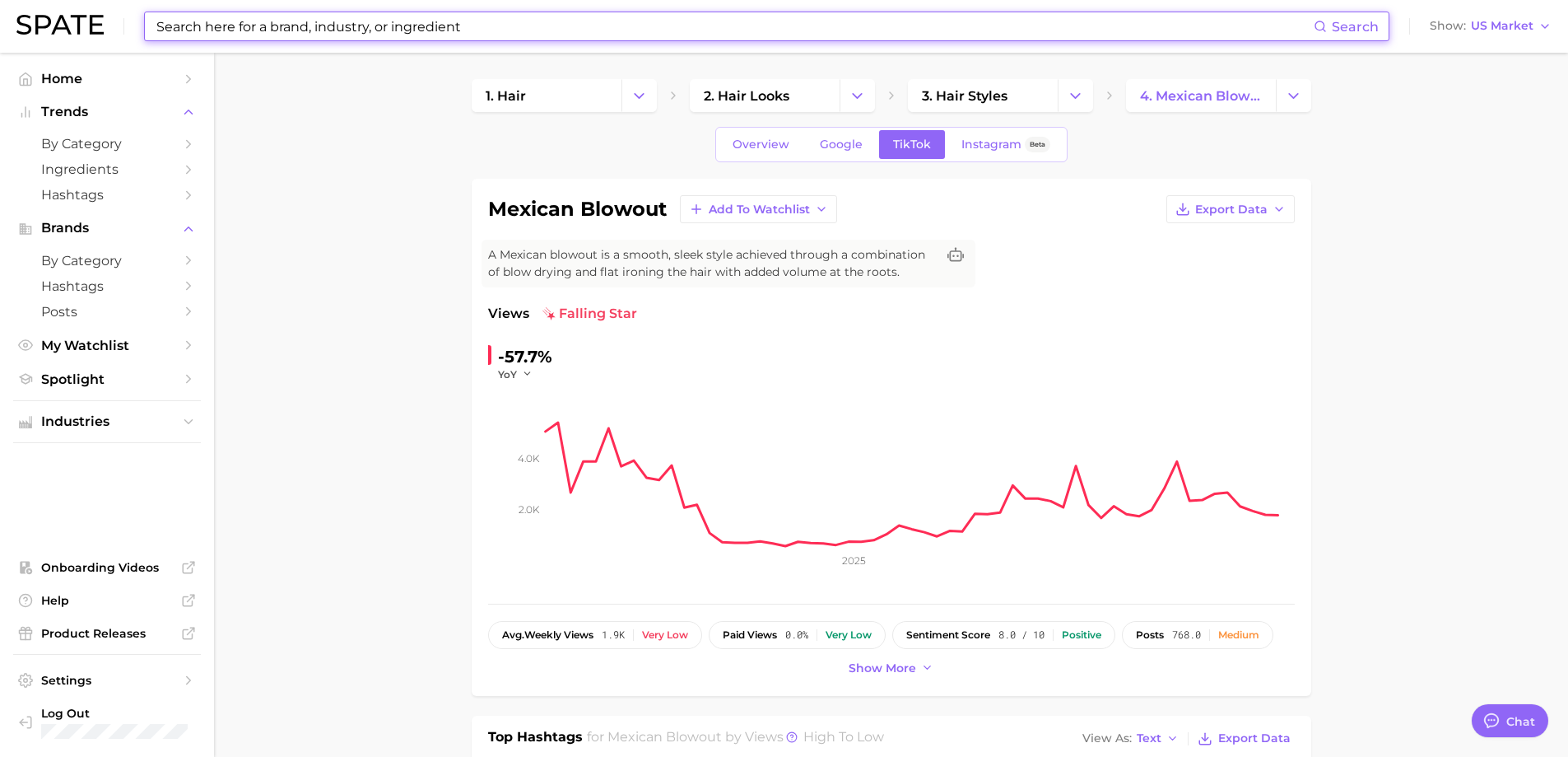
click at [388, 34] on input at bounding box center [734, 27] width 1159 height 28
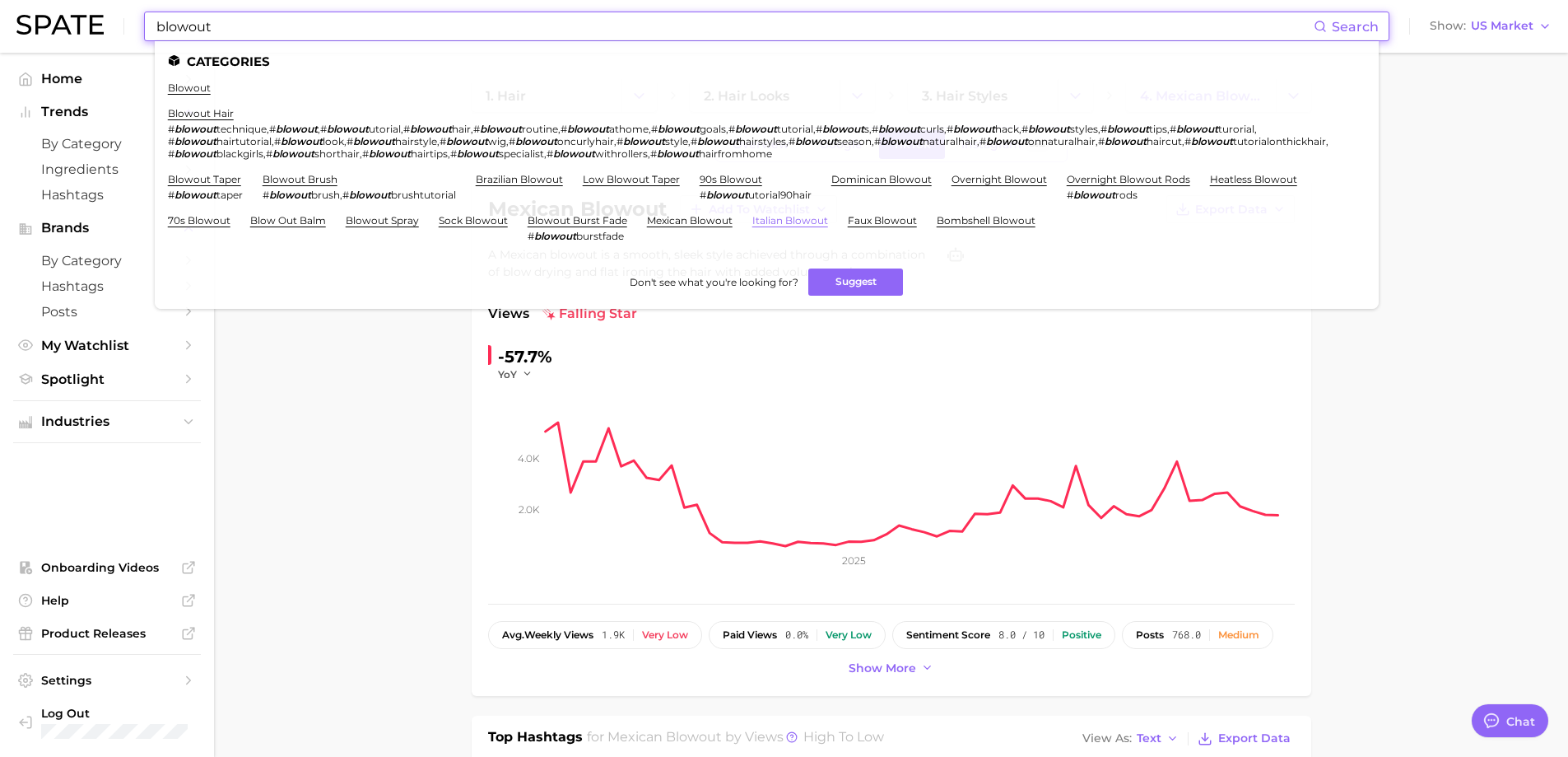
type input "blowout"
click at [780, 220] on link "italian blowout" at bounding box center [790, 220] width 76 height 12
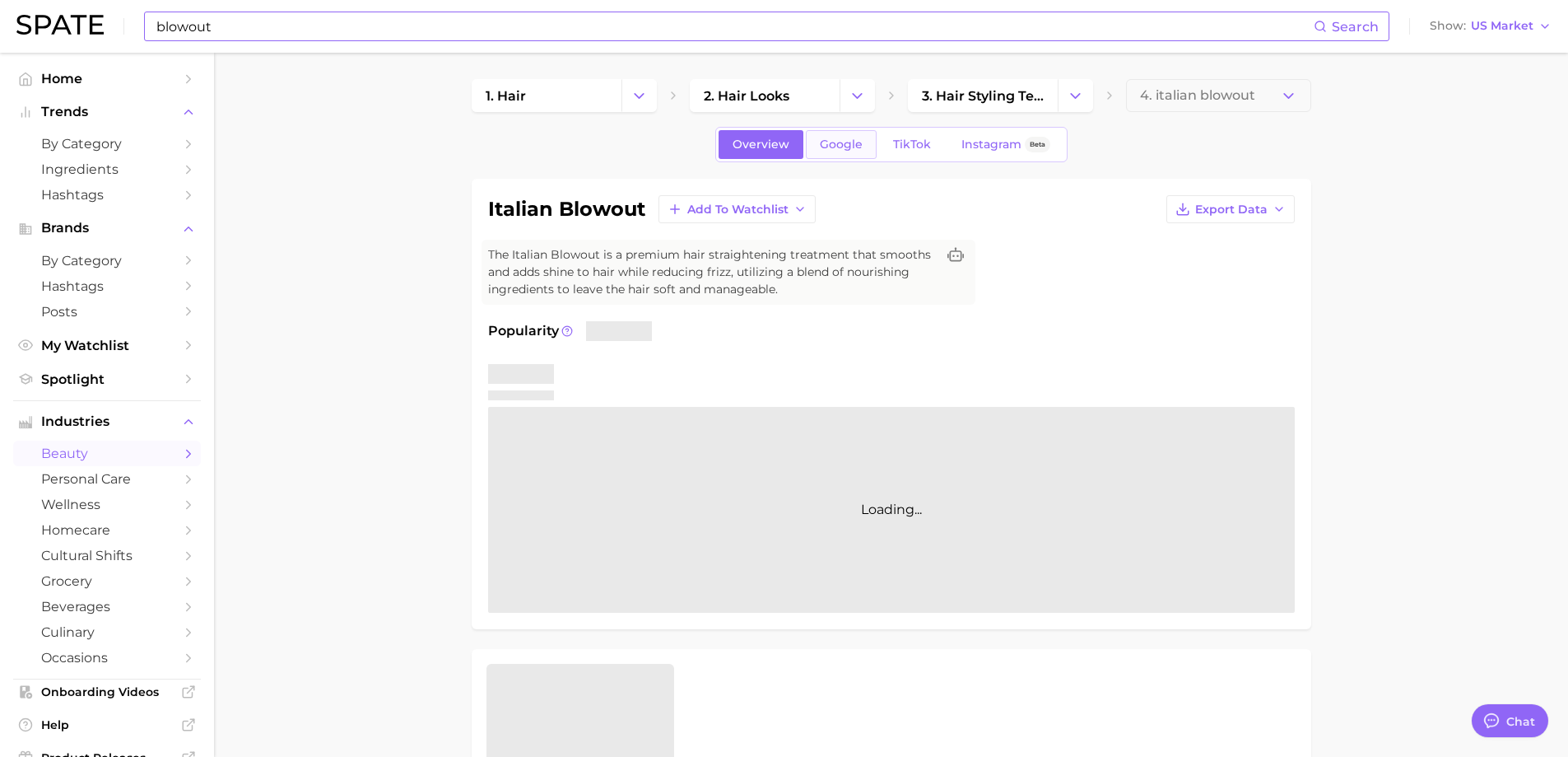
click at [844, 147] on span "Google" at bounding box center [841, 144] width 42 height 14
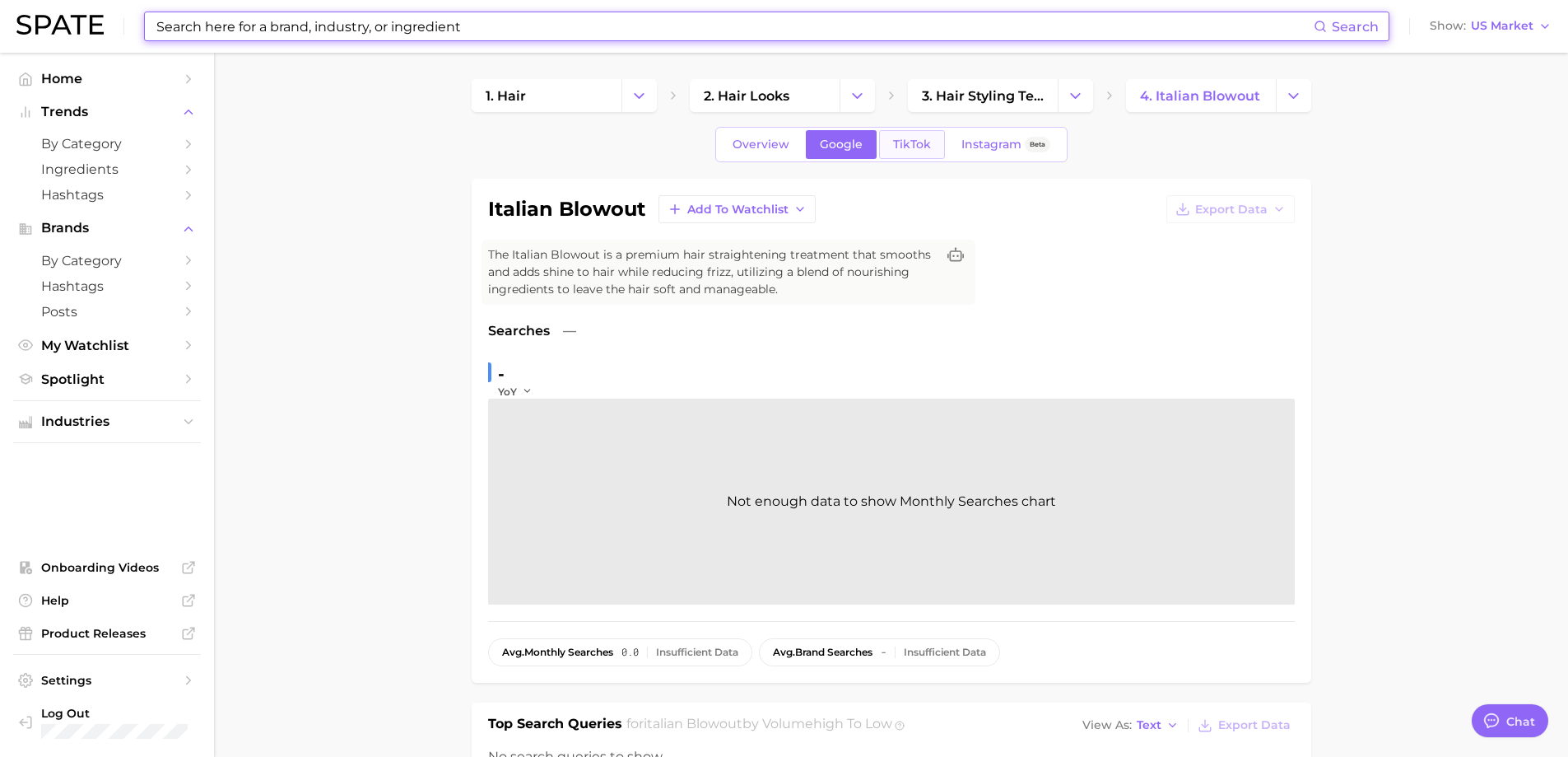
click at [930, 133] on link "TikTok" at bounding box center [912, 144] width 66 height 29
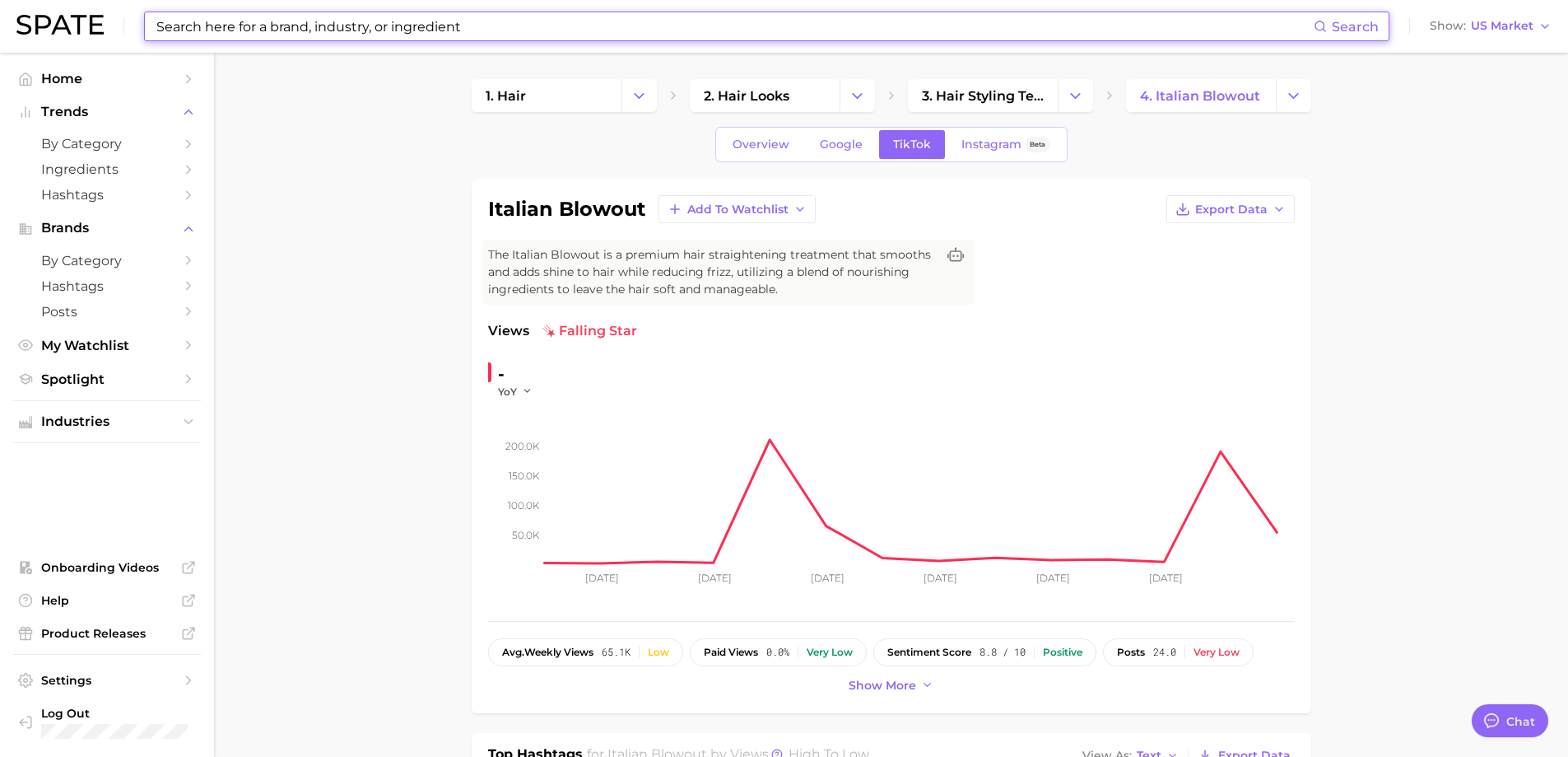
drag, startPoint x: 515, startPoint y: 42, endPoint x: 505, endPoint y: 36, distance: 11.7
click at [512, 40] on div "Search Show US Market" at bounding box center [784, 26] width 1536 height 52
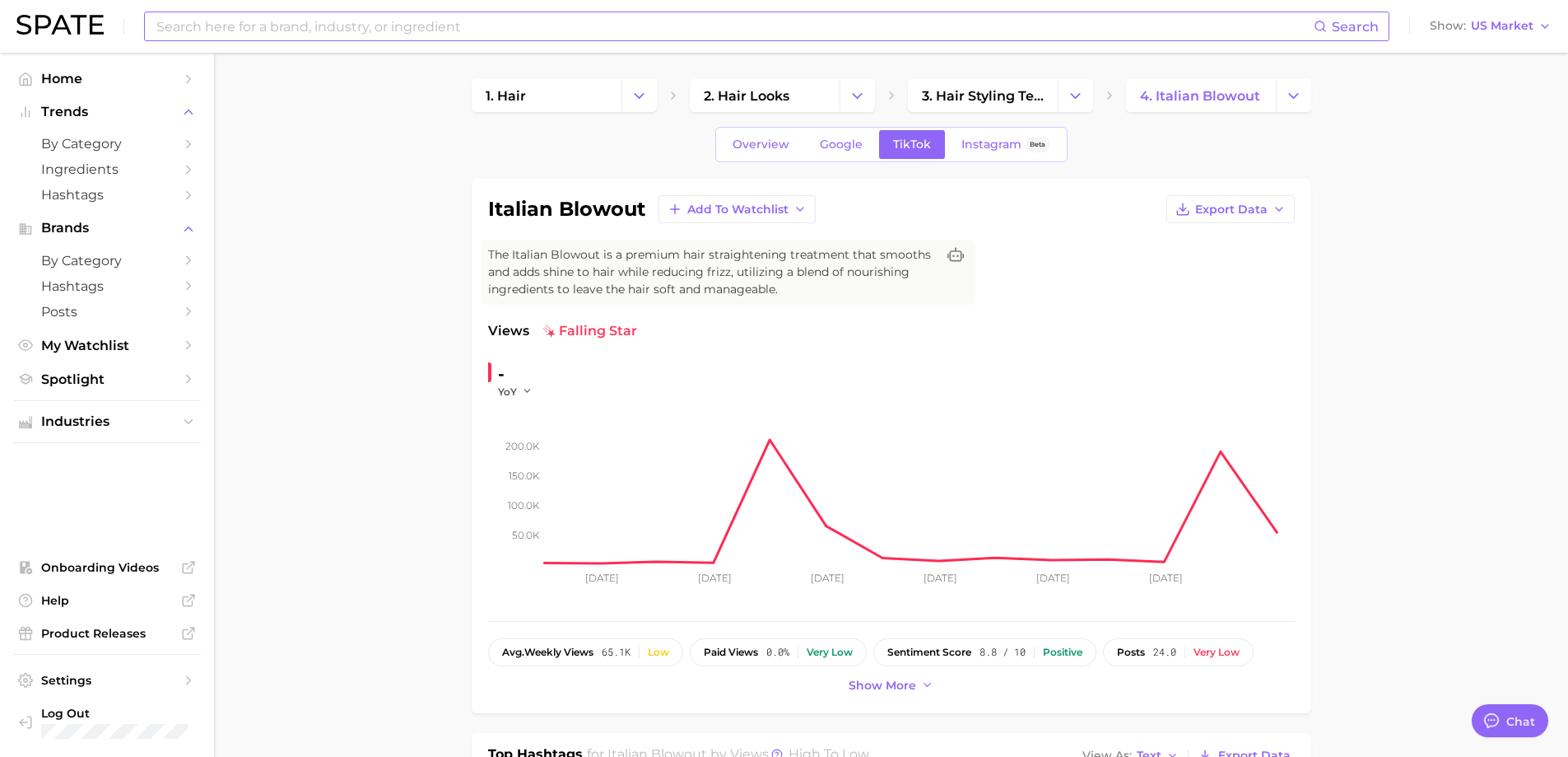
click at [485, 19] on input at bounding box center [734, 27] width 1159 height 28
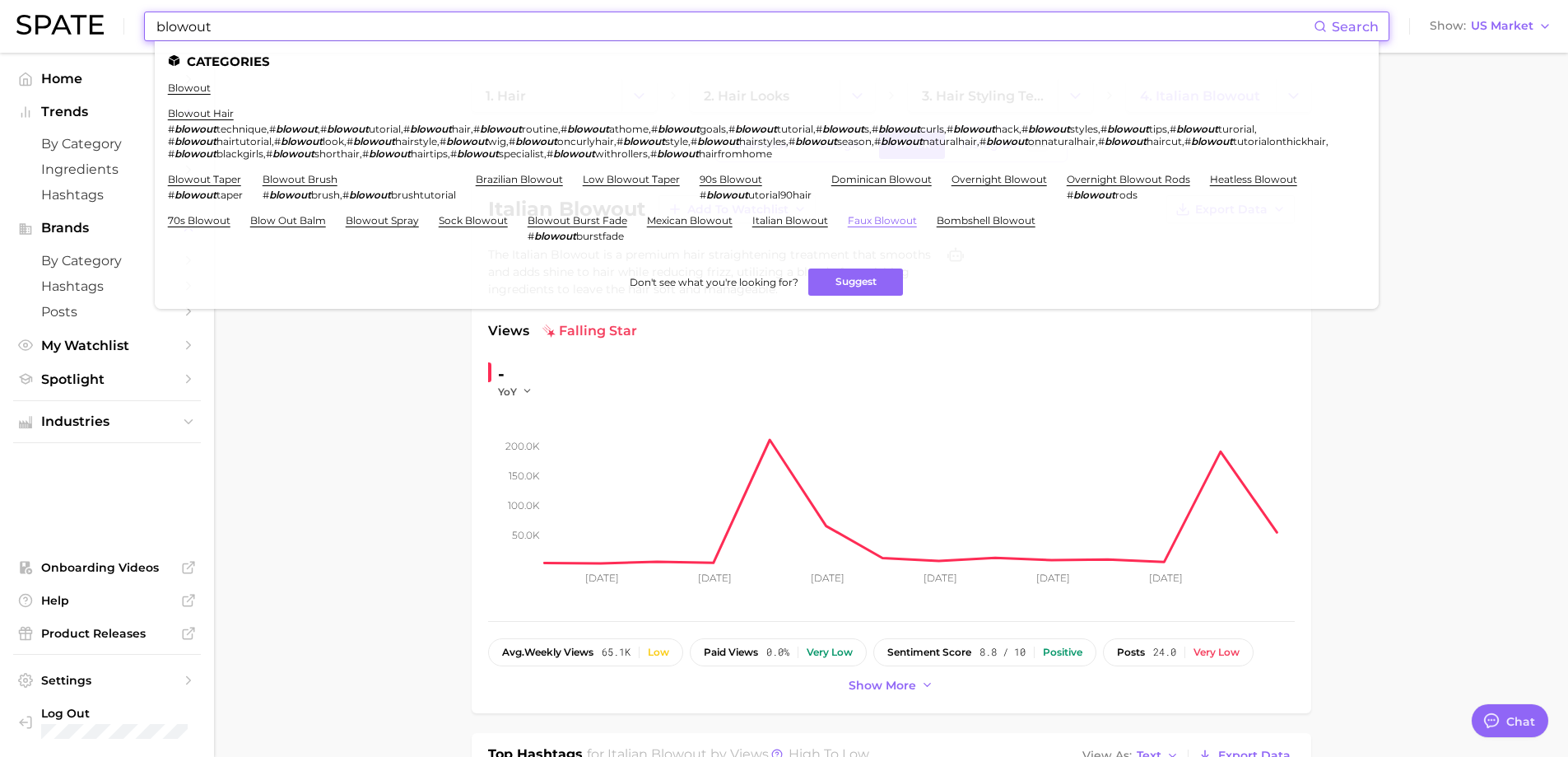
type input "blowout"
click at [859, 217] on link "faux blowout" at bounding box center [882, 220] width 69 height 12
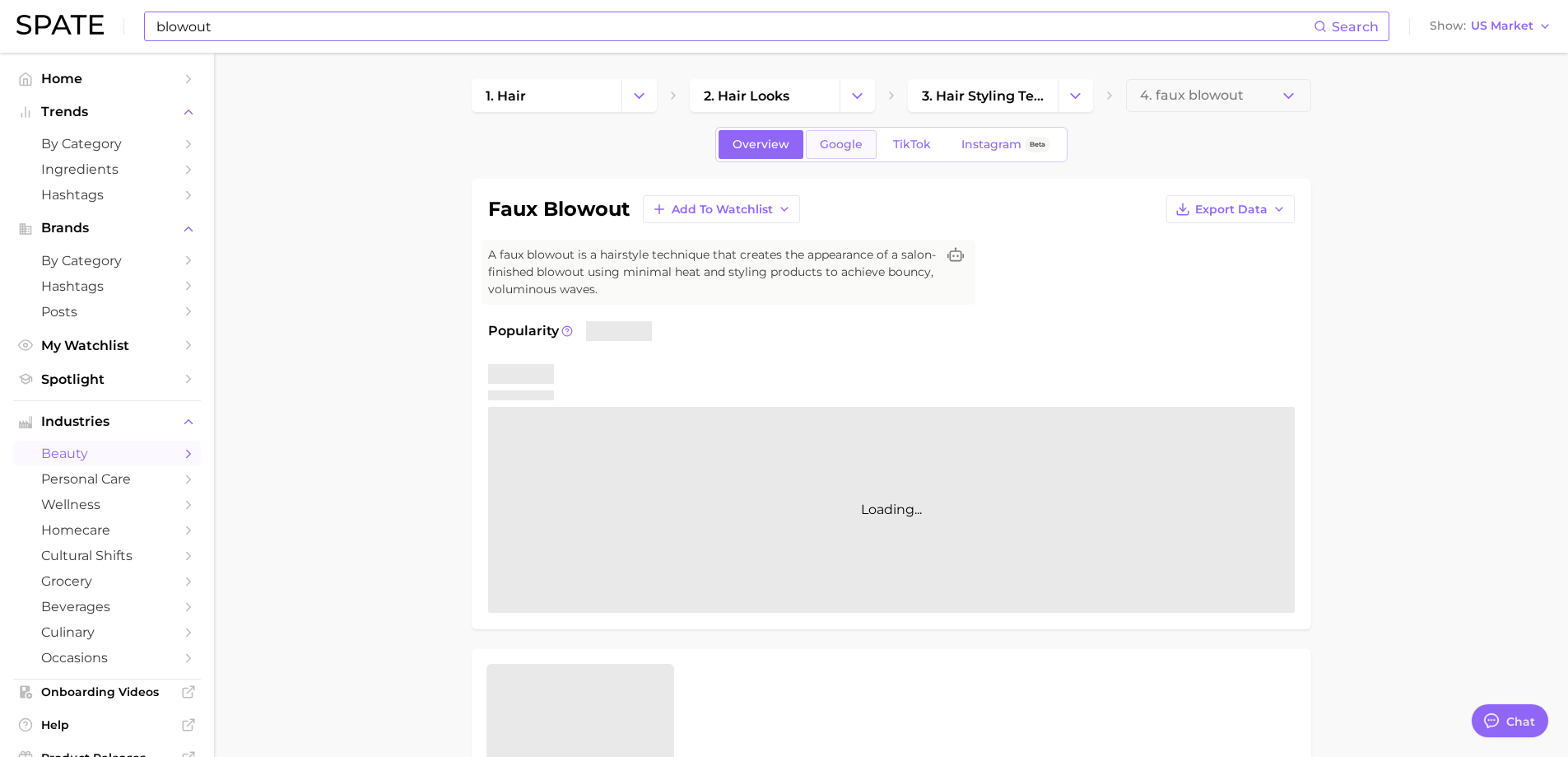
click at [843, 148] on span "Google" at bounding box center [841, 144] width 42 height 14
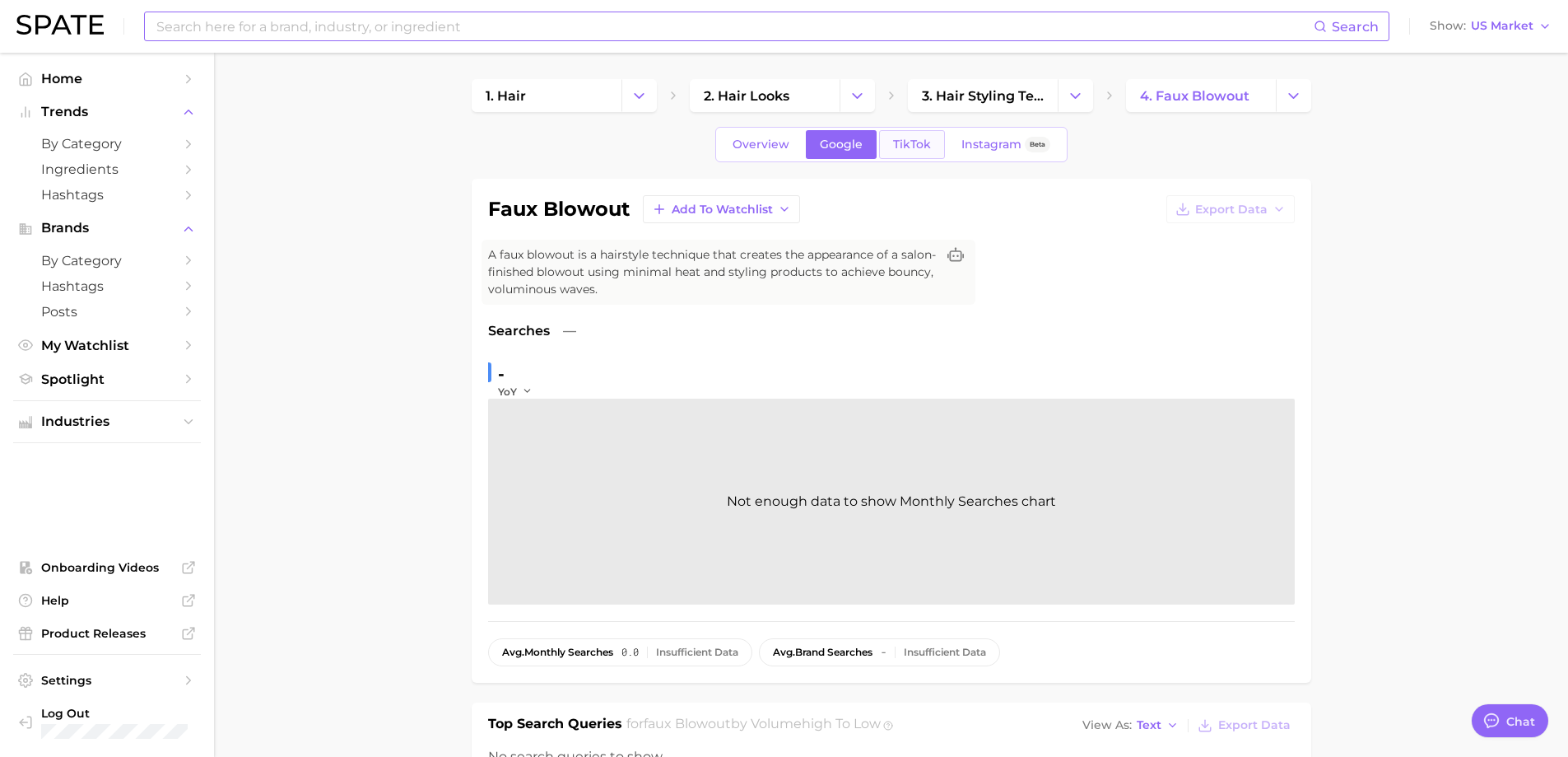
click at [921, 133] on link "TikTok" at bounding box center [912, 144] width 66 height 29
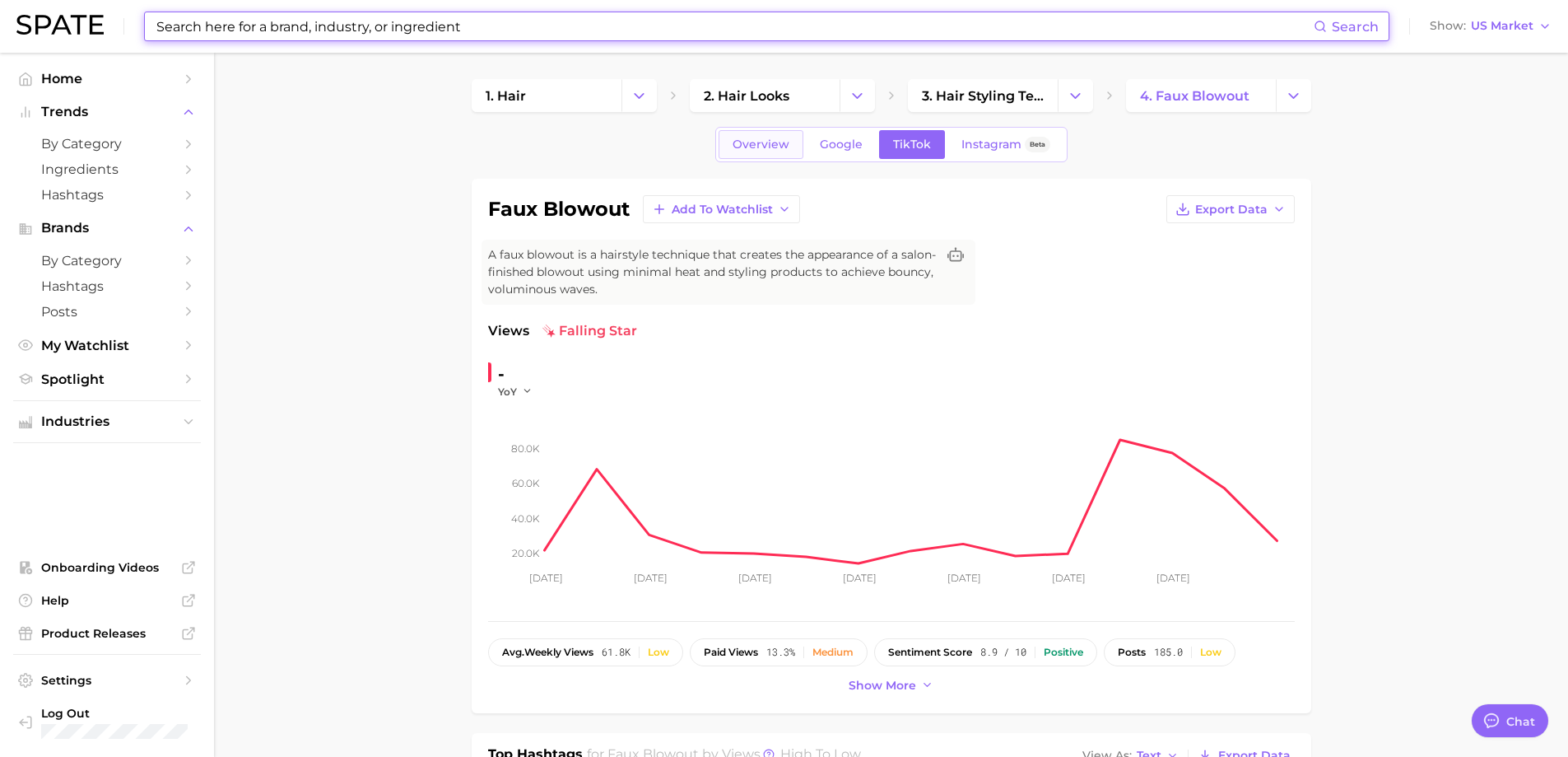
click at [754, 137] on span "Overview" at bounding box center [761, 144] width 57 height 14
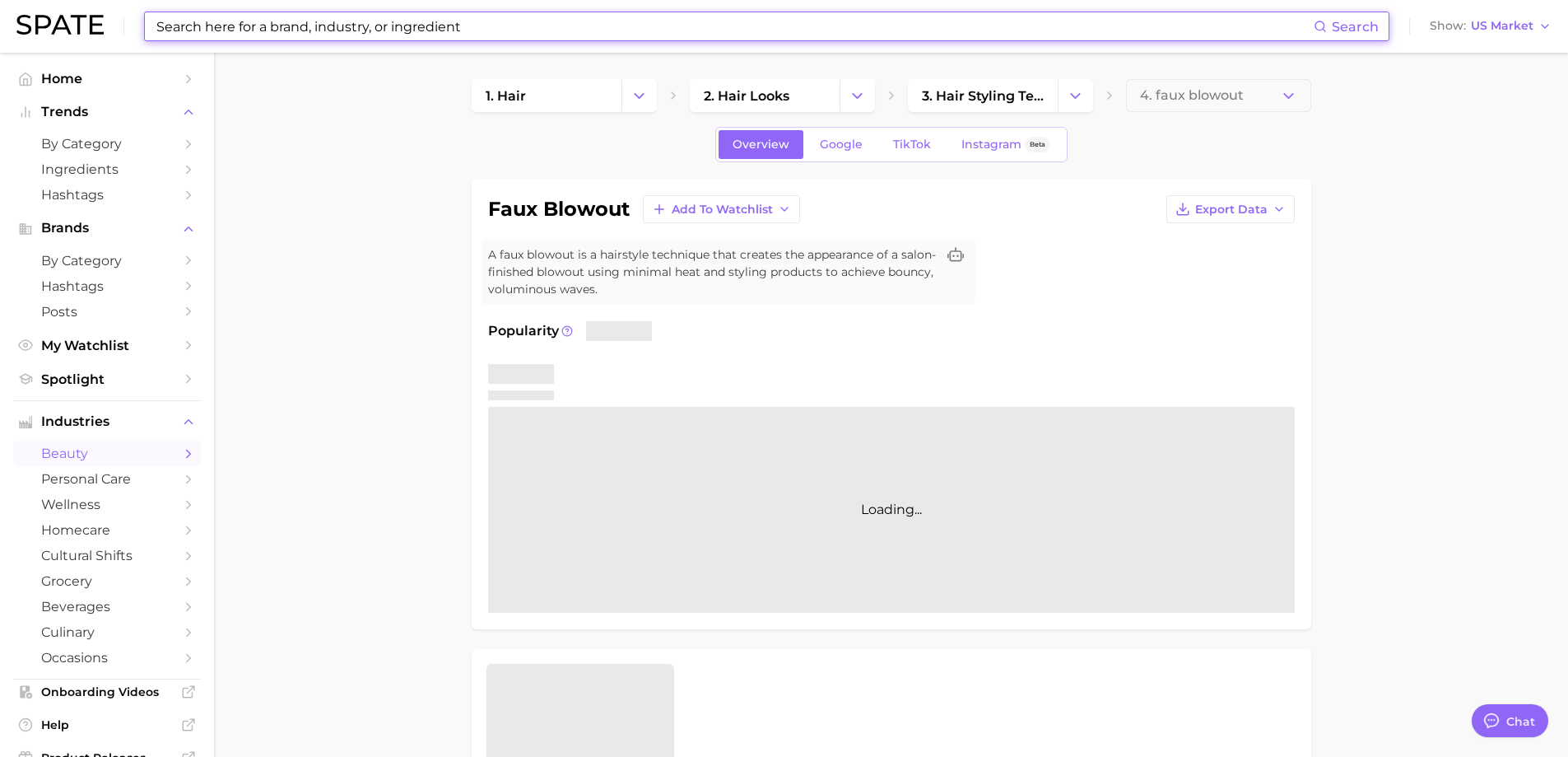
click at [433, 29] on input at bounding box center [734, 27] width 1159 height 28
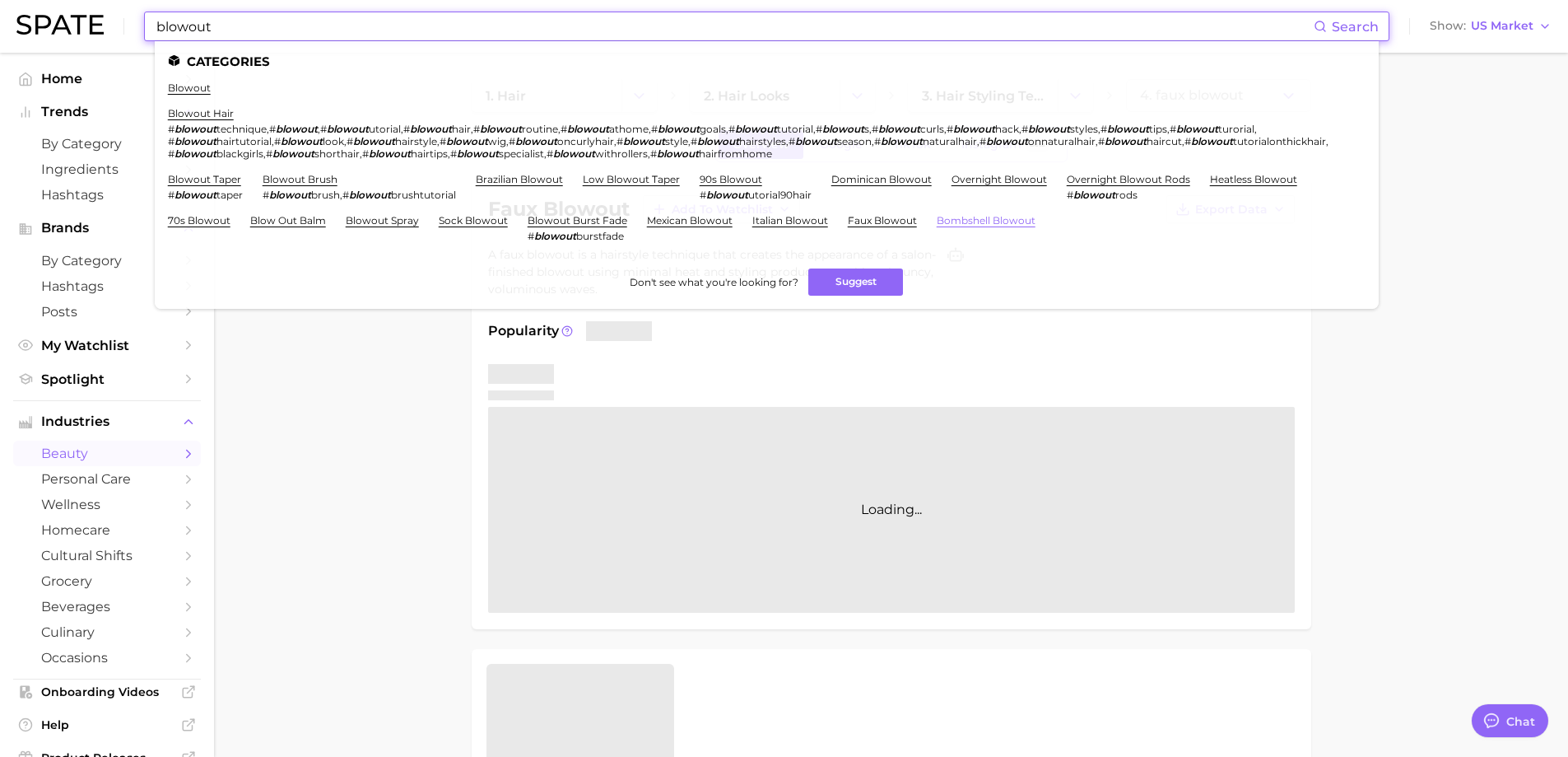
type input "blowout"
click at [963, 220] on link "bombshell blowout" at bounding box center [986, 220] width 99 height 12
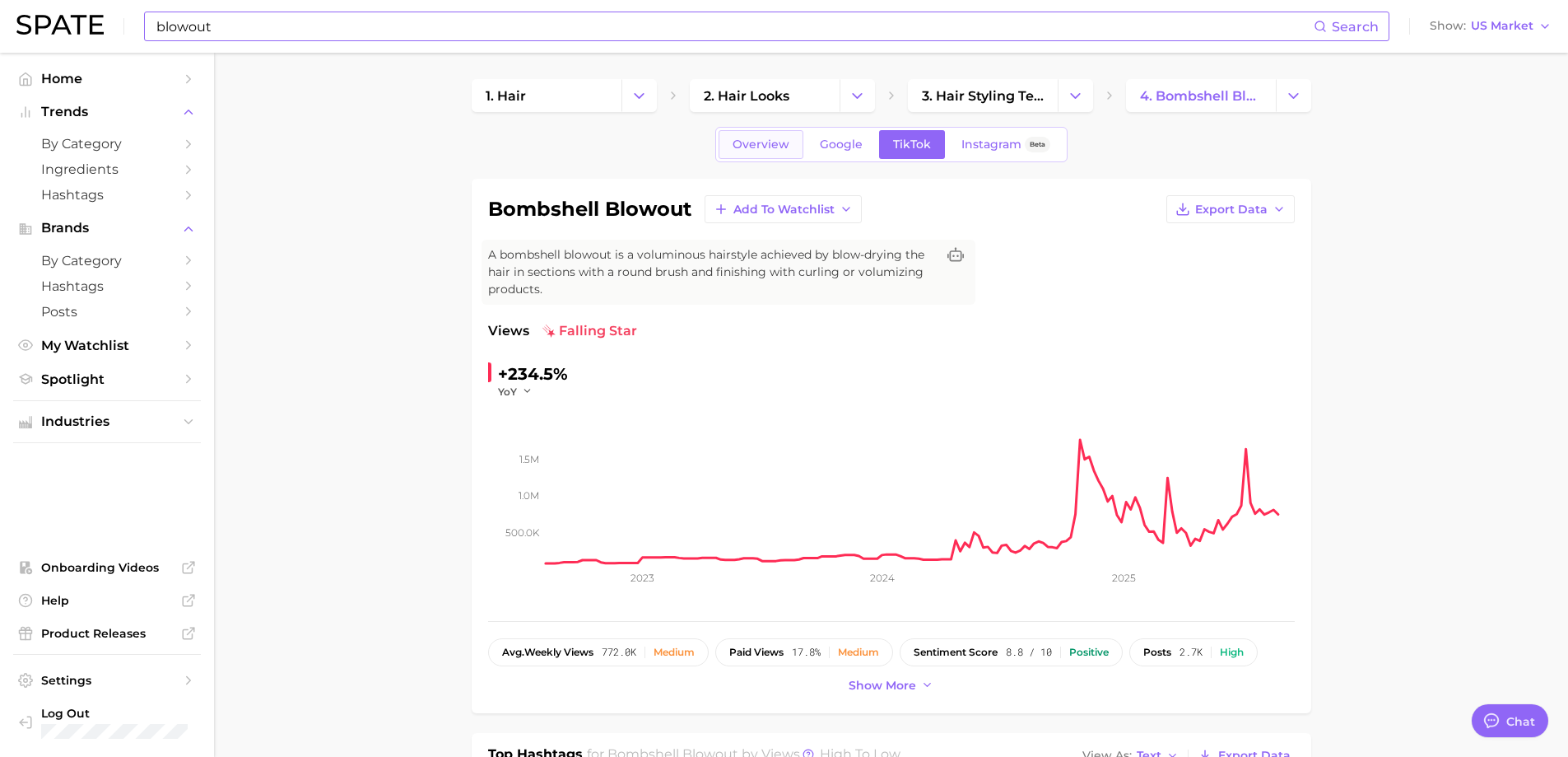
click at [766, 140] on span "Overview" at bounding box center [761, 144] width 57 height 14
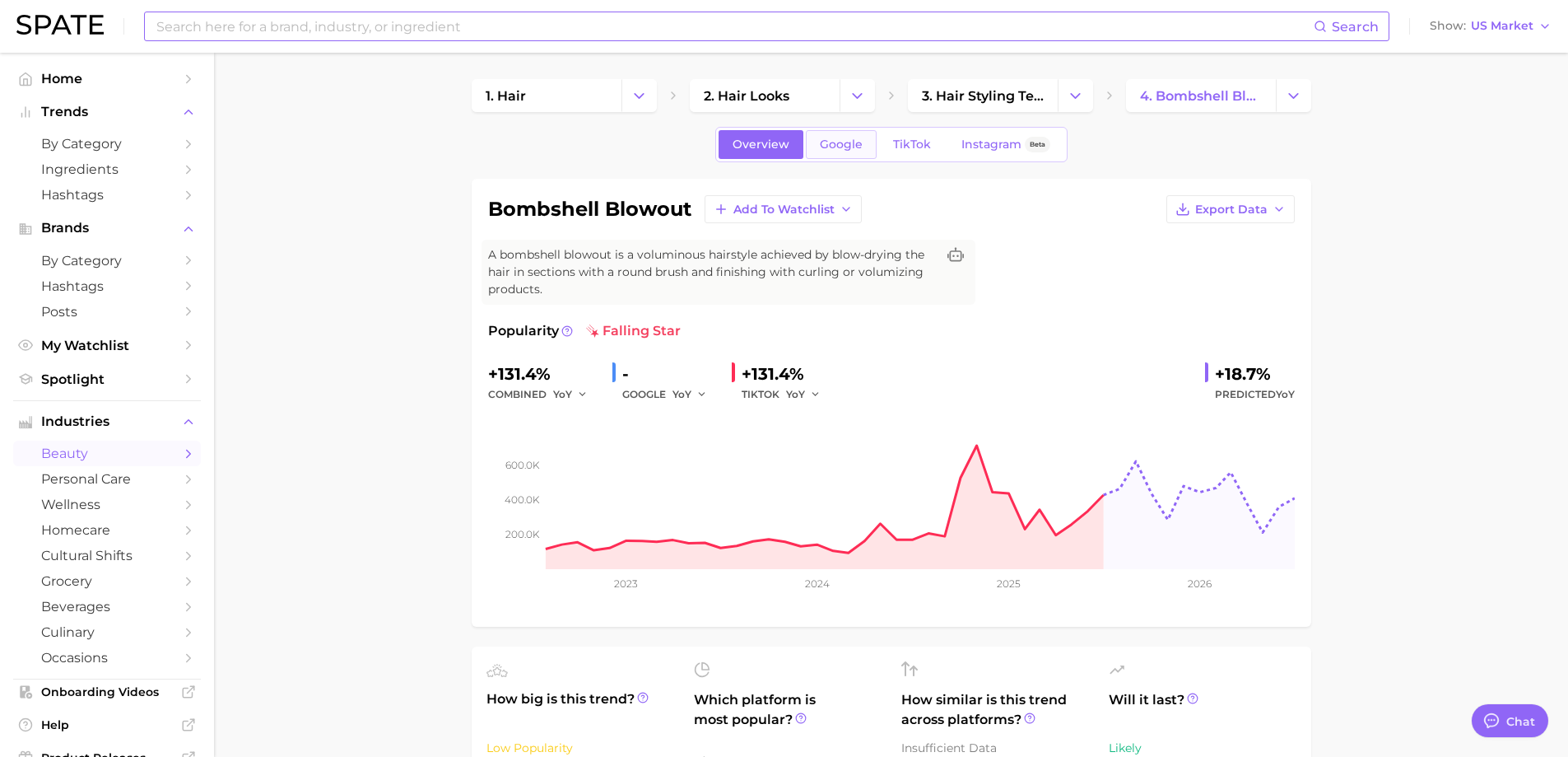
click at [853, 137] on span "Google" at bounding box center [841, 144] width 42 height 14
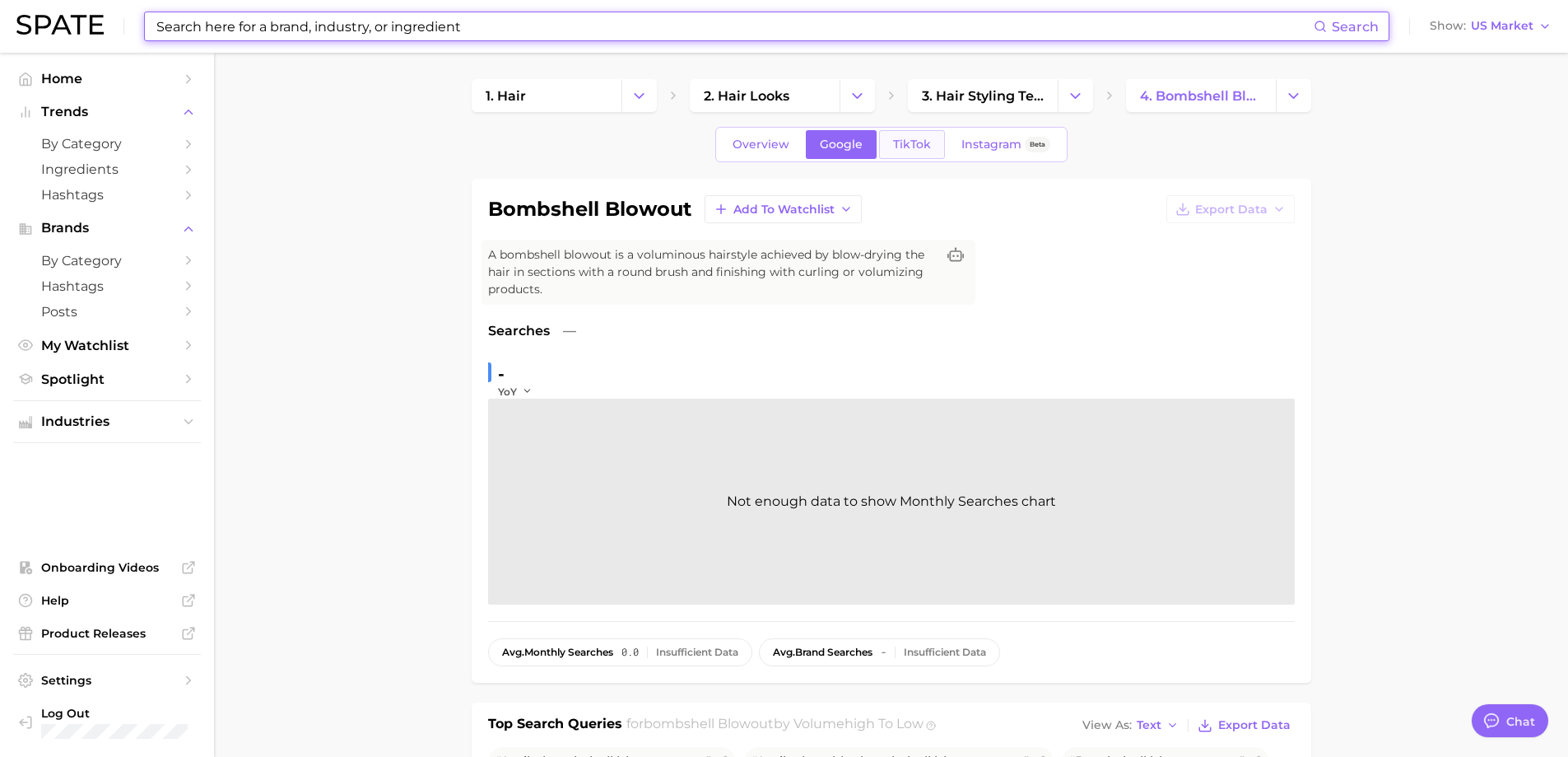
click at [902, 140] on span "TikTok" at bounding box center [912, 144] width 37 height 14
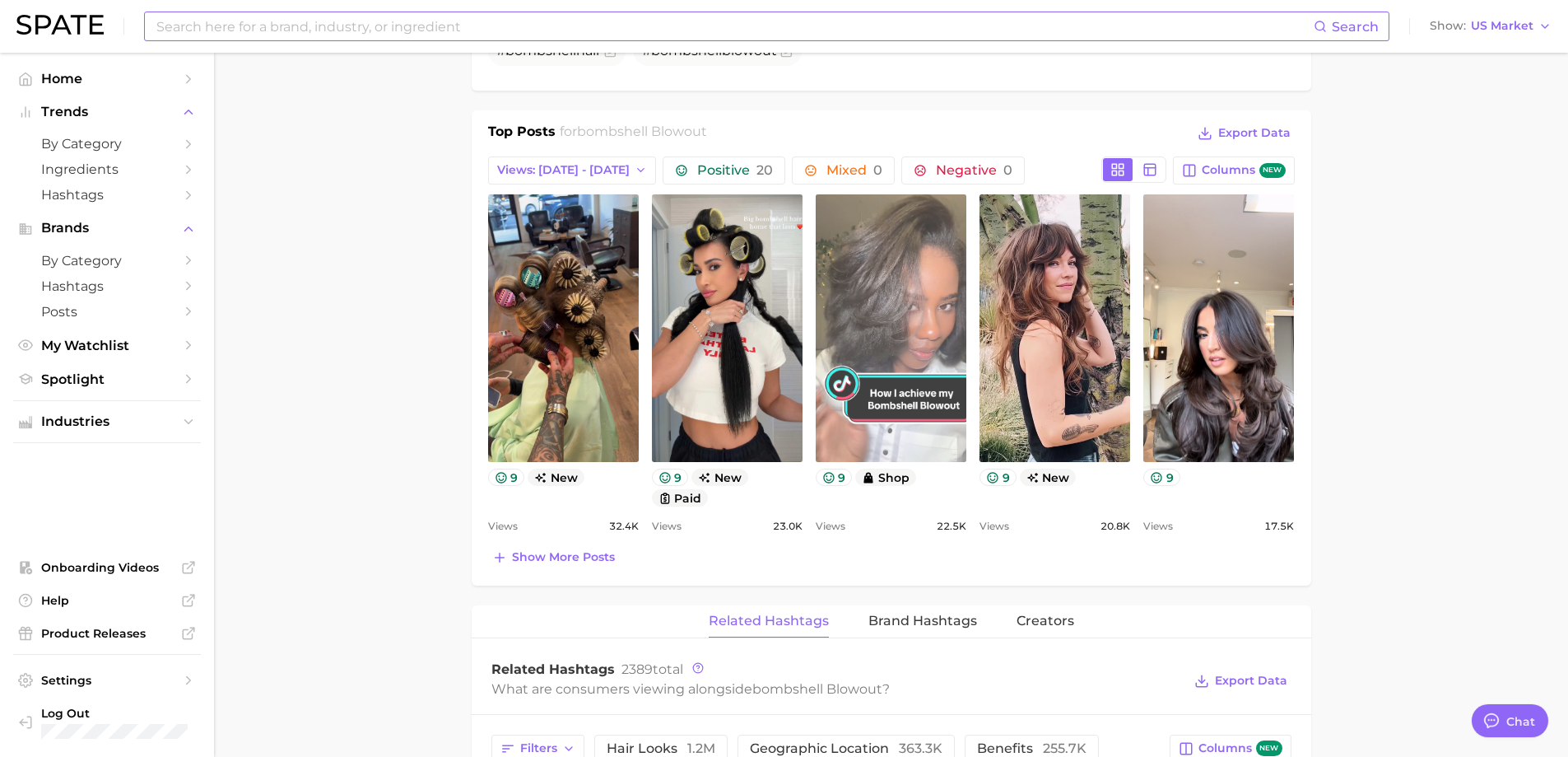
click at [885, 406] on link "view post on TikTok" at bounding box center [891, 327] width 151 height 267
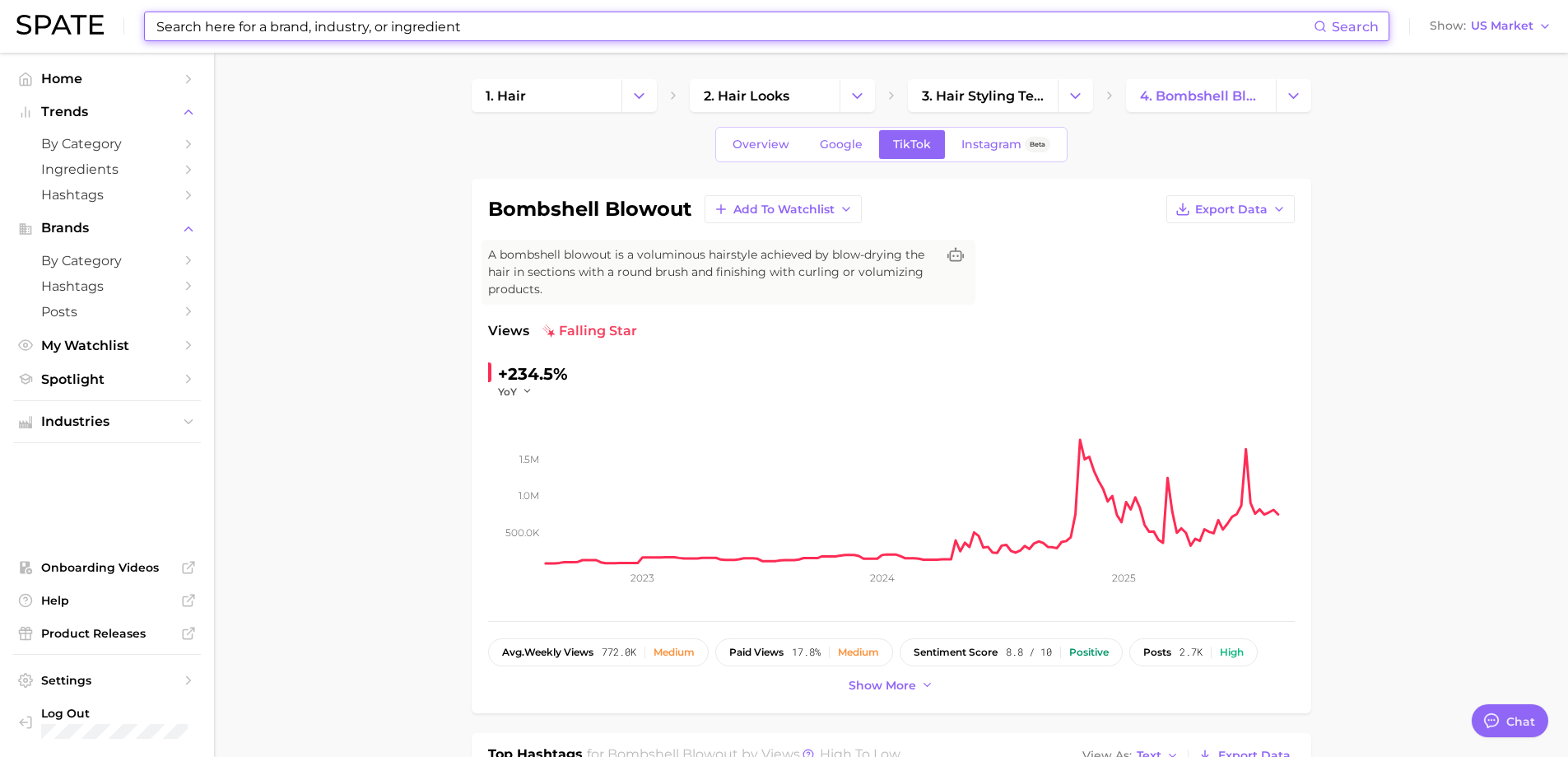
click at [331, 27] on input at bounding box center [734, 27] width 1159 height 28
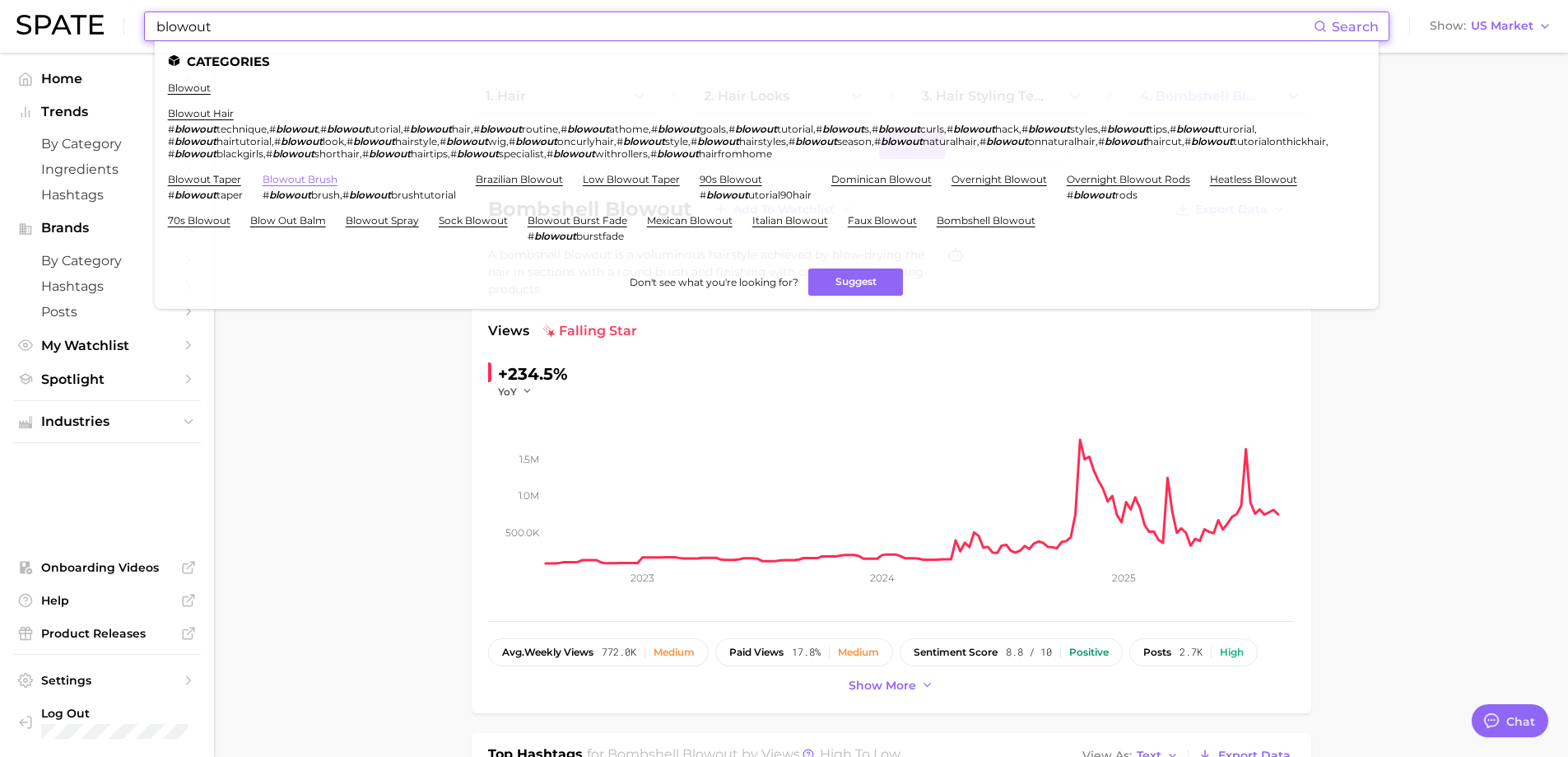
type input "blowout"
click at [290, 184] on link "blowout brush" at bounding box center [300, 179] width 75 height 12
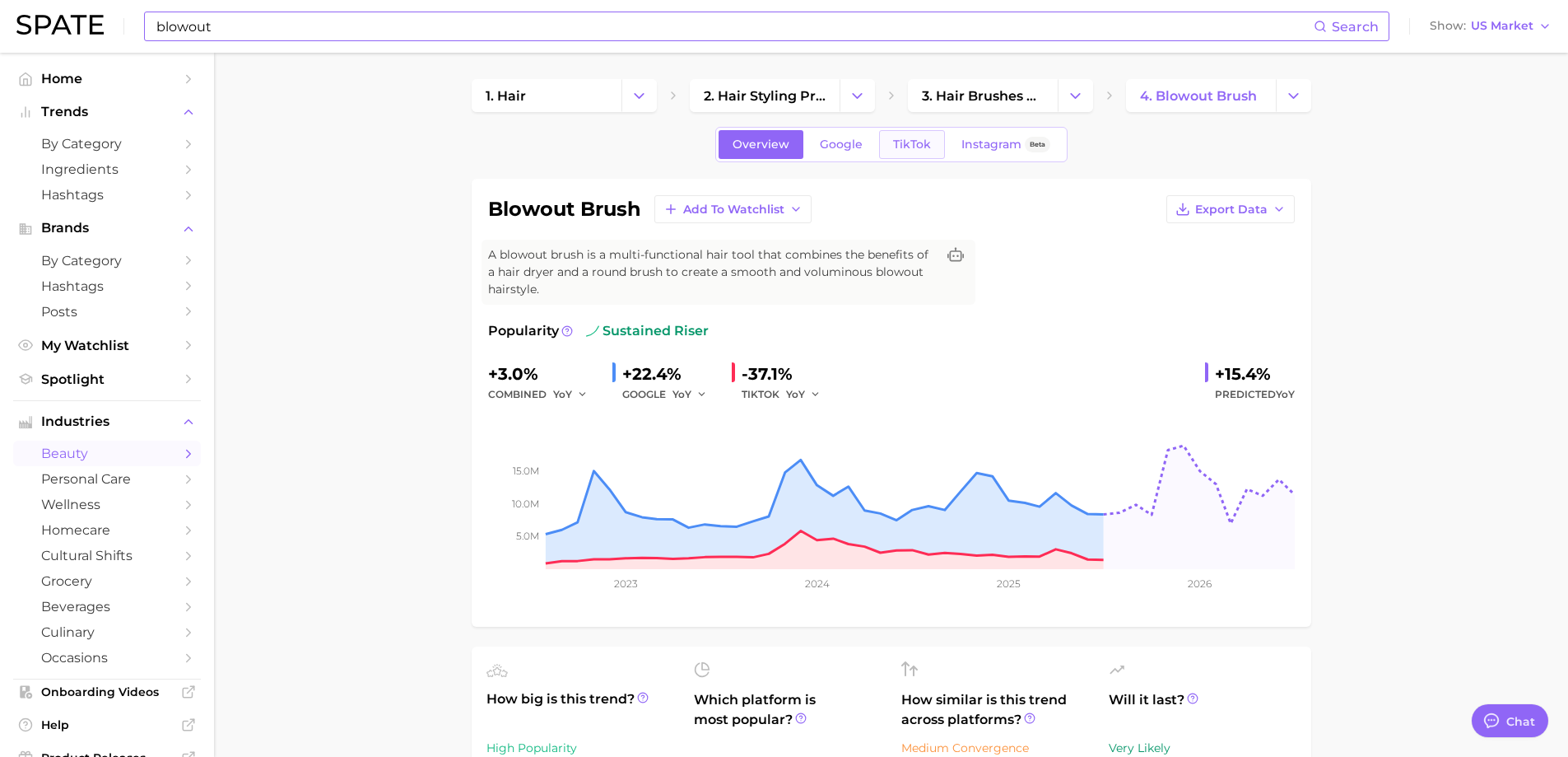
click at [887, 144] on link "TikTok" at bounding box center [912, 144] width 66 height 29
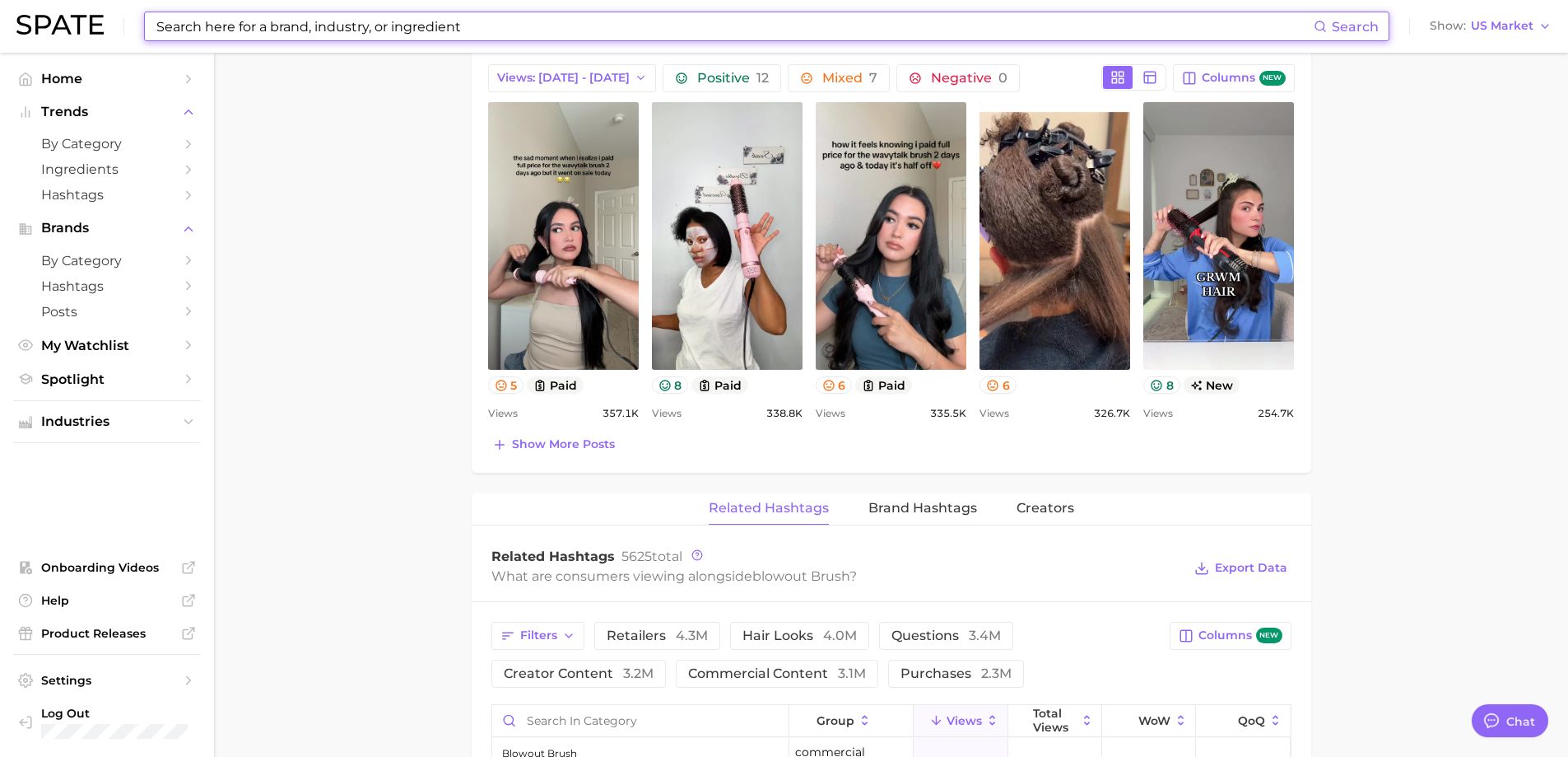
scroll to position [906, 0]
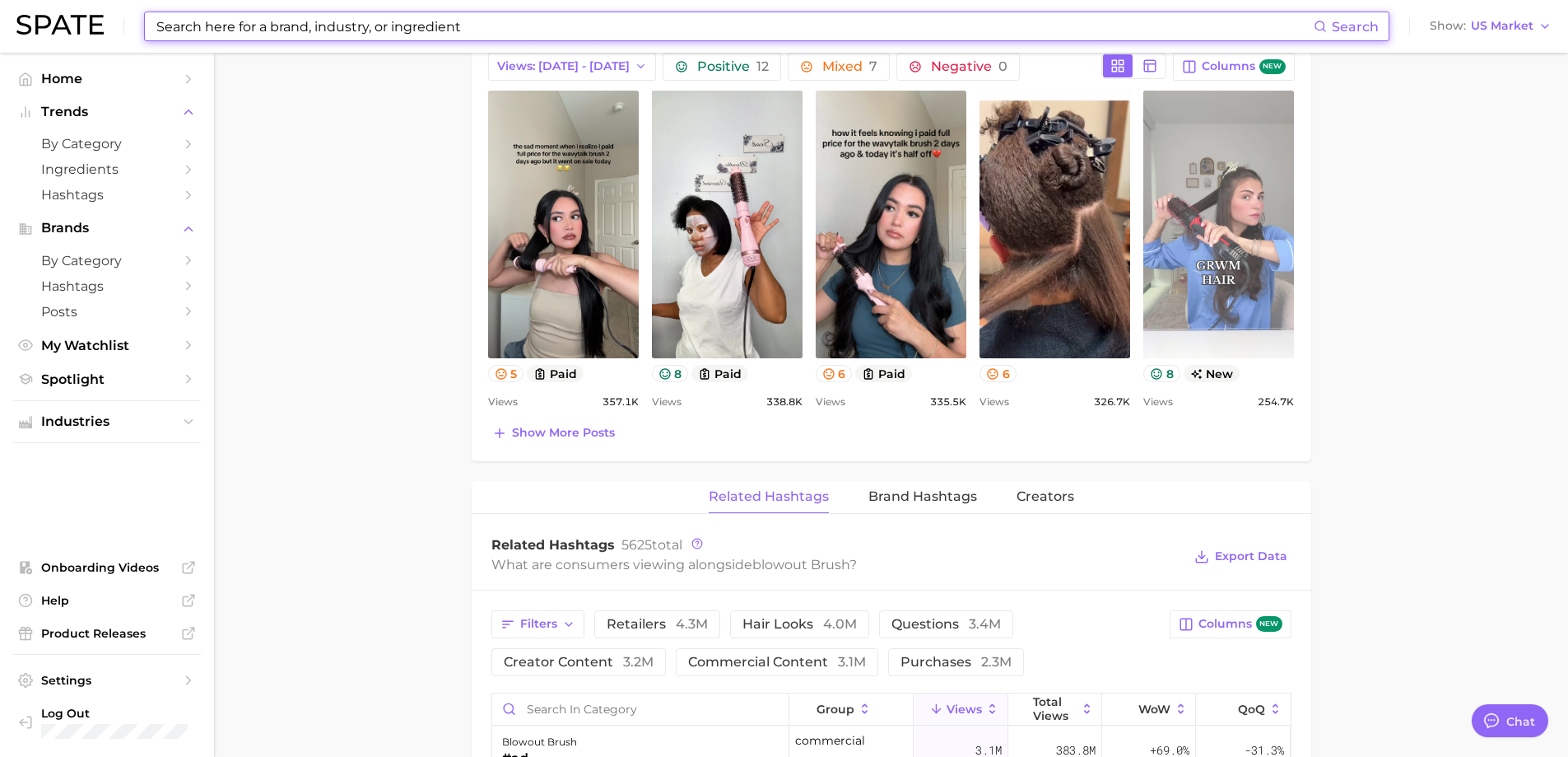
click at [1221, 241] on link "view post on TikTok" at bounding box center [1218, 224] width 151 height 267
